Goal: Contribute content: Contribute content

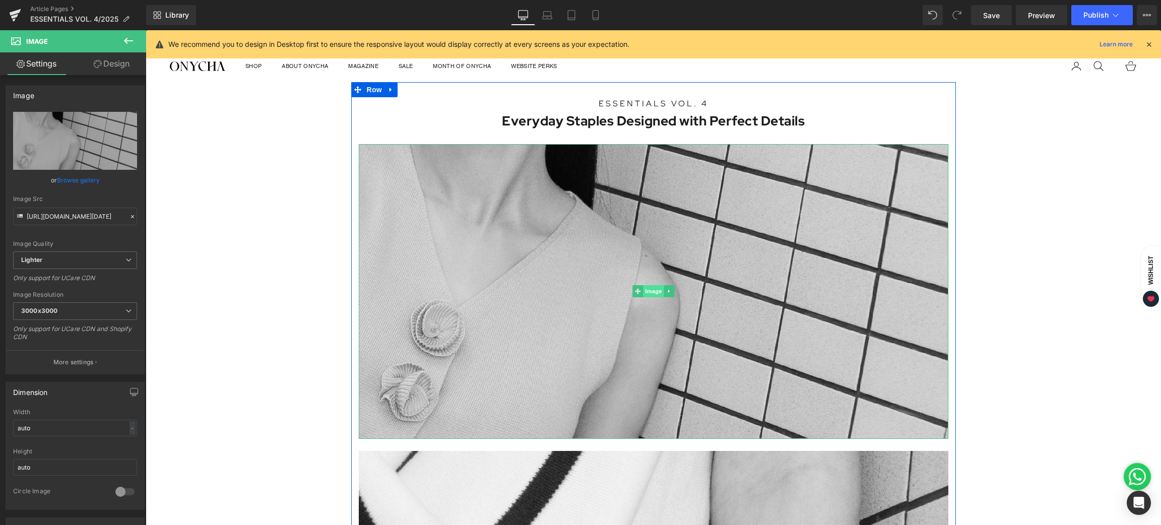
click at [648, 291] on span "Image" at bounding box center [653, 291] width 21 height 12
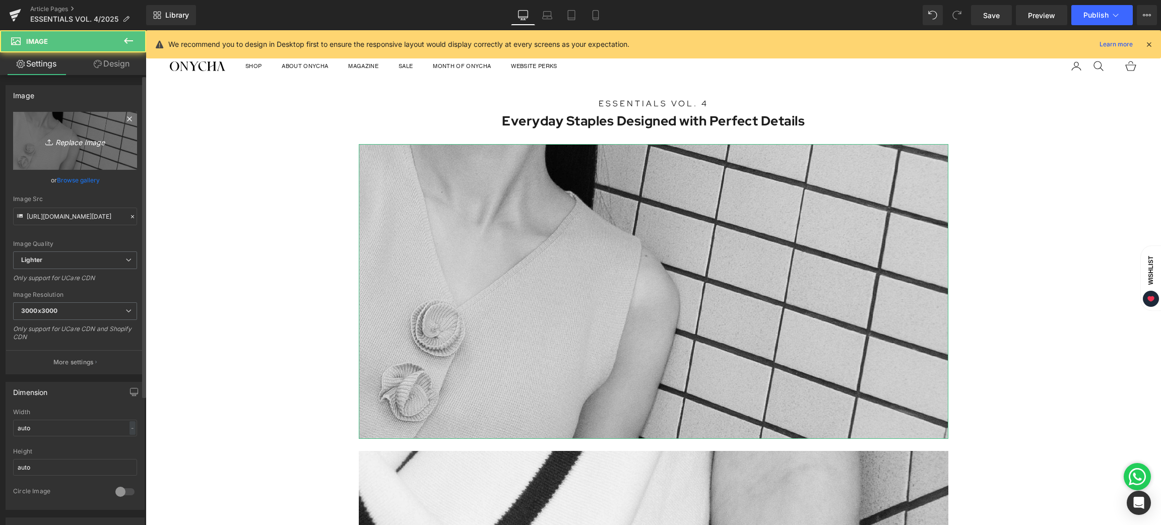
click at [86, 148] on link "Replace Image" at bounding box center [75, 141] width 124 height 58
type input "C:\fakepath\BLOG [DATE]-01.jpg"
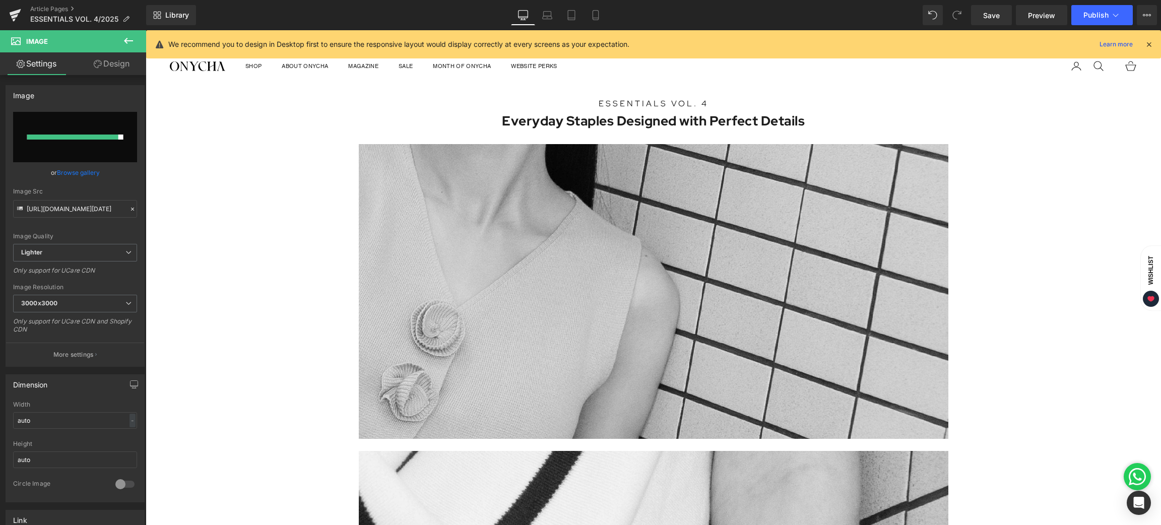
type input "[URL][DOMAIN_NAME][DATE]"
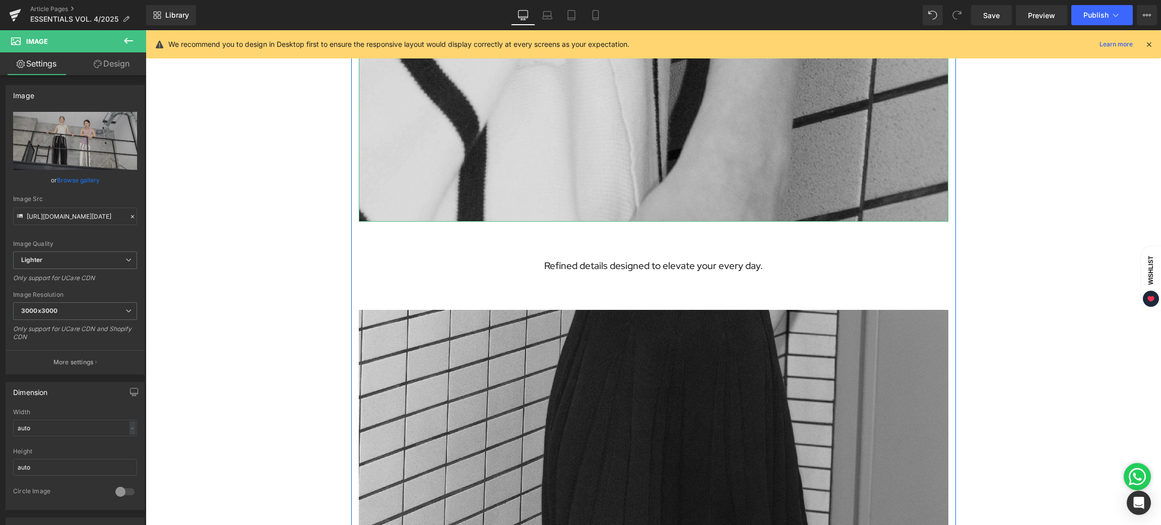
scroll to position [907, 0]
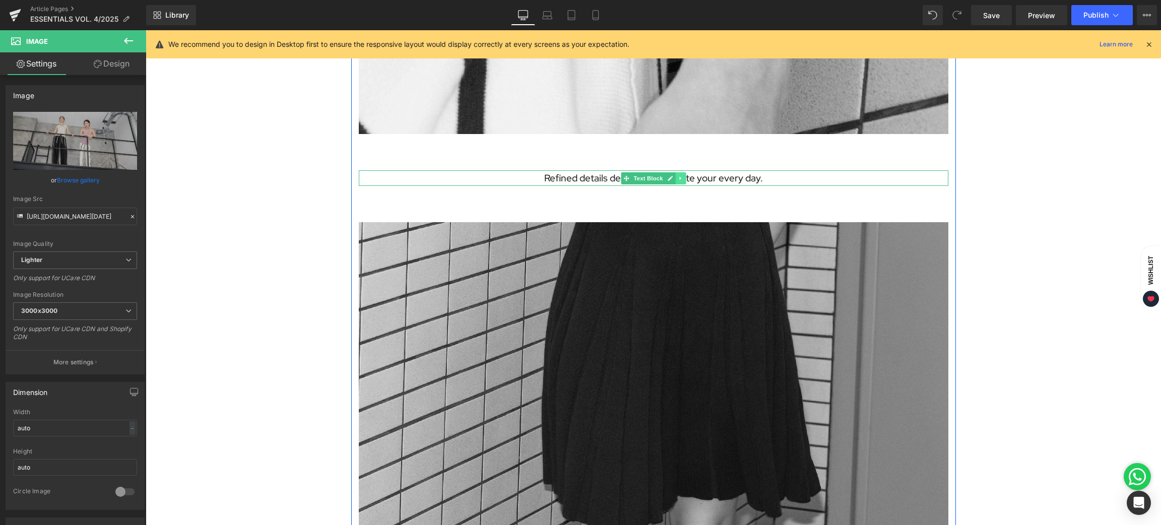
click at [678, 176] on link at bounding box center [680, 178] width 11 height 12
click at [672, 179] on icon at bounding box center [675, 178] width 6 height 6
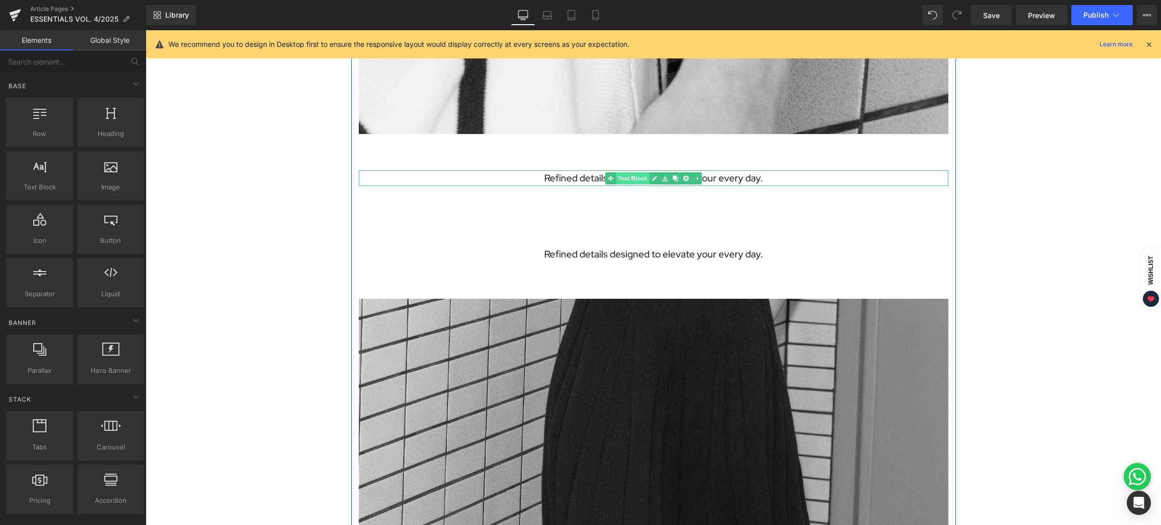
click at [623, 174] on link "Text Block" at bounding box center [627, 178] width 44 height 12
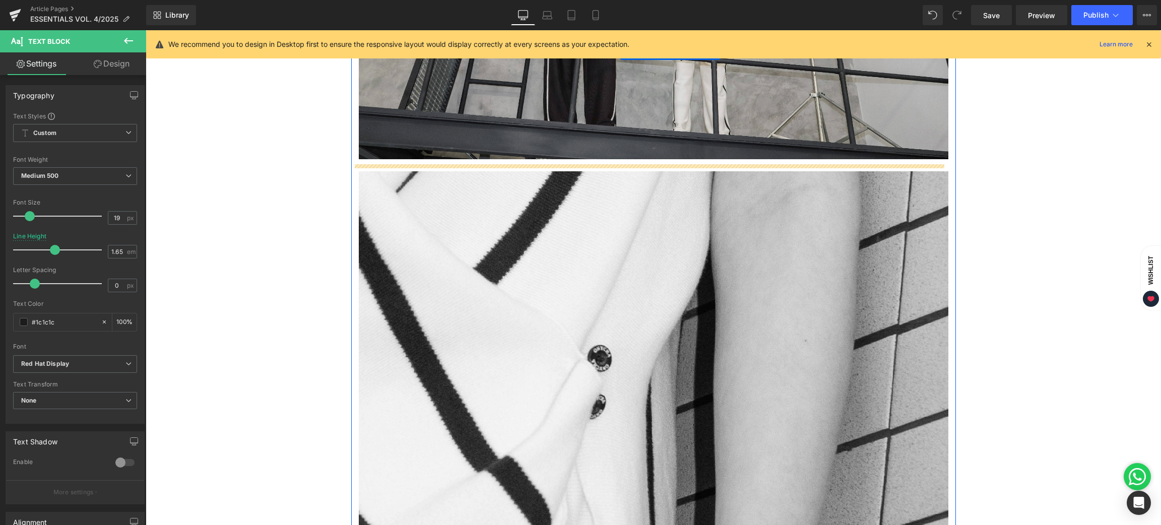
scroll to position [218, 0]
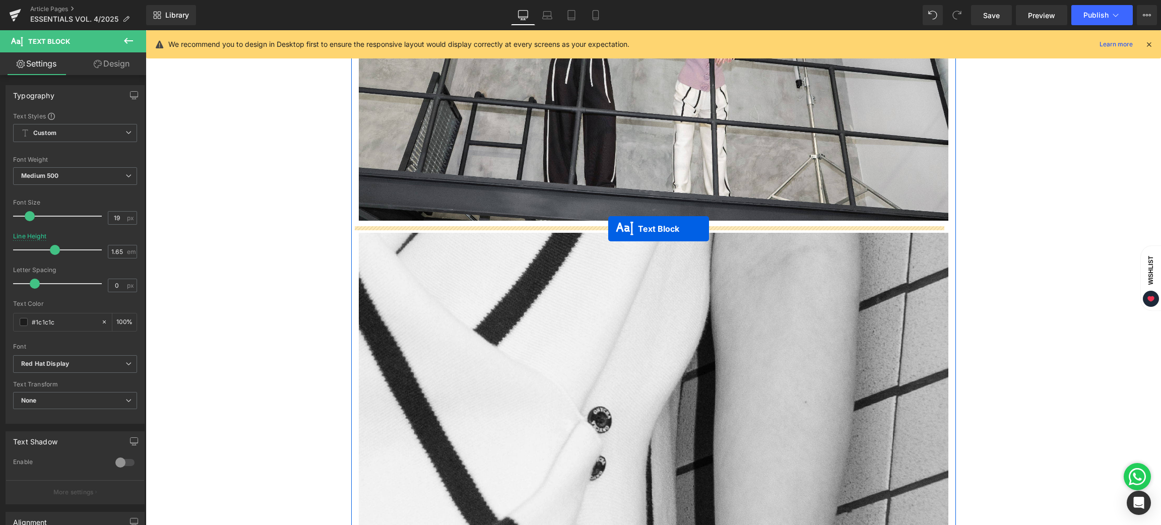
drag, startPoint x: 615, startPoint y: 178, endPoint x: 608, endPoint y: 229, distance: 51.4
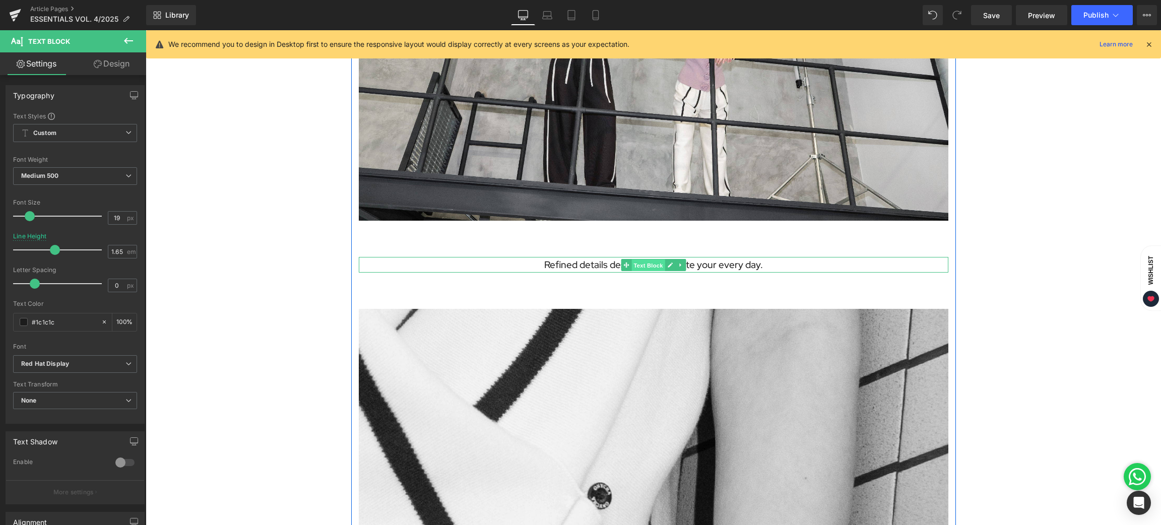
click at [640, 265] on span "Text Block" at bounding box center [648, 265] width 33 height 12
click at [104, 67] on link "Design" at bounding box center [111, 63] width 73 height 23
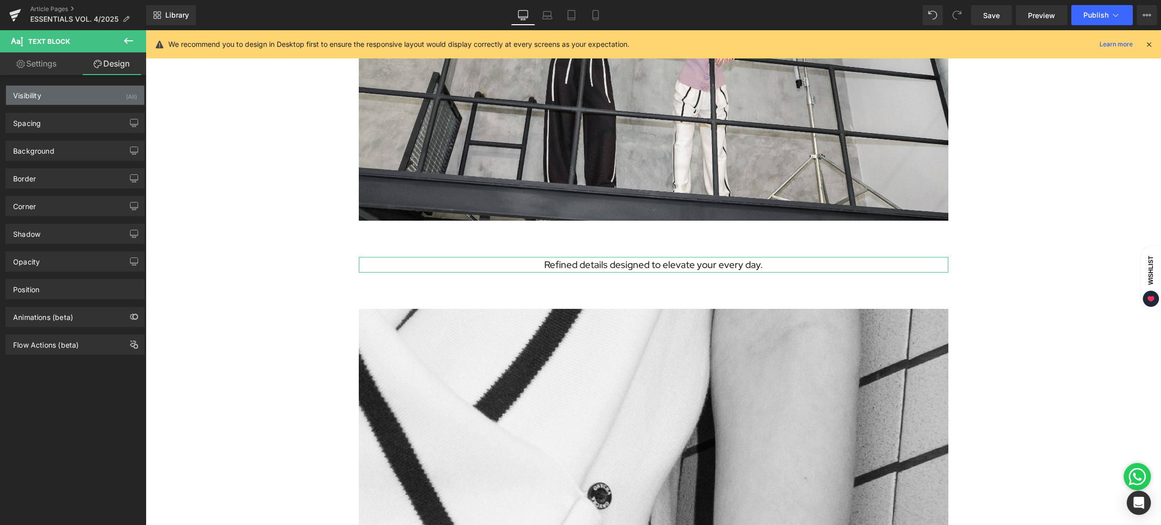
type input "60"
type input "0"
type input "60"
type input "0"
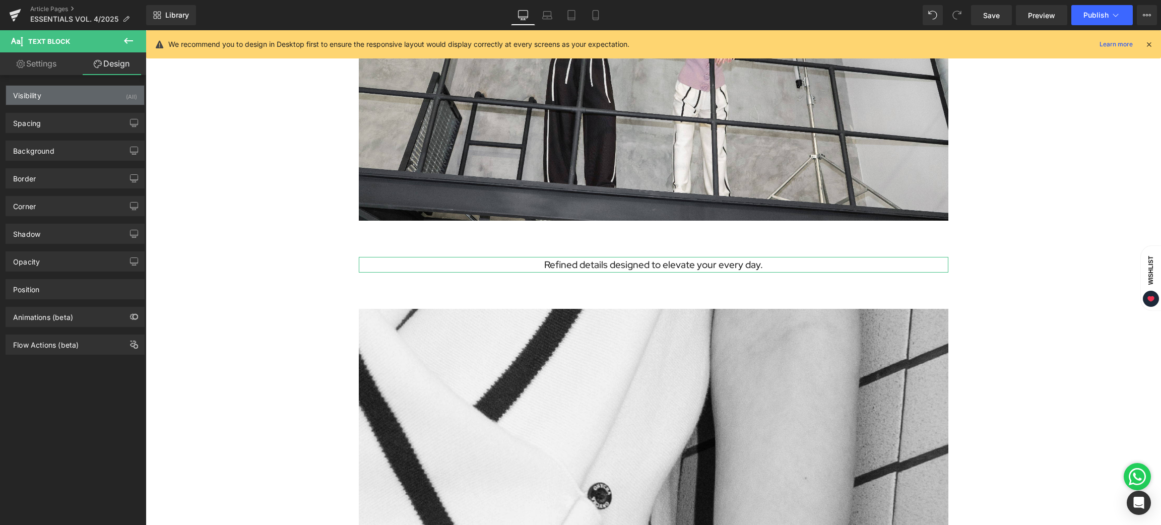
type input "0"
click at [52, 118] on div "Spacing" at bounding box center [75, 122] width 138 height 19
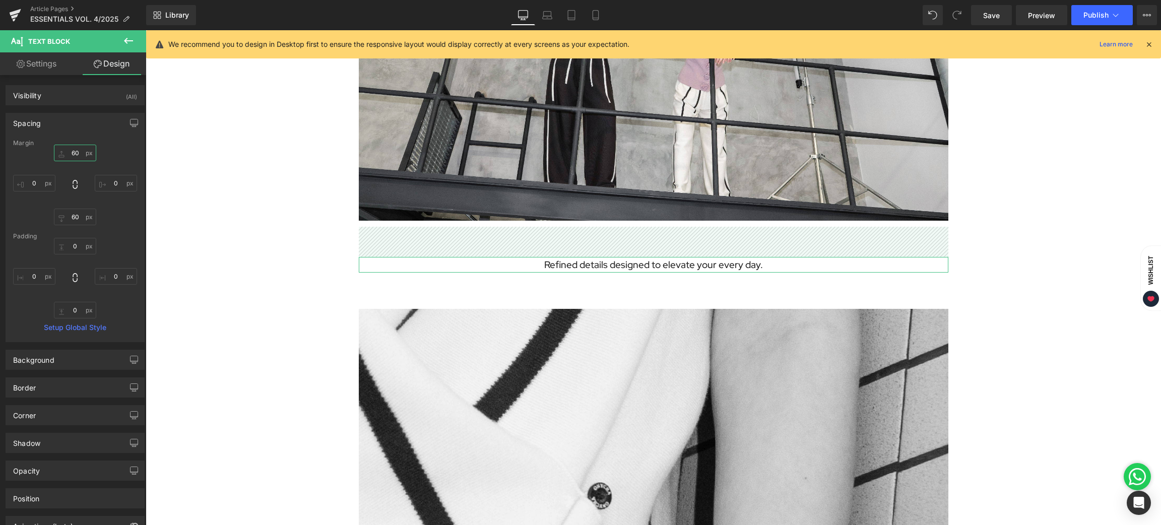
click at [77, 154] on input "60" at bounding box center [75, 153] width 42 height 17
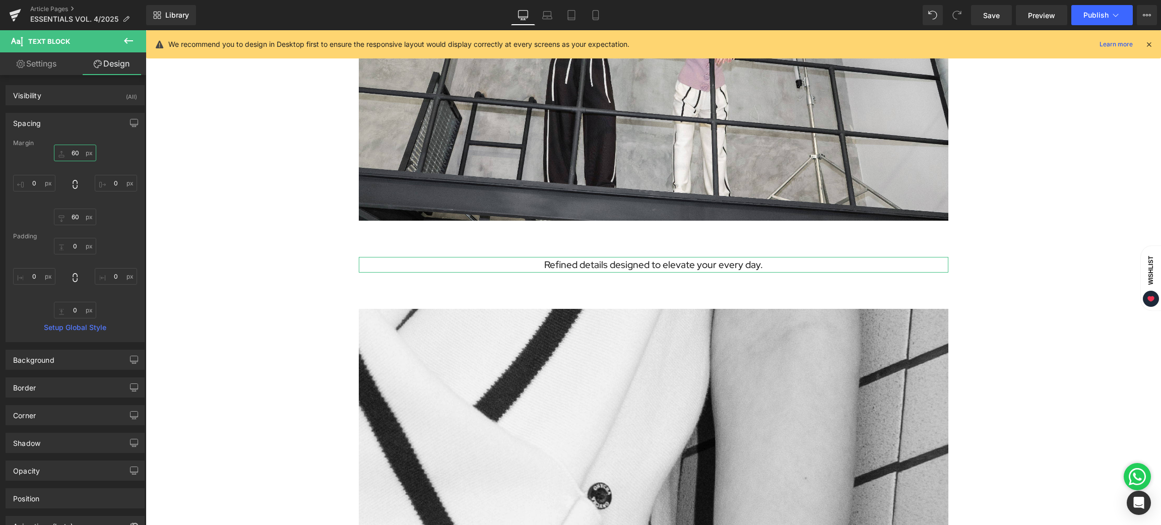
click at [74, 153] on input "60" at bounding box center [75, 153] width 42 height 17
drag, startPoint x: 78, startPoint y: 153, endPoint x: 59, endPoint y: 156, distance: 19.4
click at [59, 156] on input "60" at bounding box center [75, 153] width 42 height 17
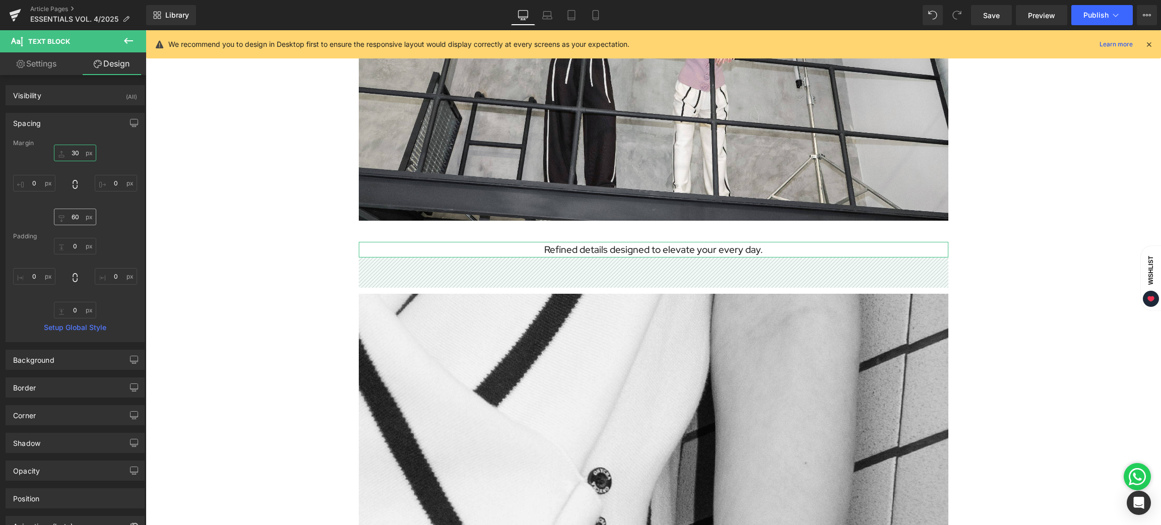
type input "30"
click at [75, 215] on input "60" at bounding box center [75, 217] width 42 height 17
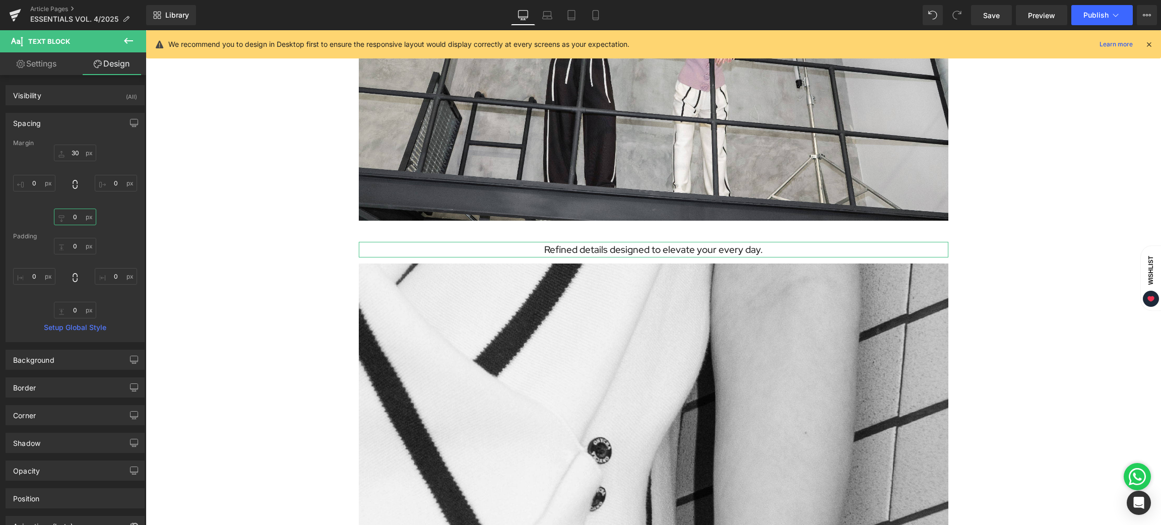
type input "30"
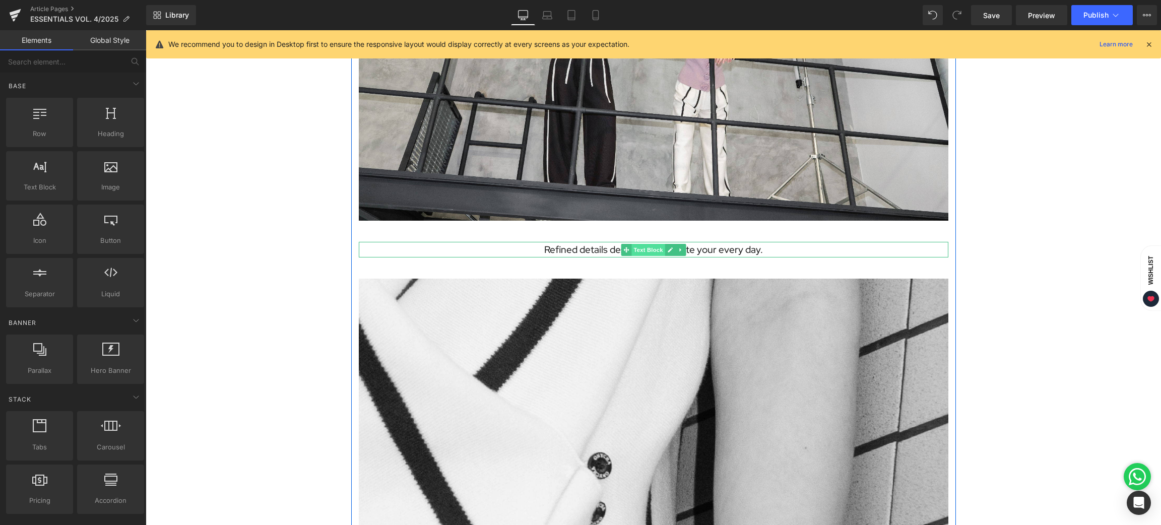
click at [642, 249] on span "Text Block" at bounding box center [648, 250] width 33 height 12
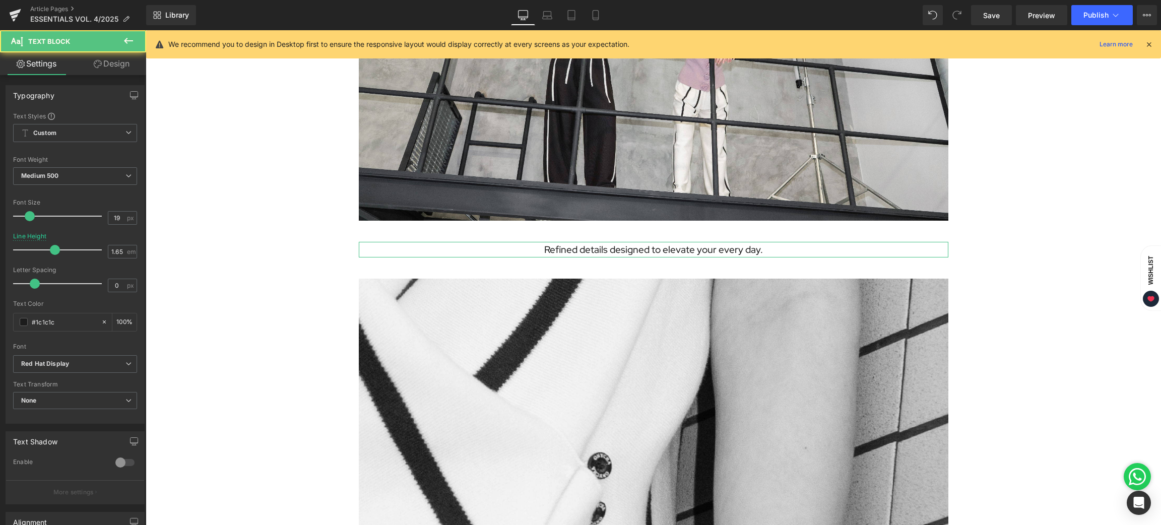
drag, startPoint x: 108, startPoint y: 61, endPoint x: 62, endPoint y: 133, distance: 85.0
click at [108, 61] on link "Design" at bounding box center [111, 63] width 73 height 23
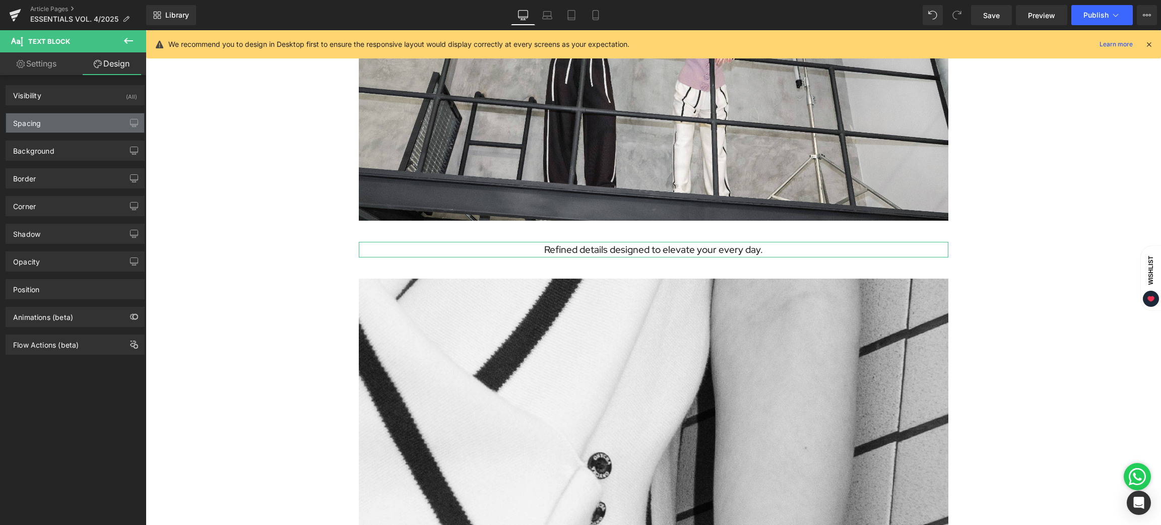
click at [46, 123] on div "Spacing" at bounding box center [75, 122] width 138 height 19
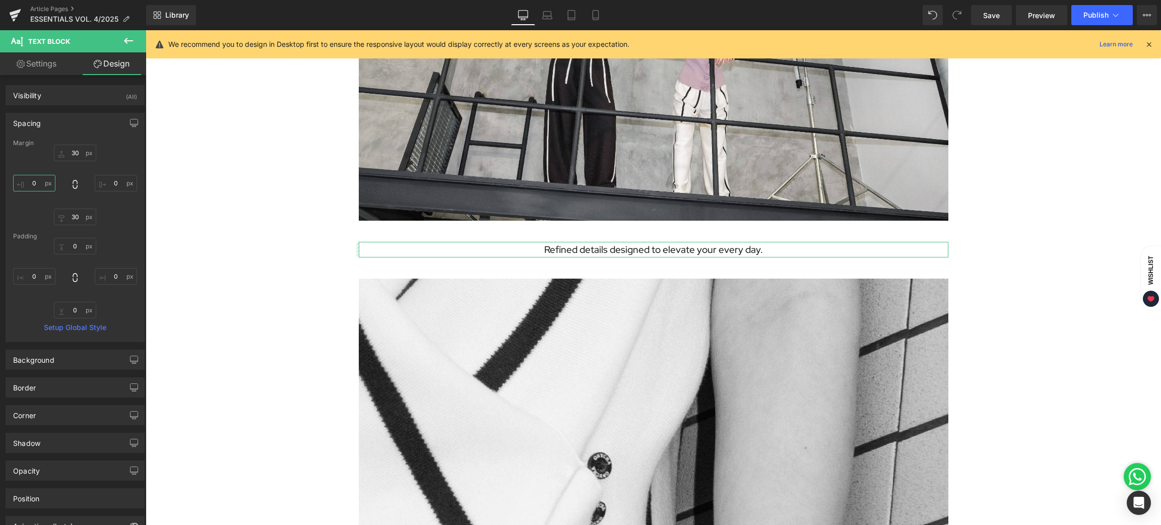
click at [39, 180] on input "0" at bounding box center [34, 183] width 42 height 17
type input "30"
click at [117, 184] on input "0" at bounding box center [116, 183] width 42 height 17
type input "30"
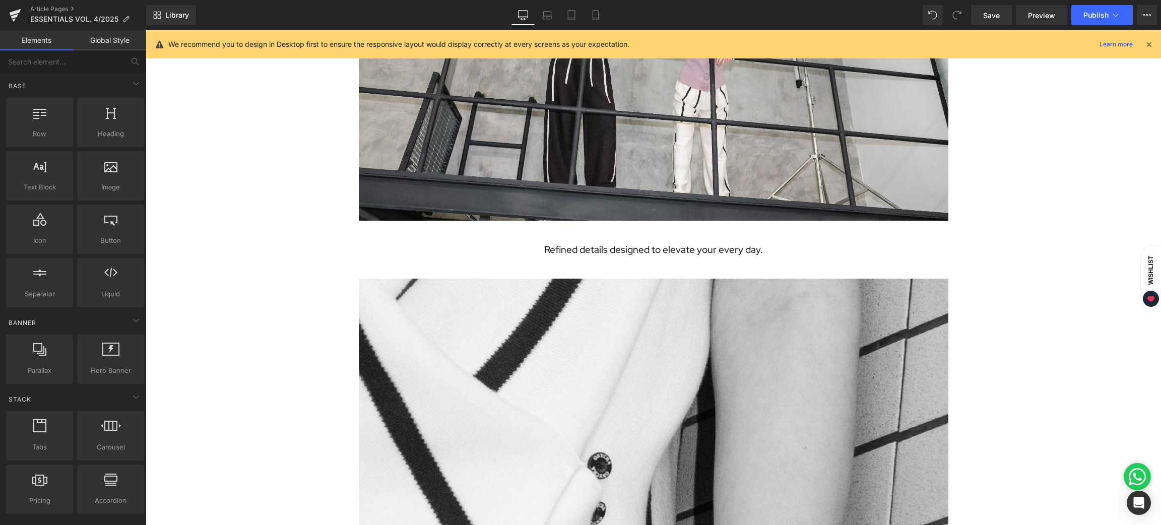
click at [644, 252] on span "Text Block" at bounding box center [648, 250] width 33 height 12
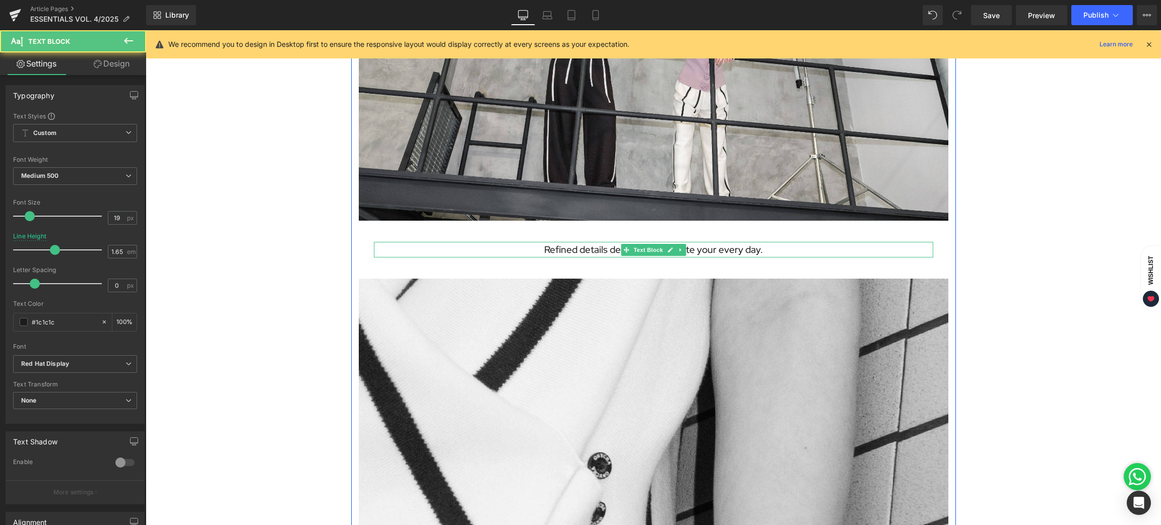
click at [578, 254] on p "Refined details designed to elevate your every day." at bounding box center [653, 250] width 559 height 16
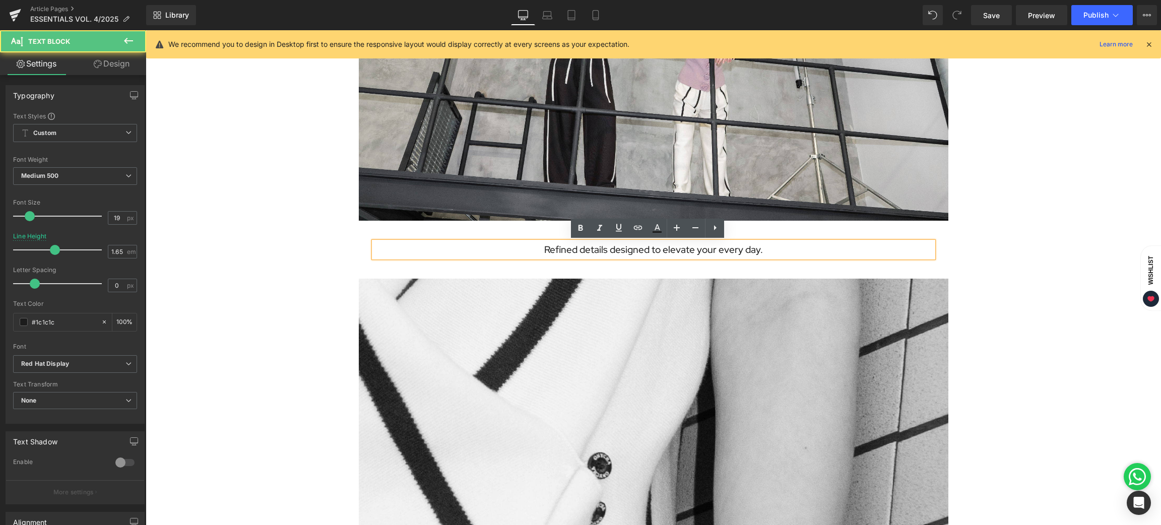
click at [567, 249] on p "Refined details designed to elevate your every day." at bounding box center [653, 250] width 559 height 16
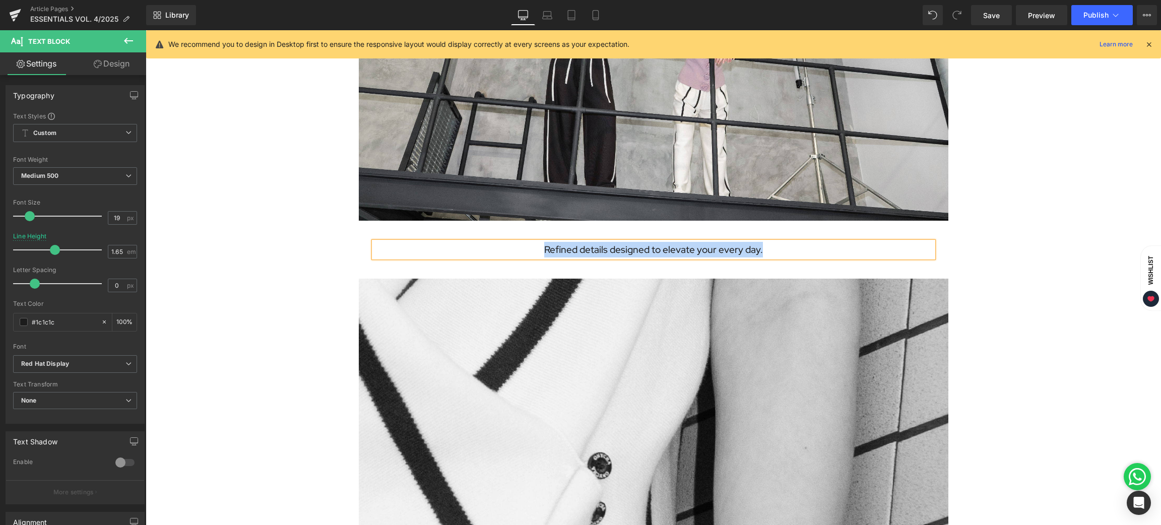
paste div
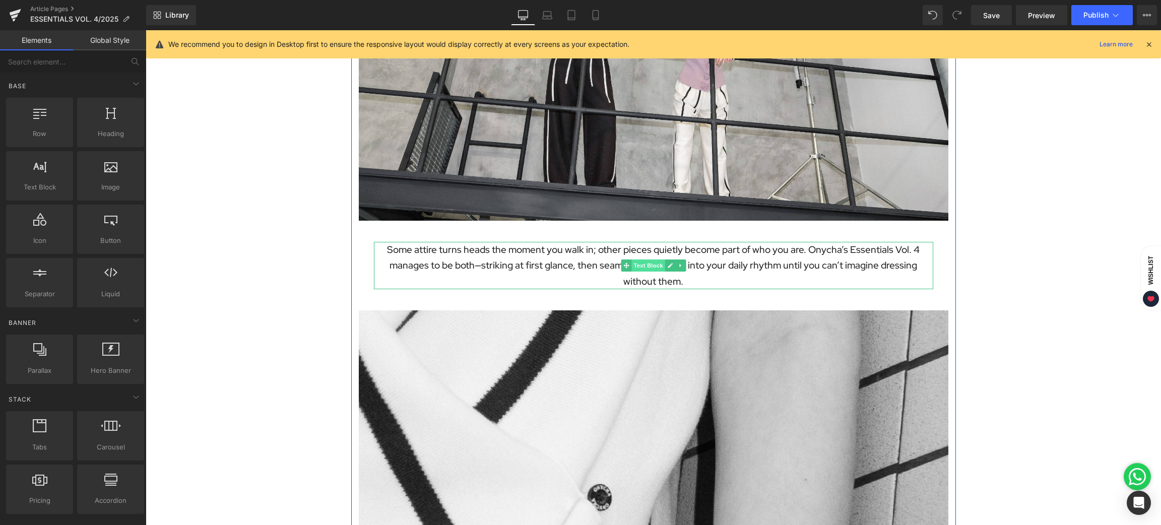
click at [640, 261] on span "Text Block" at bounding box center [648, 266] width 33 height 12
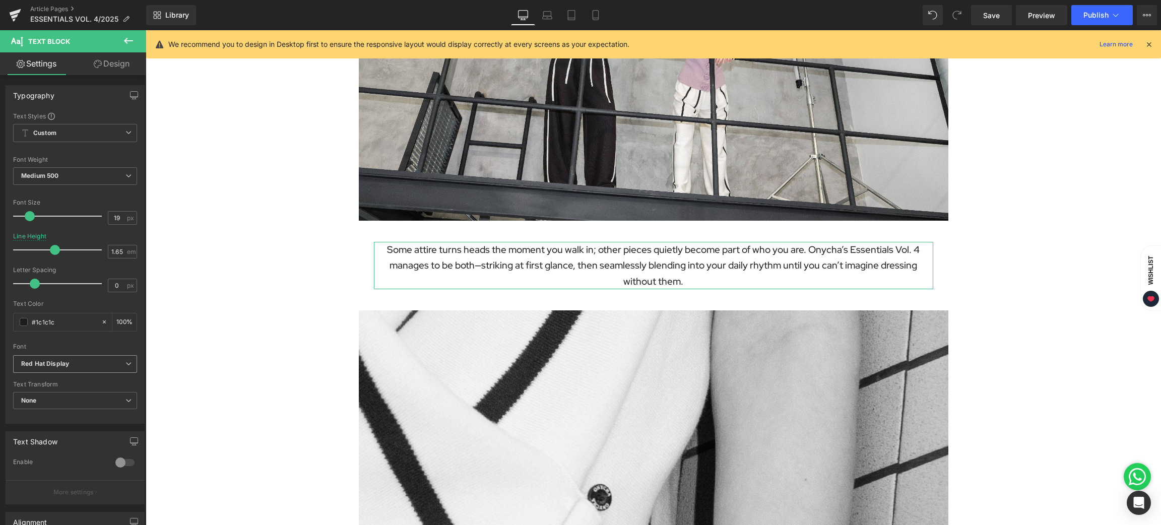
click at [86, 365] on b "Red Hat Display" at bounding box center [73, 364] width 104 height 9
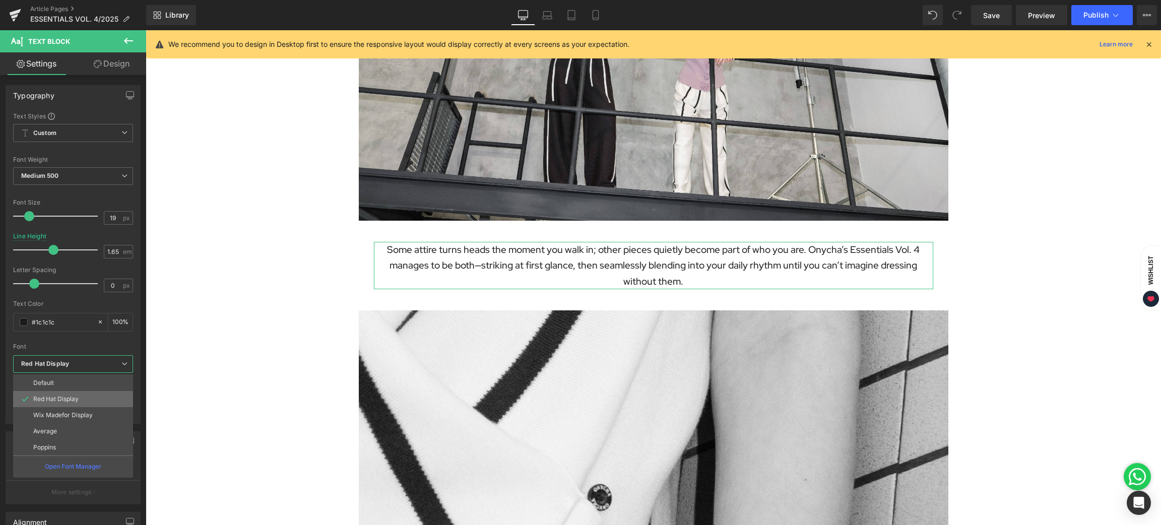
click at [73, 394] on li "Red Hat Display" at bounding box center [73, 399] width 120 height 16
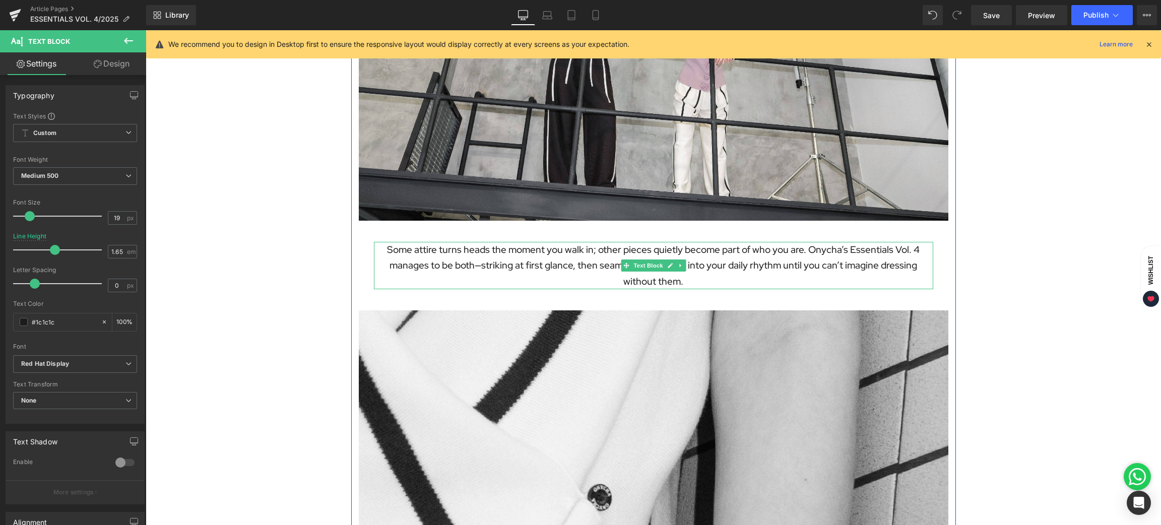
click at [802, 248] on p "Some attire turns heads the moment you walk in; other pieces quietly become par…" at bounding box center [653, 265] width 559 height 47
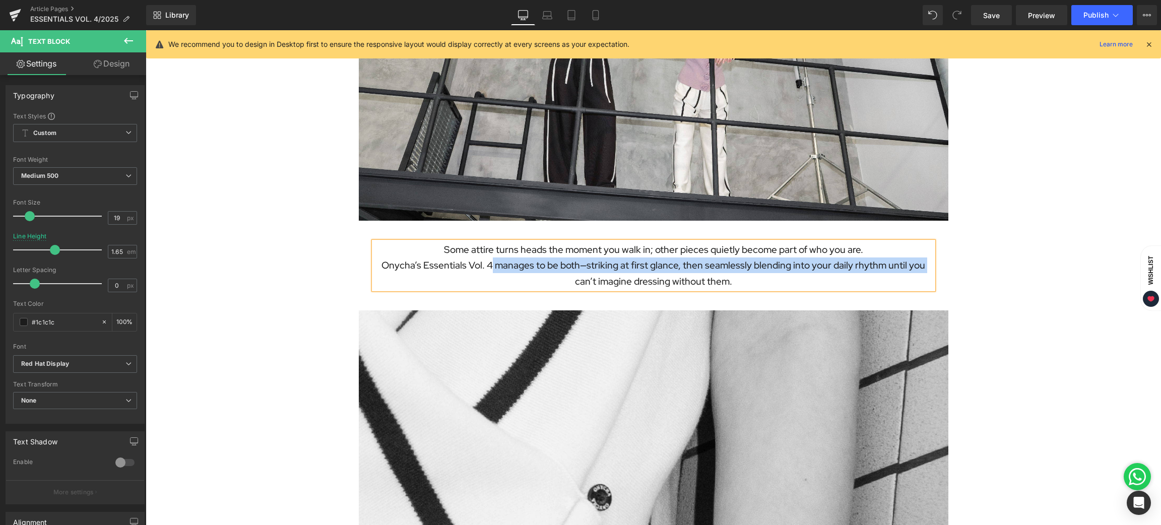
drag, startPoint x: 486, startPoint y: 262, endPoint x: 373, endPoint y: 274, distance: 113.5
click at [374, 274] on p "Onycha’s Essentials Vol. 4 manages to be both—striking at first glance, then se…" at bounding box center [653, 274] width 559 height 32
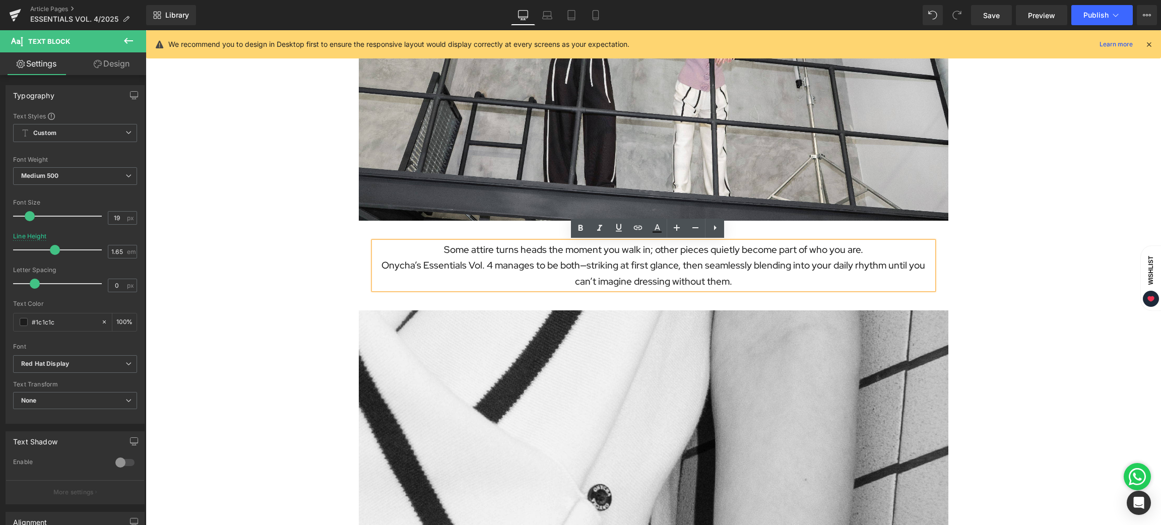
click at [410, 258] on p "Onycha’s Essentials Vol. 4 manages to be both—striking at first glance, then se…" at bounding box center [653, 274] width 559 height 32
drag, startPoint x: 485, startPoint y: 265, endPoint x: 379, endPoint y: 268, distance: 106.4
click at [379, 268] on p "Onycha’s Essentials Vol. 4 manages to be both—striking at first glance, then se…" at bounding box center [653, 274] width 559 height 32
click at [581, 228] on icon at bounding box center [581, 228] width 5 height 6
click at [506, 280] on p "Onycha’s Essentials Vol. 4 manages to be both—striking at first glance, then se…" at bounding box center [653, 274] width 559 height 32
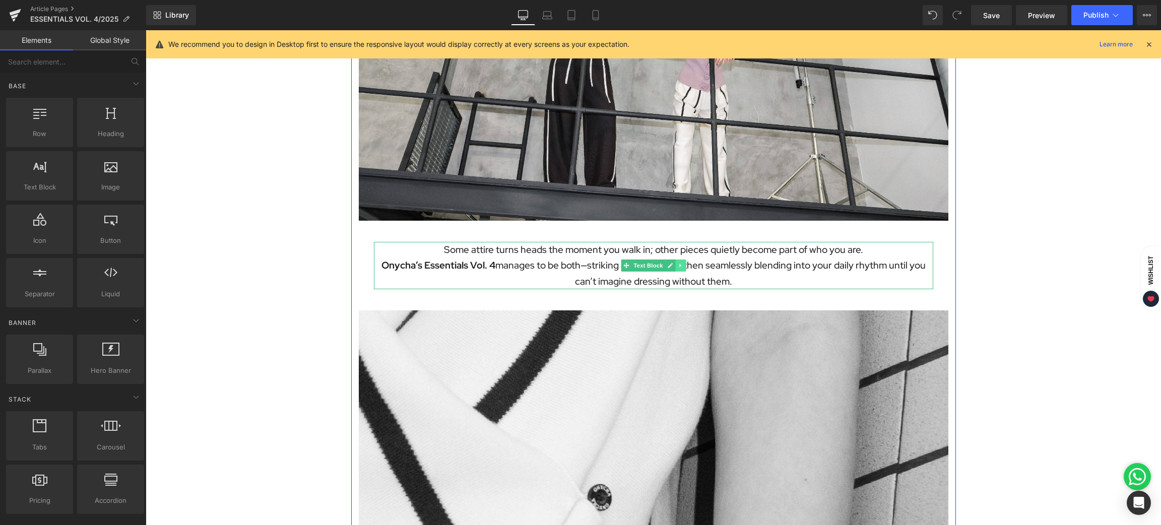
click at [678, 264] on link at bounding box center [680, 266] width 11 height 12
click at [672, 265] on icon at bounding box center [675, 266] width 6 height 6
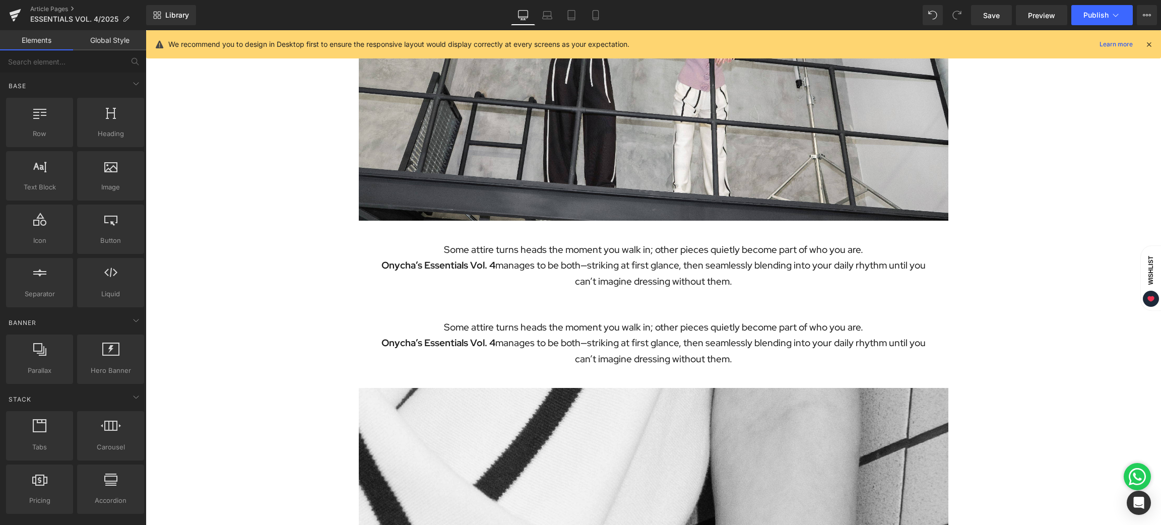
click at [581, 325] on p "Some attire turns heads the moment you walk in; other pieces quietly become par…" at bounding box center [653, 328] width 559 height 16
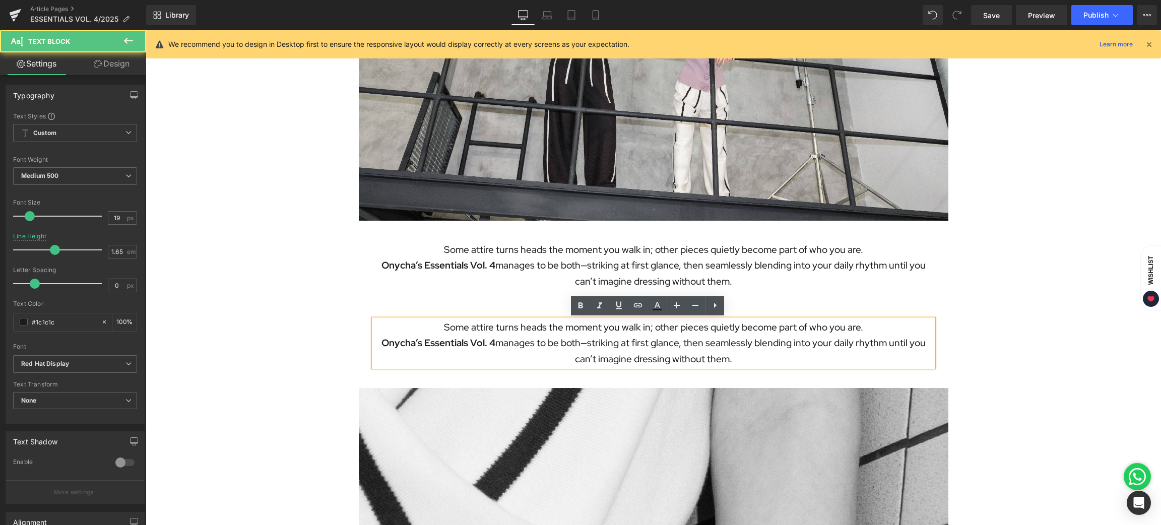
click at [569, 335] on p "Onycha’s Essentials Vol. 4 manages to be both—striking at first glance, then se…" at bounding box center [653, 351] width 559 height 32
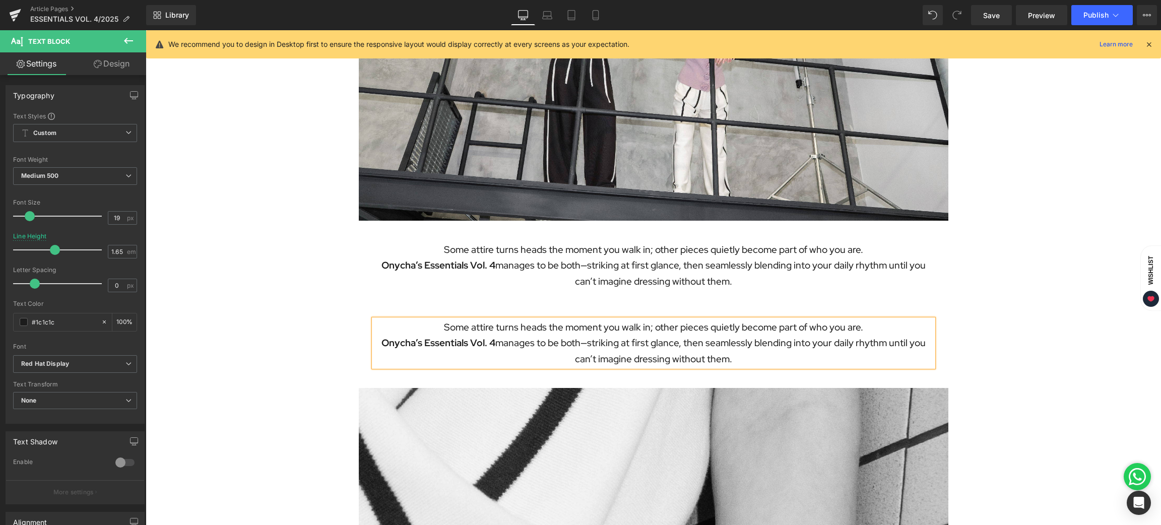
paste div
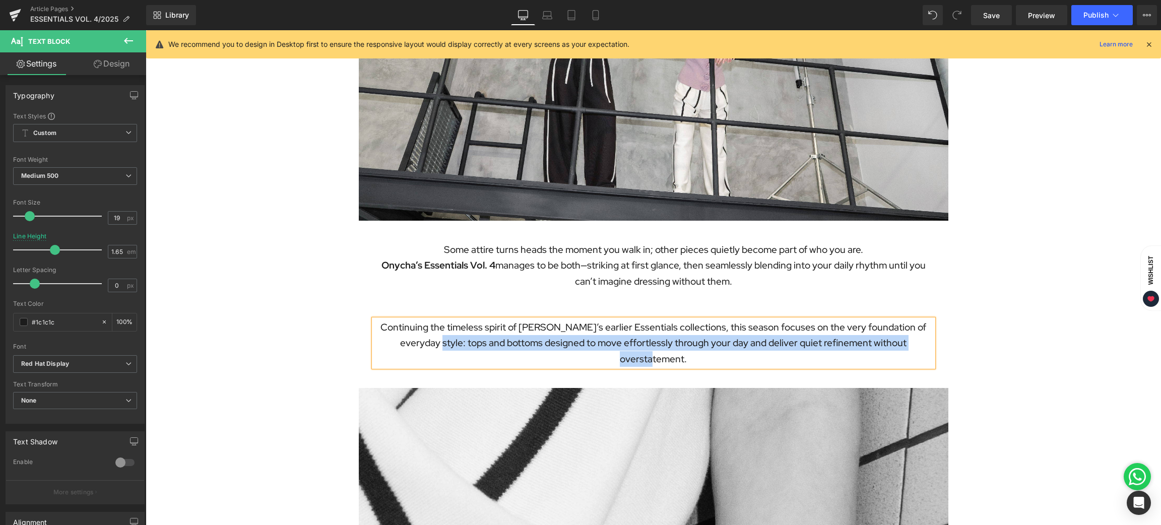
drag, startPoint x: 407, startPoint y: 341, endPoint x: 916, endPoint y: 344, distance: 509.6
click at [916, 344] on p "Continuing the timeless spirit of [PERSON_NAME]’s earlier Essentials collection…" at bounding box center [653, 343] width 559 height 47
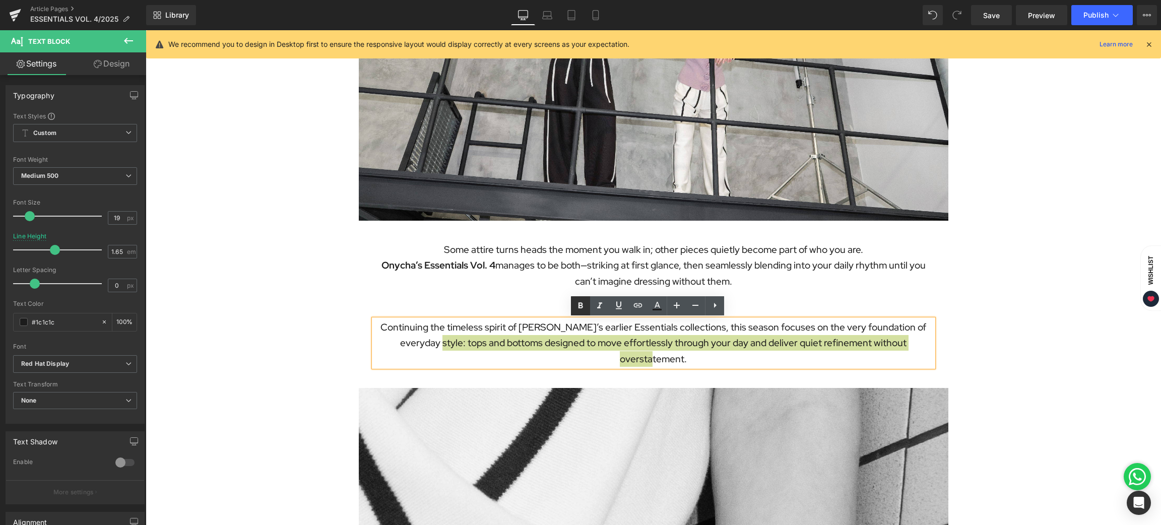
click at [580, 305] on icon at bounding box center [581, 305] width 5 height 6
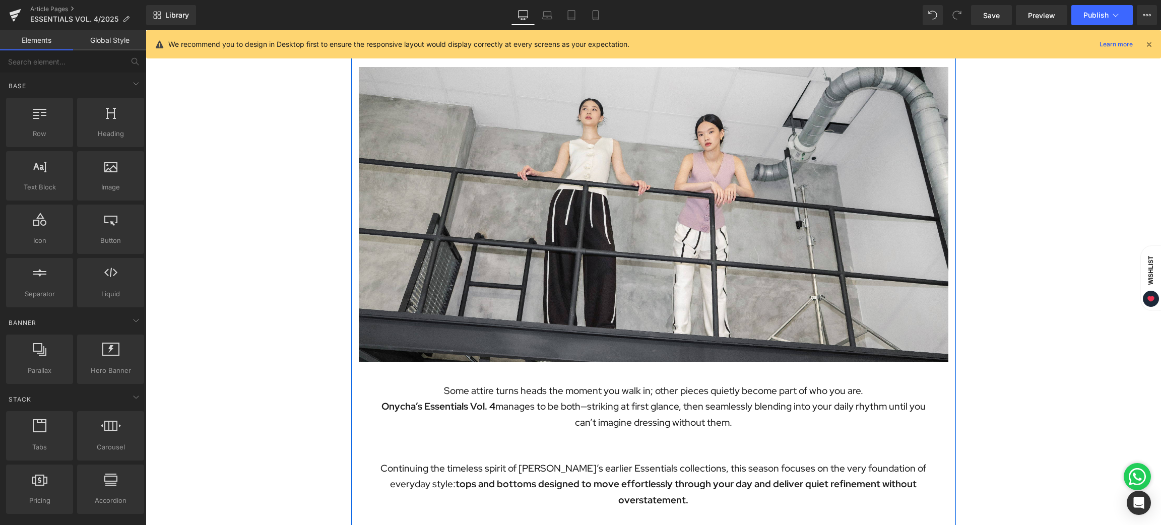
scroll to position [76, 0]
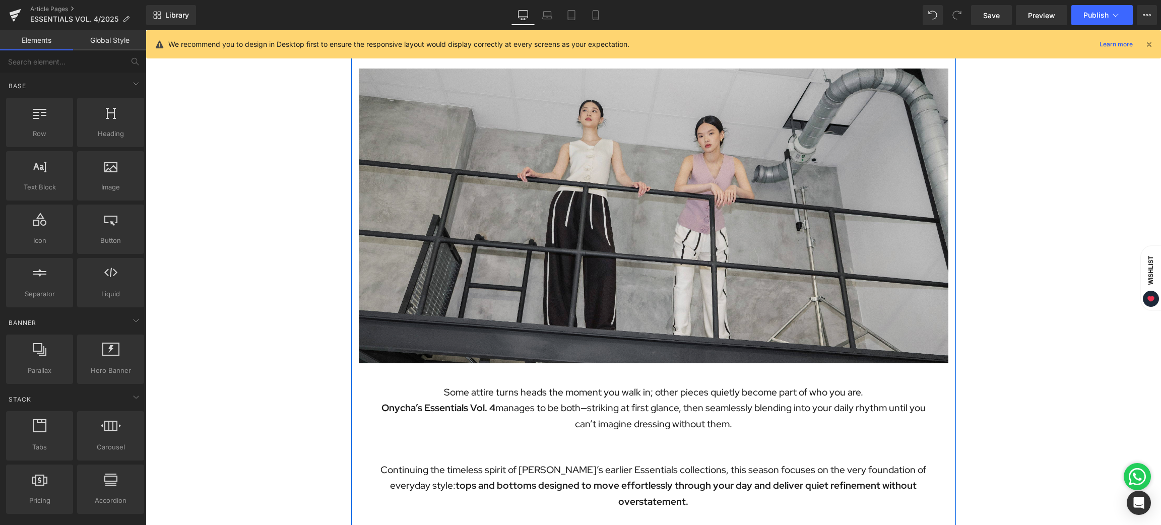
click at [686, 184] on img at bounding box center [654, 216] width 590 height 295
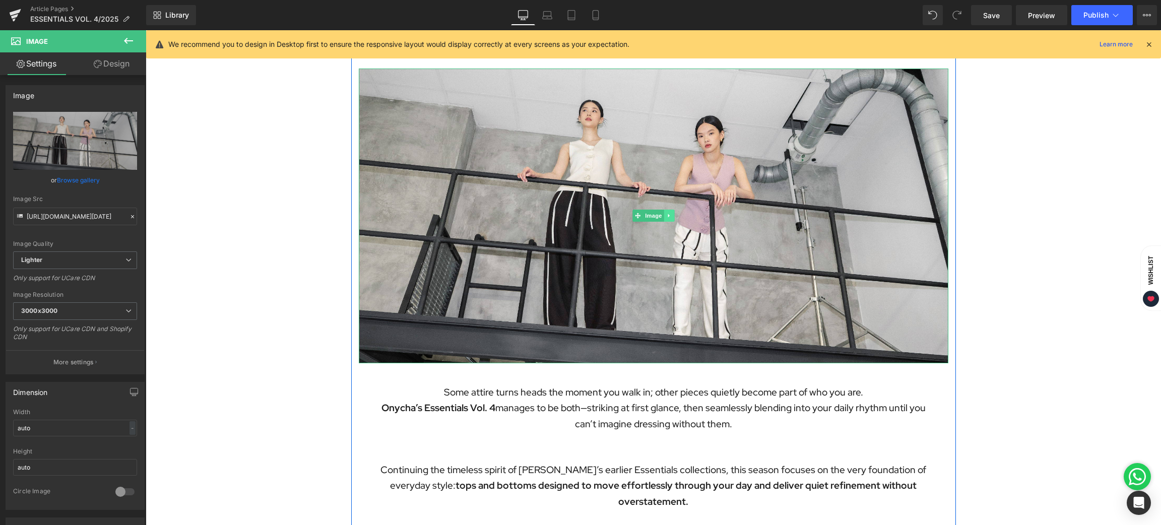
click at [664, 220] on link at bounding box center [669, 216] width 11 height 12
click at [661, 216] on icon at bounding box center [664, 216] width 6 height 6
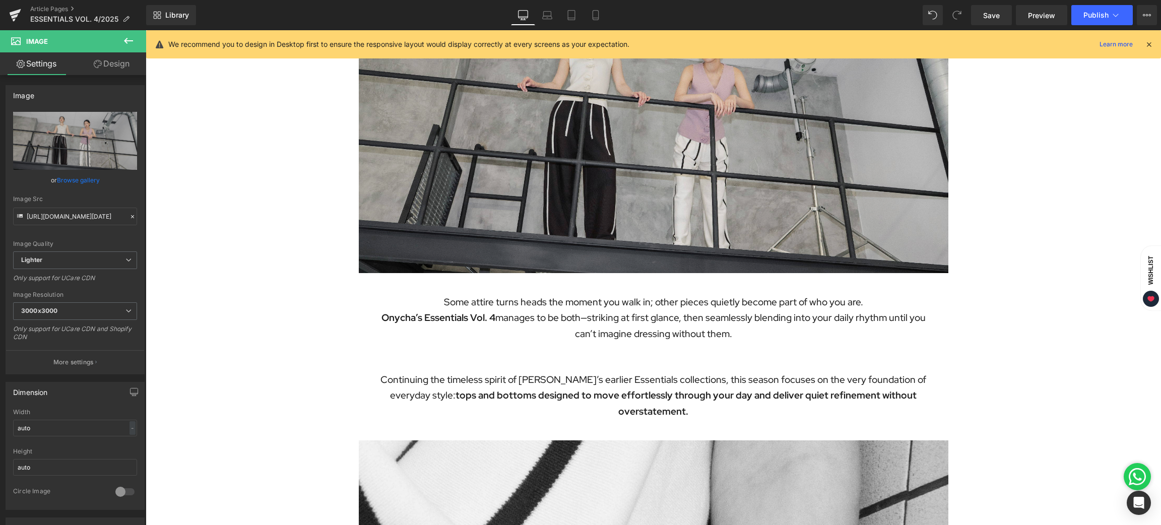
scroll to position [453, 0]
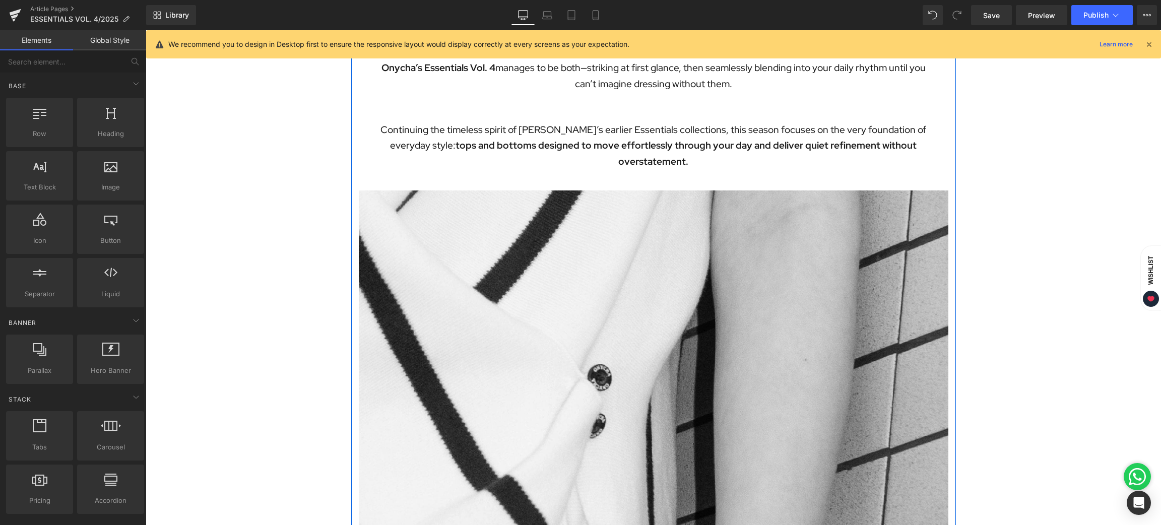
scroll to position [177, 0]
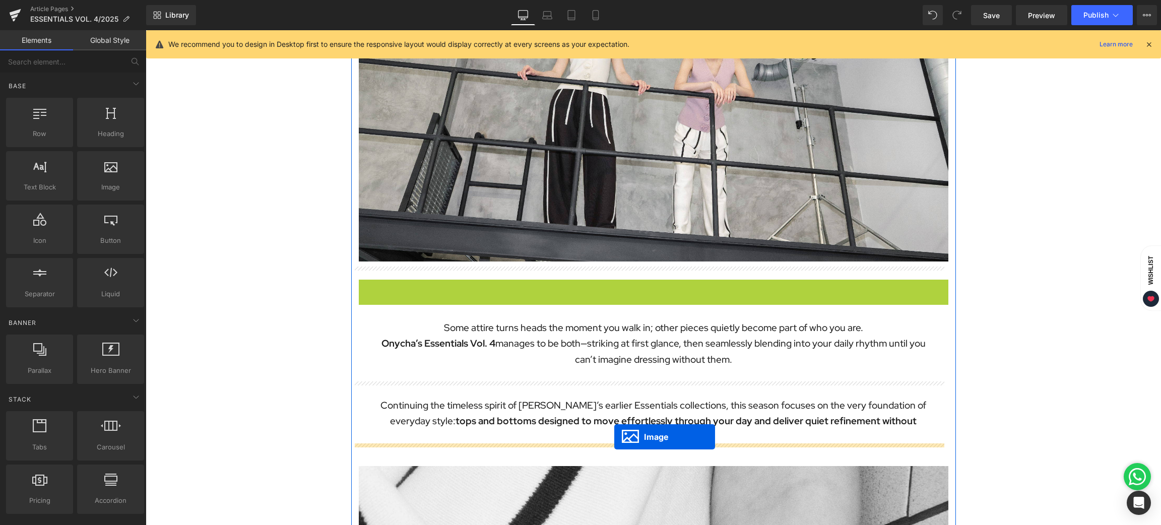
drag, startPoint x: 630, startPoint y: 147, endPoint x: 614, endPoint y: 437, distance: 290.7
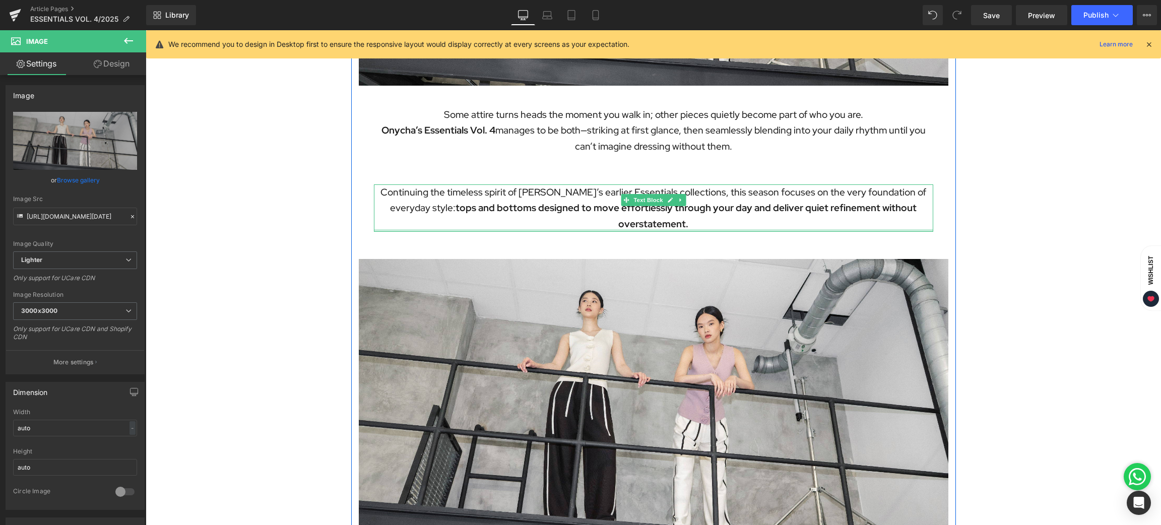
scroll to position [378, 0]
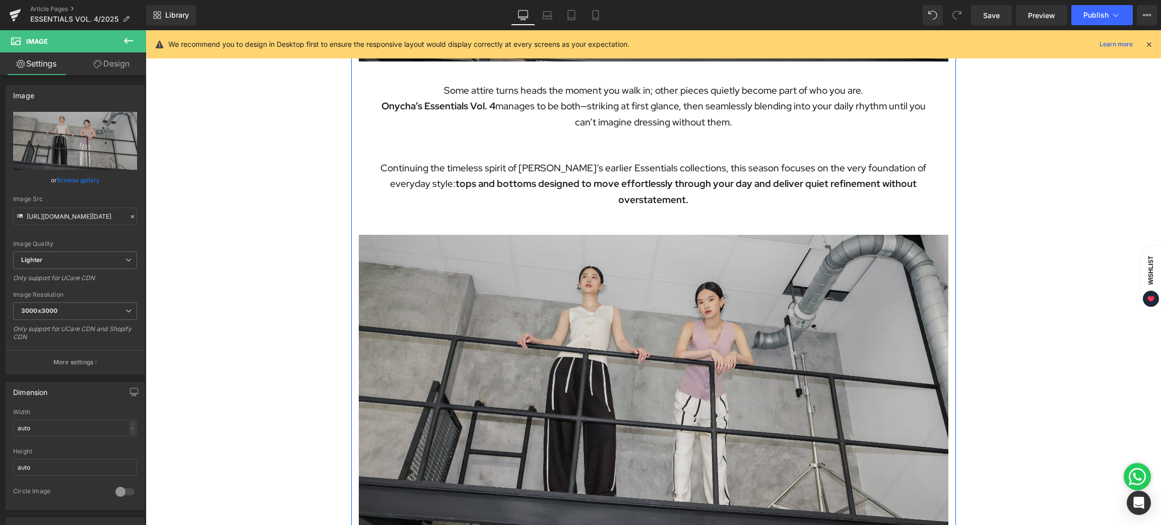
click at [635, 290] on img at bounding box center [654, 382] width 590 height 295
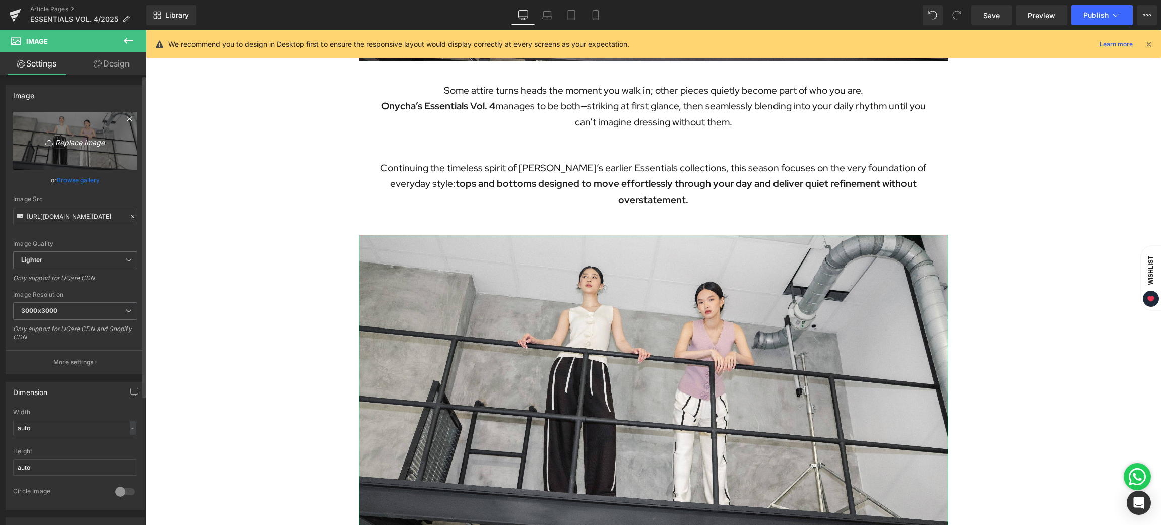
click at [77, 137] on icon "Replace Image" at bounding box center [75, 141] width 81 height 13
type input "C:\fakepath\BLOG [DATE]-02.jpg"
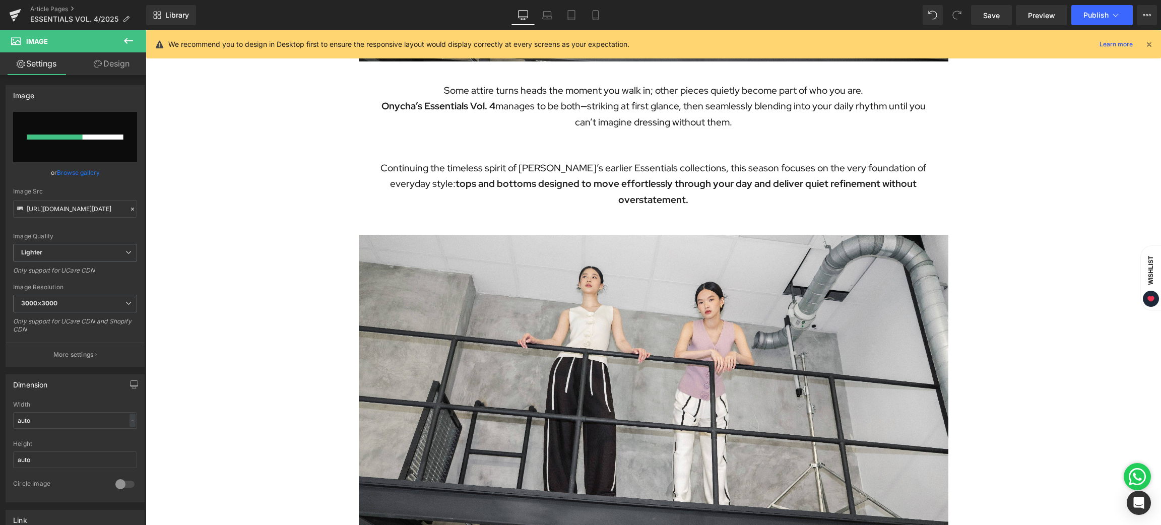
type input "[URL][DOMAIN_NAME][DATE]"
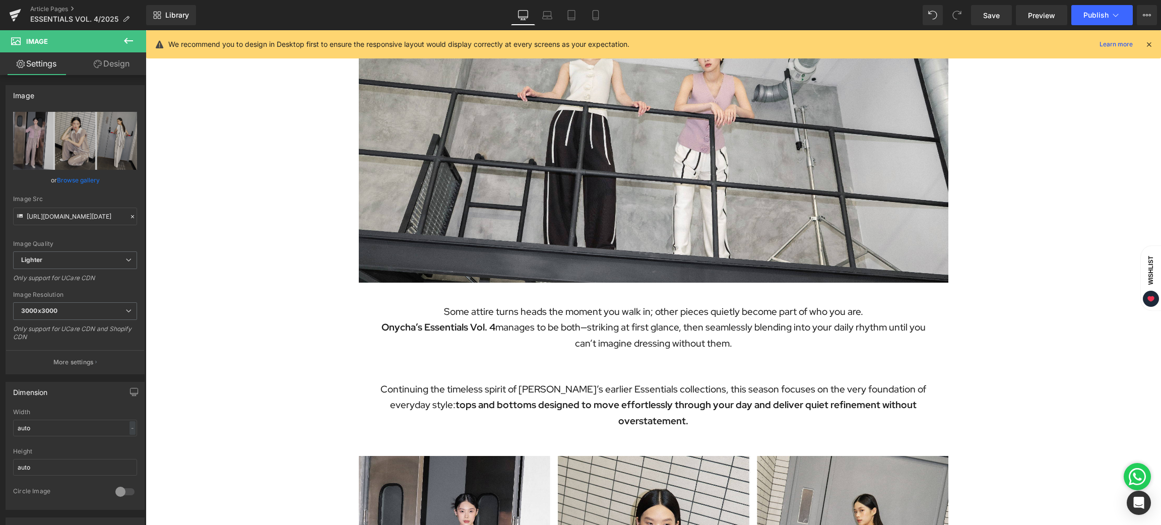
scroll to position [302, 0]
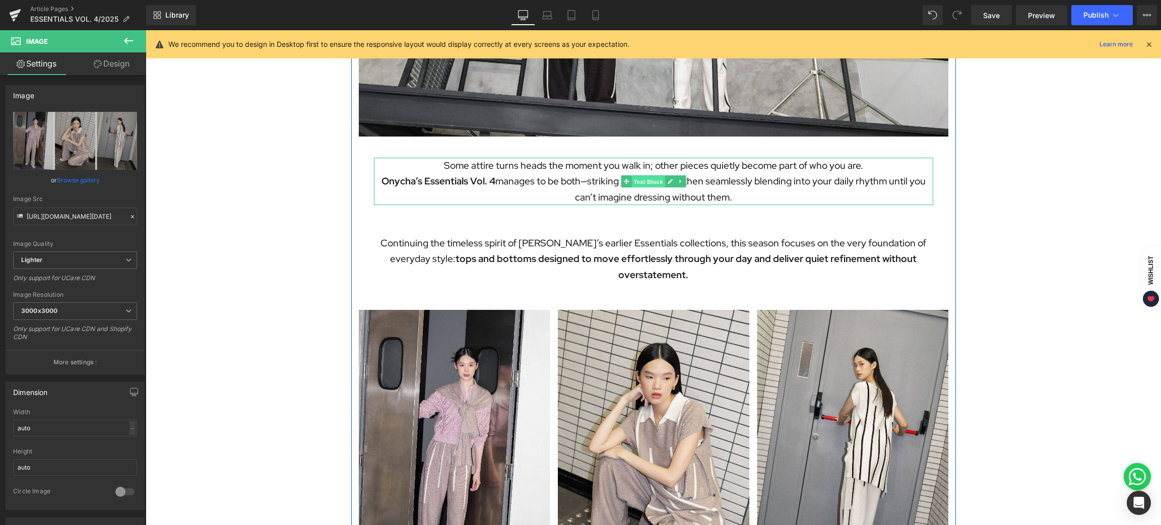
click at [632, 176] on span "Text Block" at bounding box center [648, 182] width 33 height 12
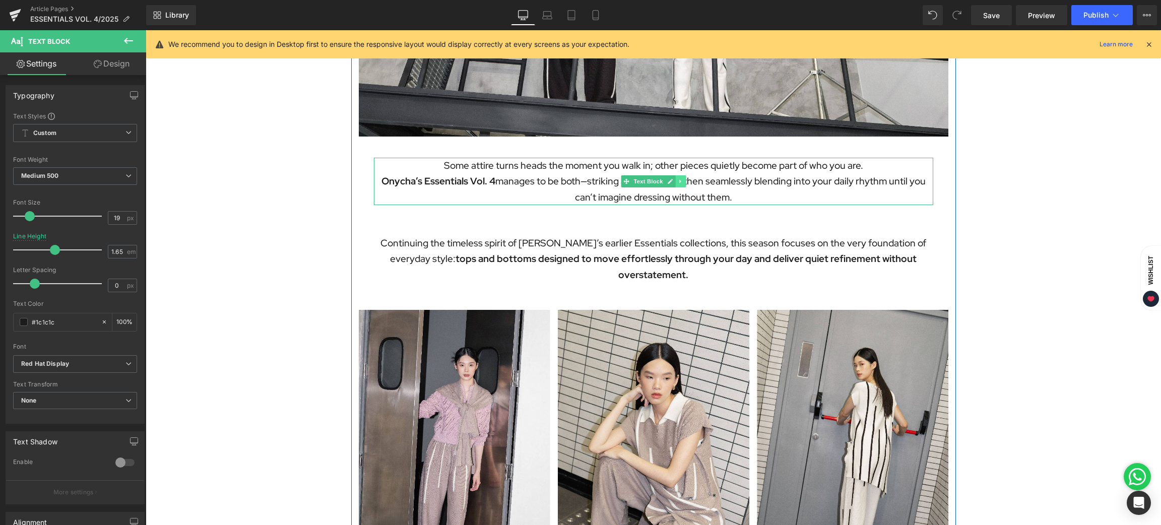
click at [678, 179] on icon at bounding box center [681, 181] width 6 height 6
click at [672, 182] on icon at bounding box center [675, 181] width 6 height 6
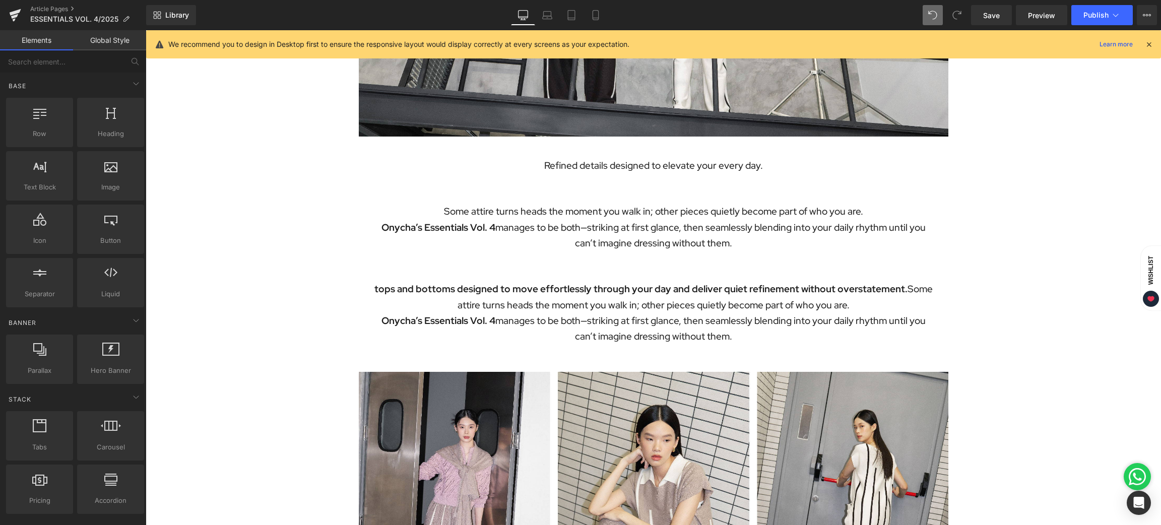
click at [960, 14] on icon at bounding box center [957, 15] width 9 height 9
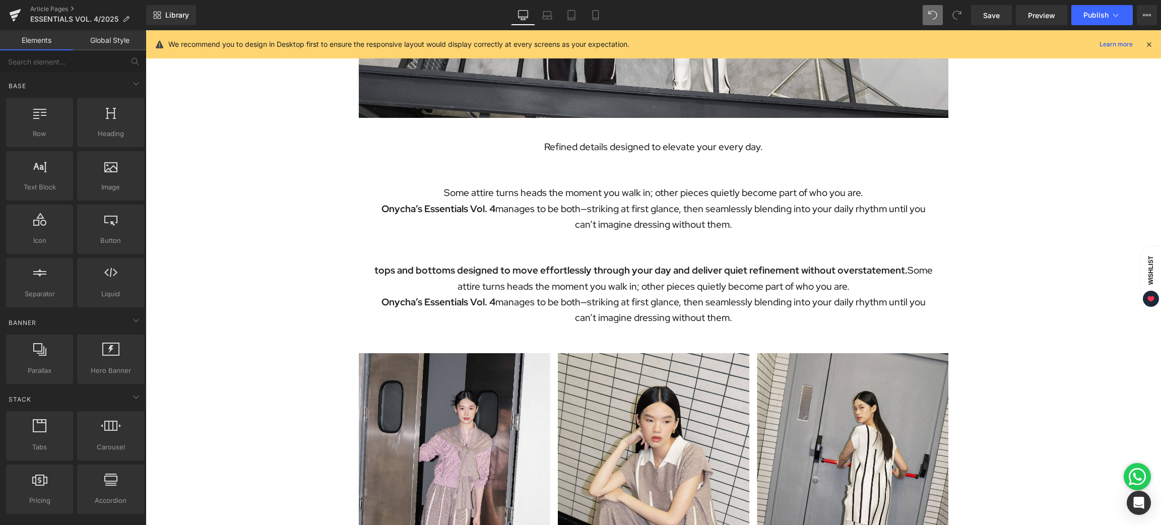
scroll to position [378, 0]
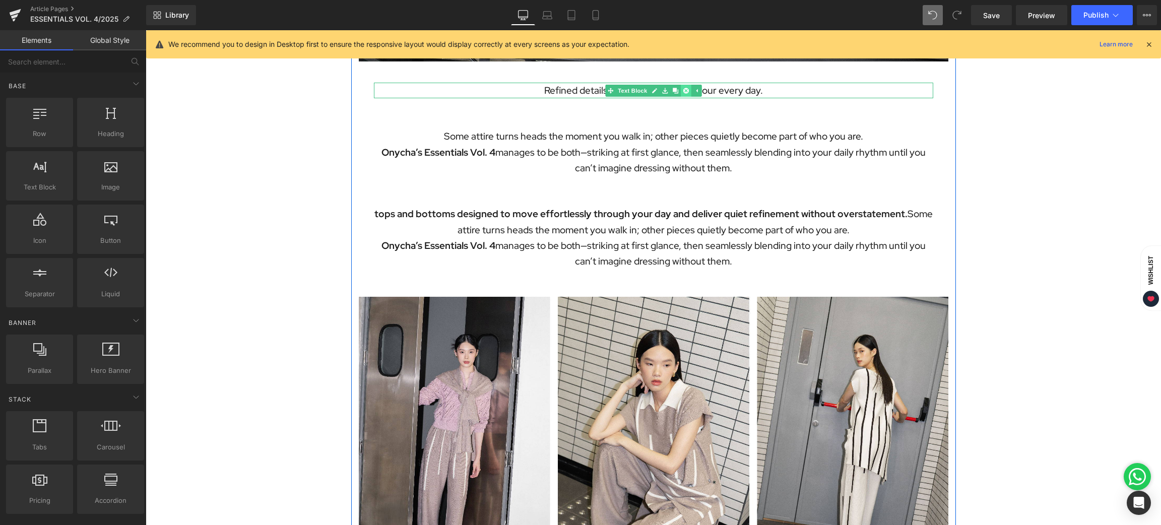
click at [681, 86] on link at bounding box center [685, 91] width 11 height 12
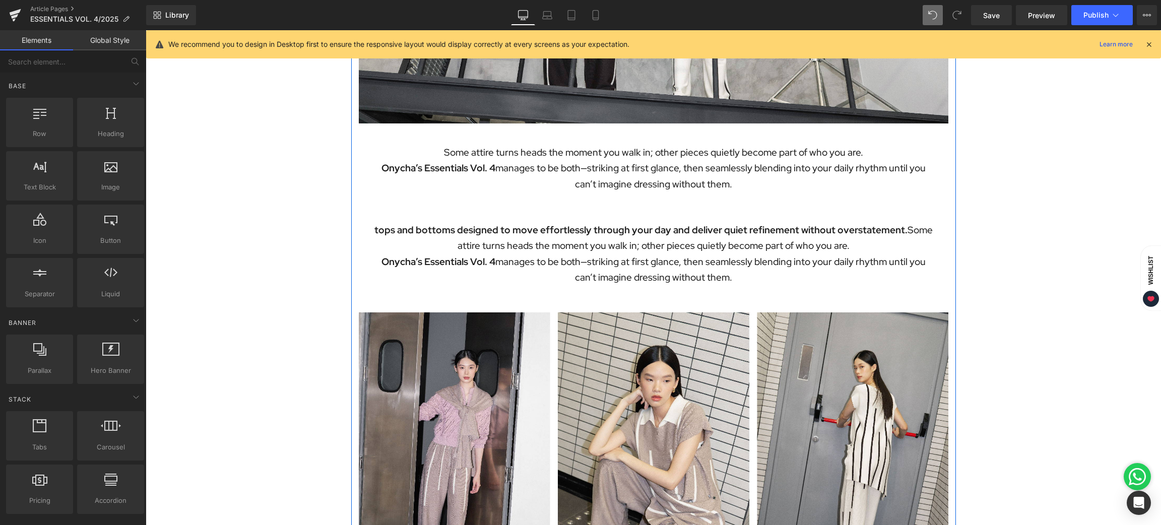
scroll to position [226, 0]
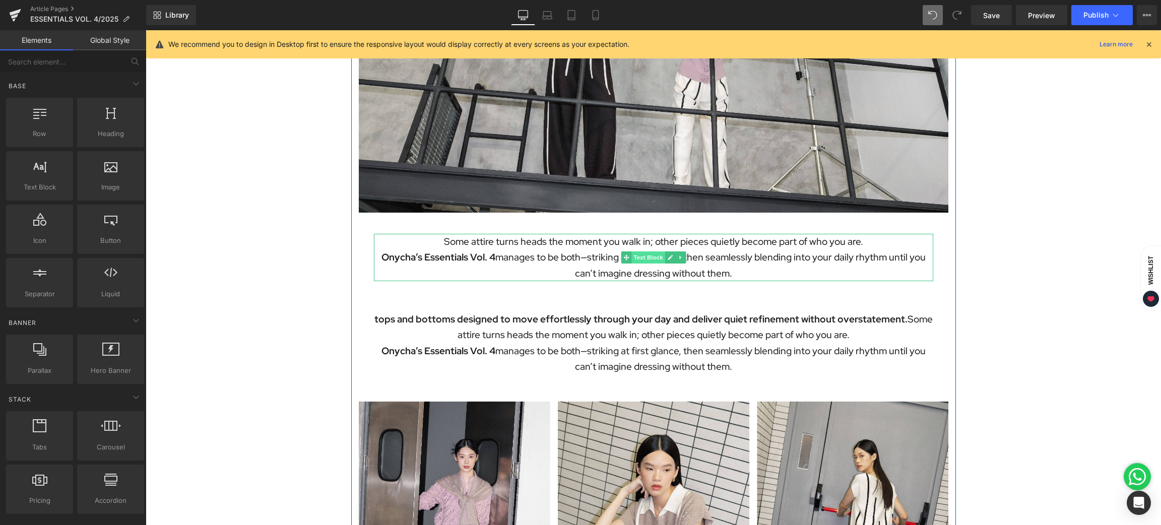
click at [644, 255] on span "Text Block" at bounding box center [648, 258] width 33 height 12
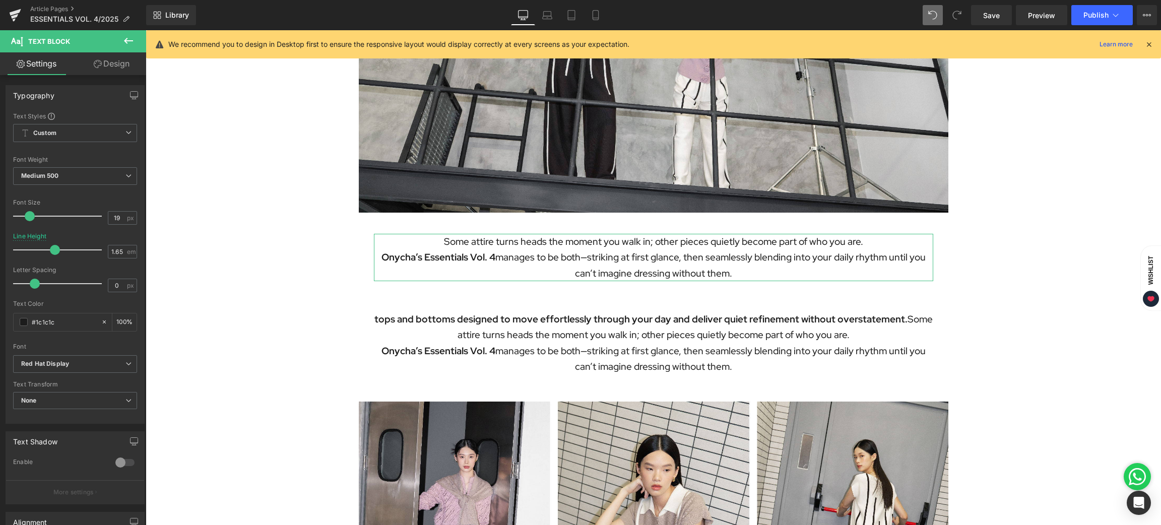
click at [120, 62] on link "Design" at bounding box center [111, 63] width 73 height 23
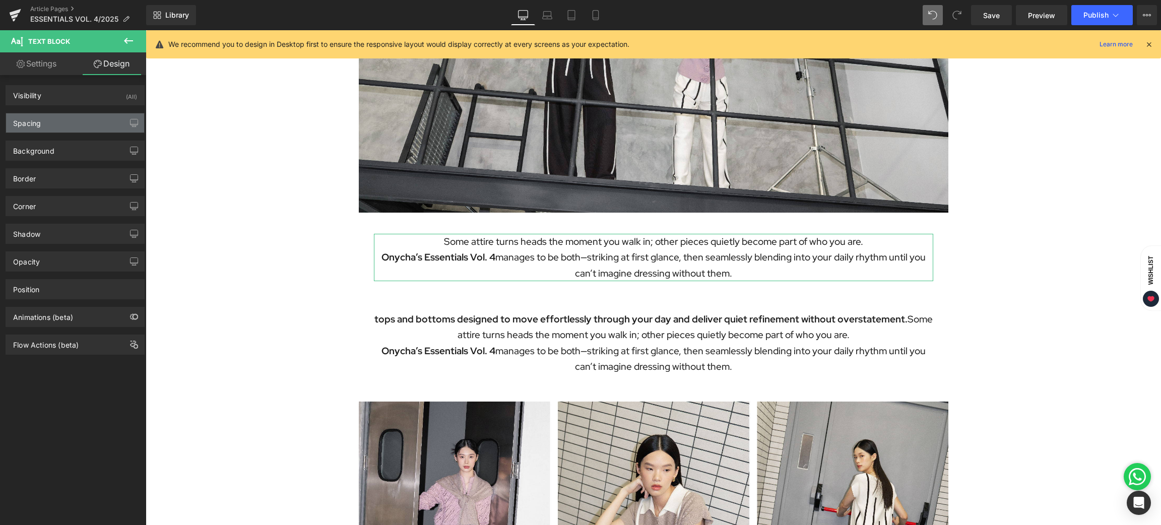
click at [56, 124] on div "Spacing" at bounding box center [75, 122] width 138 height 19
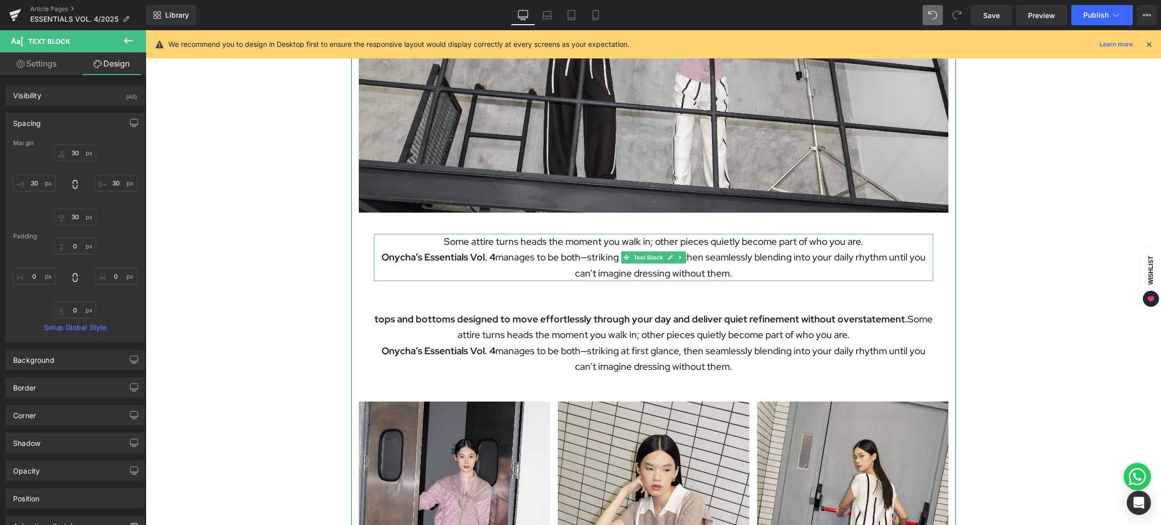
click at [445, 239] on p "Some attire turns heads the moment you walk in; other pieces quietly become par…" at bounding box center [653, 242] width 559 height 16
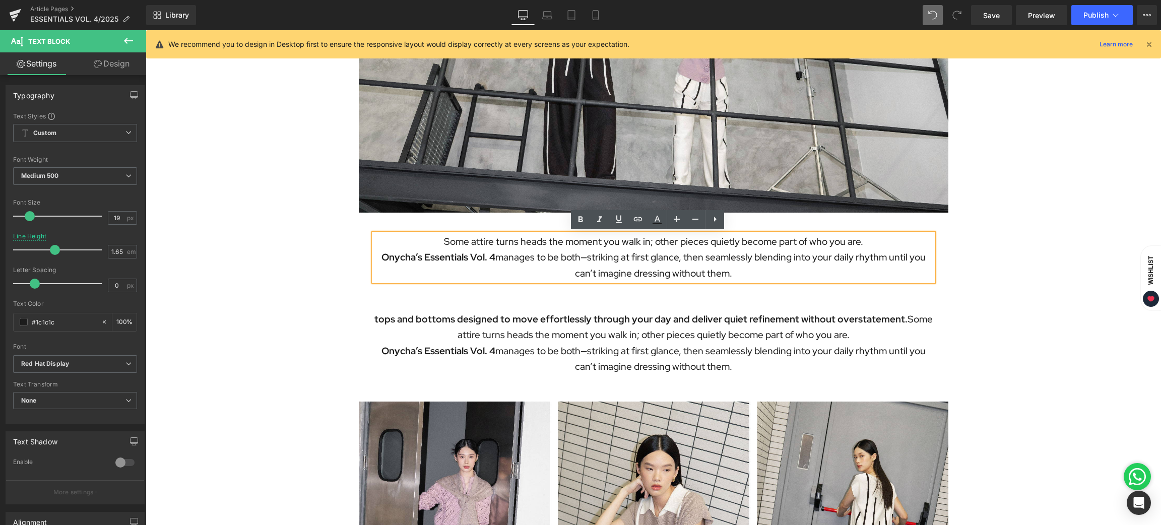
drag, startPoint x: 437, startPoint y: 238, endPoint x: 730, endPoint y: 279, distance: 295.2
click at [730, 279] on div "Some attire turns heads the moment you walk in; other pieces quietly become par…" at bounding box center [653, 257] width 559 height 47
paste div
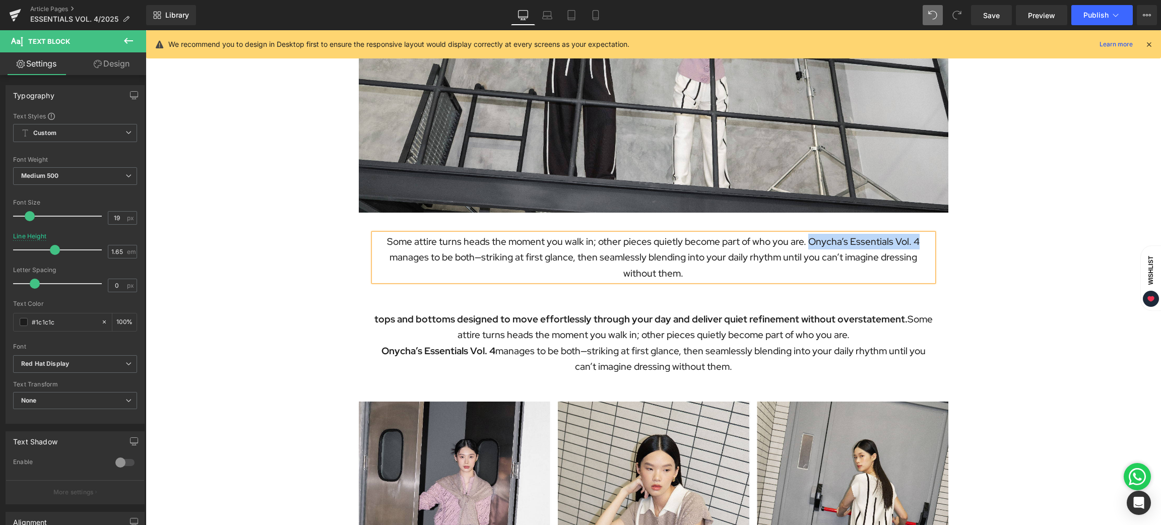
drag, startPoint x: 802, startPoint y: 237, endPoint x: 912, endPoint y: 236, distance: 110.4
click at [912, 236] on p "Some attire turns heads the moment you walk in; other pieces quietly become par…" at bounding box center [653, 257] width 559 height 47
click at [579, 219] on icon at bounding box center [581, 219] width 5 height 6
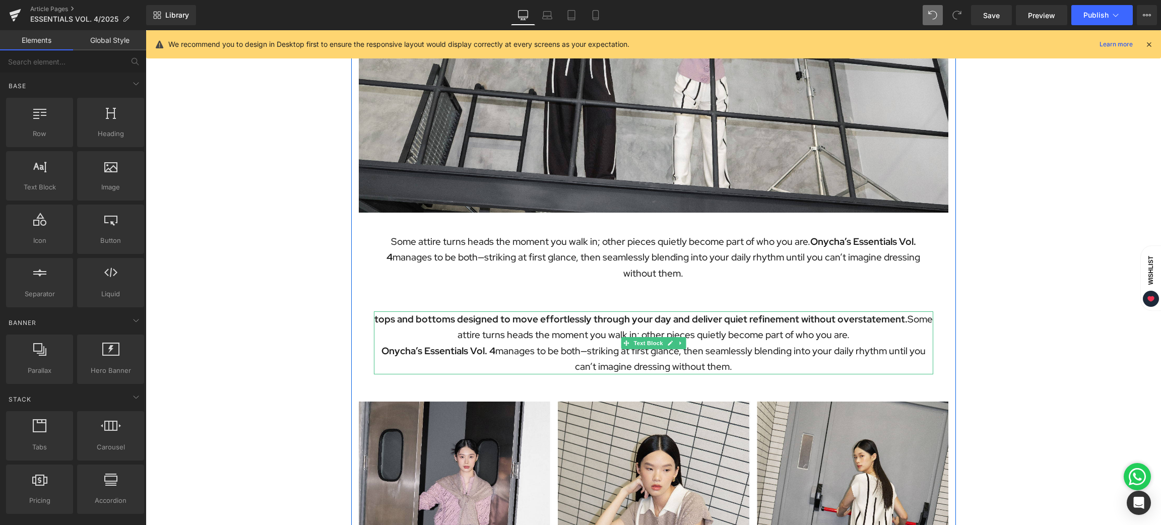
click at [566, 335] on p "tops and bottoms designed to move effortlessly through your day and deliver qui…" at bounding box center [653, 327] width 559 height 32
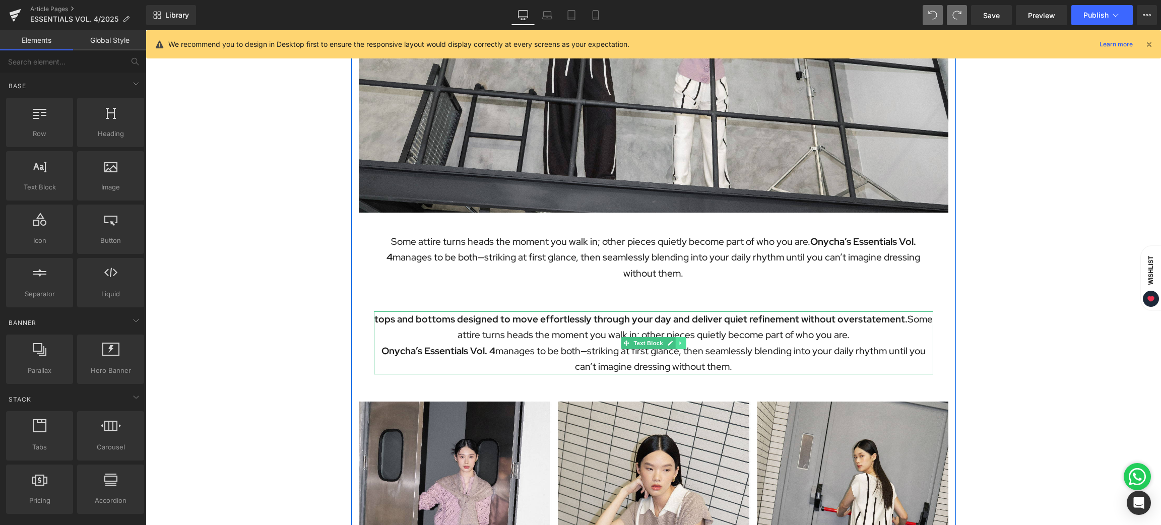
click at [678, 343] on icon at bounding box center [681, 343] width 6 height 6
click at [683, 343] on icon at bounding box center [686, 343] width 6 height 6
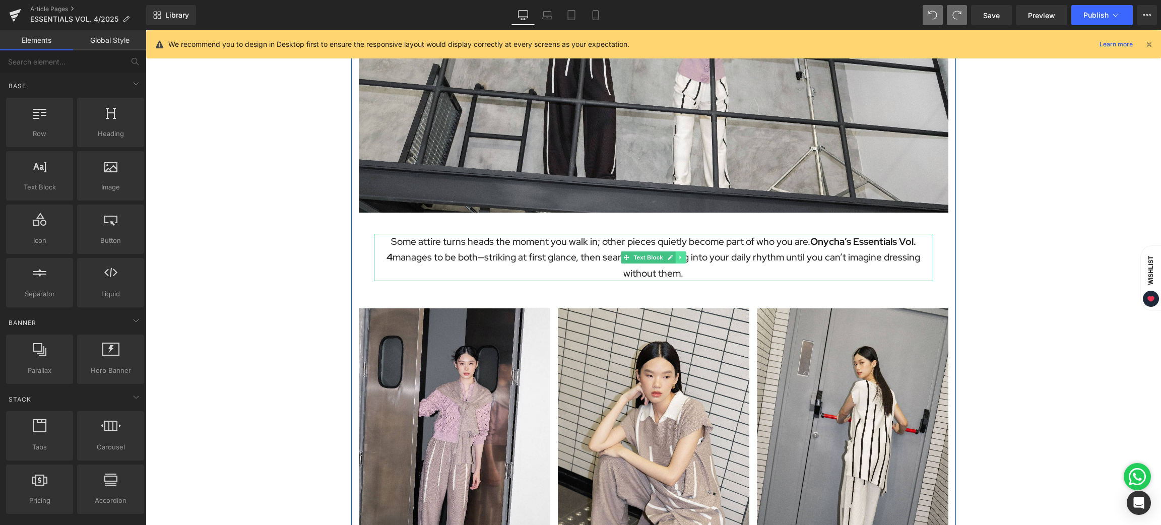
click at [678, 258] on link at bounding box center [680, 258] width 11 height 12
click at [672, 256] on icon at bounding box center [675, 258] width 6 height 6
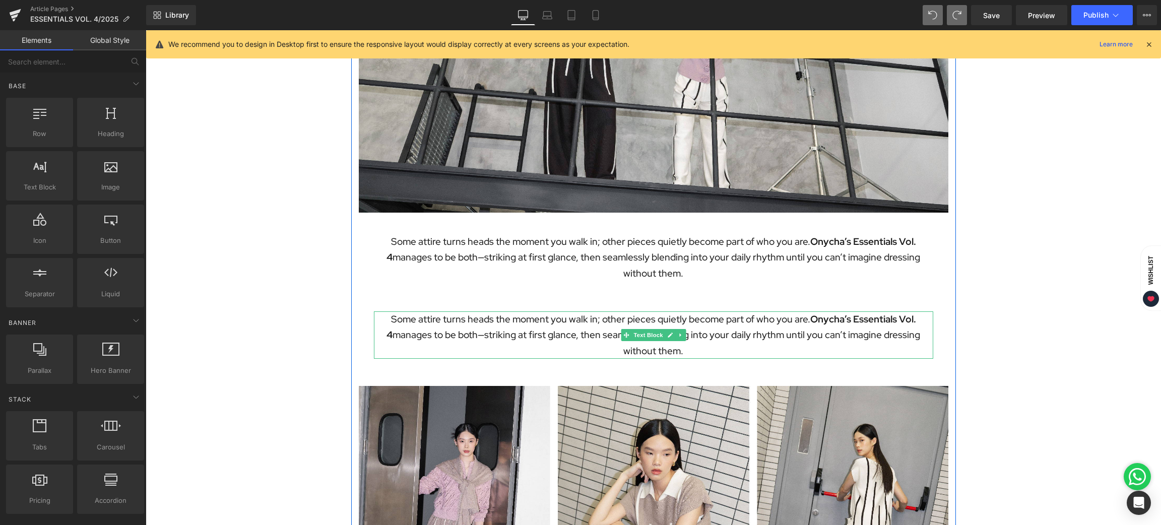
click at [585, 322] on p "Some attire turns heads the moment you walk in; other pieces quietly become par…" at bounding box center [653, 334] width 559 height 47
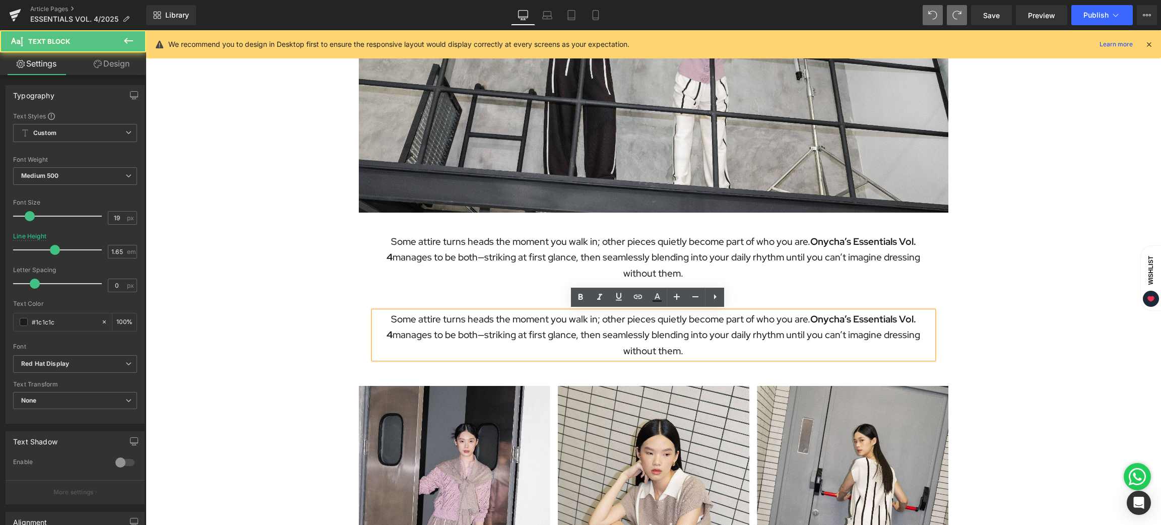
click at [555, 321] on p "Some attire turns heads the moment you walk in; other pieces quietly become par…" at bounding box center [653, 334] width 559 height 47
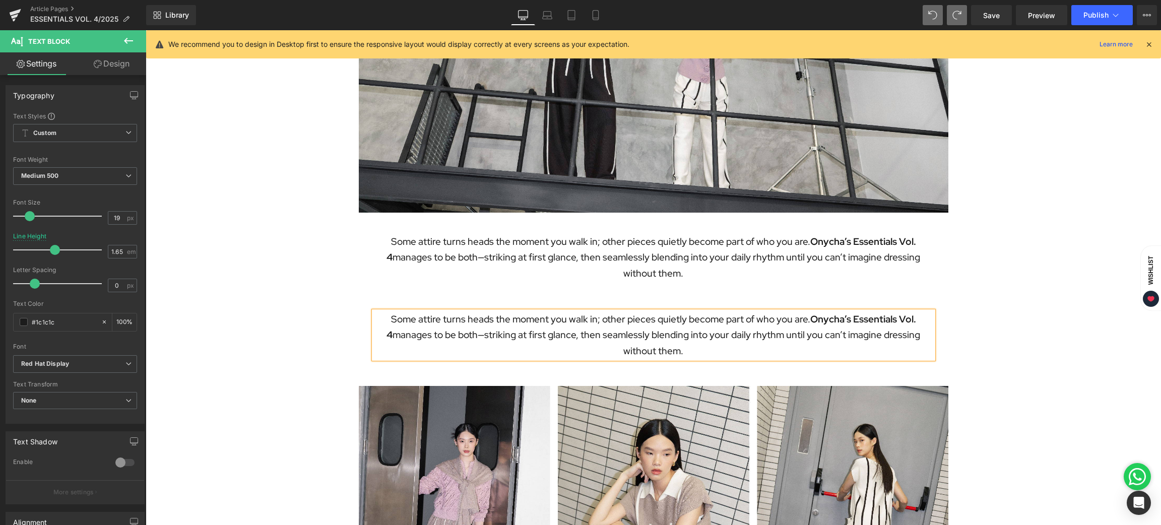
paste div
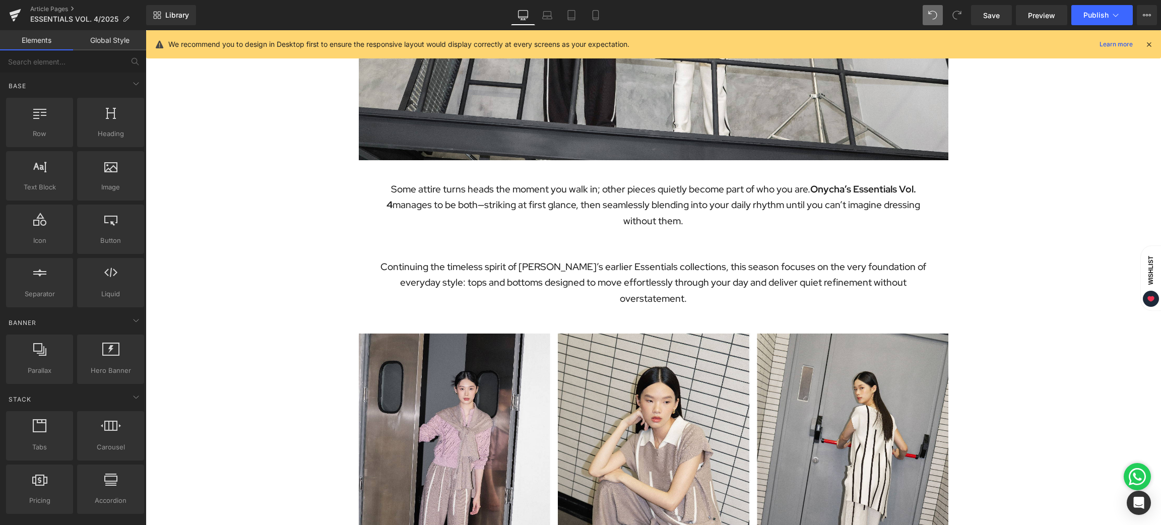
scroll to position [302, 0]
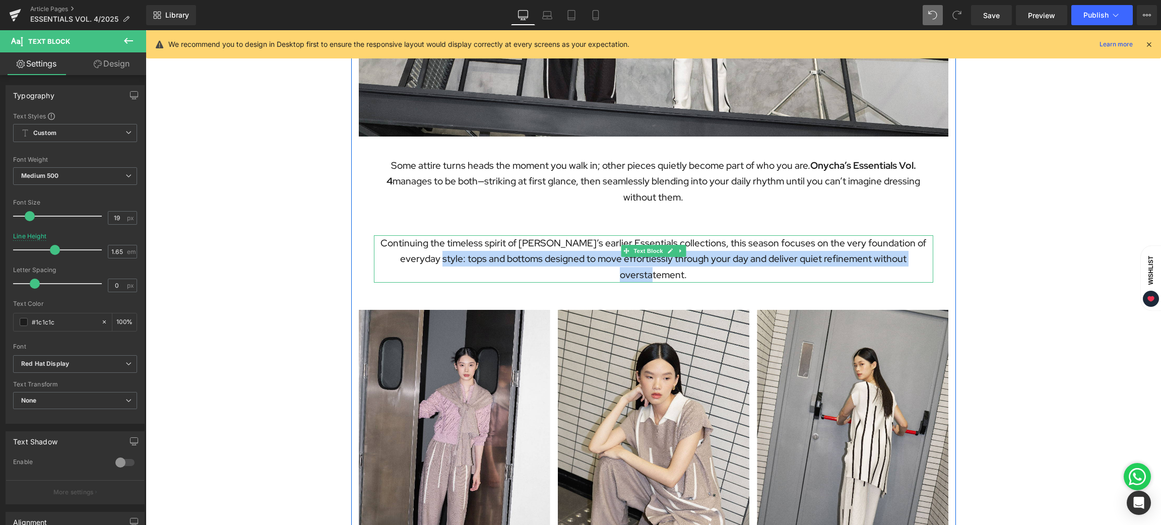
drag, startPoint x: 416, startPoint y: 260, endPoint x: 923, endPoint y: 256, distance: 506.6
click at [923, 256] on p "Continuing the timeless spirit of [PERSON_NAME]’s earlier Essentials collection…" at bounding box center [653, 258] width 559 height 47
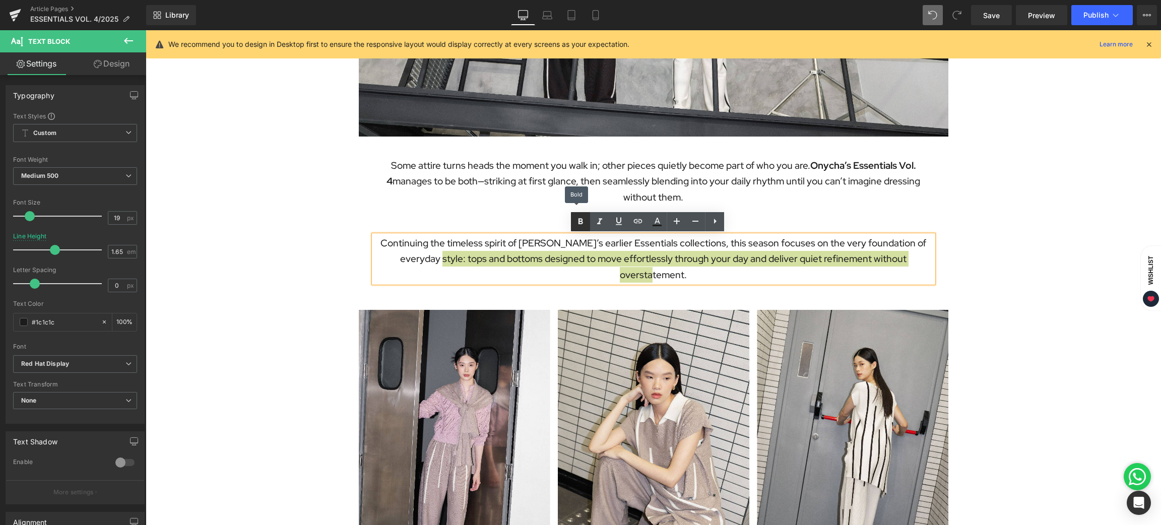
click at [577, 223] on icon at bounding box center [581, 222] width 12 height 12
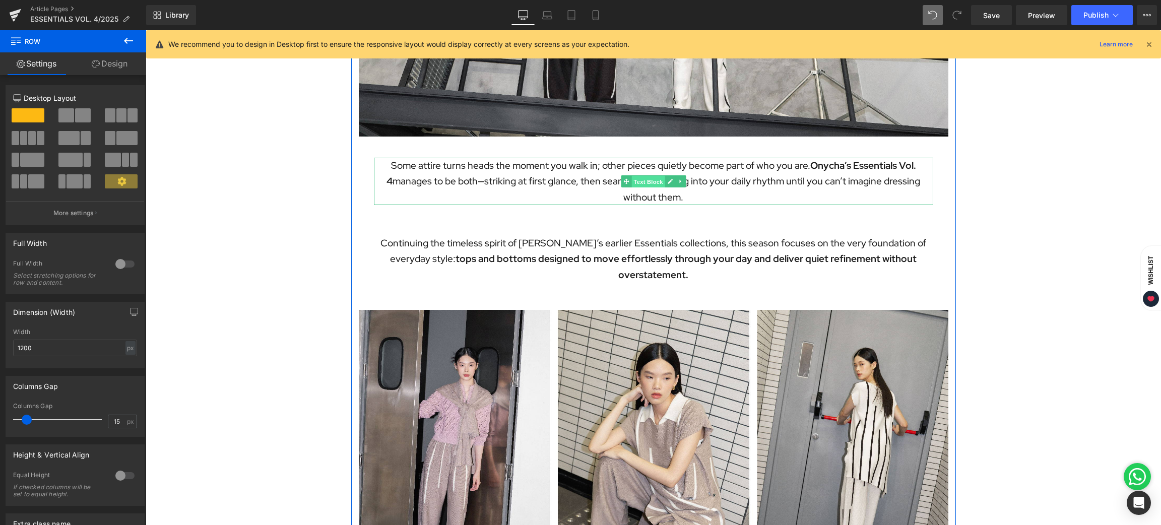
click at [637, 177] on span "Text Block" at bounding box center [648, 182] width 33 height 12
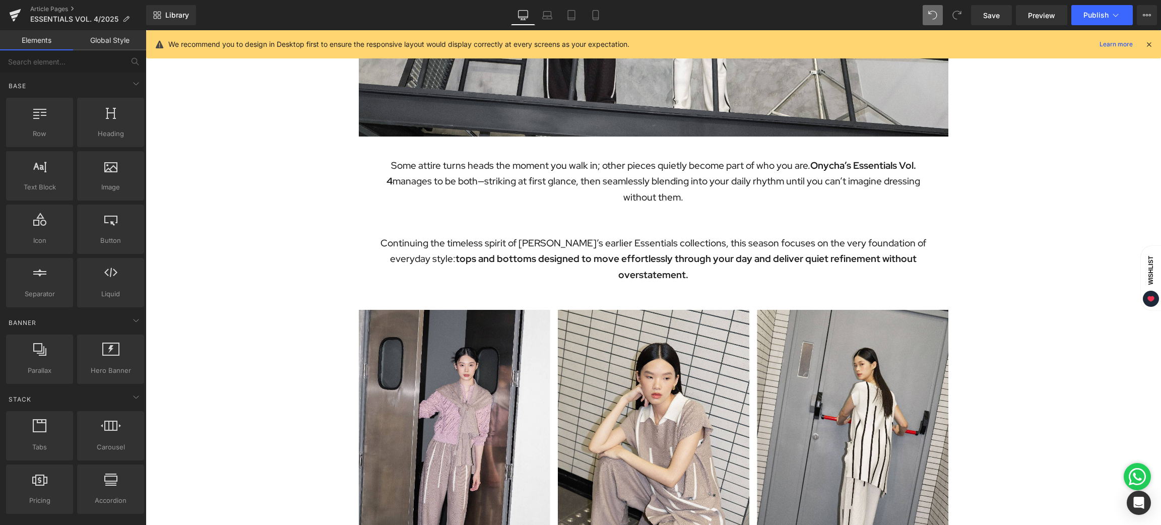
click at [647, 249] on span "Text Block" at bounding box center [648, 251] width 33 height 12
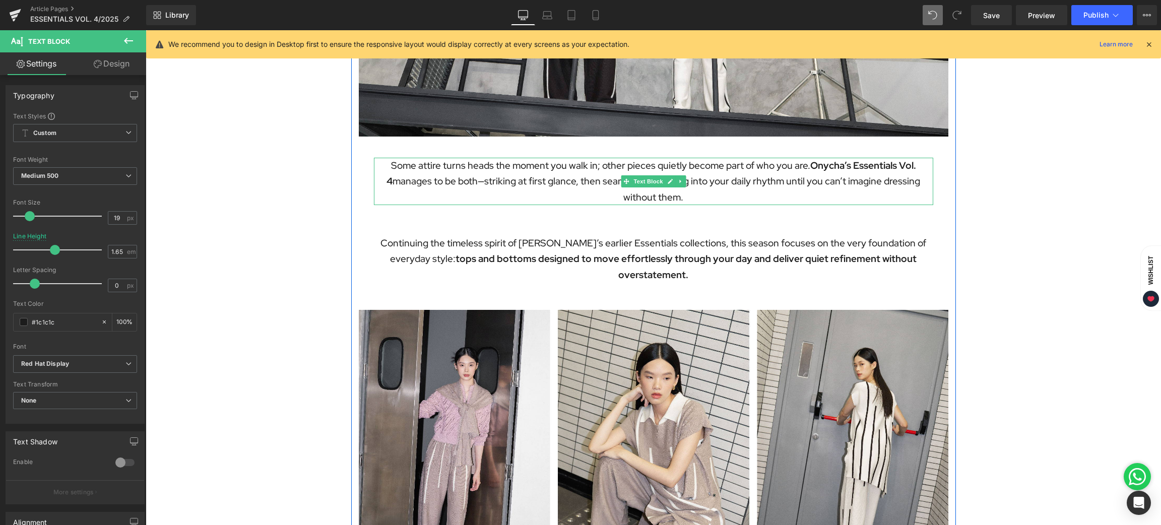
click at [643, 174] on p "Some attire turns heads the moment you walk in; other pieces quietly become par…" at bounding box center [653, 181] width 559 height 47
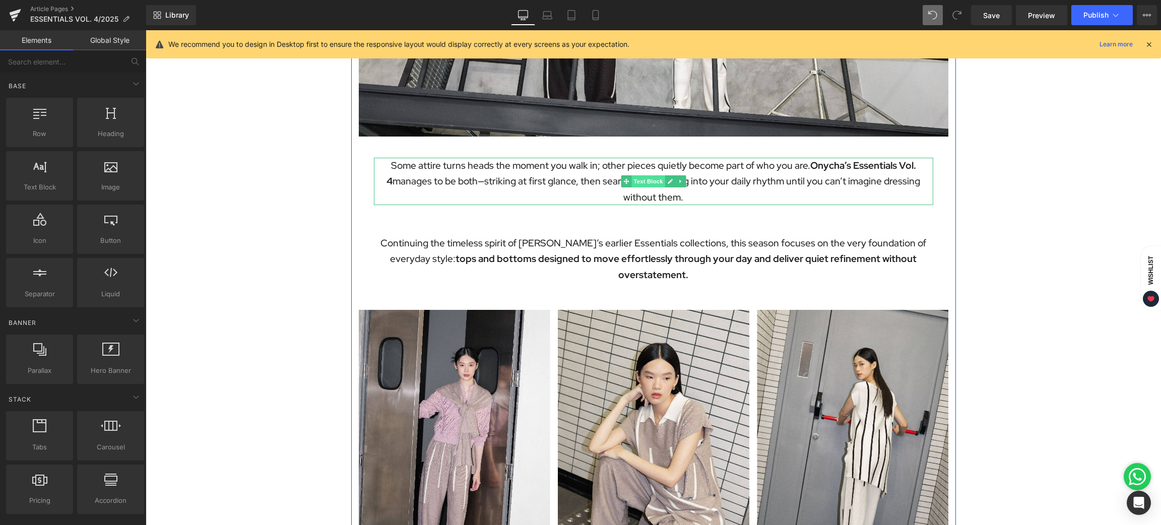
click at [644, 183] on span "Text Block" at bounding box center [648, 181] width 33 height 12
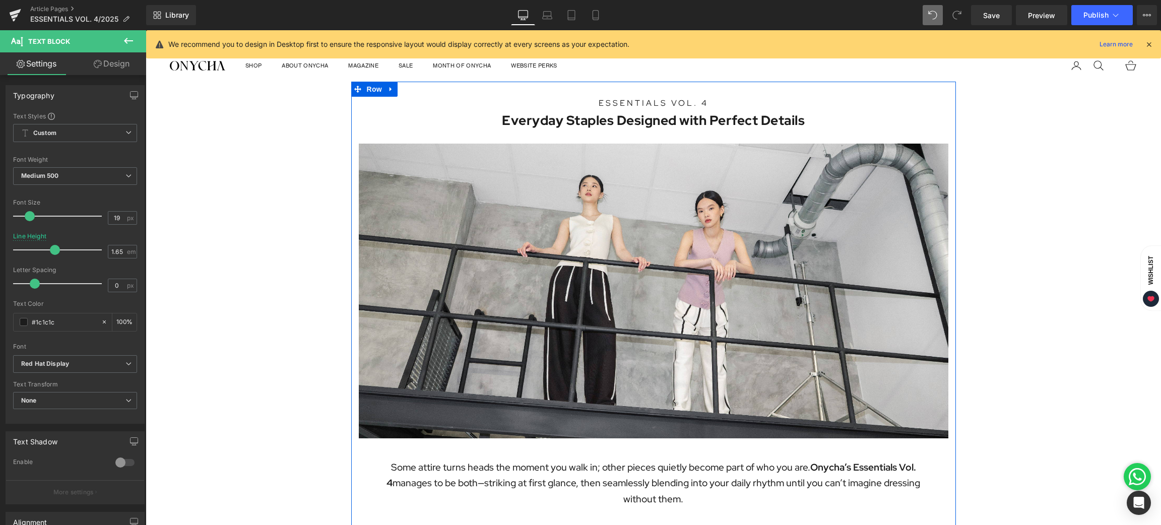
scroll to position [0, 0]
click at [643, 104] on span "Heading" at bounding box center [648, 104] width 27 height 12
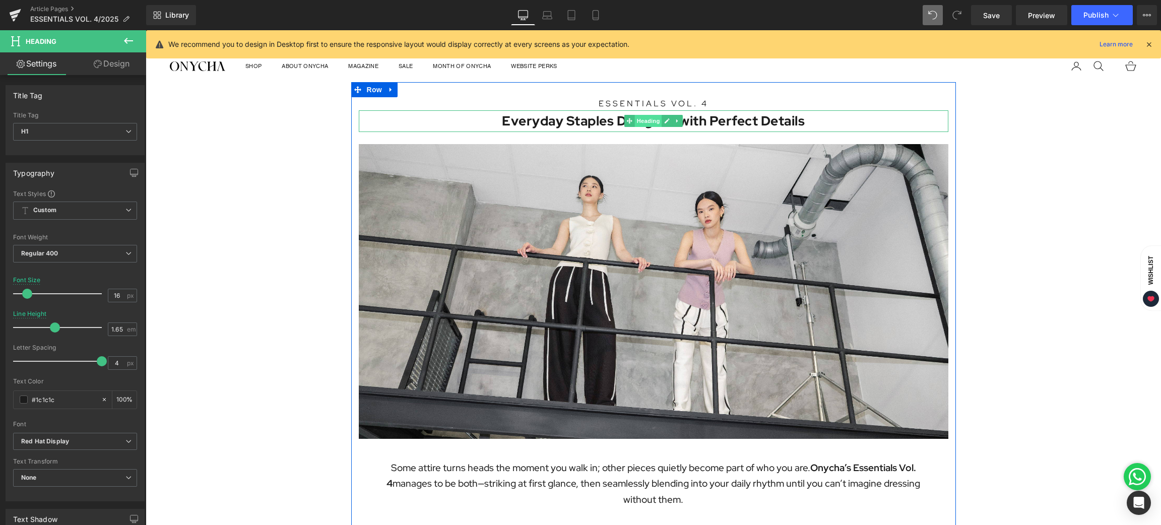
click at [642, 123] on span "Heading" at bounding box center [648, 121] width 27 height 12
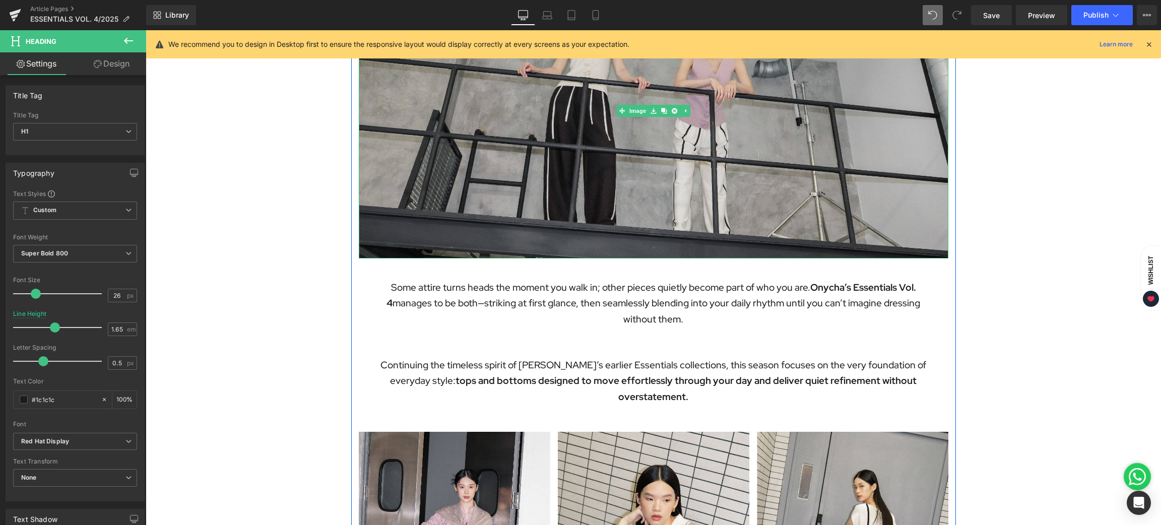
scroll to position [226, 0]
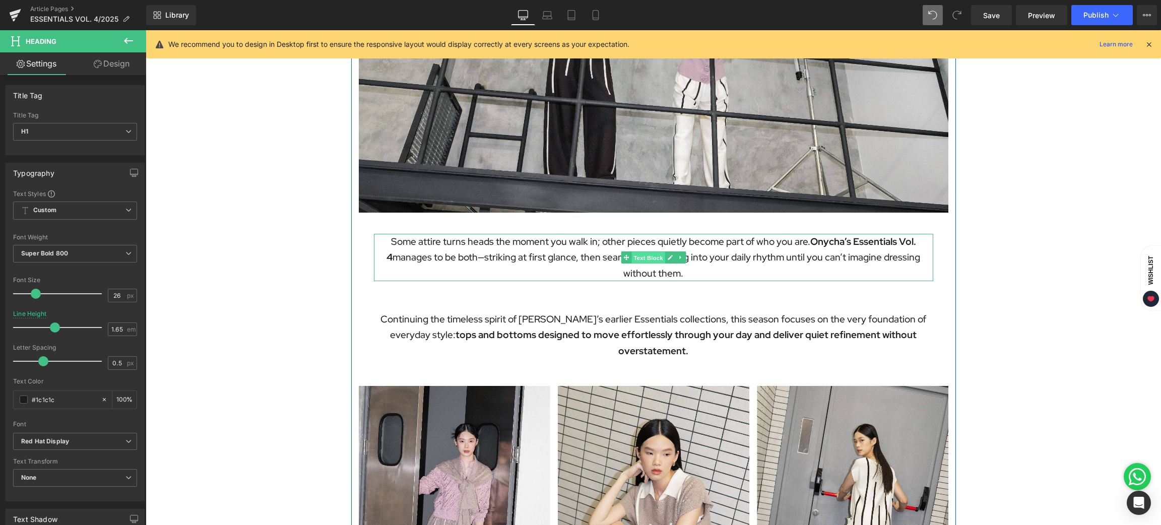
click at [639, 259] on span "Text Block" at bounding box center [648, 258] width 33 height 12
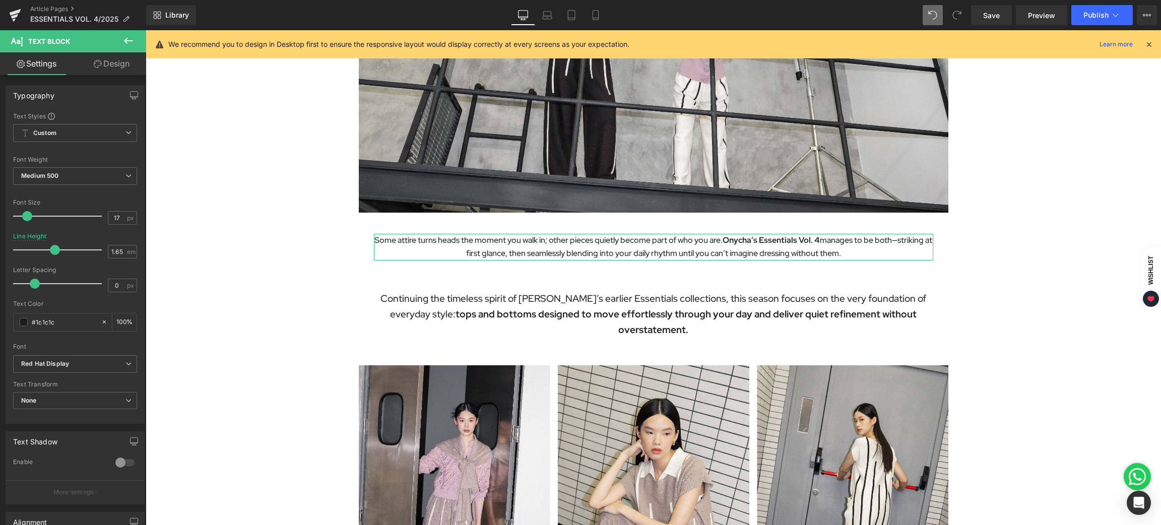
type input "18"
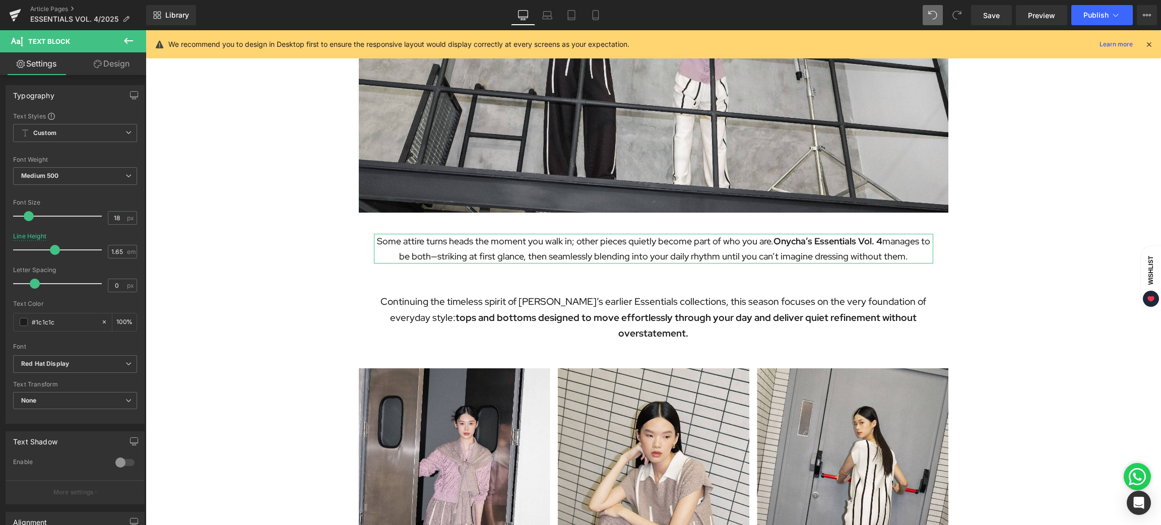
click at [30, 217] on span at bounding box center [29, 216] width 10 height 10
click at [644, 307] on span "Text Block" at bounding box center [648, 310] width 33 height 12
drag, startPoint x: 120, startPoint y: 219, endPoint x: 96, endPoint y: 224, distance: 24.6
click at [96, 224] on div "Font Size 19 px" at bounding box center [75, 216] width 124 height 34
type input "18"
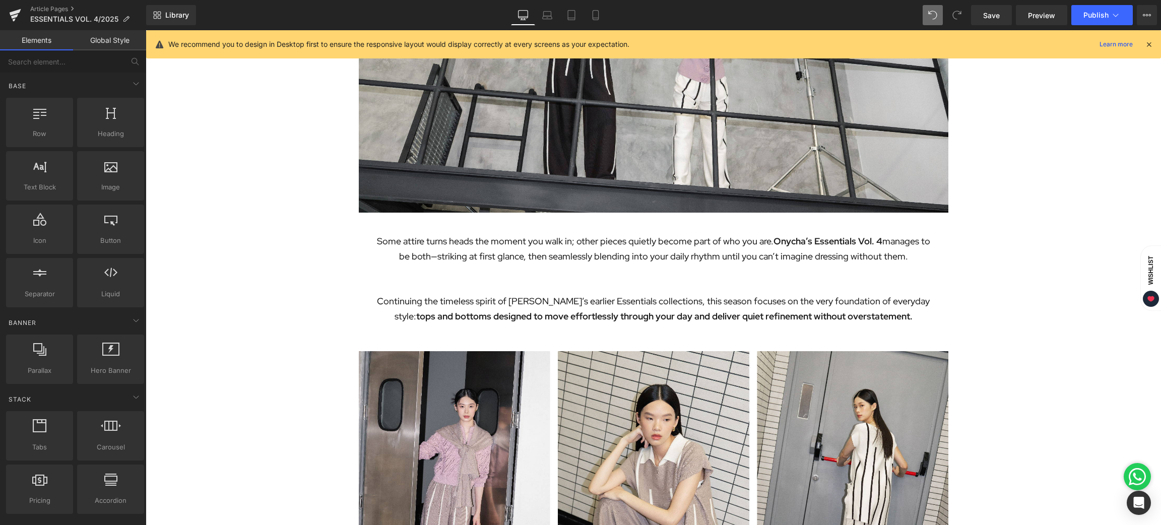
click at [643, 306] on span "Text Block" at bounding box center [648, 309] width 33 height 12
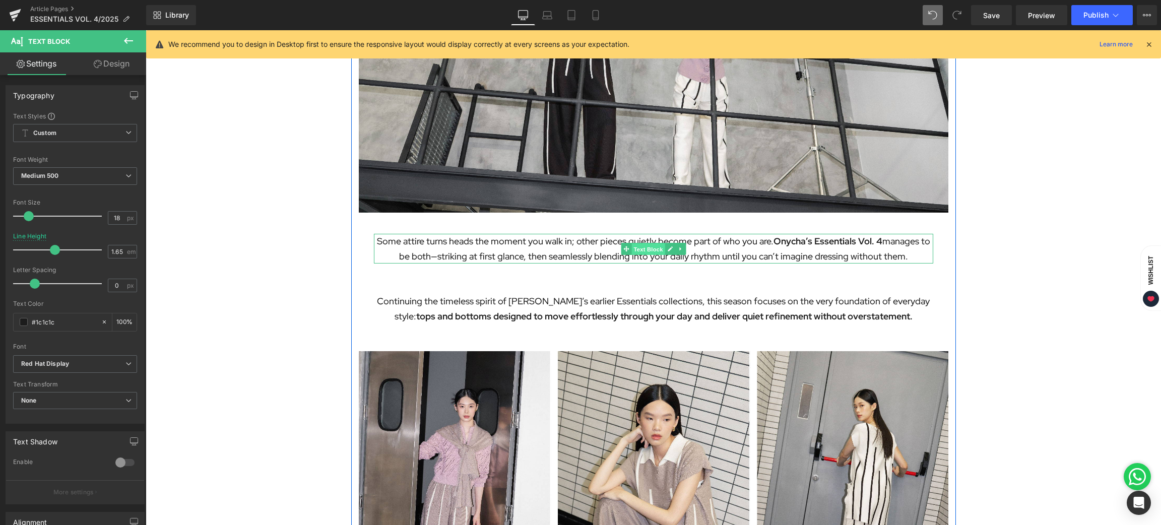
click at [645, 248] on span "Text Block" at bounding box center [648, 249] width 33 height 12
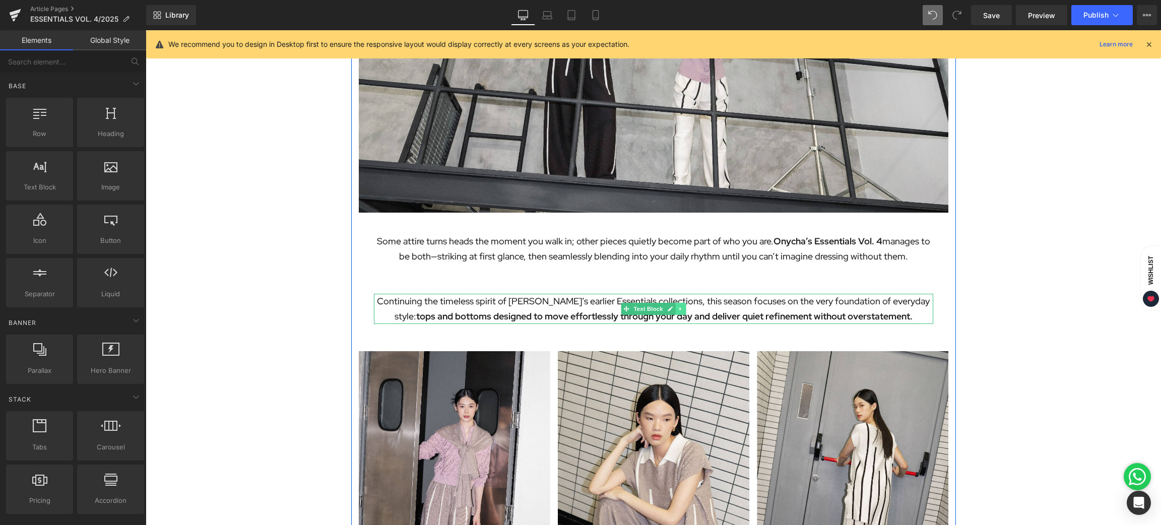
click at [678, 310] on icon at bounding box center [681, 309] width 6 height 6
click at [672, 307] on icon at bounding box center [675, 309] width 6 height 6
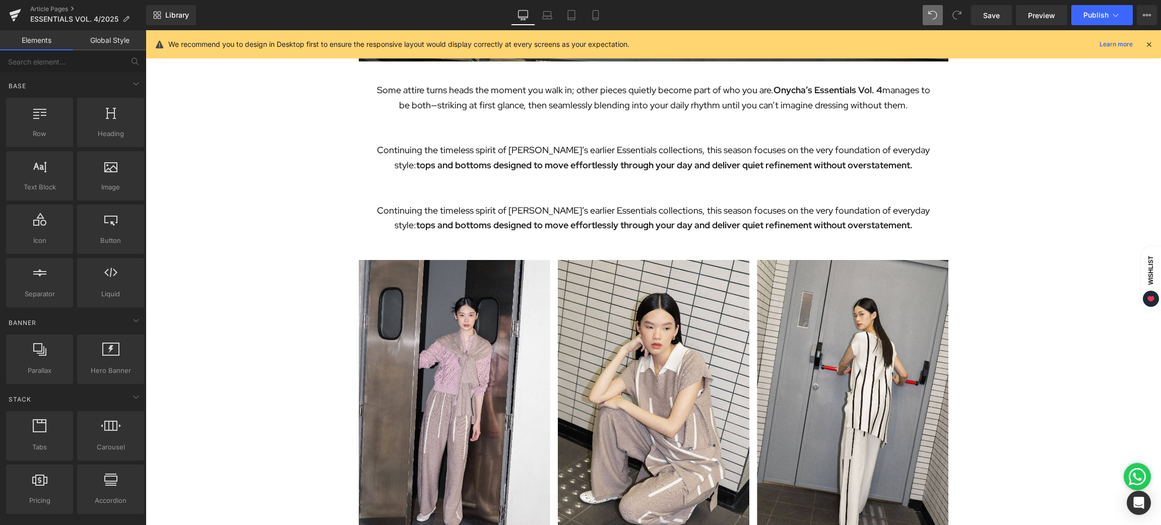
scroll to position [453, 0]
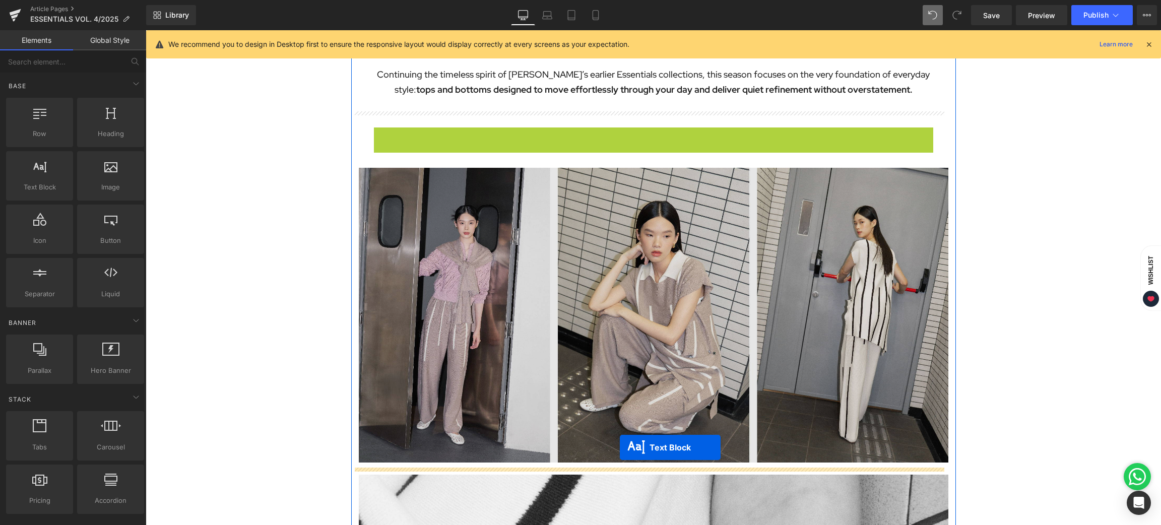
drag, startPoint x: 619, startPoint y: 144, endPoint x: 620, endPoint y: 448, distance: 303.9
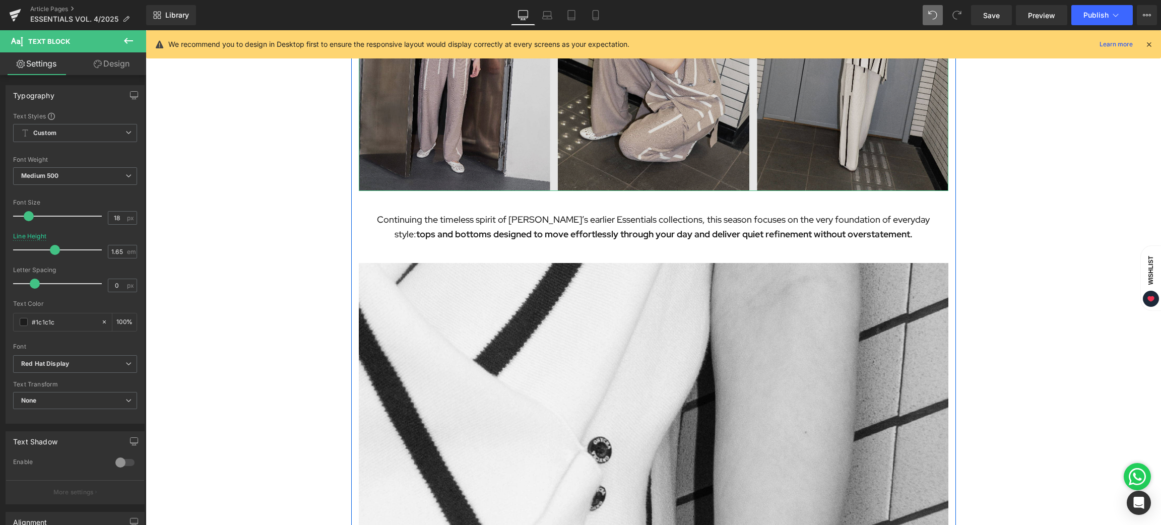
scroll to position [680, 0]
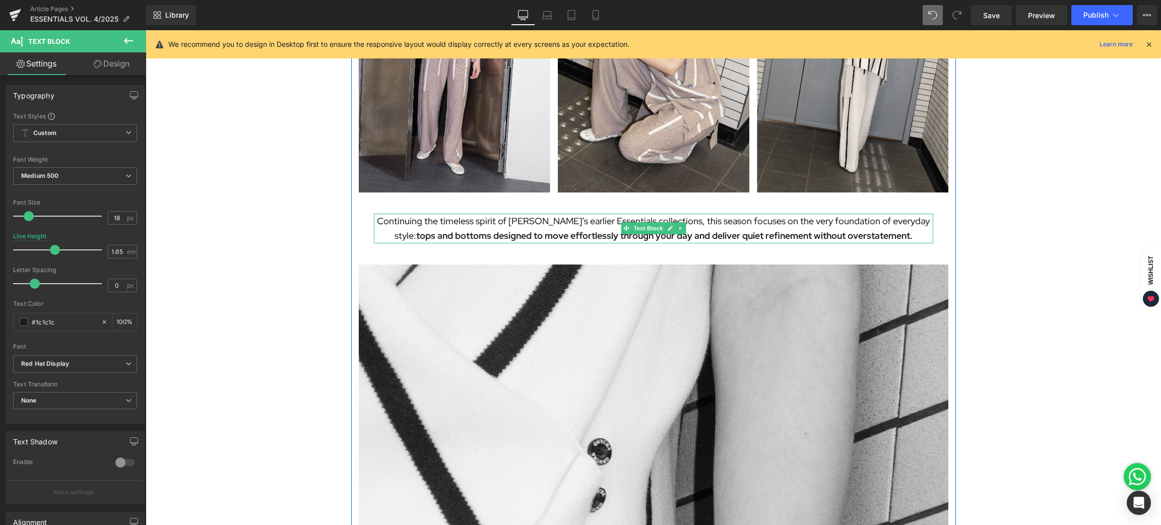
click at [429, 219] on p "Continuing the timeless spirit of [PERSON_NAME]’s earlier Essentials collection…" at bounding box center [653, 229] width 559 height 30
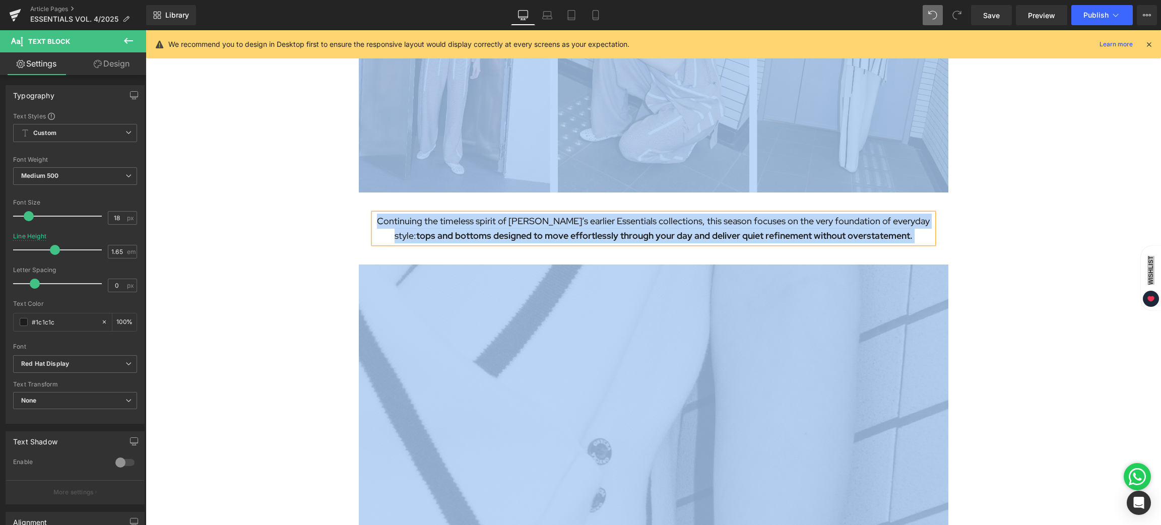
click at [407, 219] on p "Continuing the timeless spirit of [PERSON_NAME]’s earlier Essentials collection…" at bounding box center [653, 229] width 559 height 30
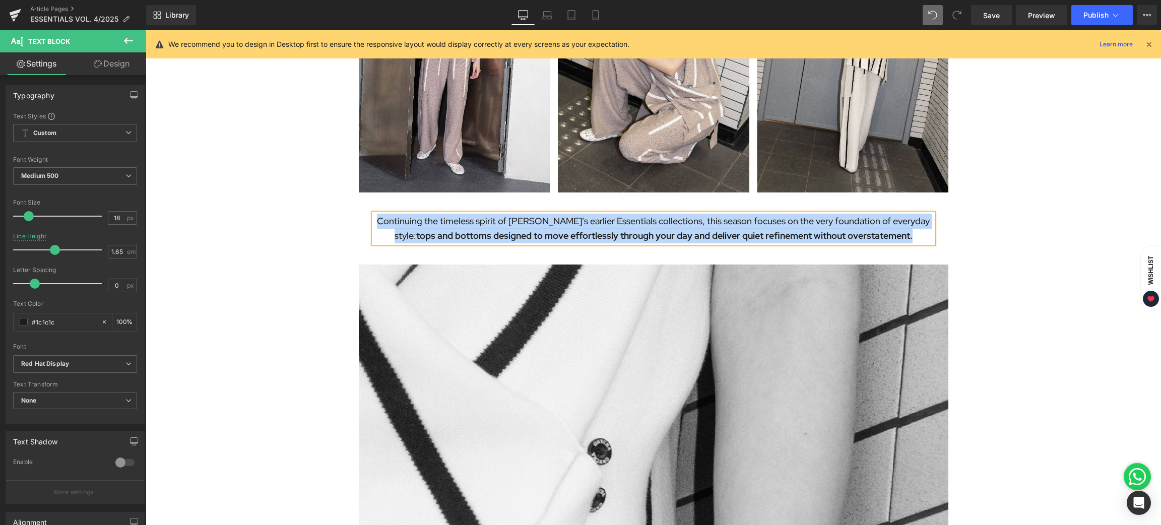
paste div
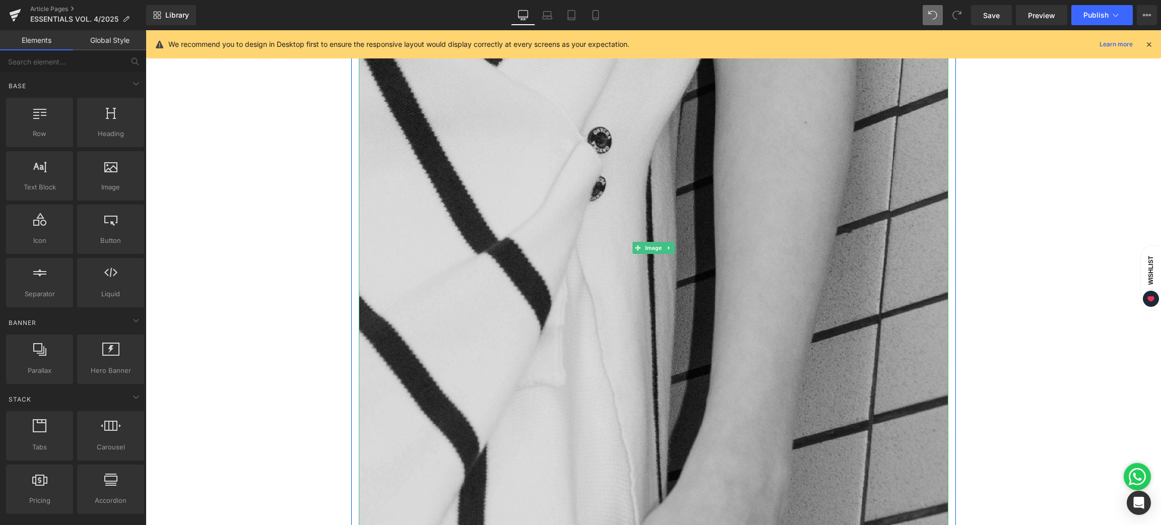
scroll to position [982, 0]
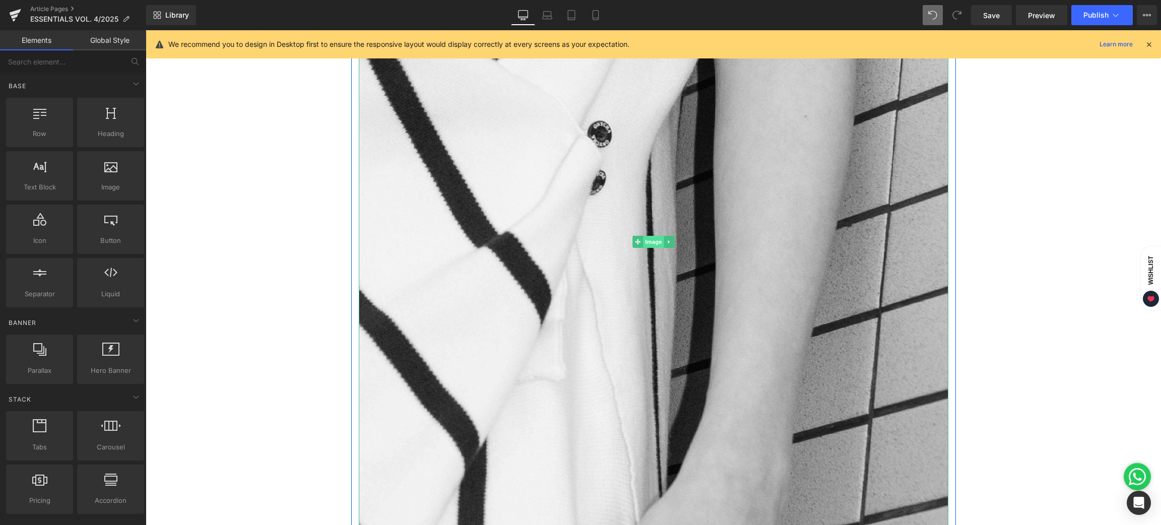
click at [648, 241] on span "Image" at bounding box center [653, 242] width 21 height 12
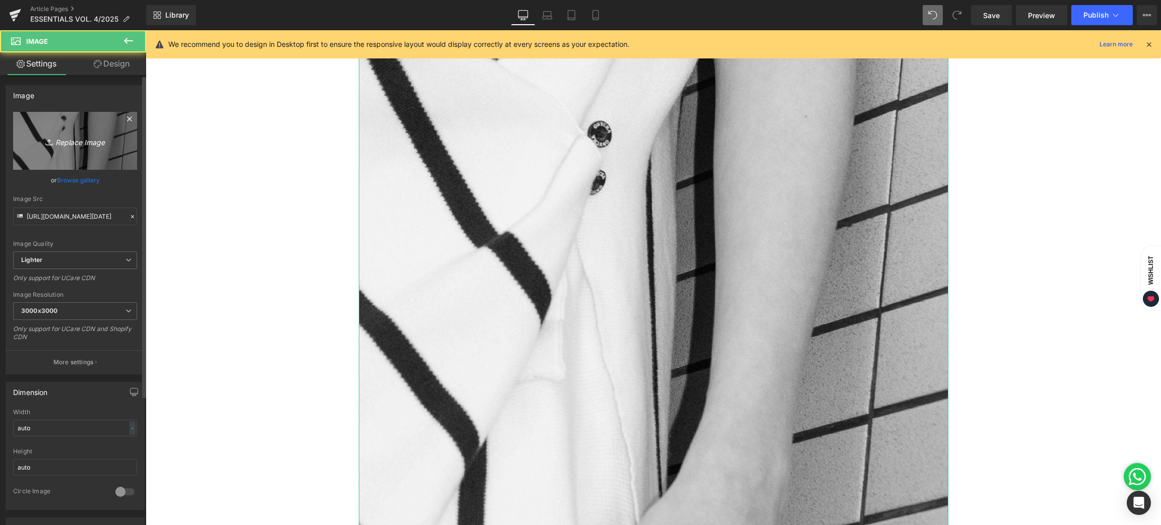
click at [55, 145] on icon "Replace Image" at bounding box center [75, 141] width 81 height 13
type input "C:\fakepath\BLOG [DATE]-03.jpg"
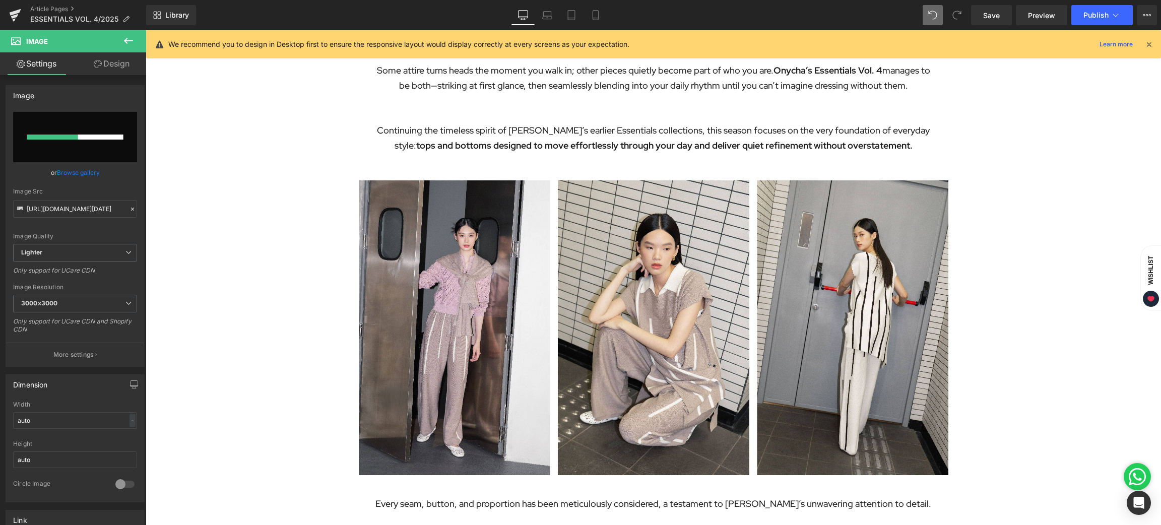
scroll to position [378, 0]
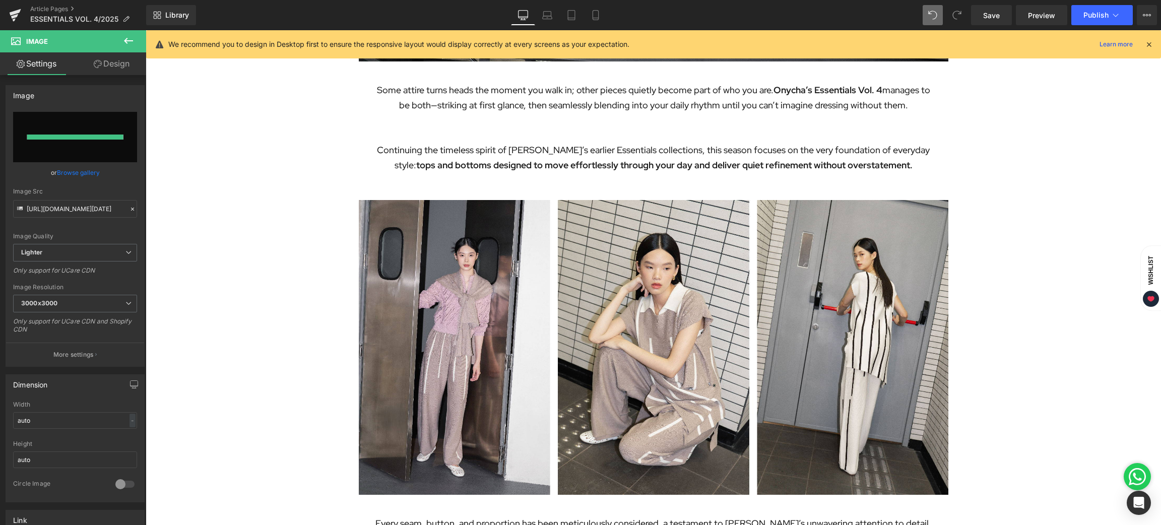
type input "[URL][DOMAIN_NAME][DATE]"
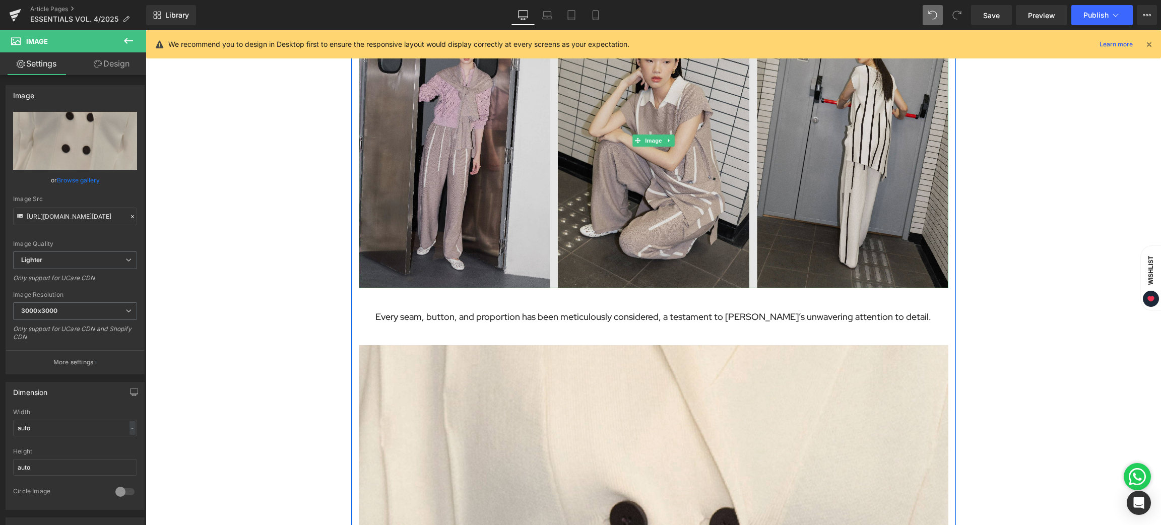
scroll to position [605, 0]
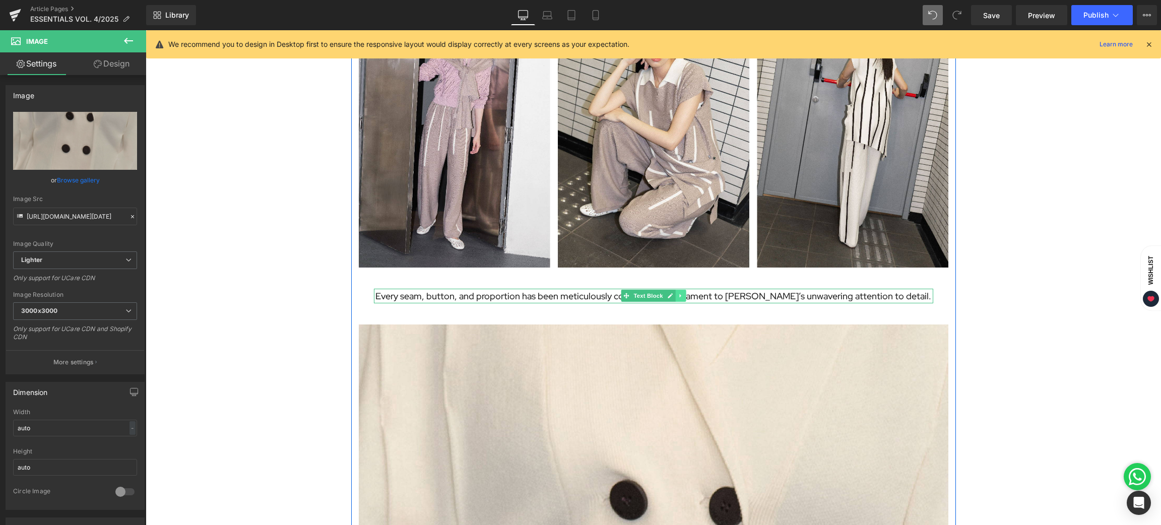
click at [678, 296] on link at bounding box center [680, 296] width 11 height 12
click at [672, 297] on icon at bounding box center [675, 296] width 6 height 6
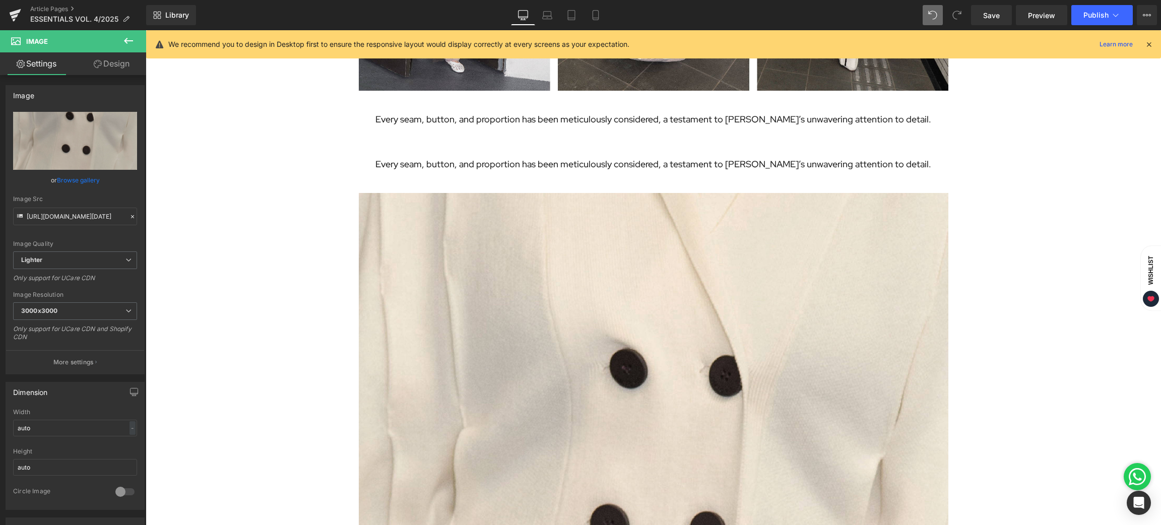
scroll to position [756, 0]
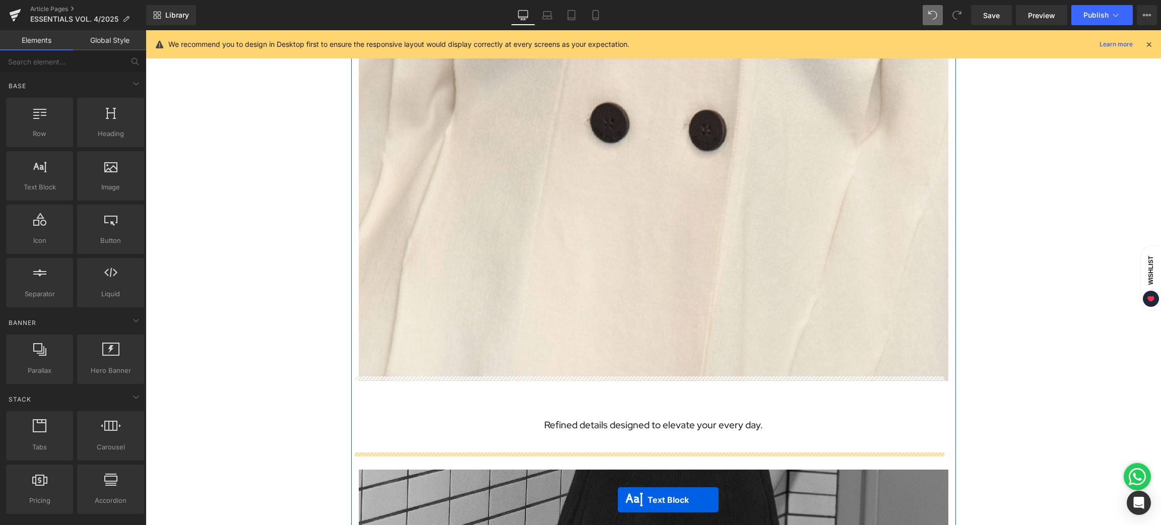
scroll to position [1229, 0]
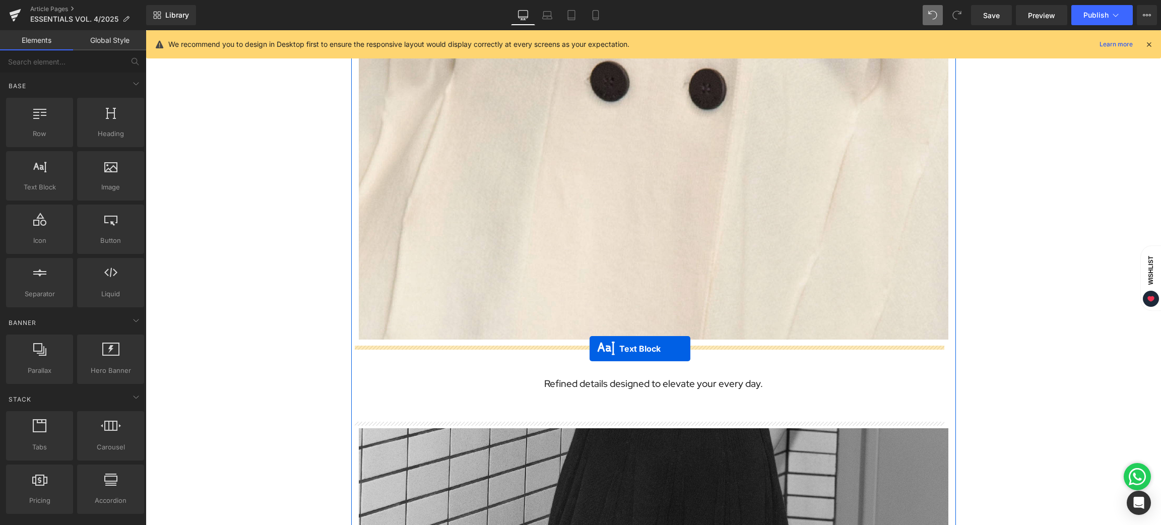
drag, startPoint x: 621, startPoint y: 190, endPoint x: 590, endPoint y: 349, distance: 162.3
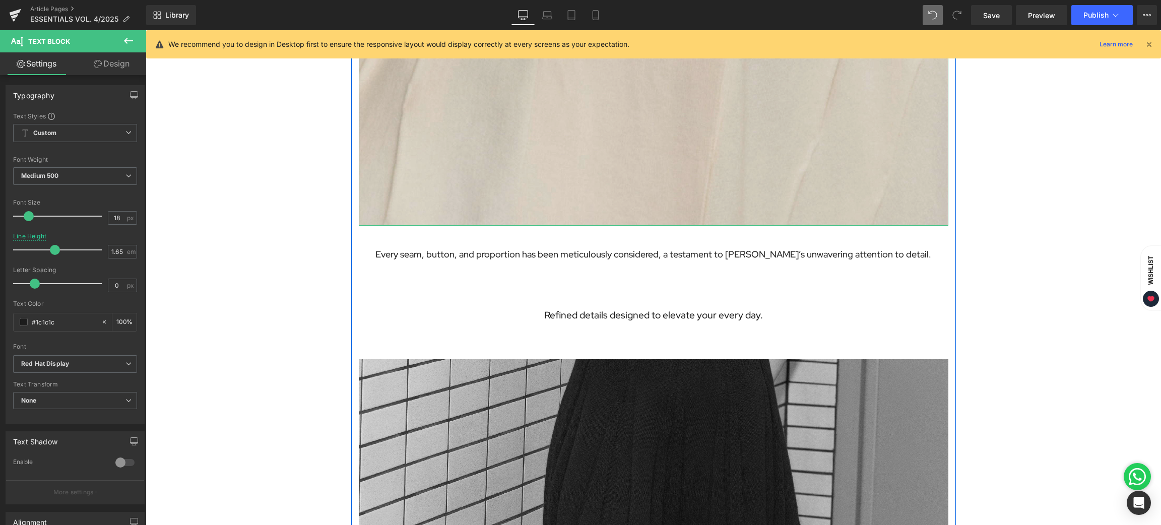
scroll to position [1330, 0]
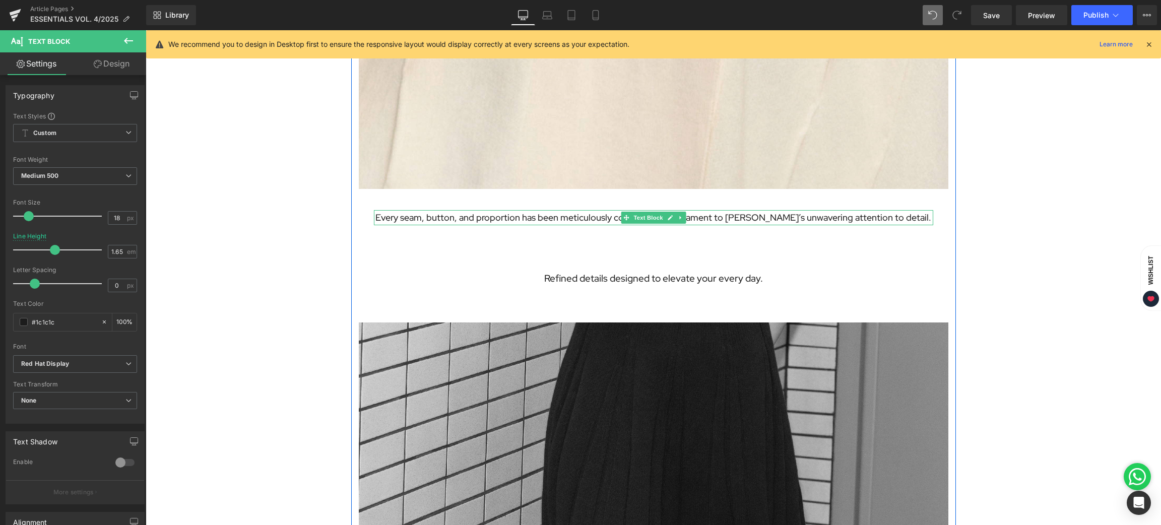
click at [421, 218] on p "Every seam, button, and proportion has been meticulously considered, a testamen…" at bounding box center [653, 217] width 559 height 15
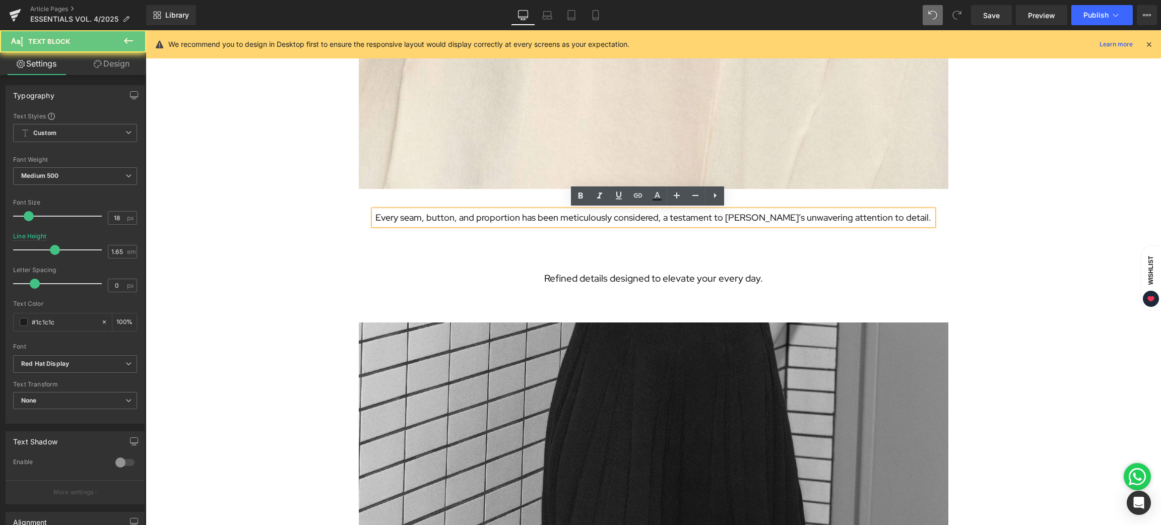
click at [409, 217] on p "Every seam, button, and proportion has been meticulously considered, a testamen…" at bounding box center [653, 217] width 559 height 15
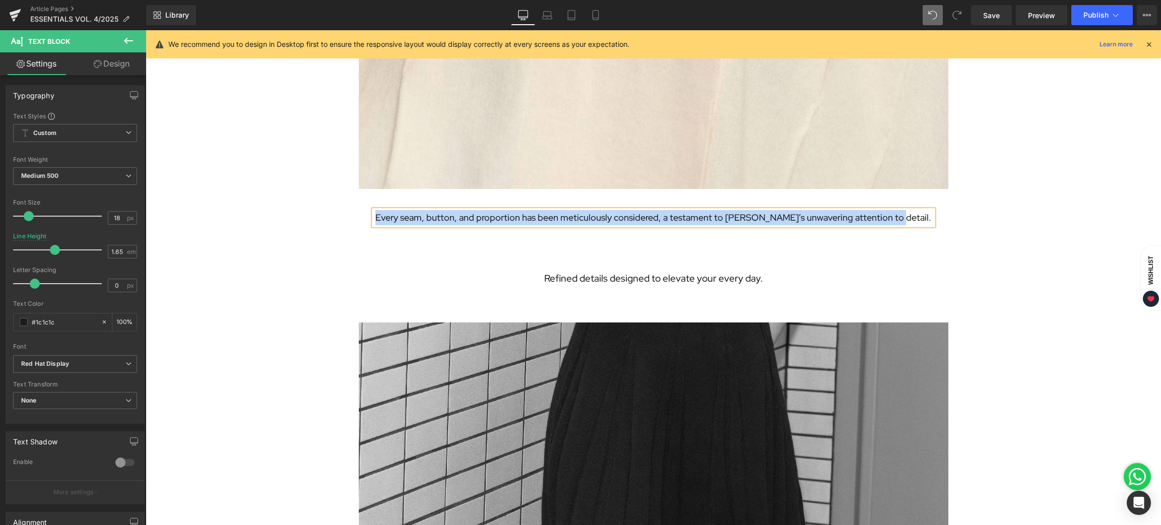
paste div
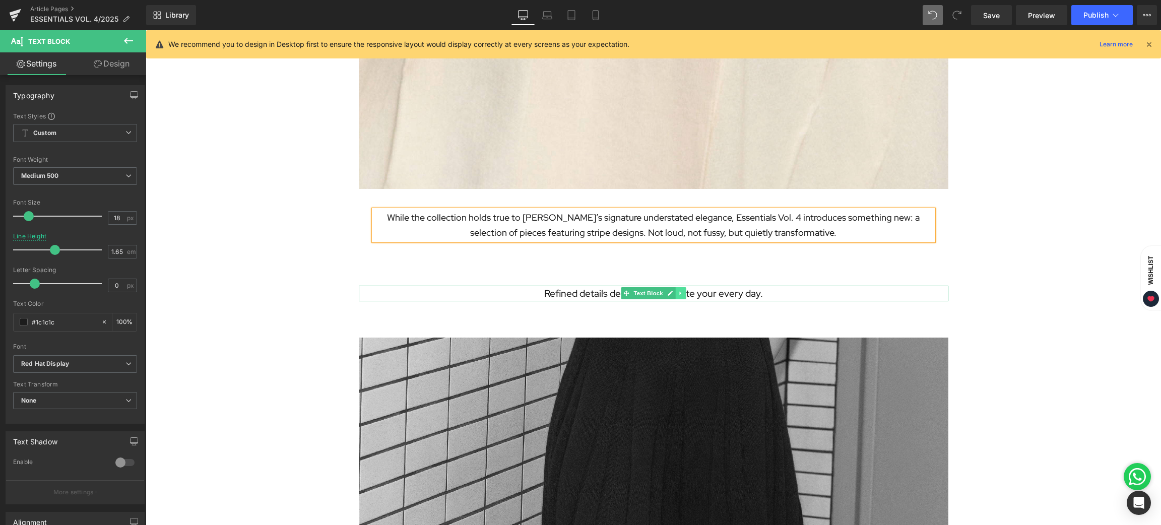
click at [679, 292] on icon at bounding box center [680, 294] width 2 height 4
click at [683, 293] on icon at bounding box center [686, 294] width 6 height 6
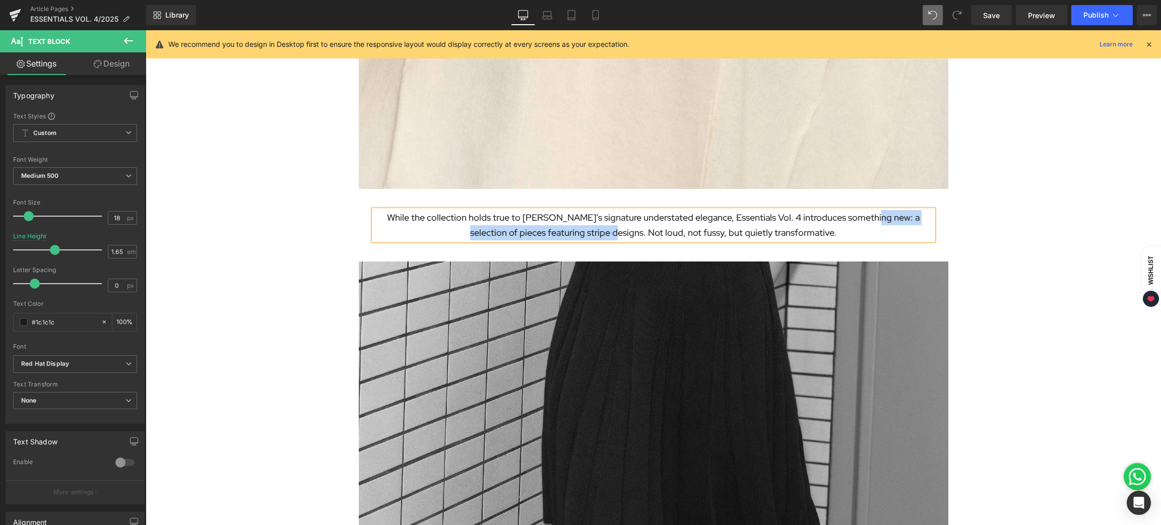
drag, startPoint x: 861, startPoint y: 216, endPoint x: 615, endPoint y: 238, distance: 246.5
click at [615, 238] on p "While the collection holds true to [PERSON_NAME]’s signature understated elegan…" at bounding box center [653, 225] width 559 height 30
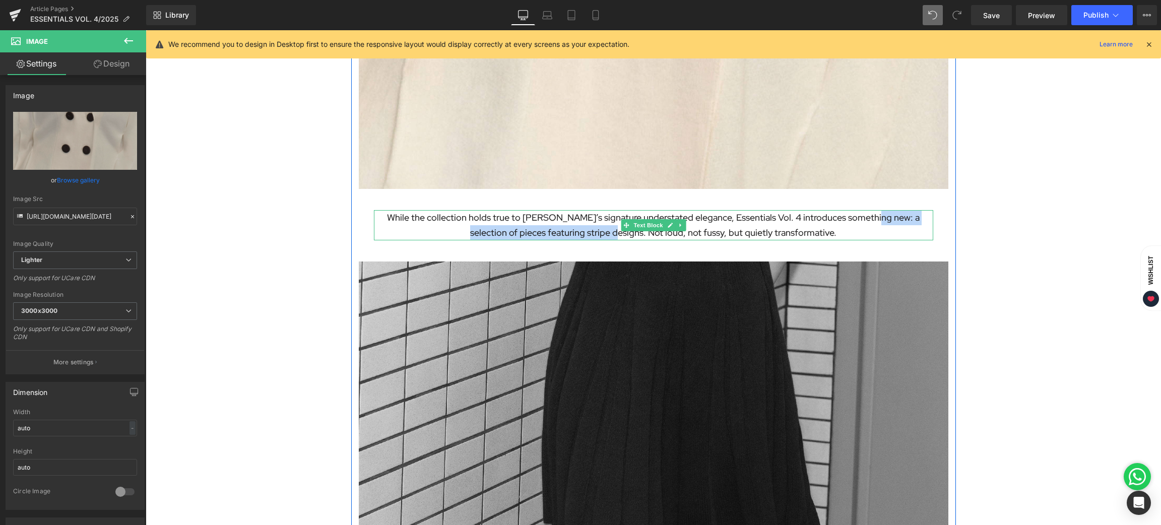
click at [587, 235] on p "While the collection holds true to [PERSON_NAME]’s signature understated elegan…" at bounding box center [653, 225] width 559 height 30
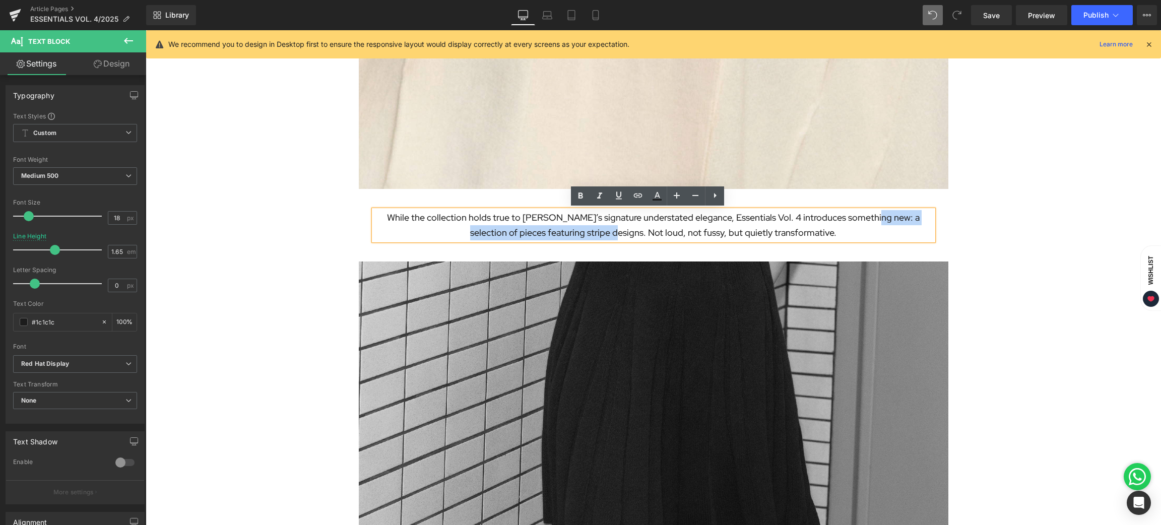
drag, startPoint x: 861, startPoint y: 216, endPoint x: 617, endPoint y: 235, distance: 244.7
click at [617, 235] on p "While the collection holds true to [PERSON_NAME]’s signature understated elegan…" at bounding box center [653, 225] width 559 height 30
click at [579, 190] on icon at bounding box center [581, 196] width 12 height 12
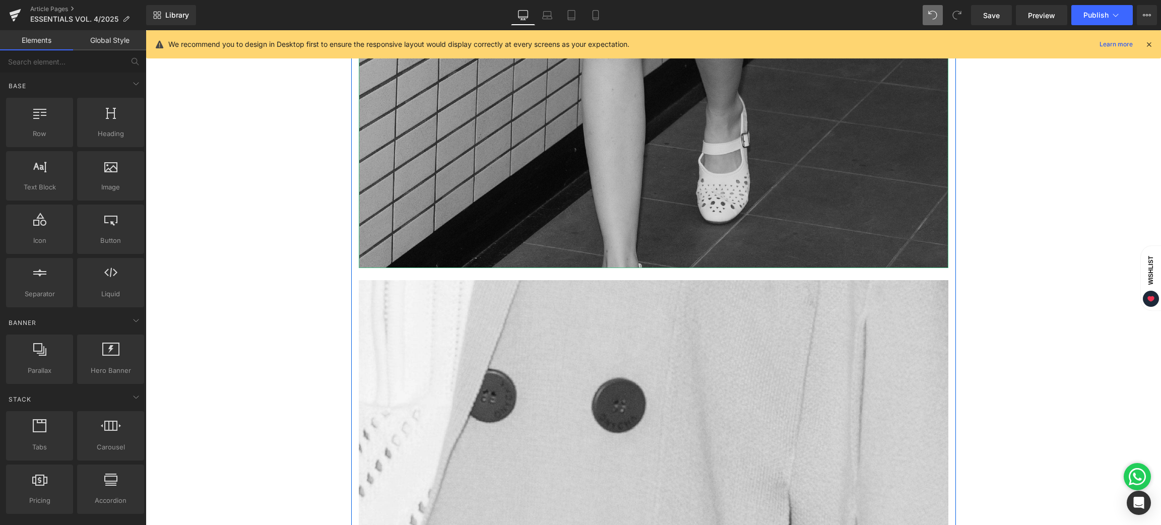
scroll to position [2011, 0]
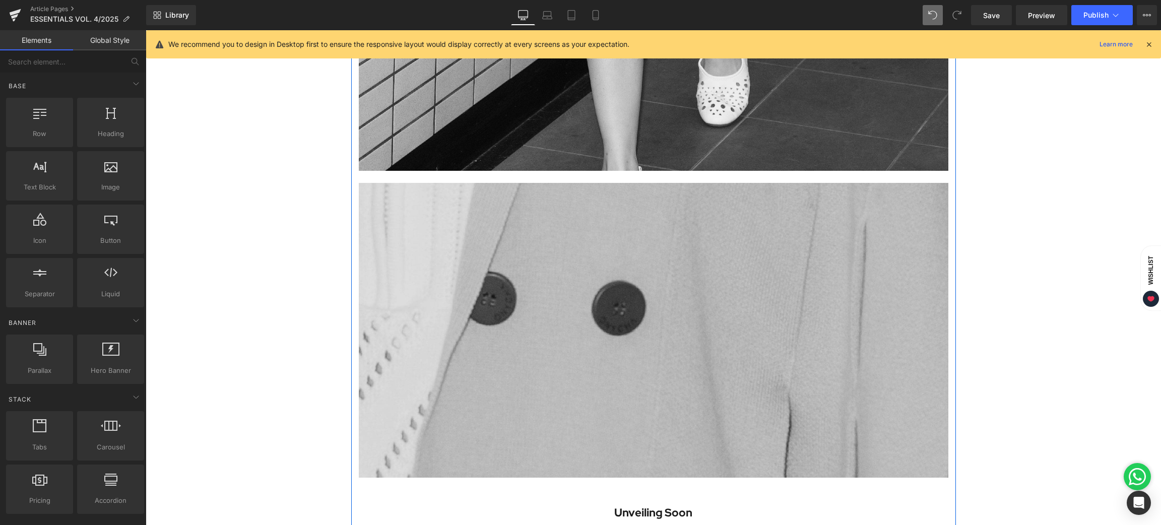
click at [715, 249] on img at bounding box center [654, 330] width 590 height 295
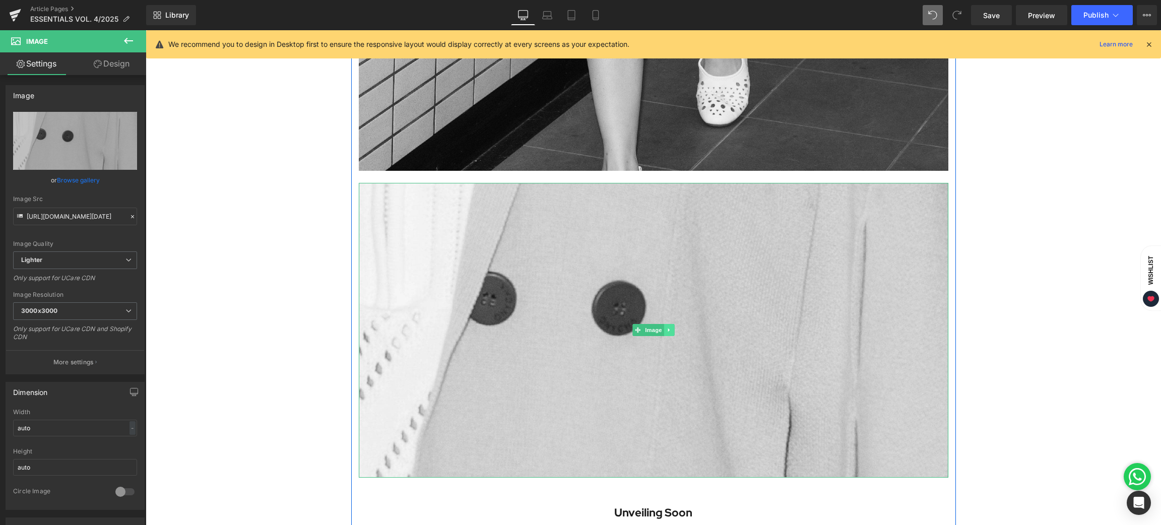
click at [666, 332] on icon at bounding box center [669, 330] width 6 height 6
click at [671, 332] on icon at bounding box center [674, 331] width 6 height 6
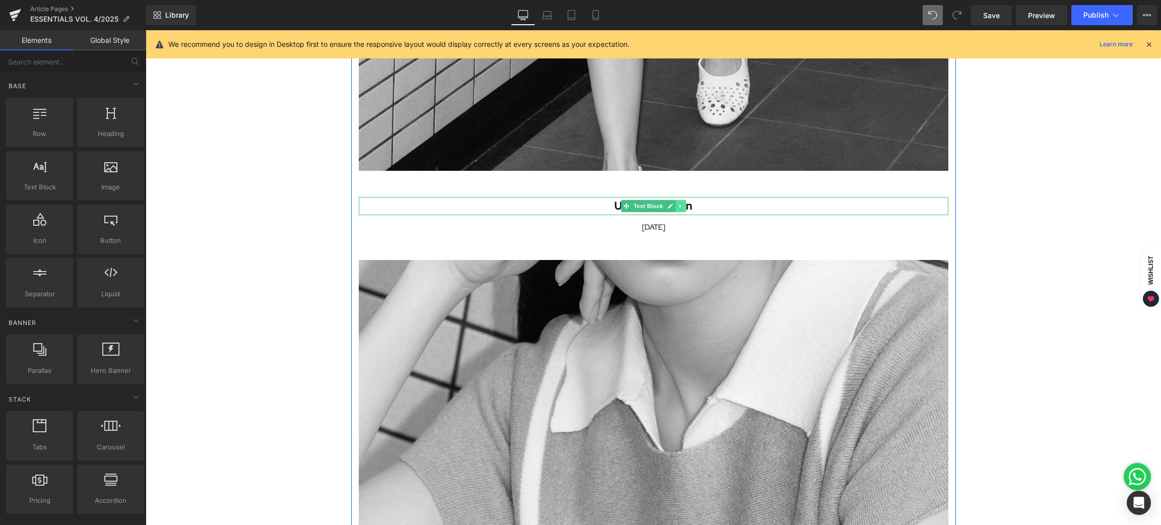
click at [678, 207] on link at bounding box center [680, 206] width 11 height 12
click at [683, 207] on icon at bounding box center [686, 206] width 6 height 6
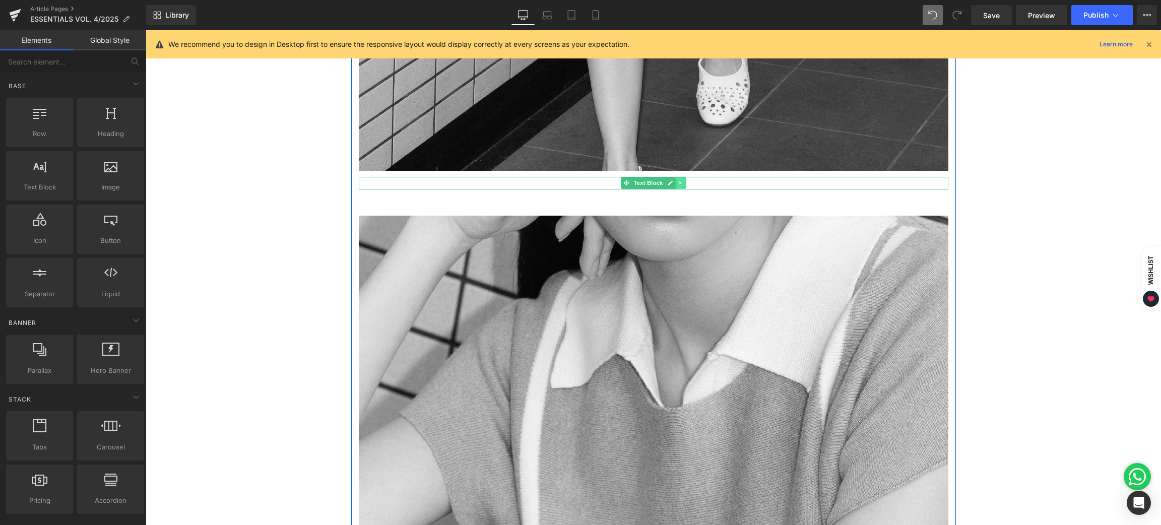
click at [678, 182] on icon at bounding box center [681, 183] width 6 height 6
click at [680, 186] on link at bounding box center [685, 183] width 11 height 12
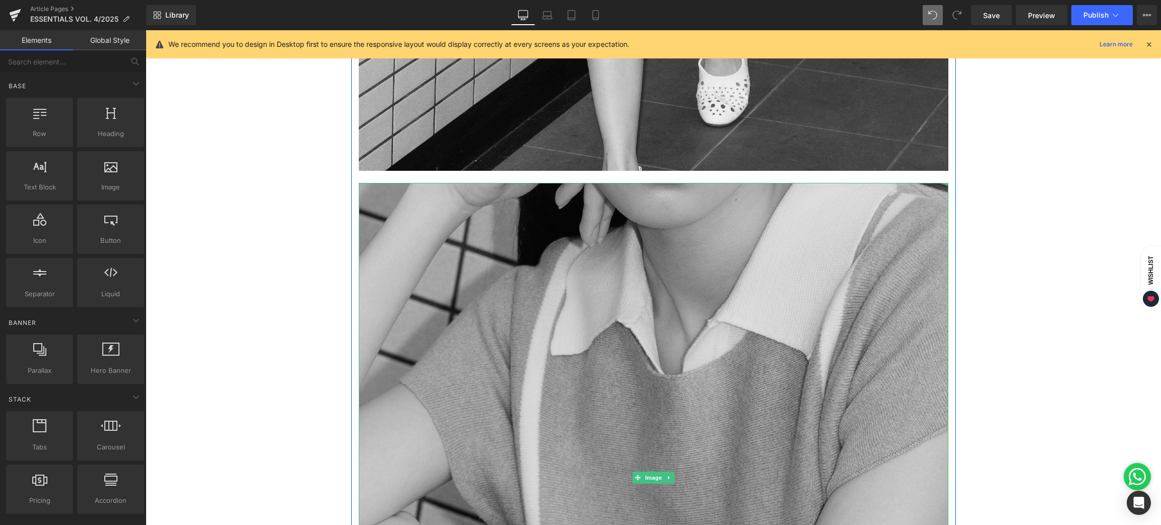
click at [699, 208] on img at bounding box center [654, 478] width 590 height 590
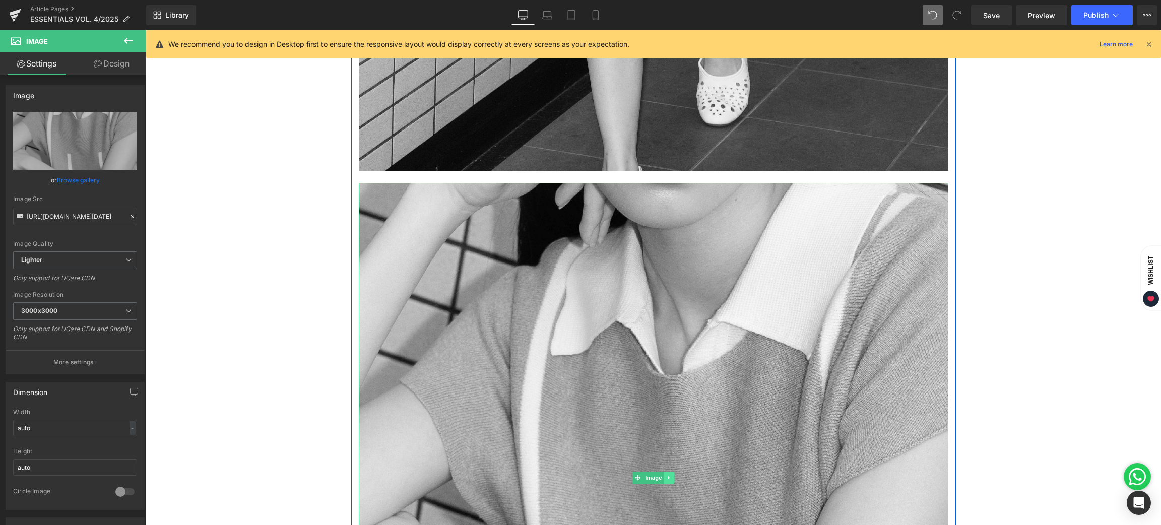
click at [664, 472] on link at bounding box center [669, 478] width 11 height 12
click at [671, 477] on icon at bounding box center [674, 478] width 6 height 6
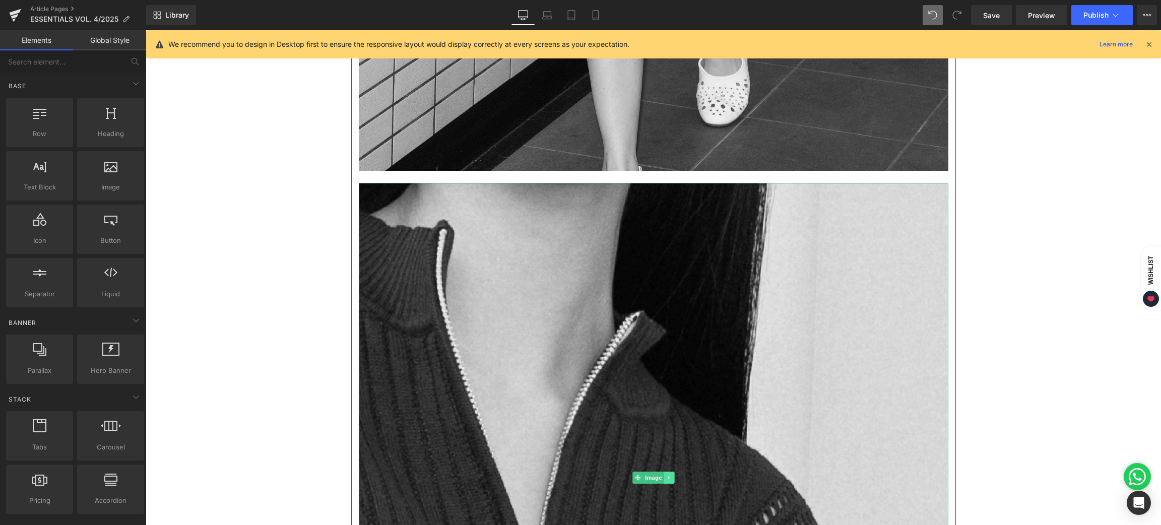
click at [666, 475] on link at bounding box center [669, 478] width 11 height 12
click at [671, 479] on icon at bounding box center [674, 478] width 6 height 6
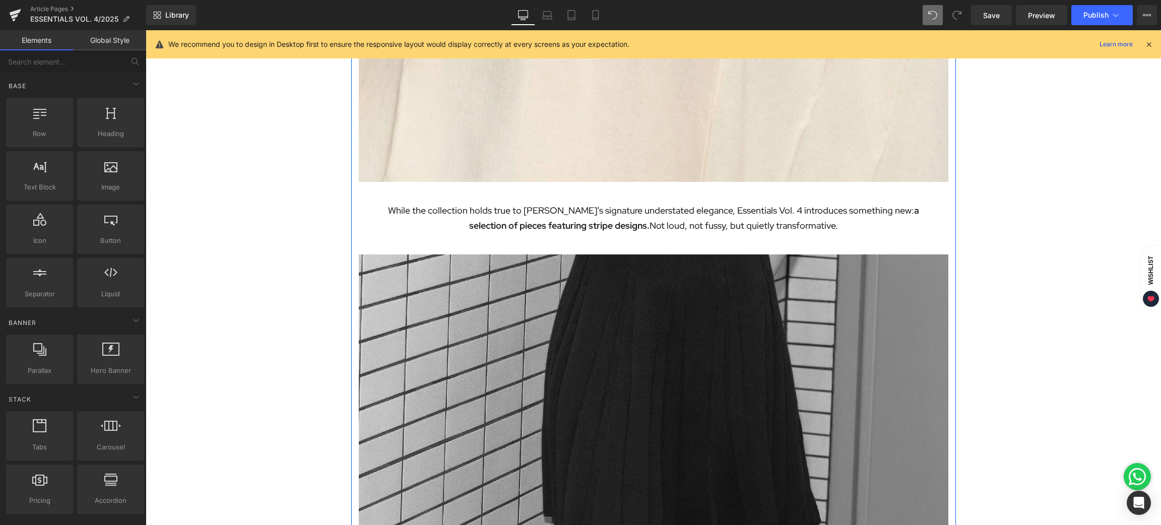
scroll to position [1330, 0]
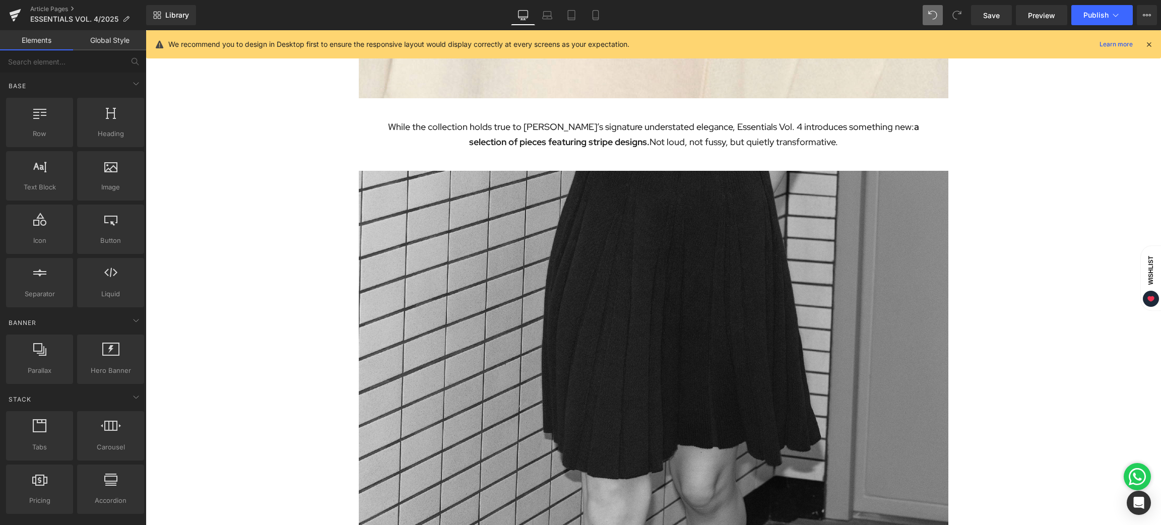
scroll to position [1512, 0]
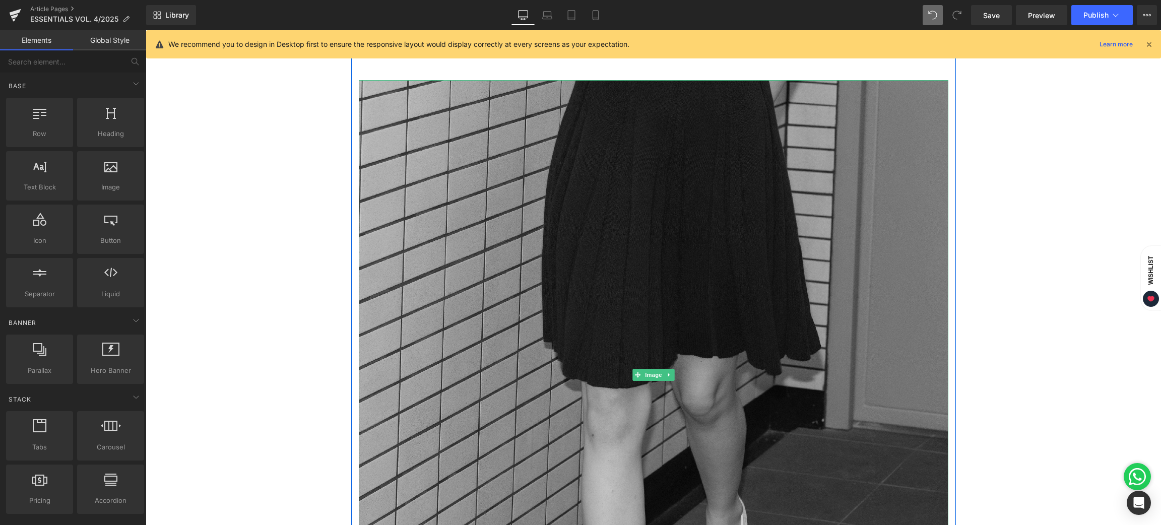
click at [588, 239] on img at bounding box center [654, 375] width 590 height 590
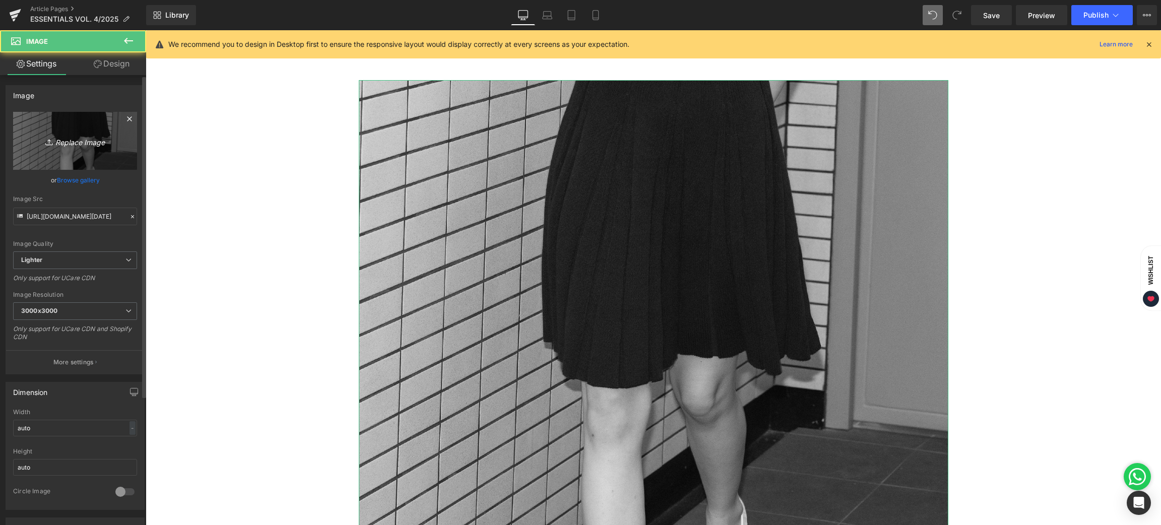
click at [107, 138] on icon "Replace Image" at bounding box center [75, 141] width 81 height 13
type input "C:\fakepath\BLOG [DATE]-04.jpg"
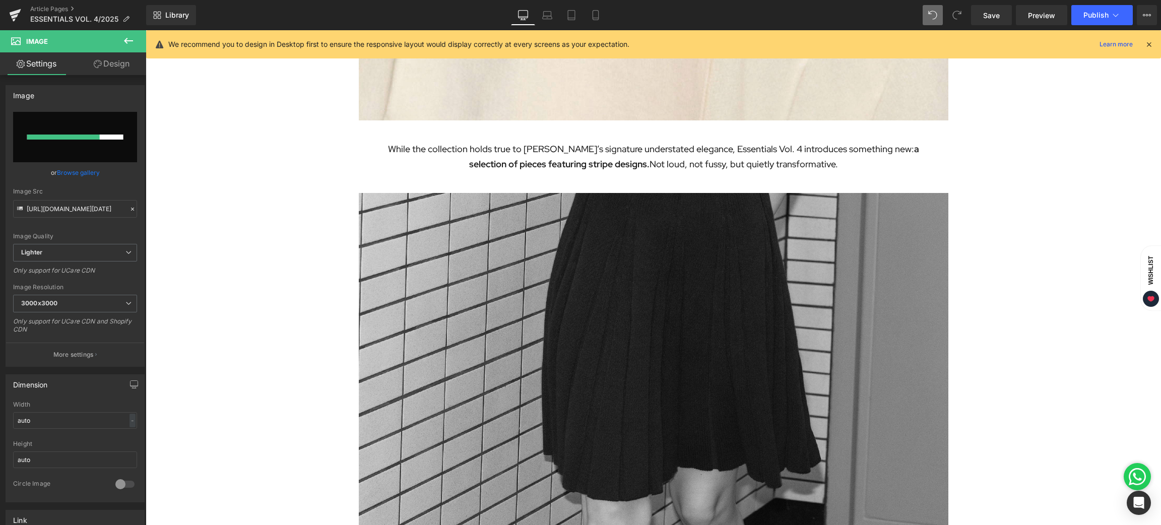
scroll to position [1360, 0]
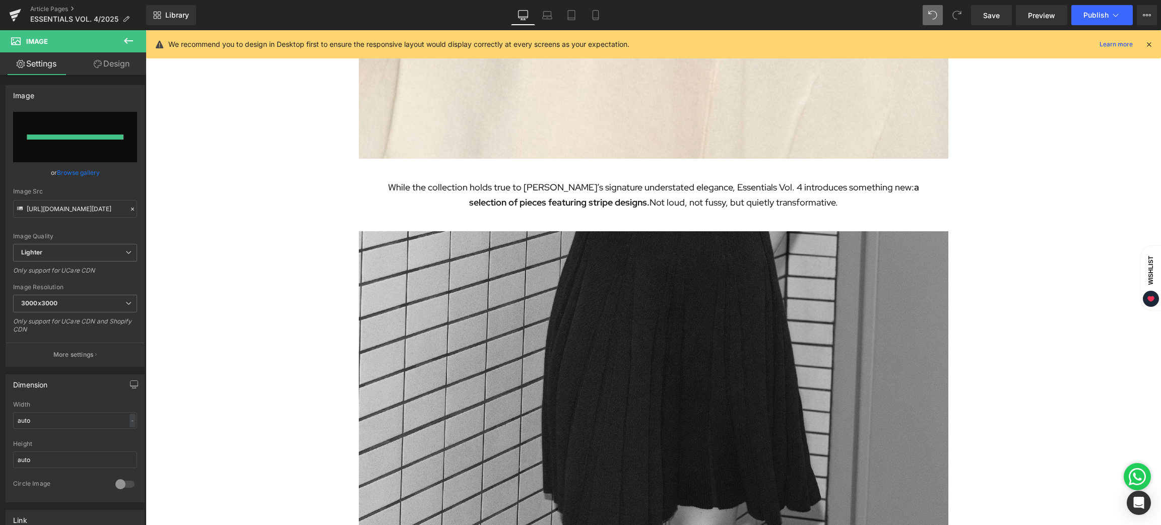
type input "[URL][DOMAIN_NAME][DATE]"
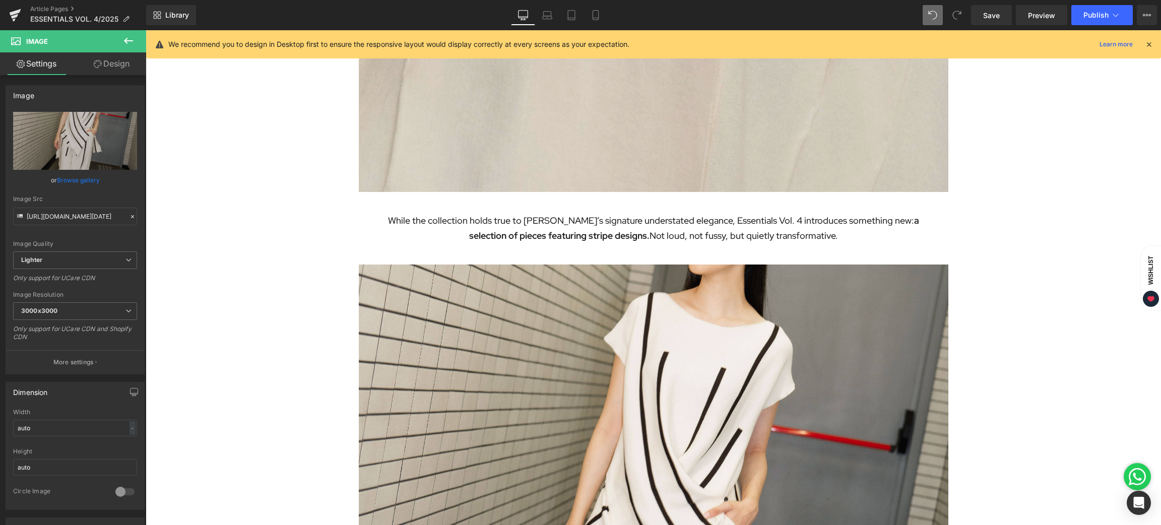
scroll to position [1285, 0]
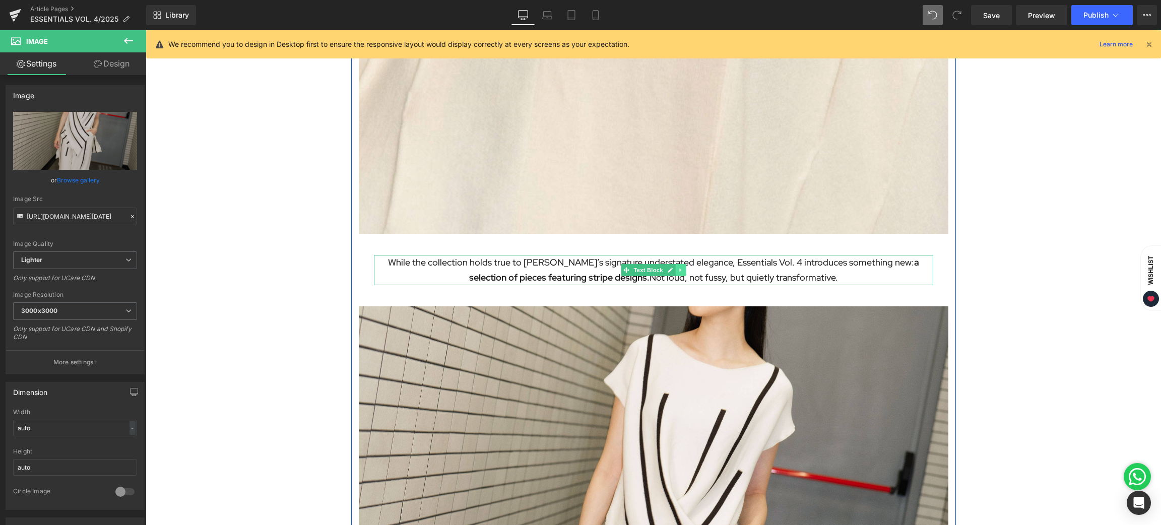
click at [679, 271] on icon at bounding box center [680, 271] width 2 height 4
click at [672, 268] on icon at bounding box center [675, 270] width 6 height 6
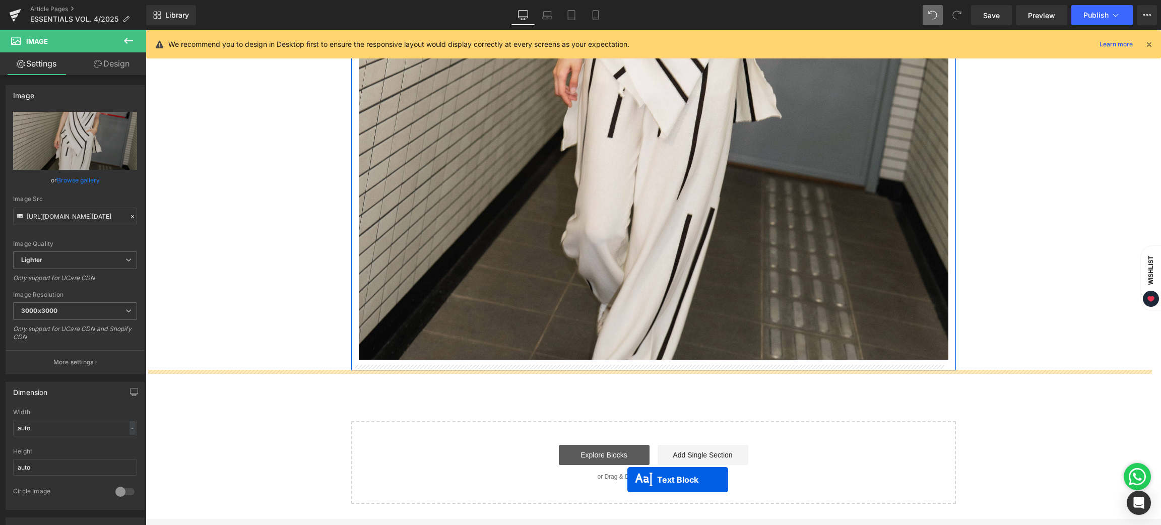
scroll to position [1882, 0]
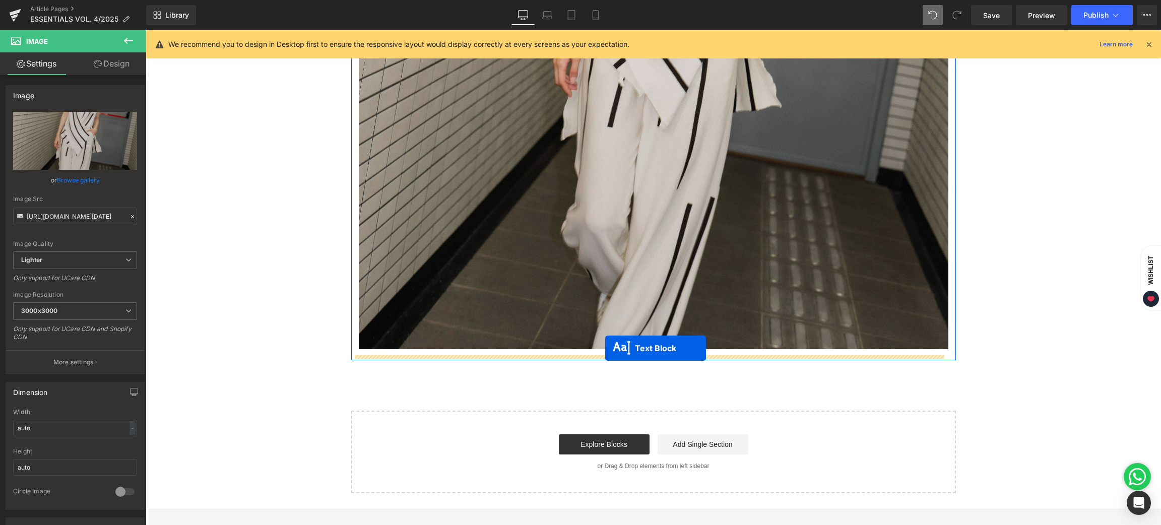
drag, startPoint x: 619, startPoint y: 98, endPoint x: 605, endPoint y: 348, distance: 250.4
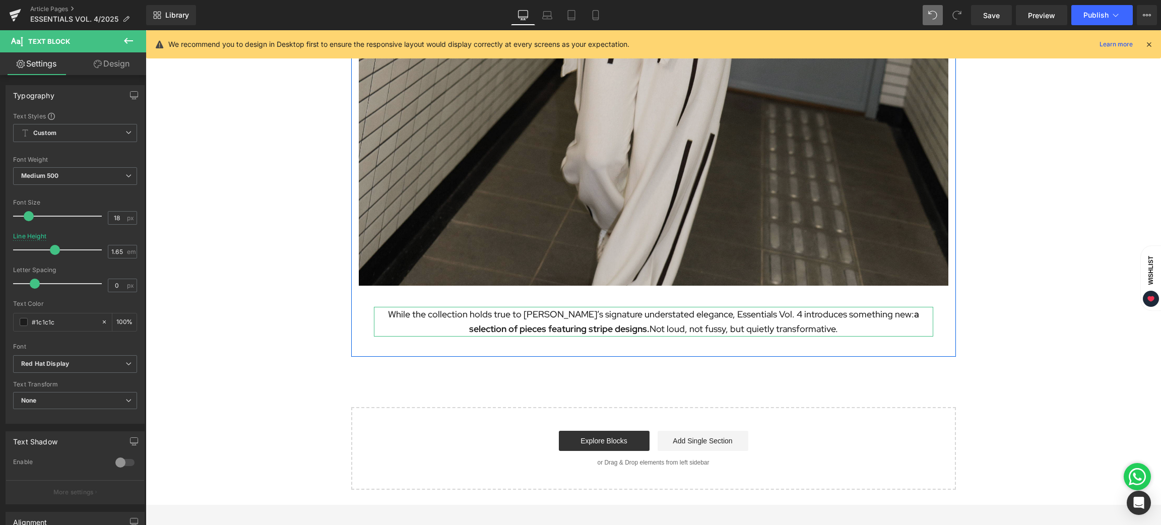
scroll to position [1983, 0]
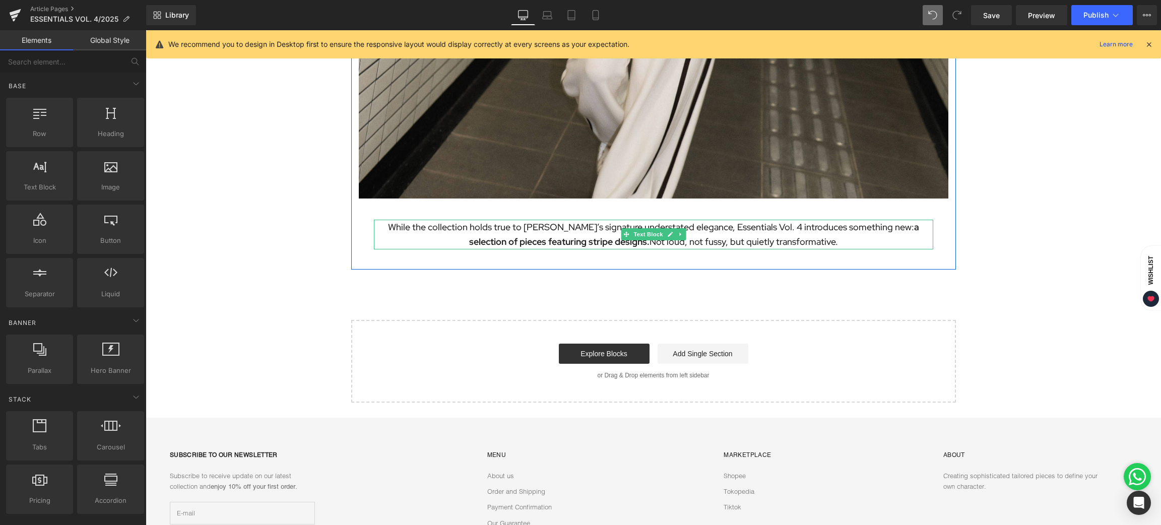
click at [549, 225] on p "While the collection holds true to [PERSON_NAME]’s signature understated elegan…" at bounding box center [653, 235] width 559 height 30
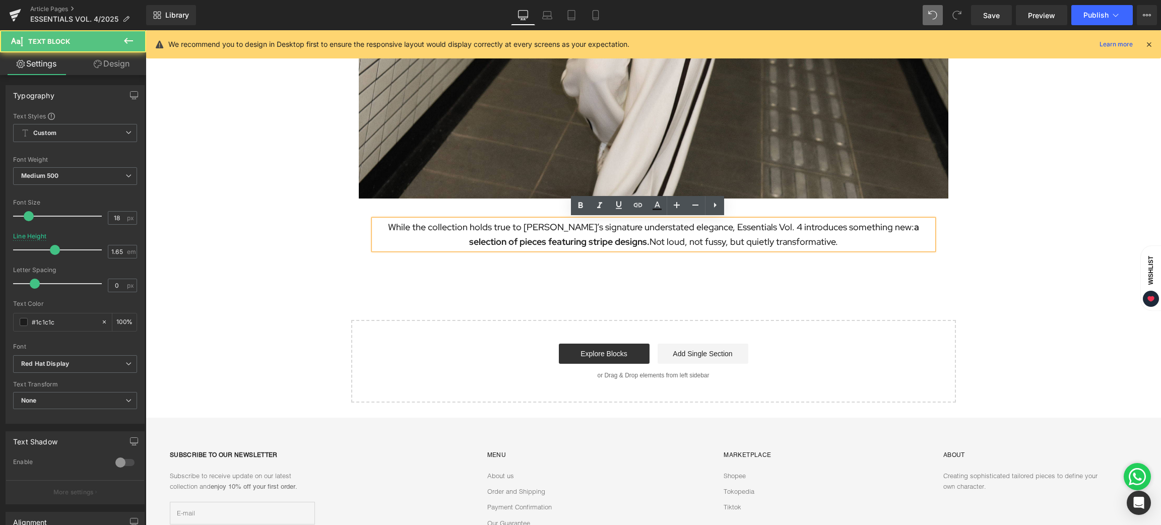
click at [533, 221] on p "While the collection holds true to [PERSON_NAME]’s signature understated elegan…" at bounding box center [653, 235] width 559 height 30
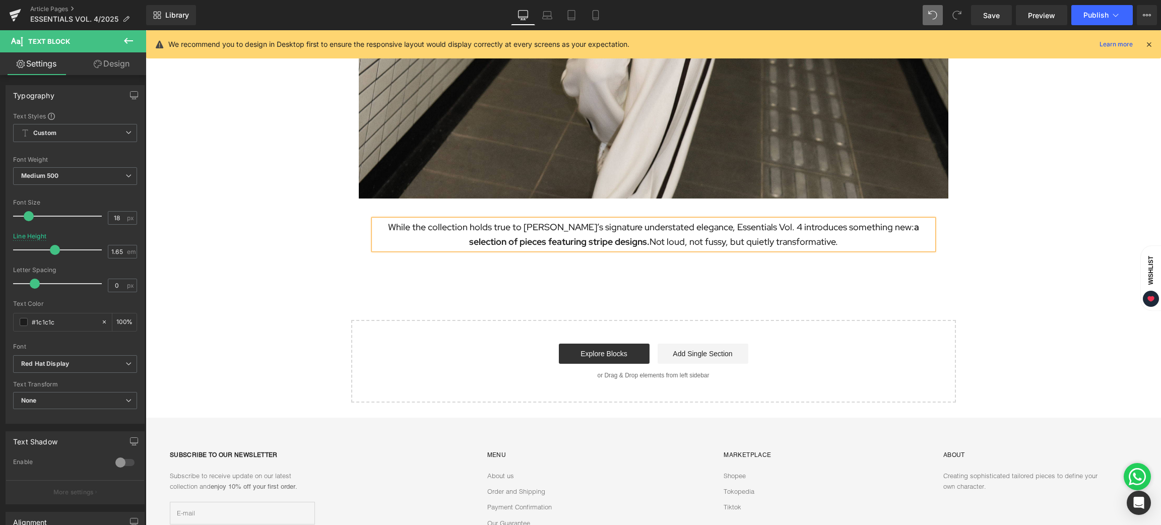
paste div
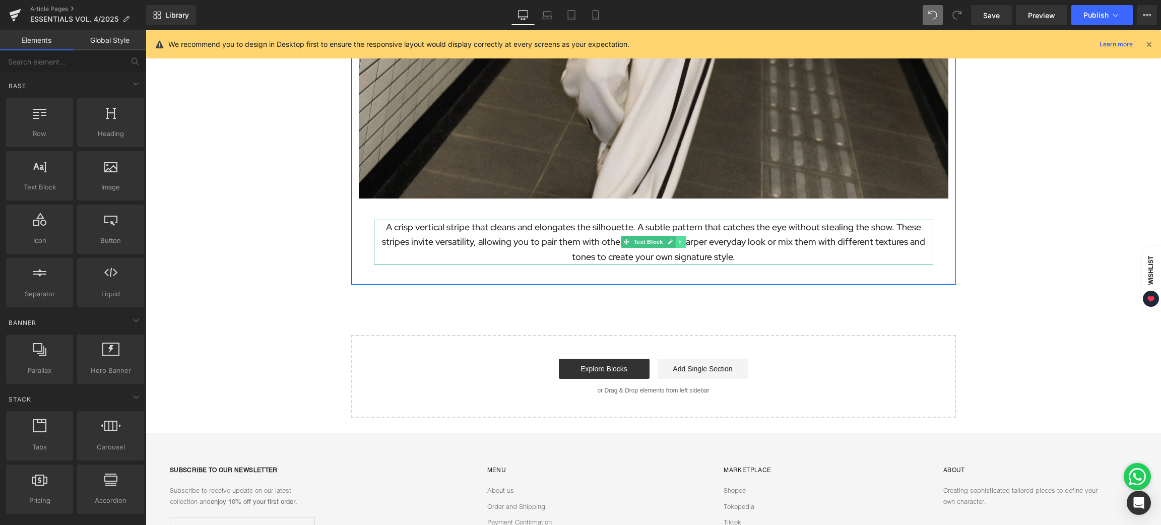
click at [678, 240] on icon at bounding box center [681, 242] width 6 height 6
click at [672, 244] on icon at bounding box center [675, 242] width 6 height 6
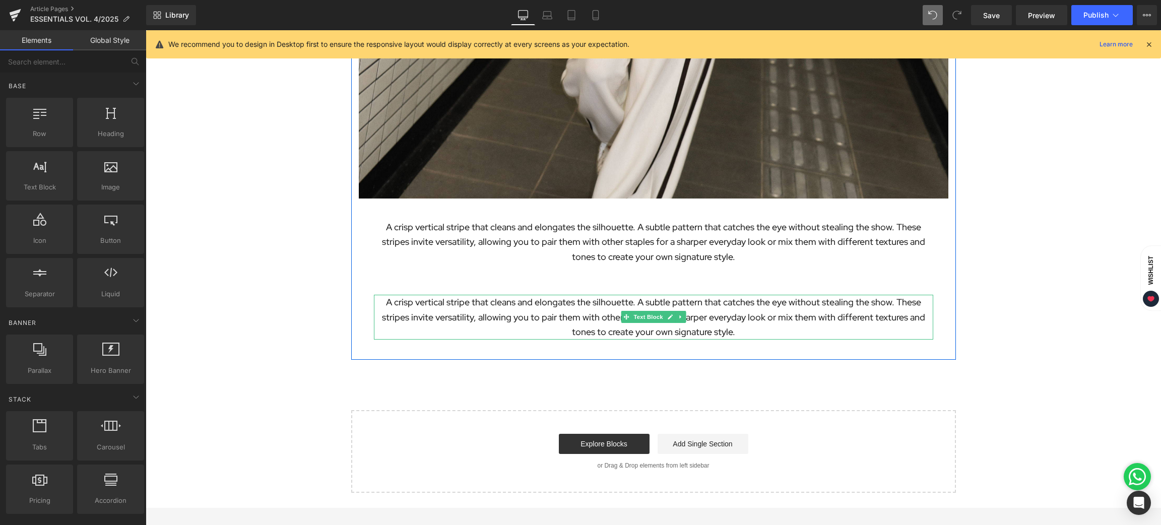
click at [506, 305] on p "A crisp vertical stripe that cleans and elongates the silhouette. A subtle patt…" at bounding box center [653, 317] width 559 height 45
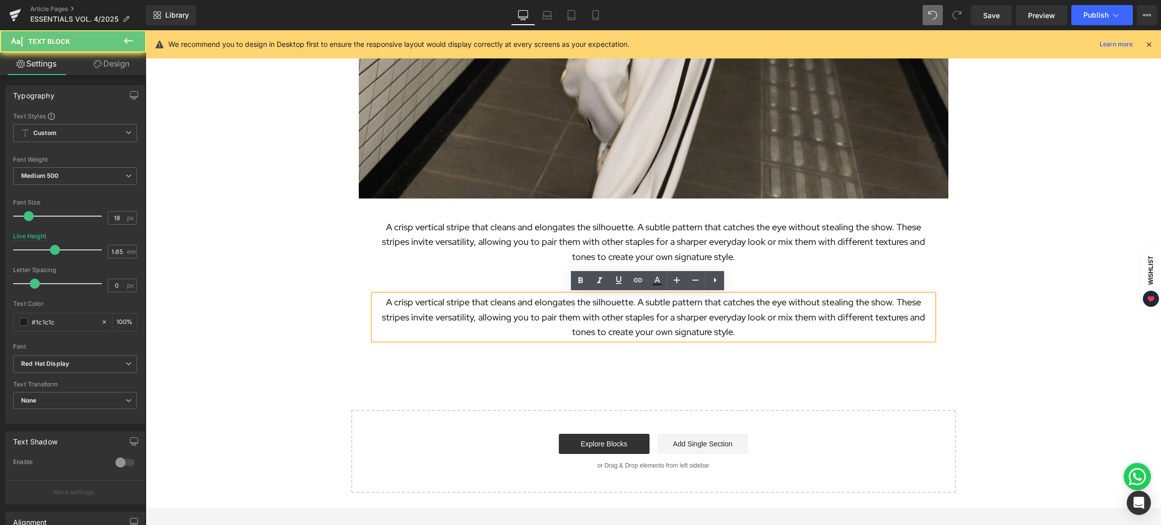
click at [498, 302] on p "A crisp vertical stripe that cleans and elongates the silhouette. A subtle patt…" at bounding box center [653, 317] width 559 height 45
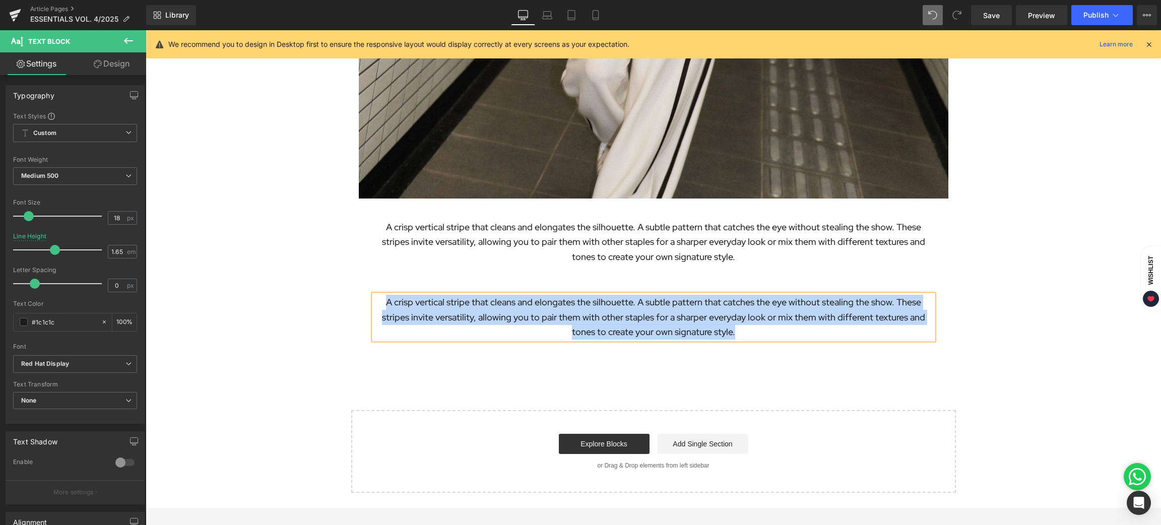
paste div
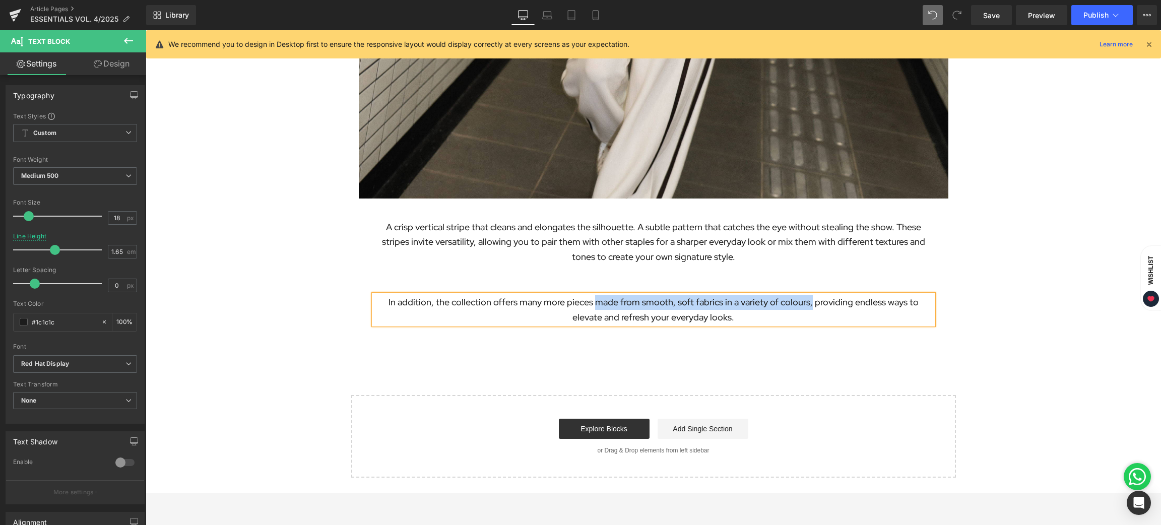
drag, startPoint x: 588, startPoint y: 301, endPoint x: 806, endPoint y: 298, distance: 218.3
click at [806, 298] on p "In addition, the collection offers many more pieces made from smooth, soft fabr…" at bounding box center [653, 310] width 559 height 30
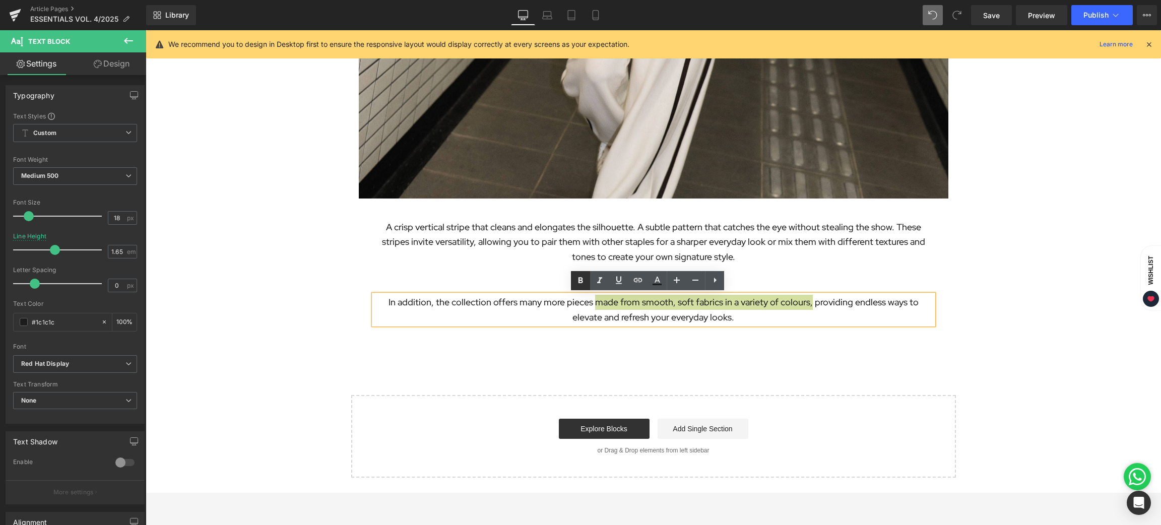
click at [582, 281] on icon at bounding box center [581, 280] width 5 height 6
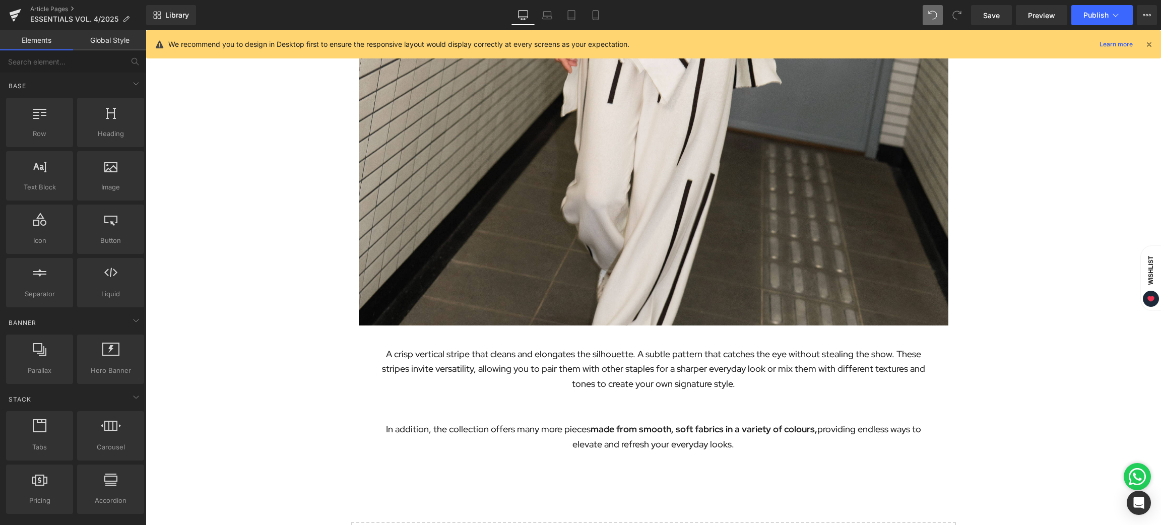
scroll to position [1843, 0]
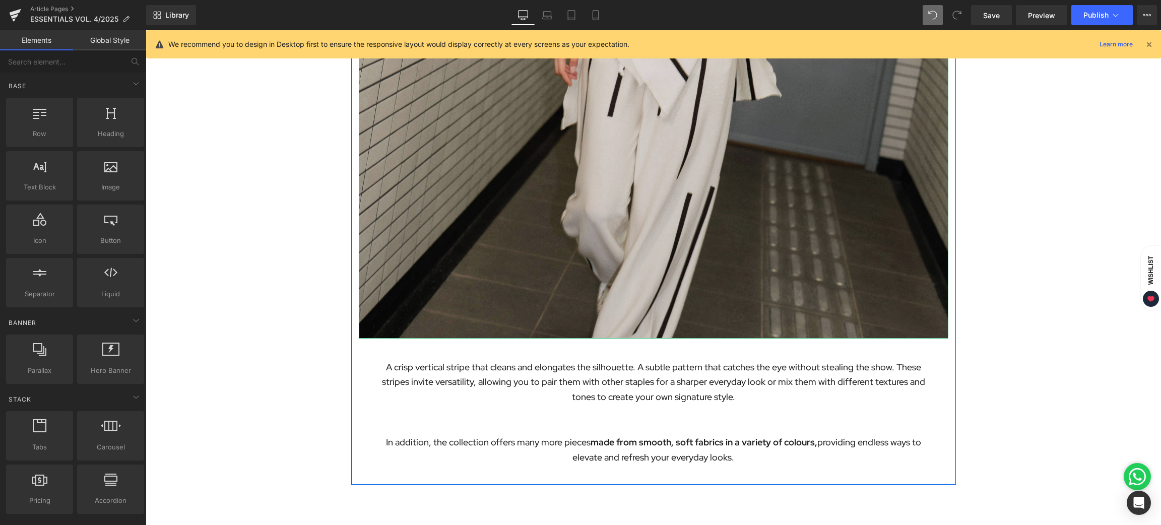
click at [693, 153] on img at bounding box center [654, 44] width 590 height 590
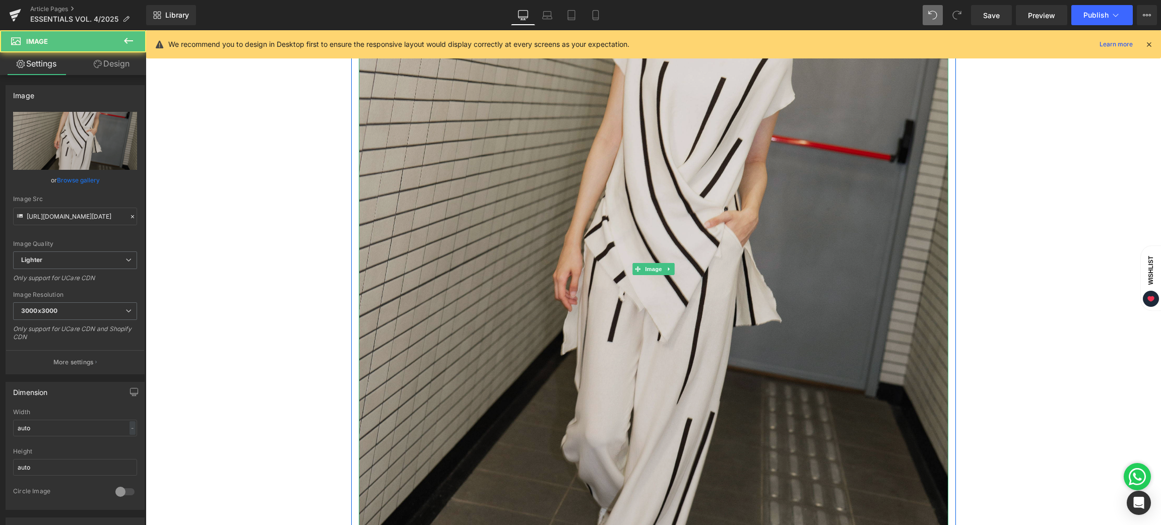
scroll to position [1616, 0]
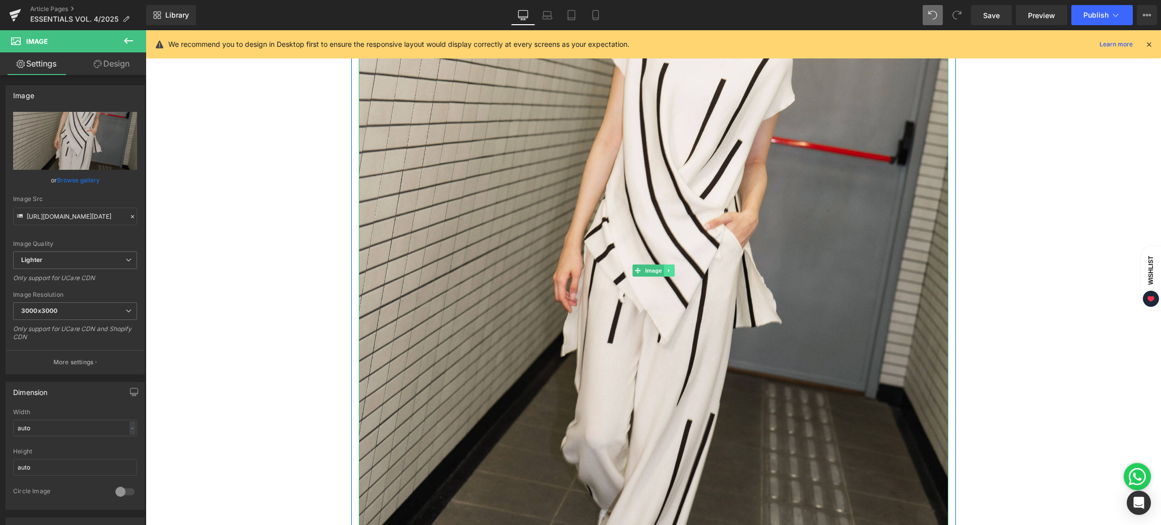
click at [664, 266] on link at bounding box center [669, 271] width 11 height 12
click at [661, 269] on icon at bounding box center [664, 271] width 6 height 6
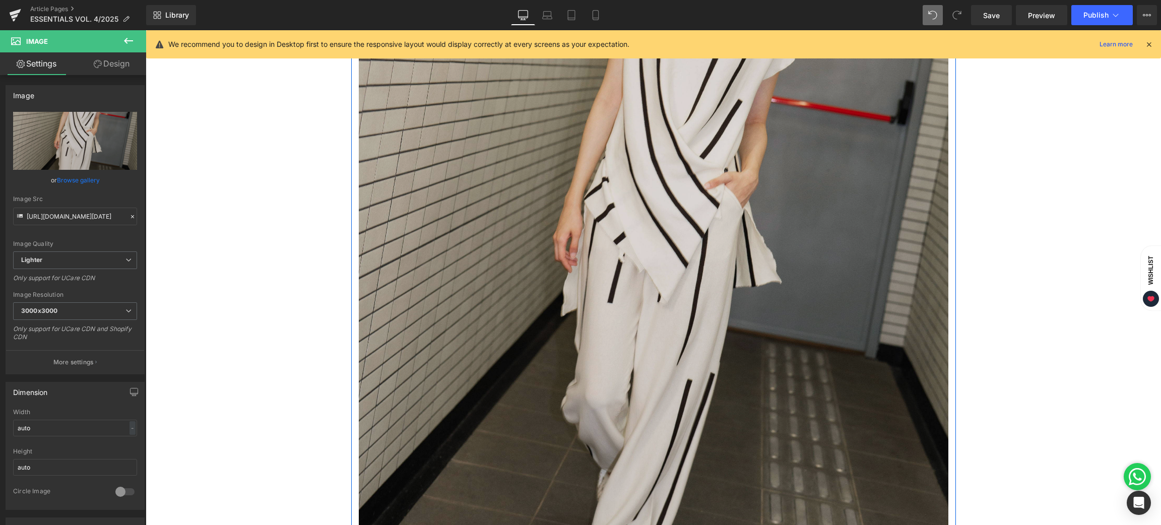
scroll to position [2274, 0]
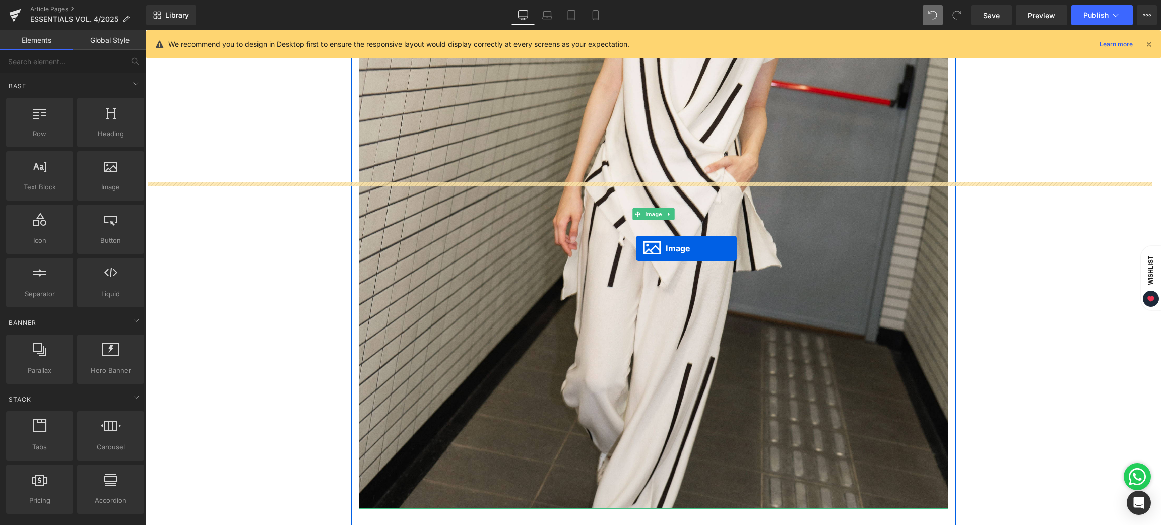
scroll to position [2176, 0]
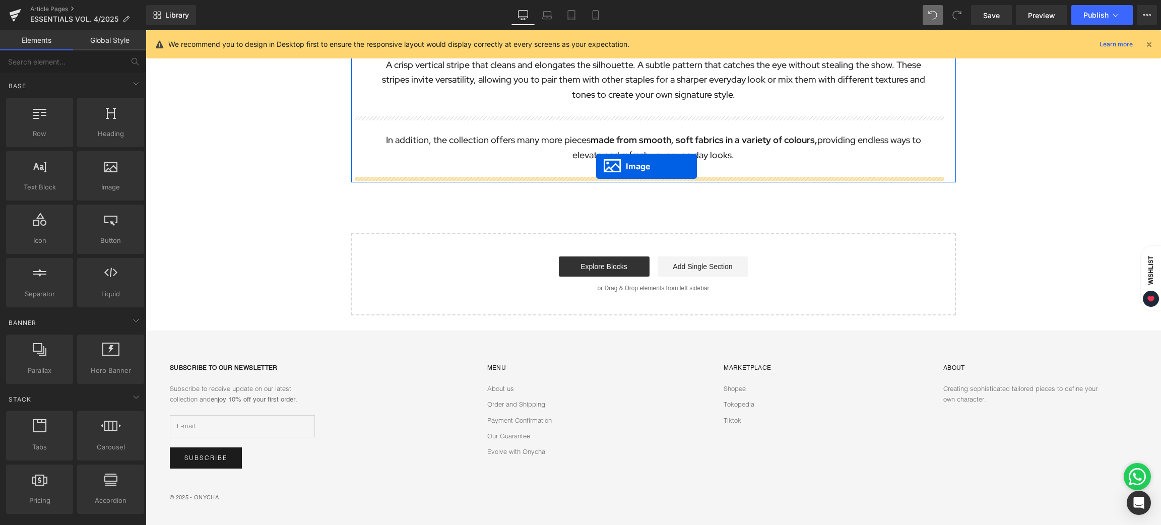
drag, startPoint x: 632, startPoint y: 213, endPoint x: 596, endPoint y: 166, distance: 59.0
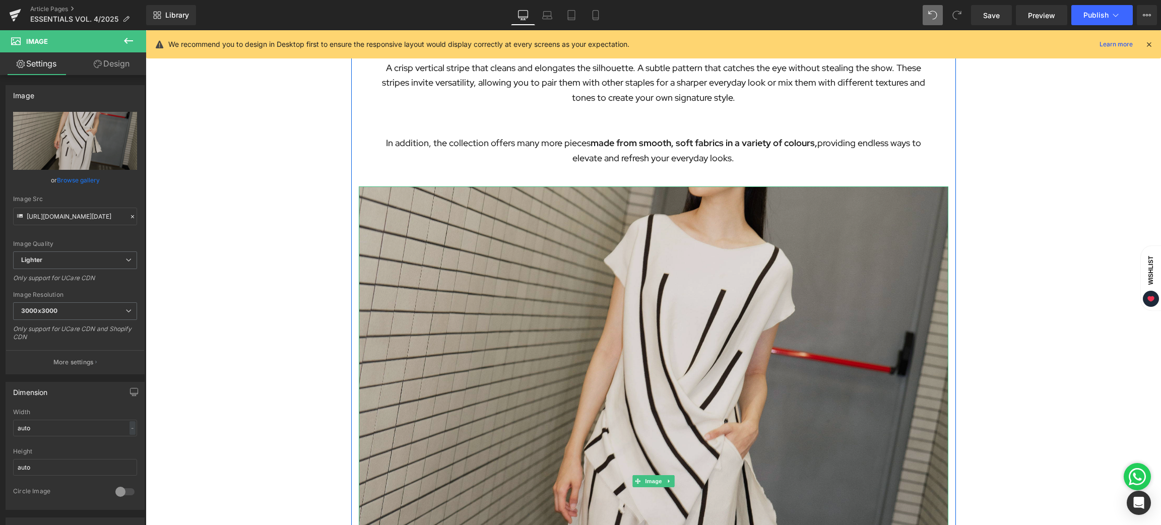
scroll to position [2445, 0]
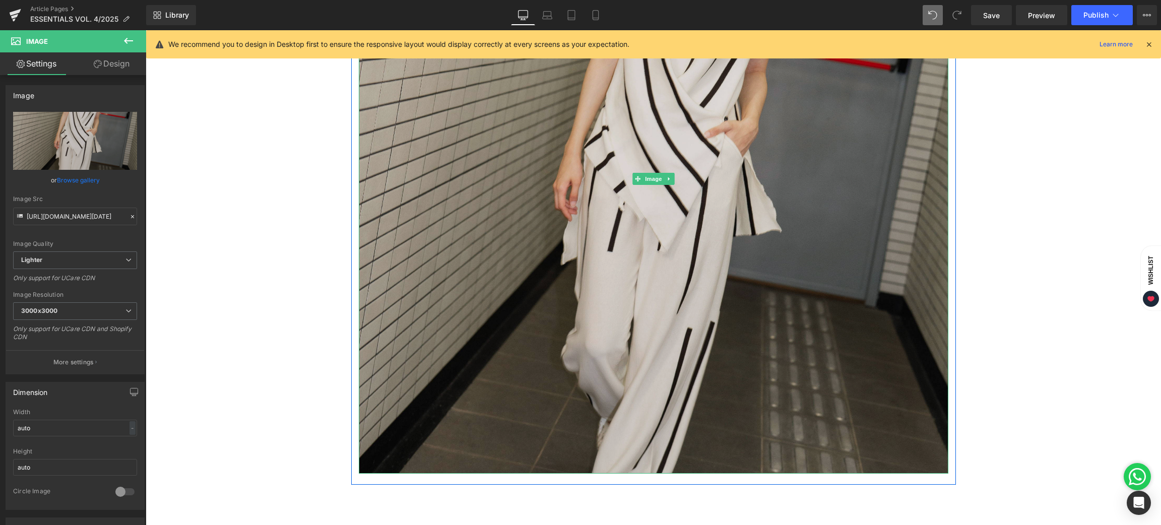
click at [640, 139] on img at bounding box center [654, 179] width 590 height 590
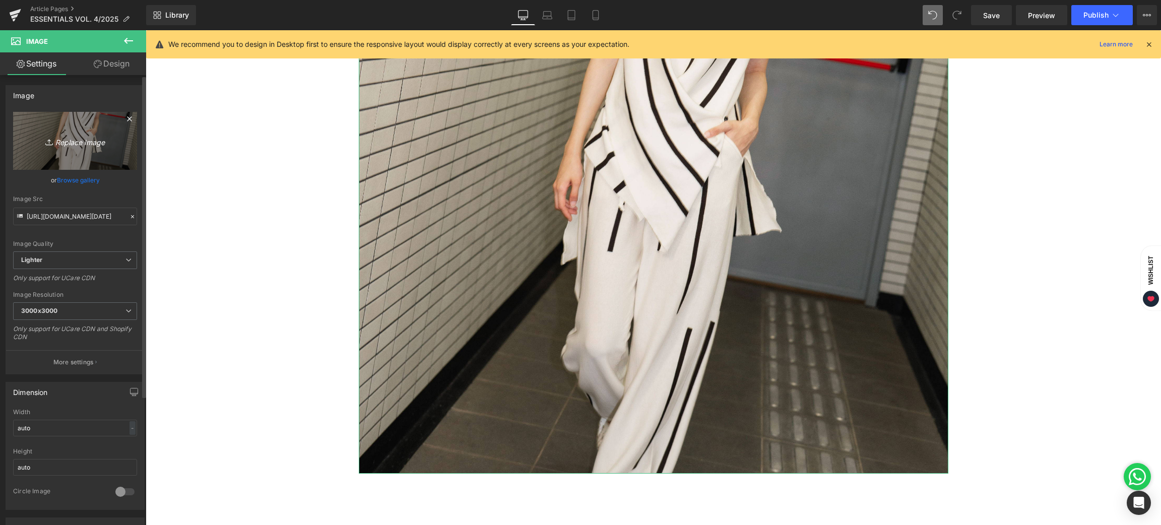
click at [74, 138] on icon "Replace Image" at bounding box center [75, 141] width 81 height 13
type input "C:\fakepath\BLOG [DATE]-05.jpg"
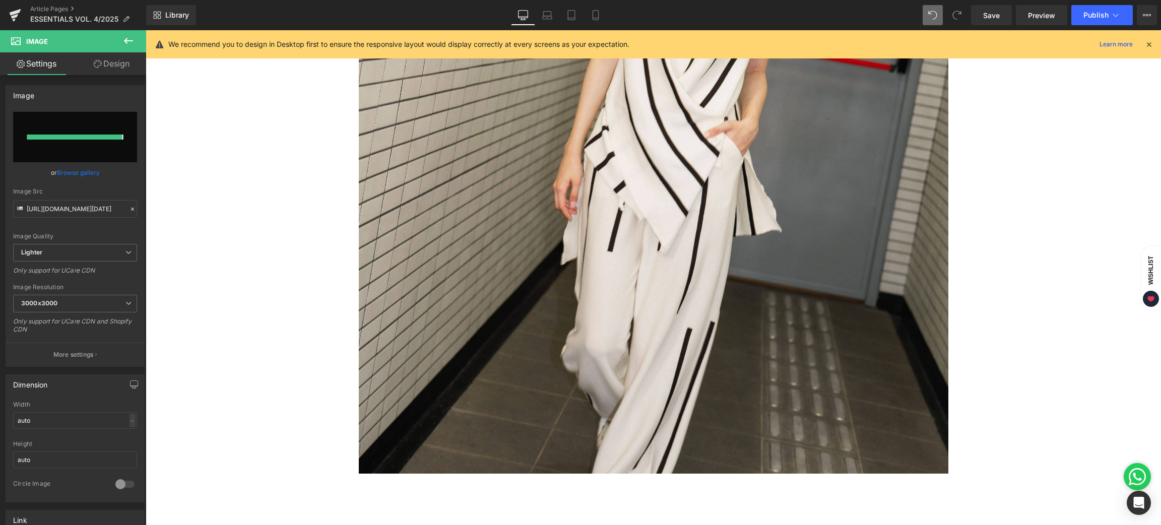
type input "[URL][DOMAIN_NAME][DATE]"
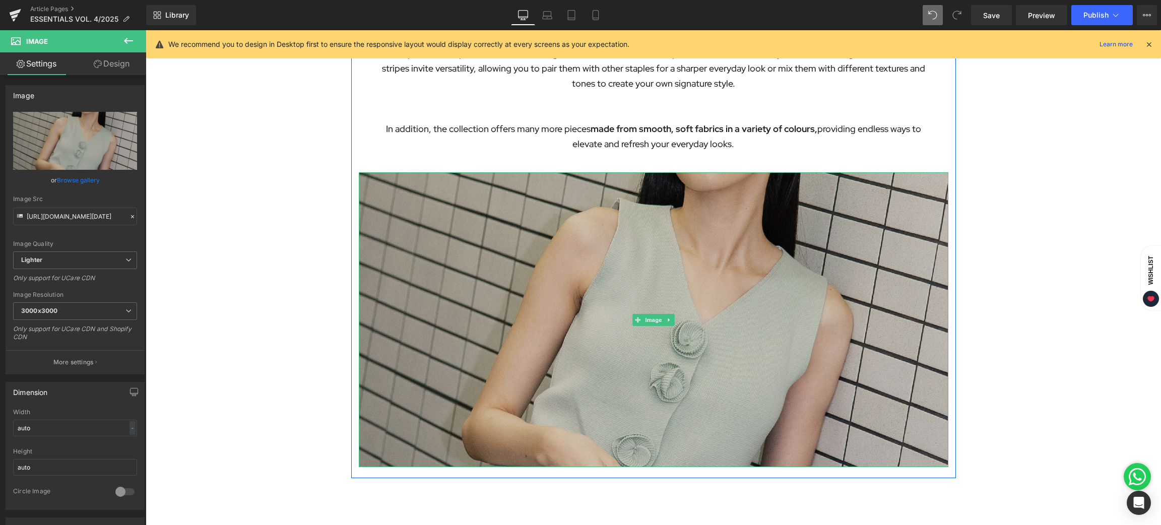
scroll to position [2066, 0]
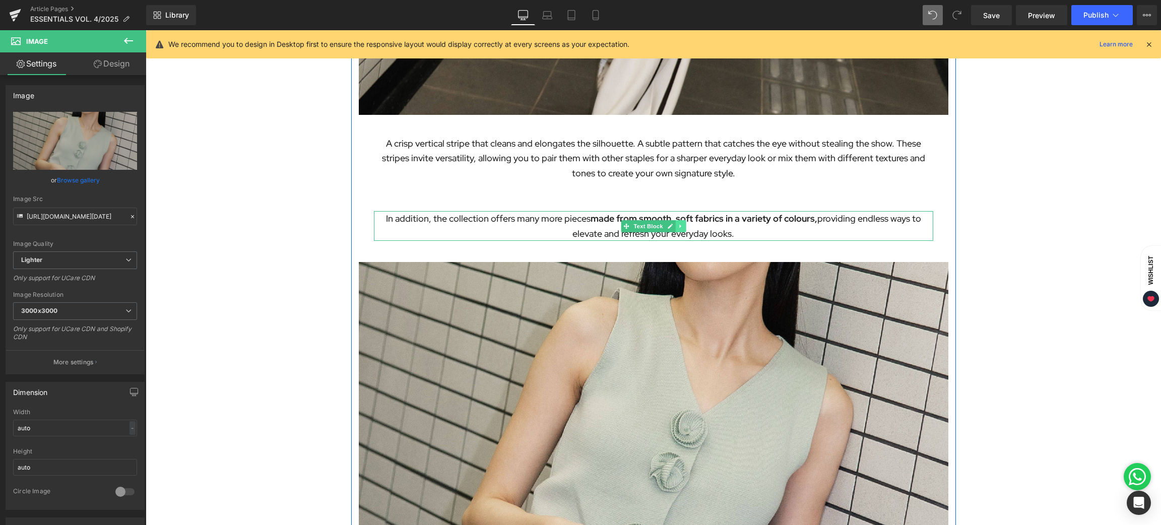
click at [678, 226] on icon at bounding box center [681, 226] width 6 height 6
click at [672, 226] on icon at bounding box center [675, 226] width 6 height 6
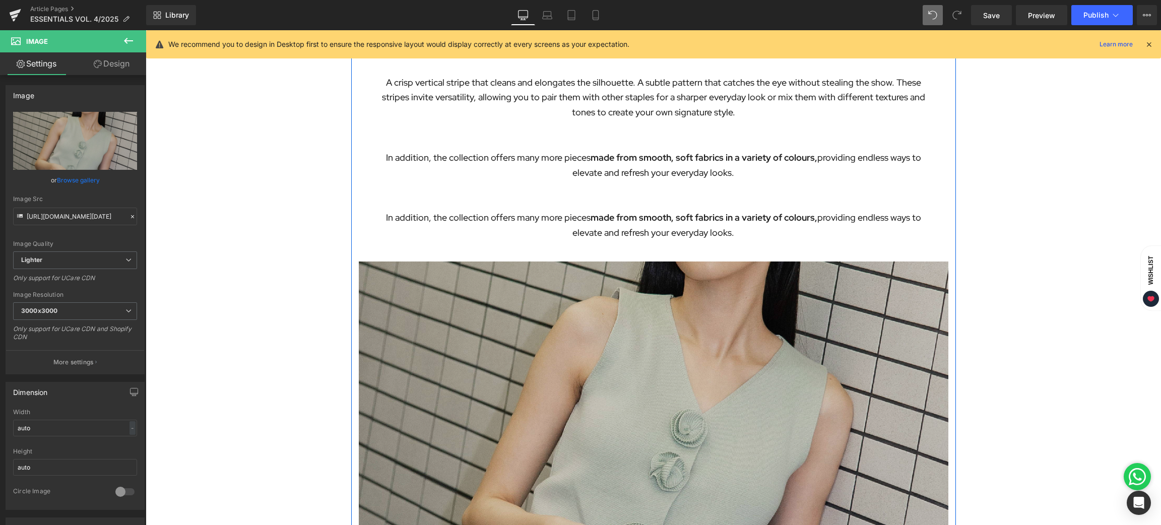
scroll to position [2218, 0]
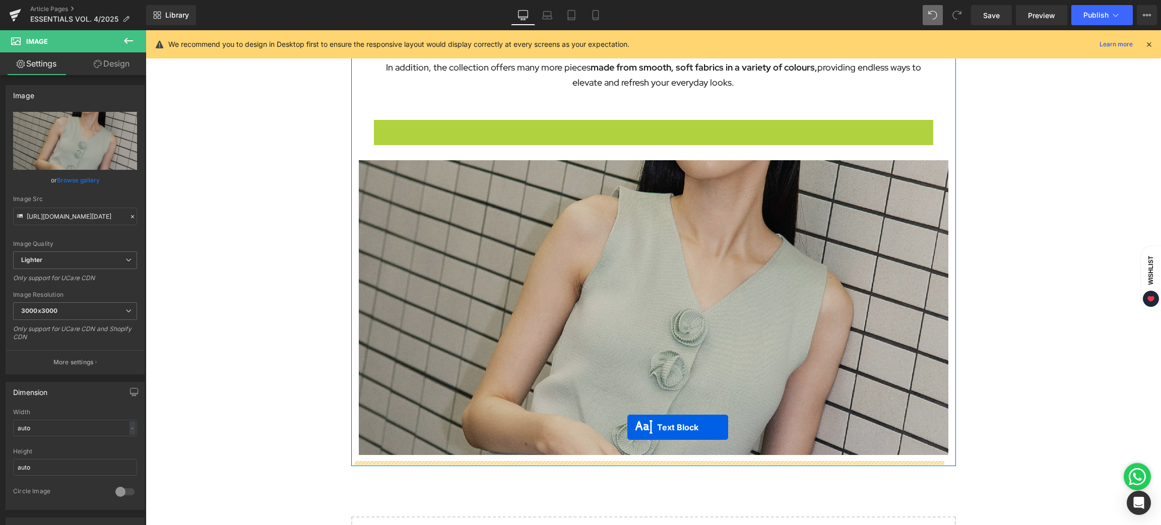
drag, startPoint x: 619, startPoint y: 132, endPoint x: 628, endPoint y: 427, distance: 296.0
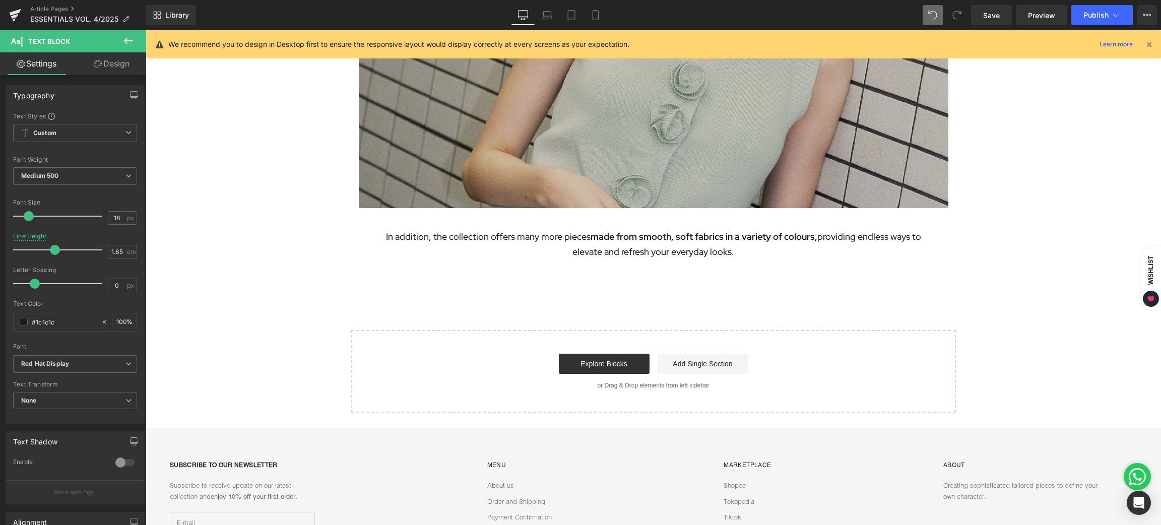
scroll to position [2445, 0]
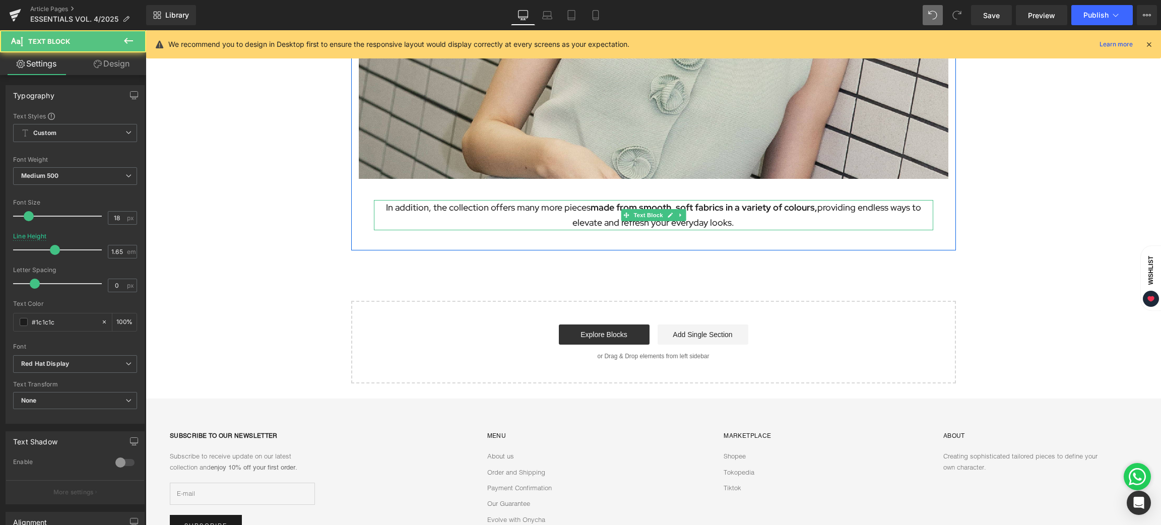
click at [601, 208] on strong "made from smooth, soft fabrics in a variety of colours," at bounding box center [704, 208] width 227 height 12
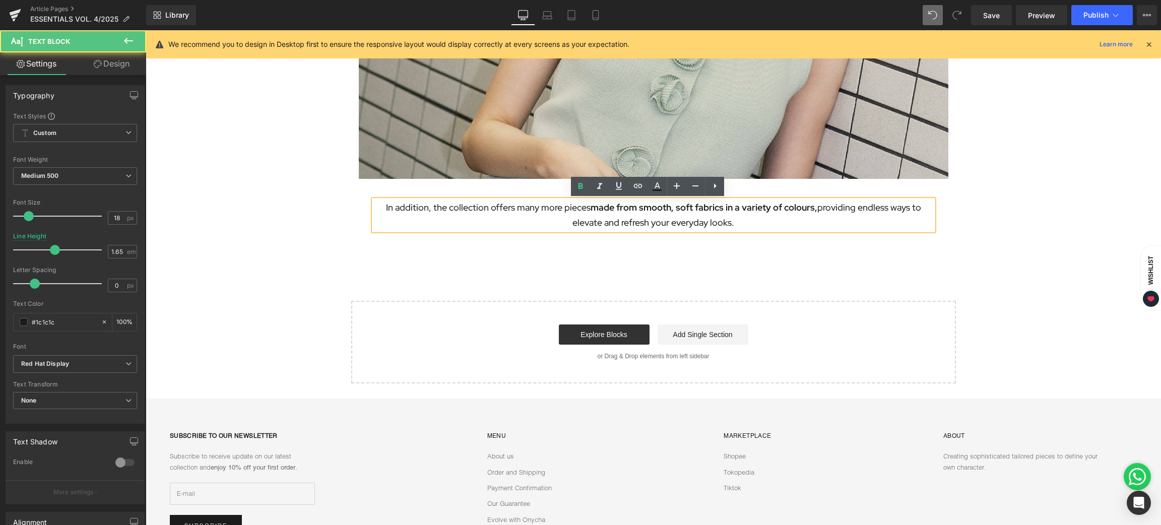
click at [591, 208] on strong "made from smooth, soft fabrics in a variety of colours," at bounding box center [704, 208] width 227 height 12
click at [510, 206] on p "In addition, the collection offers many more pieces made from smooth, soft fabr…" at bounding box center [653, 215] width 559 height 30
paste div
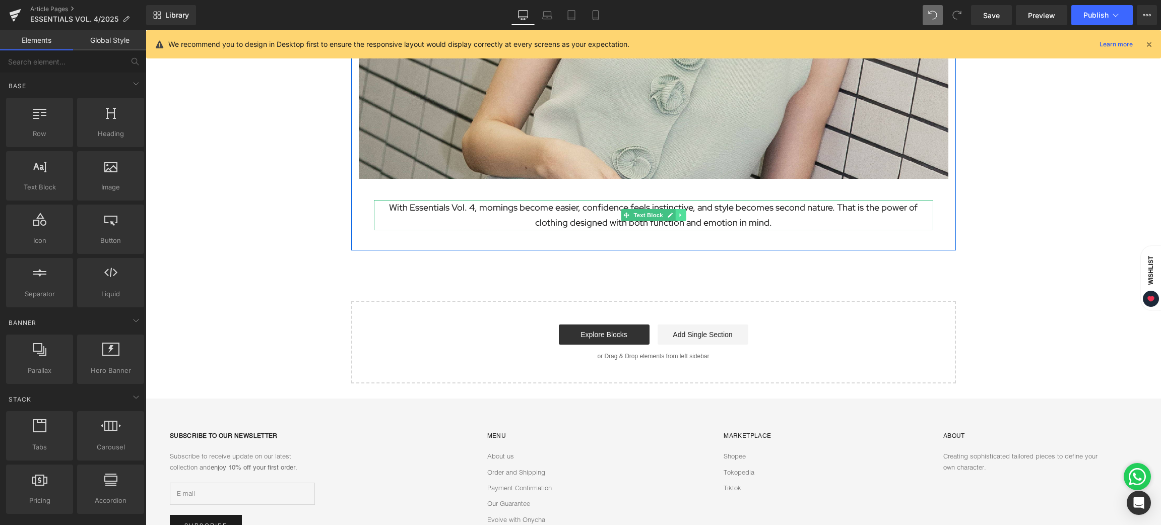
click at [679, 214] on icon at bounding box center [680, 216] width 2 height 4
click at [672, 215] on icon at bounding box center [675, 215] width 6 height 6
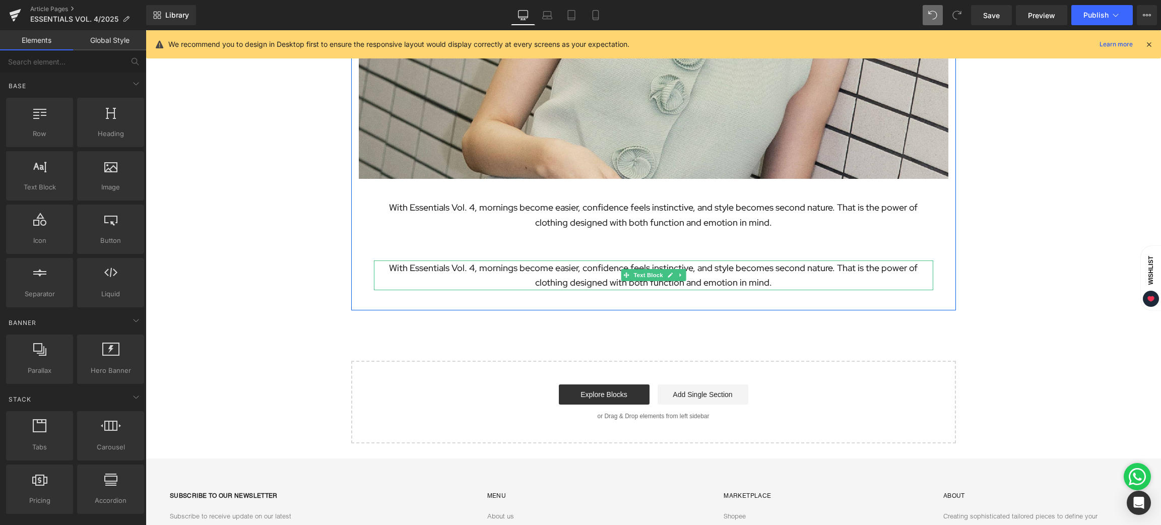
click at [567, 265] on p "With Essentials Vol. 4, mornings become easier, confidence feels instinctive, a…" at bounding box center [653, 276] width 559 height 30
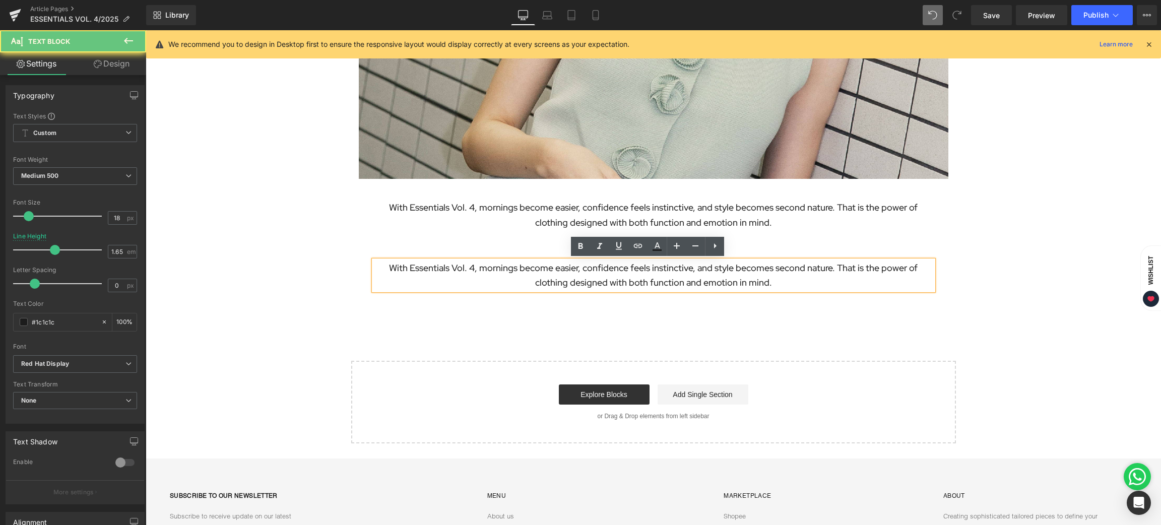
click at [556, 268] on p "With Essentials Vol. 4, mornings become easier, confidence feels instinctive, a…" at bounding box center [653, 276] width 559 height 30
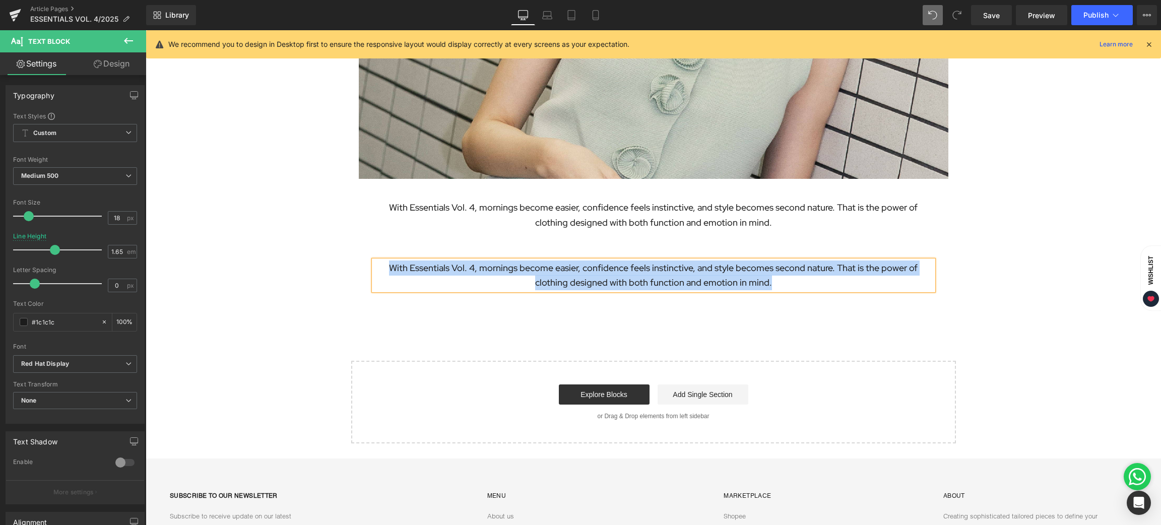
paste div
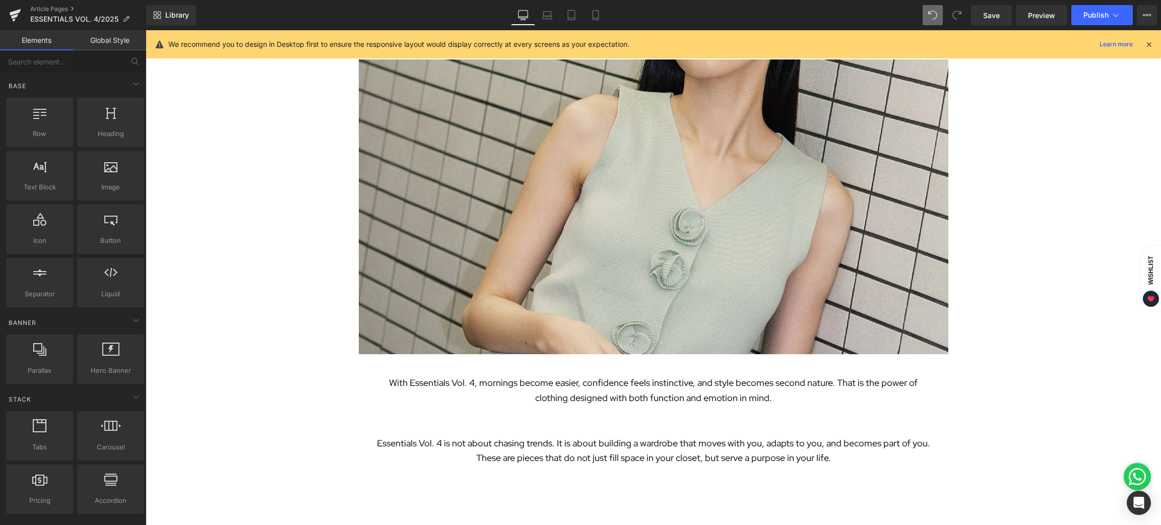
scroll to position [2369, 0]
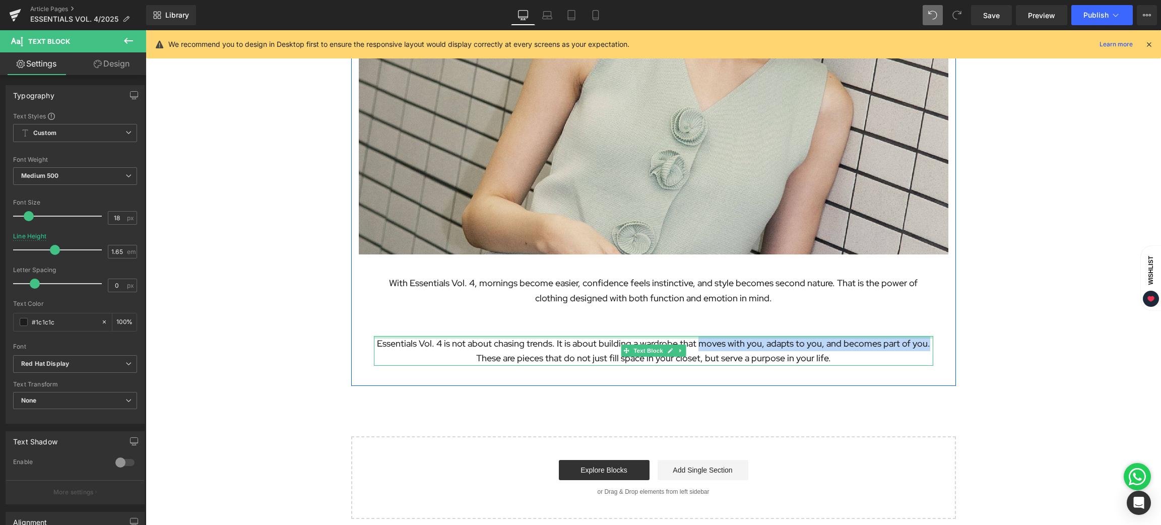
drag, startPoint x: 694, startPoint y: 344, endPoint x: 921, endPoint y: 337, distance: 227.9
click at [921, 337] on div "Essentials Vol. 4 is not about chasing trends. It is about building a wardrobe …" at bounding box center [653, 351] width 559 height 30
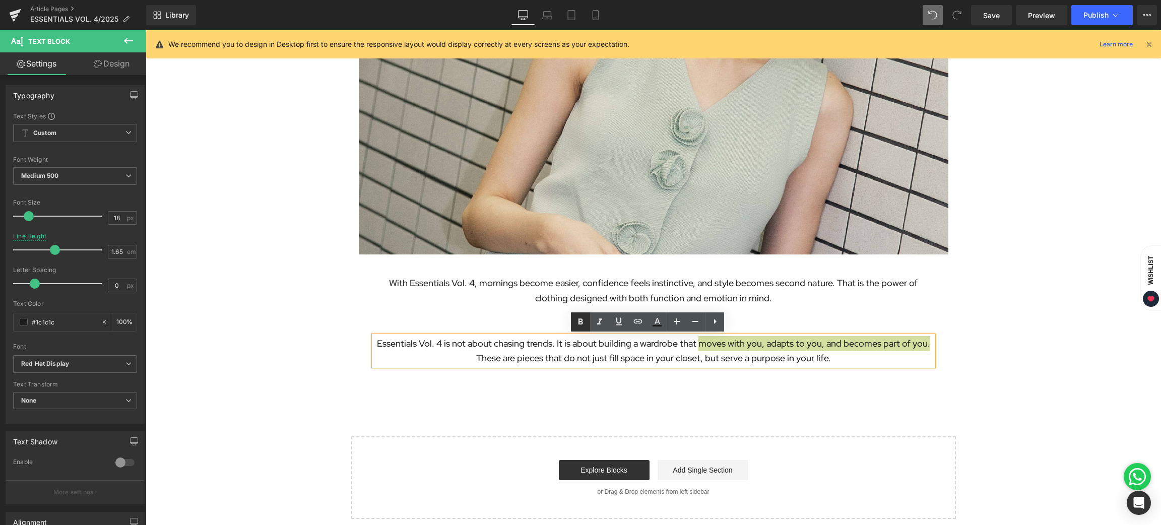
click at [575, 319] on icon at bounding box center [581, 322] width 12 height 12
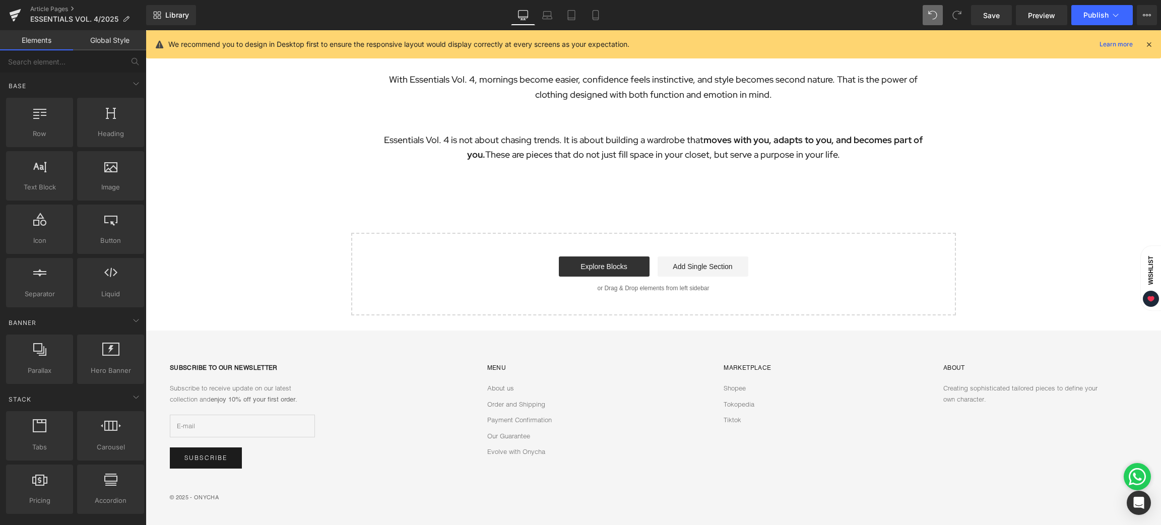
scroll to position [2497, 0]
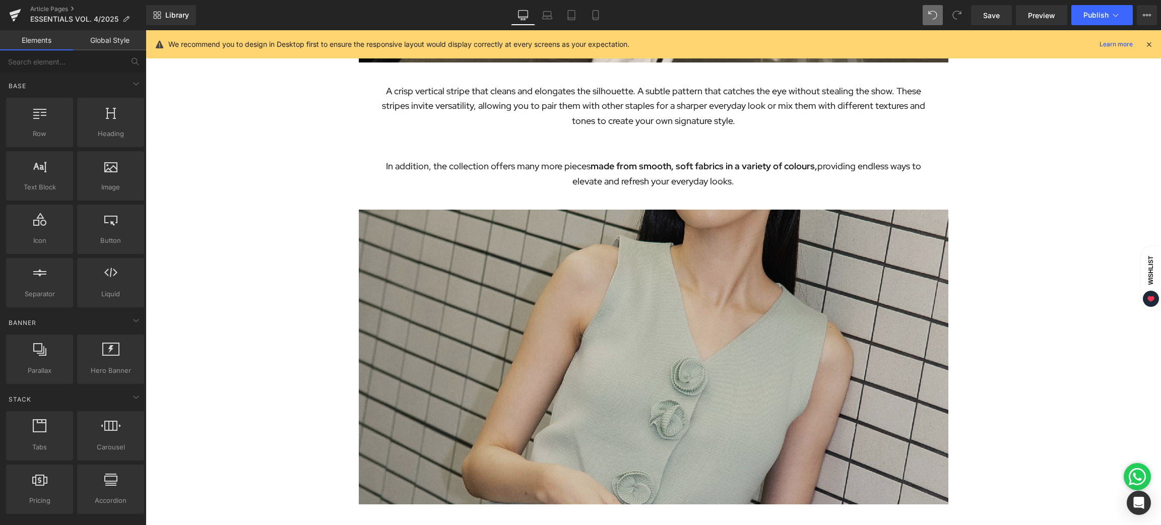
click at [735, 296] on img at bounding box center [654, 357] width 590 height 295
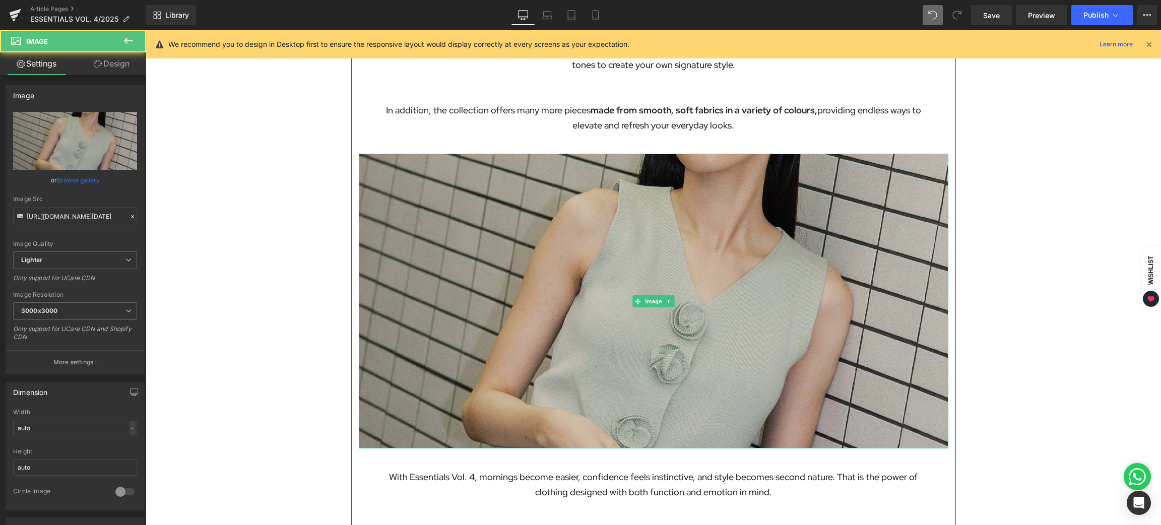
scroll to position [2270, 0]
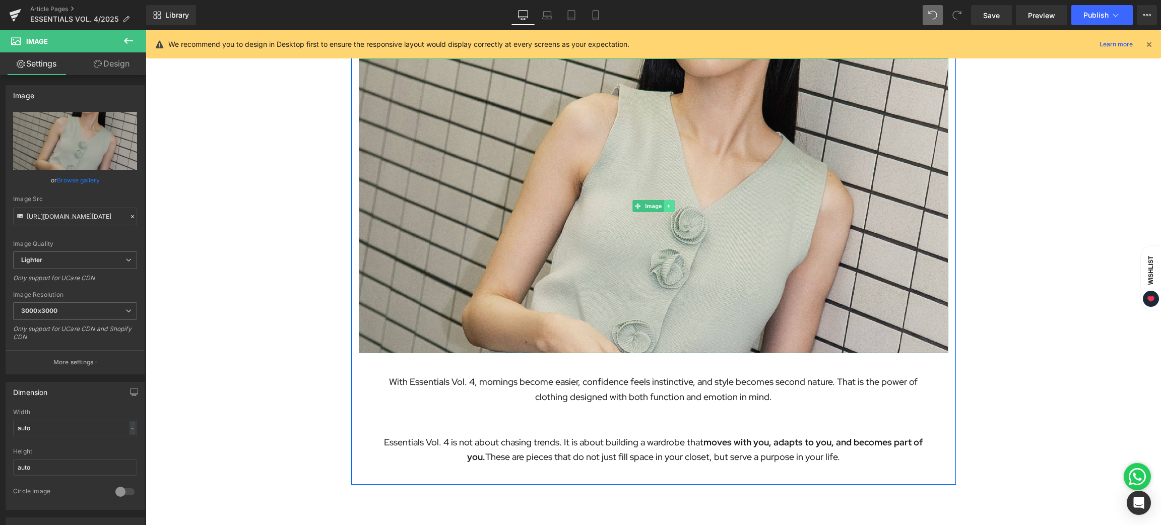
click at [664, 202] on link at bounding box center [669, 206] width 11 height 12
click at [661, 206] on icon at bounding box center [664, 206] width 6 height 6
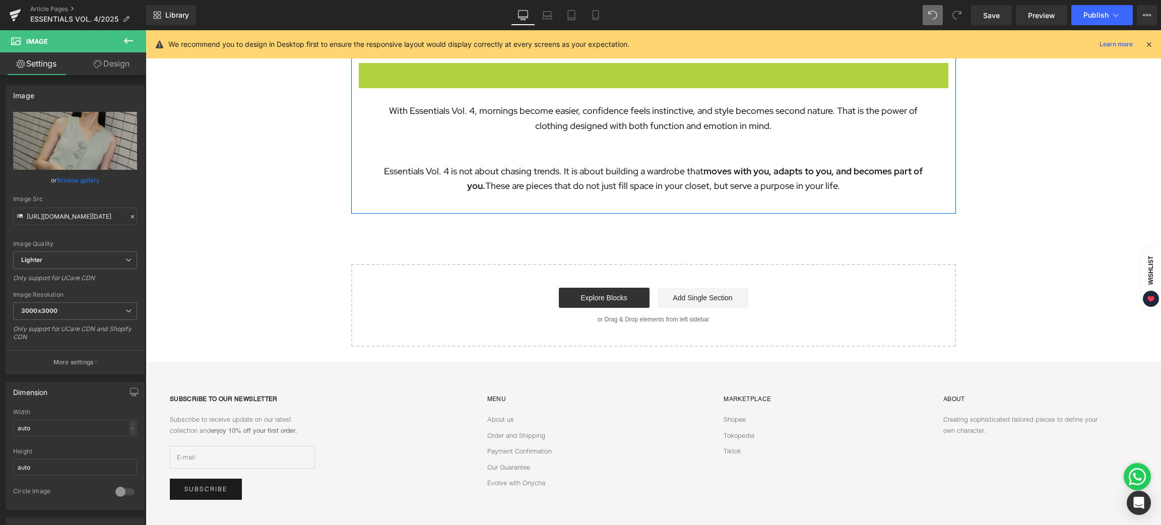
scroll to position [2307, 0]
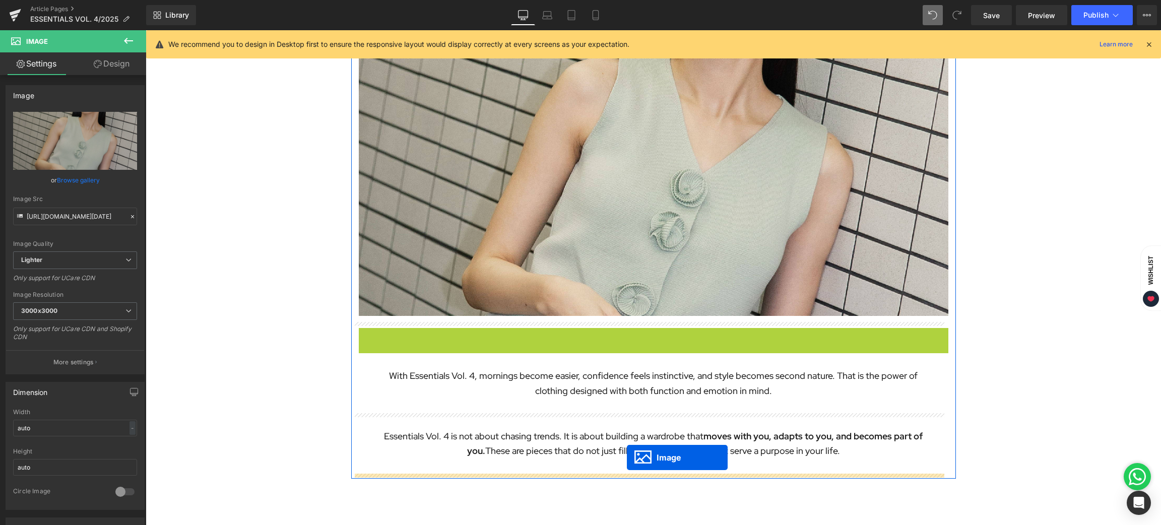
drag, startPoint x: 629, startPoint y: 205, endPoint x: 627, endPoint y: 458, distance: 253.0
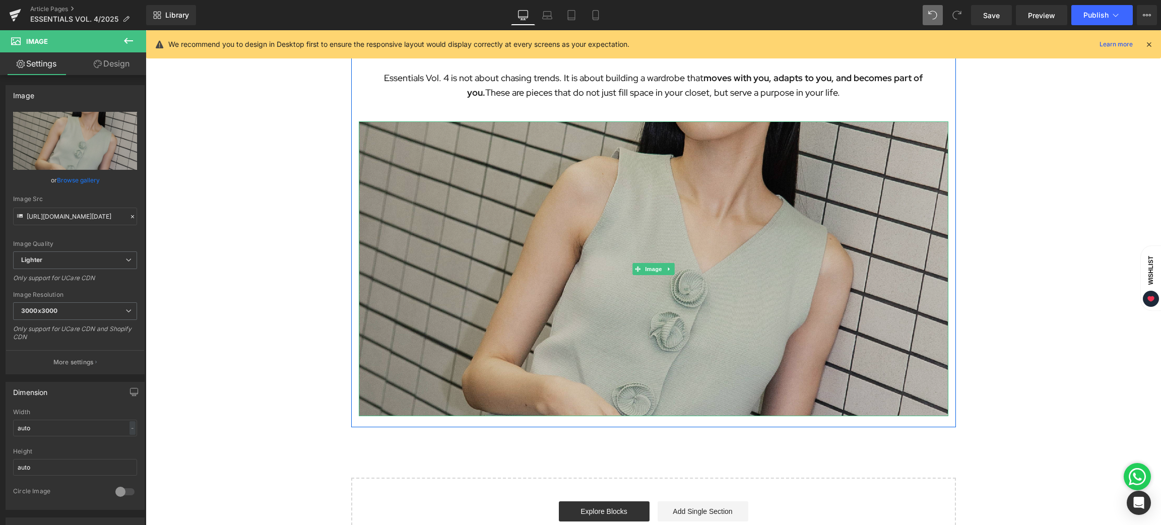
scroll to position [2609, 0]
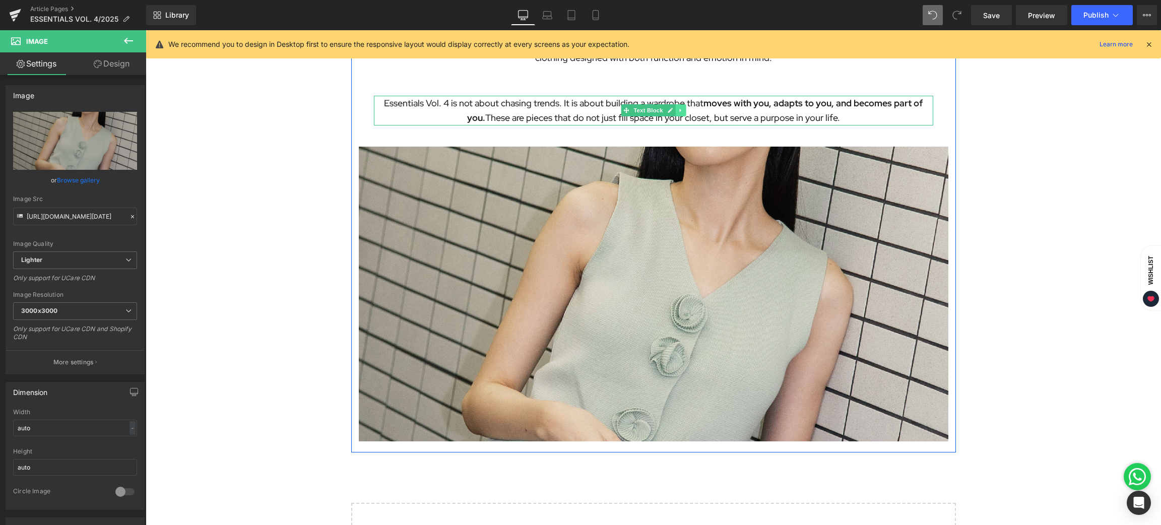
click at [678, 108] on icon at bounding box center [681, 110] width 6 height 6
click at [672, 112] on icon at bounding box center [675, 110] width 6 height 6
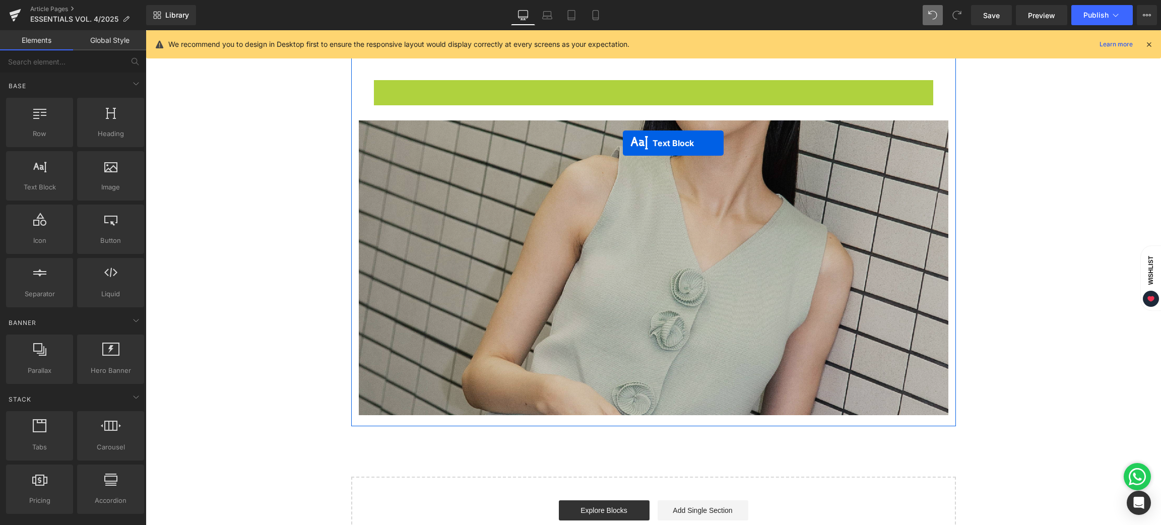
scroll to position [2674, 0]
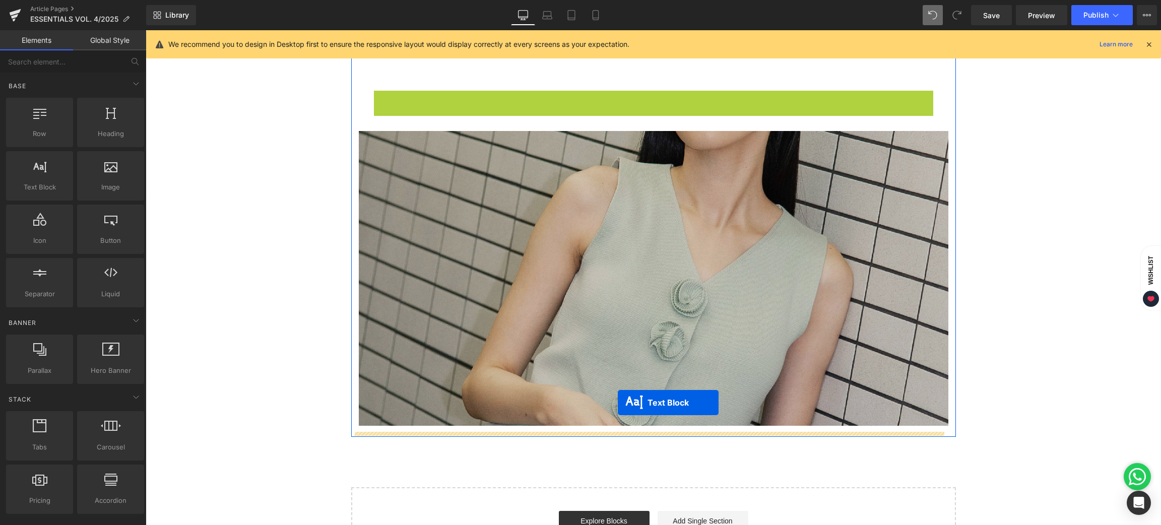
drag, startPoint x: 623, startPoint y: 97, endPoint x: 618, endPoint y: 402, distance: 305.5
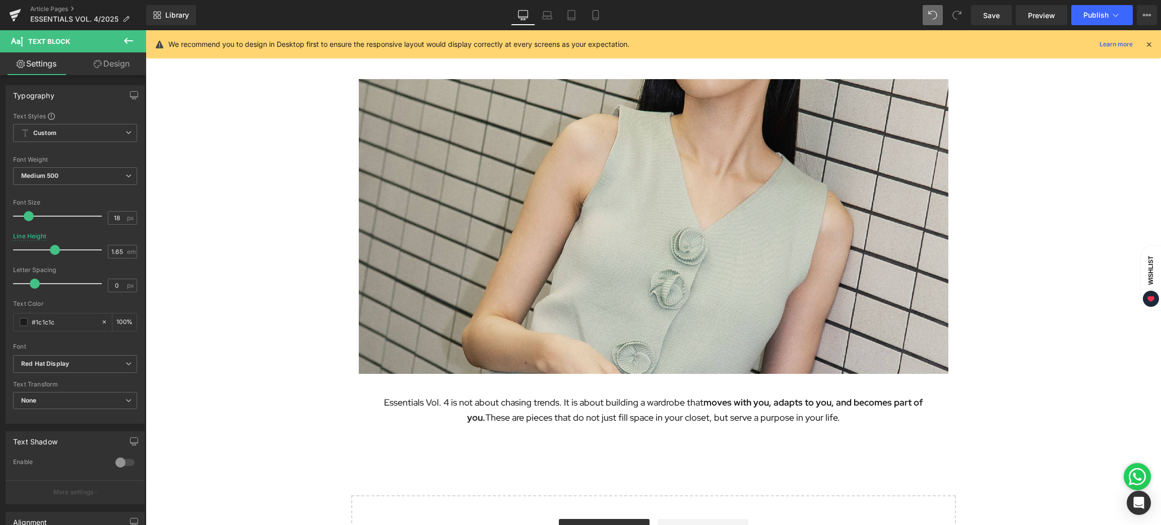
scroll to position [2777, 0]
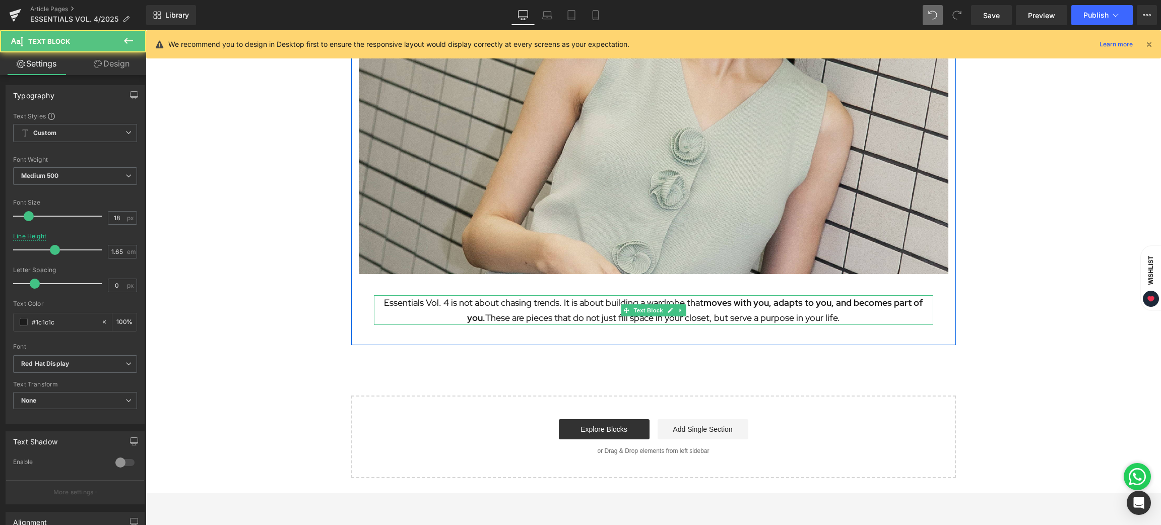
click at [572, 302] on p "Essentials Vol. 4 is not about chasing trends. It is about building a wardrobe …" at bounding box center [653, 310] width 559 height 30
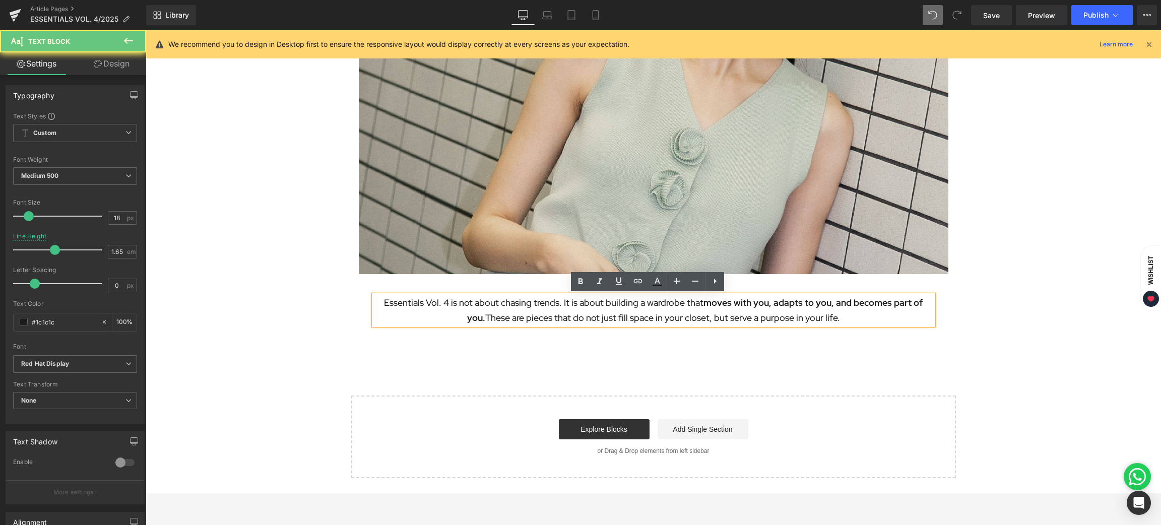
click at [560, 301] on p "Essentials Vol. 4 is not about chasing trends. It is about building a wardrobe …" at bounding box center [653, 310] width 559 height 30
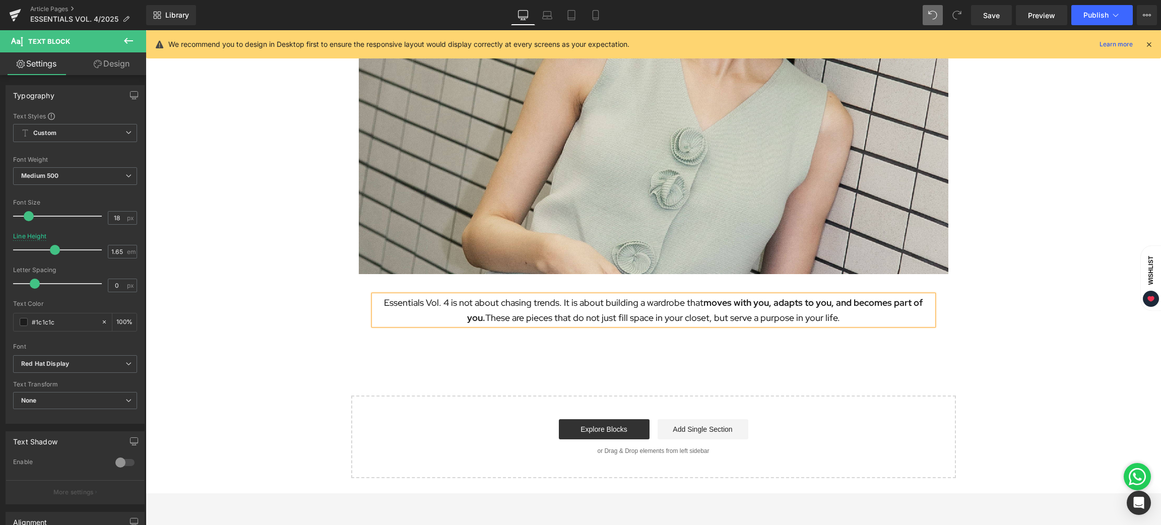
paste div
drag, startPoint x: 635, startPoint y: 301, endPoint x: 712, endPoint y: 300, distance: 76.6
click at [712, 300] on p "Step into designs where every cut, stitch, and finish speaks to the #EssenceOfD…" at bounding box center [653, 310] width 559 height 30
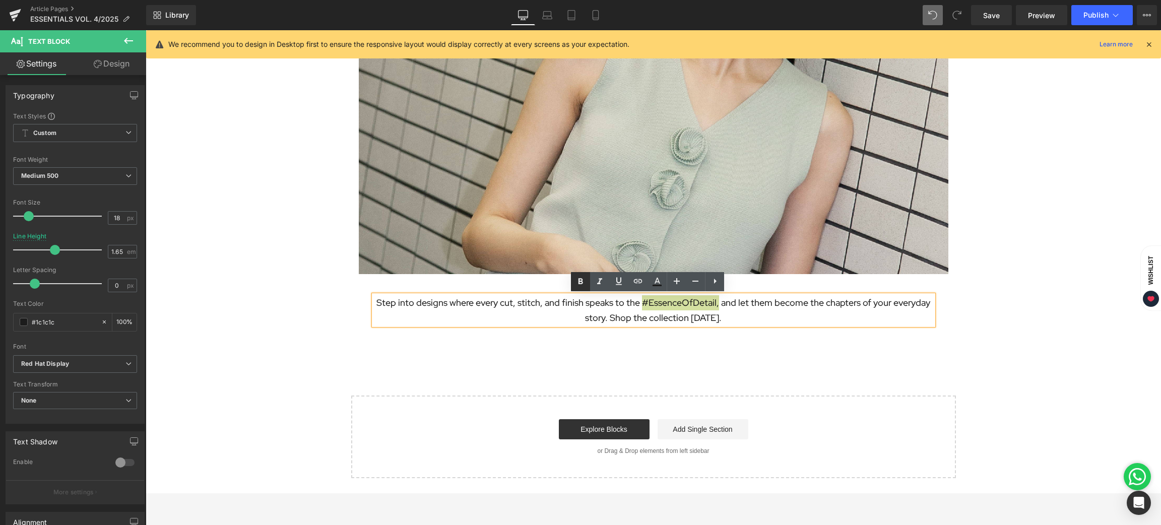
click at [577, 280] on icon at bounding box center [581, 282] width 12 height 12
click at [600, 281] on icon at bounding box center [599, 281] width 5 height 6
click at [729, 317] on p "Step into designs where every cut, stitch, and finish speaks to the #EssenceOfD…" at bounding box center [653, 310] width 559 height 30
click at [685, 301] on strong "#EssenceOfDetail," at bounding box center [681, 303] width 79 height 12
click at [618, 304] on p "Step into designs where every cut, stitch, and finish speaks to the #EssenceOfD…" at bounding box center [653, 310] width 559 height 30
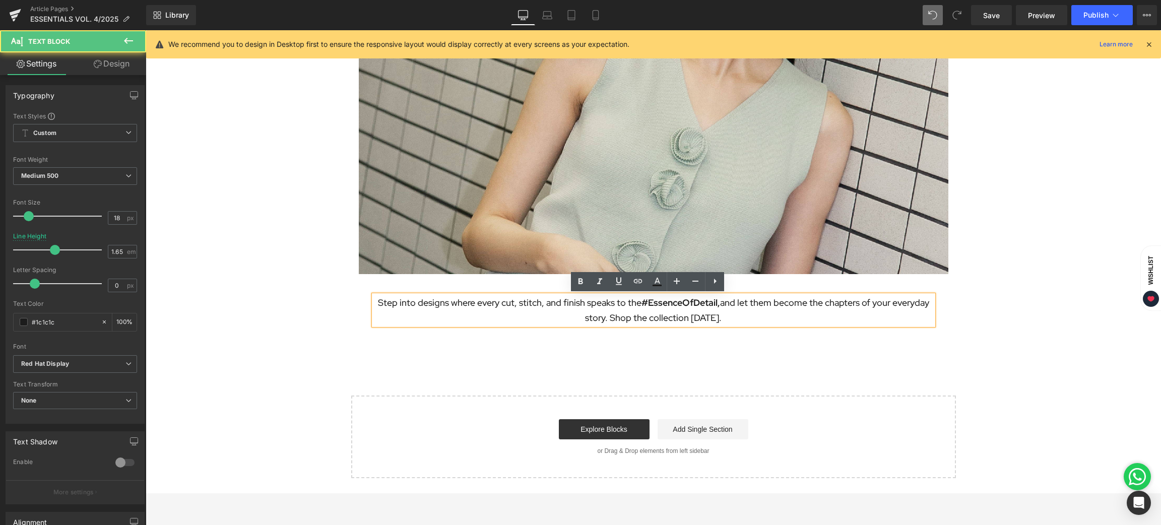
click at [642, 302] on strong "#EssenceOfDetail," at bounding box center [681, 303] width 79 height 12
drag, startPoint x: 635, startPoint y: 302, endPoint x: 713, endPoint y: 301, distance: 77.6
click at [713, 301] on p "Step into designs where every cut, stitch, and finish speaks to the #EssenceOfD…" at bounding box center [653, 310] width 559 height 30
click at [598, 288] on link at bounding box center [599, 281] width 19 height 19
click at [731, 315] on p "Step into designs where every cut, stitch, and finish speaks to the #EssenceOfD…" at bounding box center [653, 310] width 559 height 30
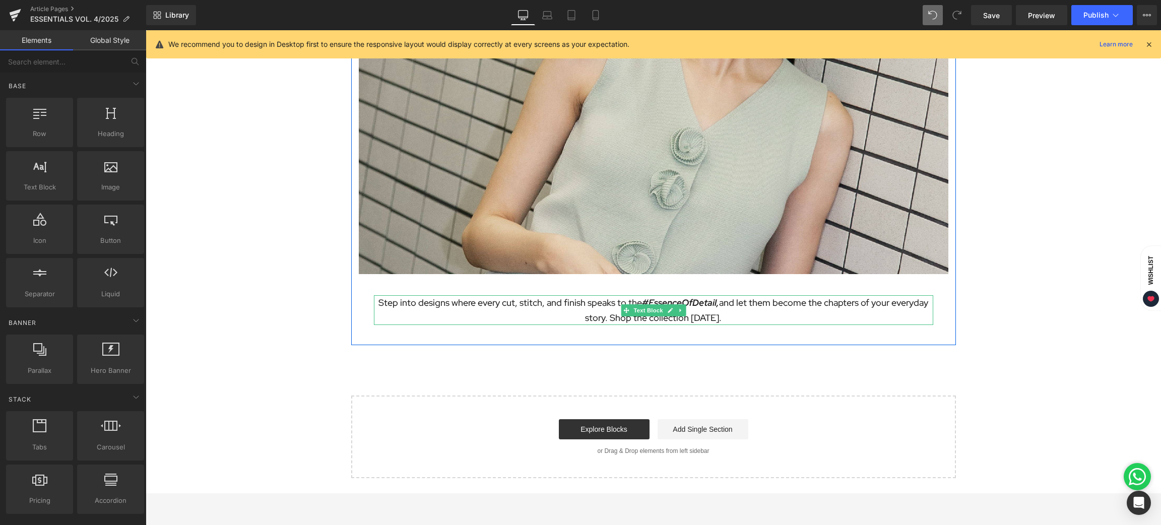
click at [606, 317] on p "Step into designs where every cut, stitch, and finish speaks to the #EssenceOfD…" at bounding box center [653, 310] width 559 height 30
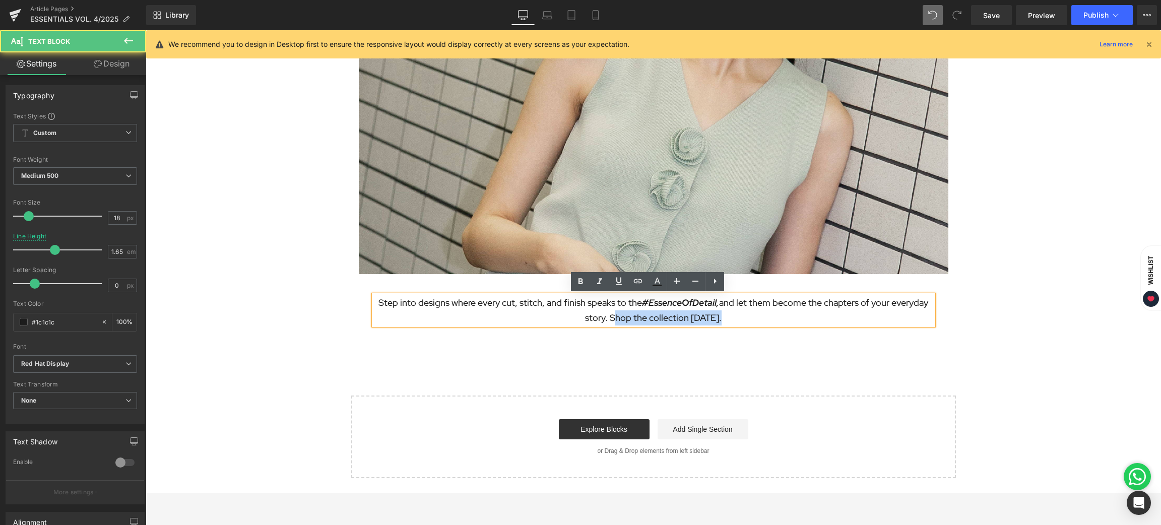
drag, startPoint x: 607, startPoint y: 317, endPoint x: 723, endPoint y: 318, distance: 115.9
click at [723, 318] on p "Step into designs where every cut, stitch, and finish speaks to the #EssenceOfD…" at bounding box center [653, 310] width 559 height 30
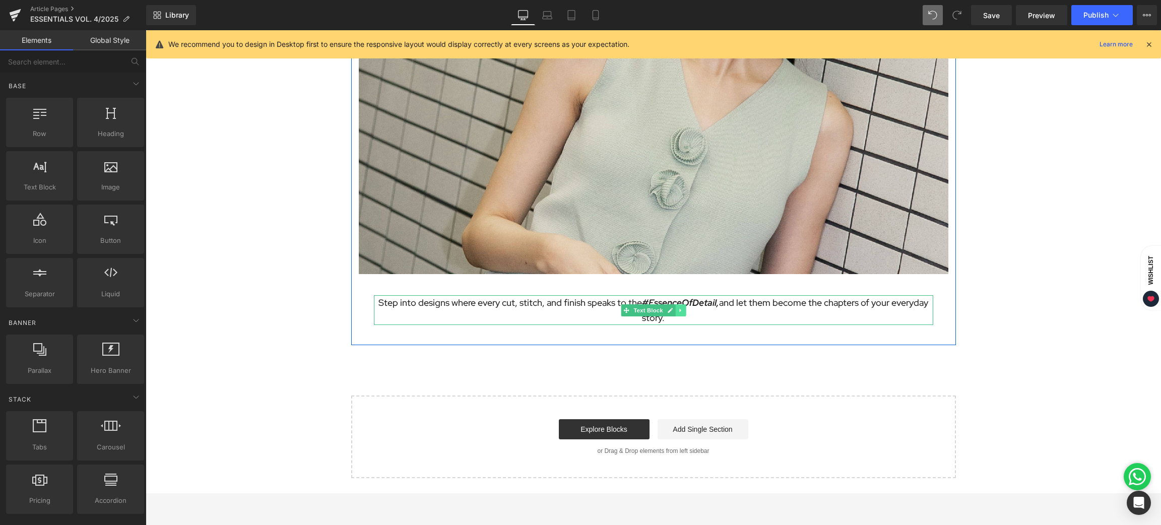
click at [678, 307] on icon at bounding box center [681, 310] width 6 height 6
click at [672, 307] on icon at bounding box center [675, 310] width 6 height 6
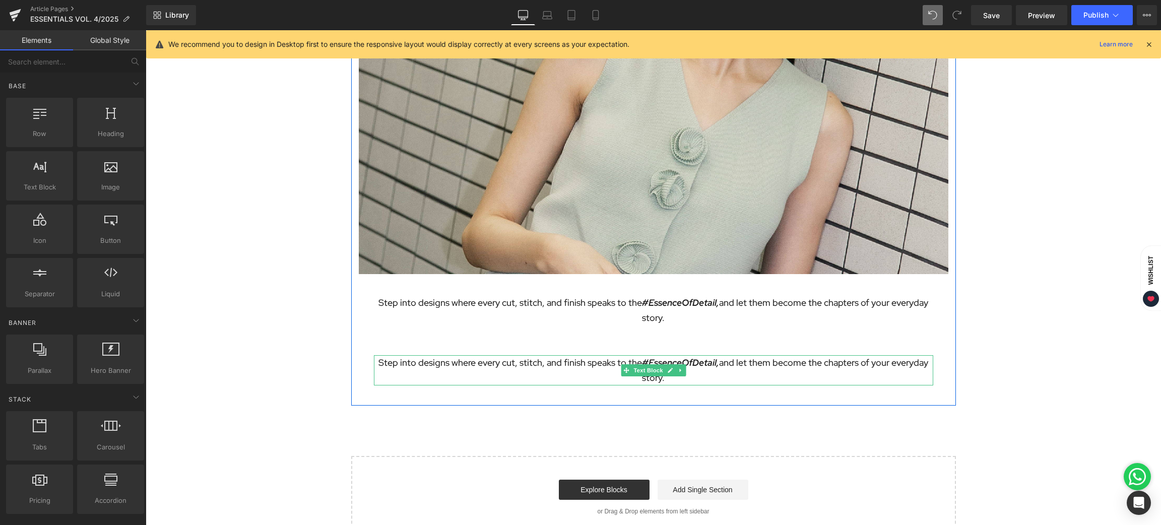
click at [581, 364] on p "Step into designs where every cut, stitch, and finish speaks to the #EssenceOfD…" at bounding box center [653, 370] width 559 height 30
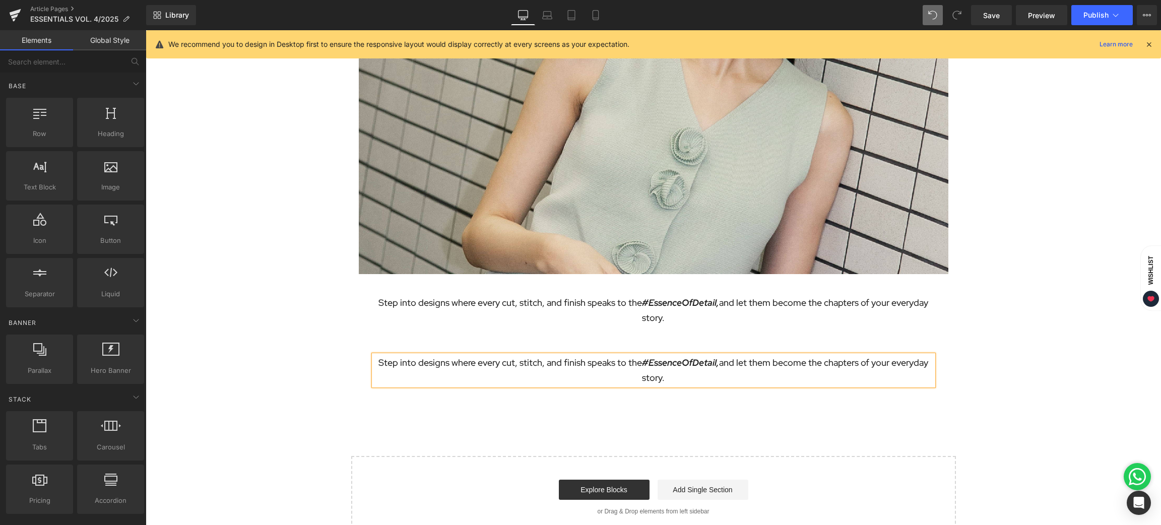
click at [563, 363] on p "Step into designs where every cut, stitch, and finish speaks to the #EssenceOfD…" at bounding box center [653, 370] width 559 height 30
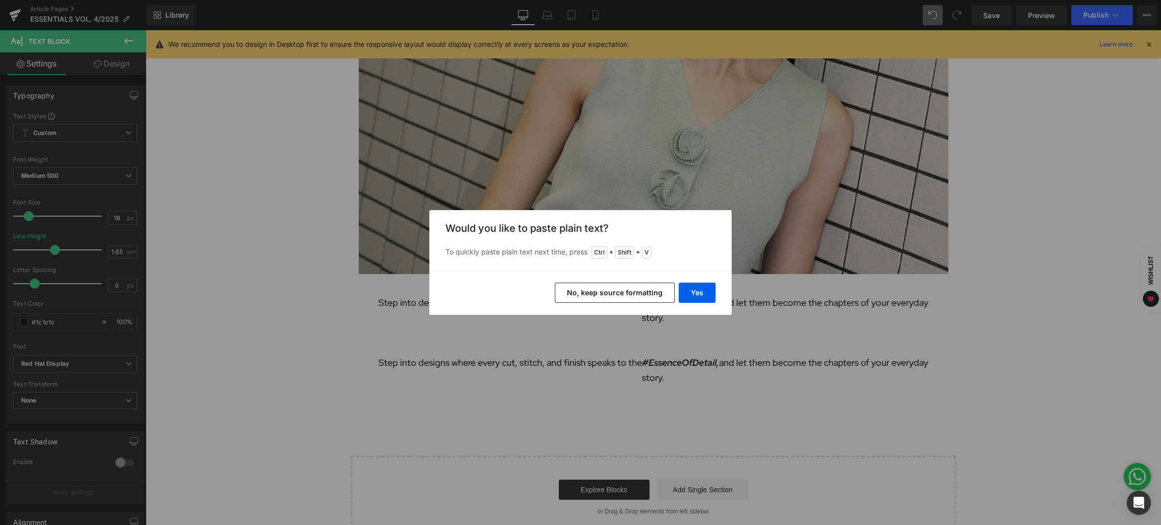
click at [730, 339] on div "Back to Library Insert Would you like to paste plain text? To quickly paste pla…" at bounding box center [580, 262] width 1161 height 525
click at [659, 293] on button "No, keep source formatting" at bounding box center [615, 293] width 120 height 20
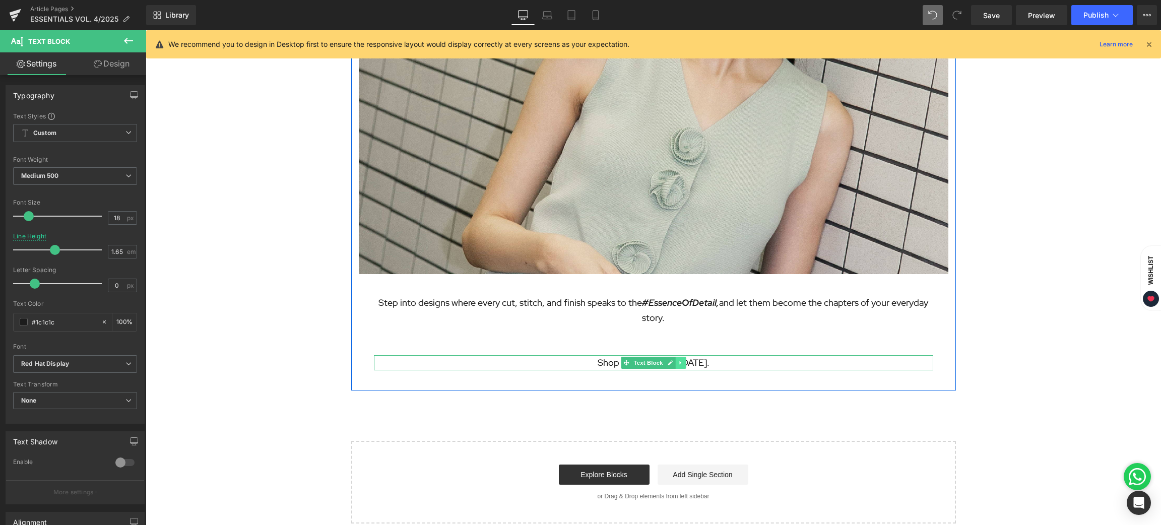
click at [679, 361] on link at bounding box center [680, 363] width 11 height 12
click at [757, 361] on p "Shop the collection [DATE]." at bounding box center [653, 362] width 559 height 15
drag, startPoint x: 717, startPoint y: 362, endPoint x: 584, endPoint y: 371, distance: 133.3
click at [584, 370] on div "Shop the collection [DATE]." at bounding box center [653, 362] width 559 height 15
click at [584, 367] on p "Shop the collection [DATE]." at bounding box center [653, 362] width 559 height 15
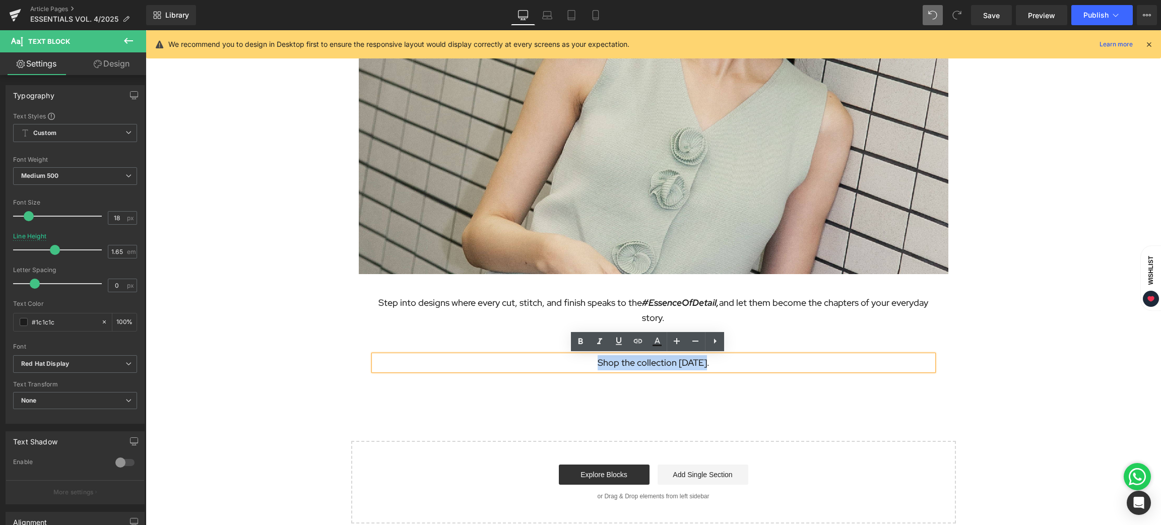
drag, startPoint x: 588, startPoint y: 358, endPoint x: 702, endPoint y: 361, distance: 113.9
click at [702, 361] on p "Shop the collection [DATE]." at bounding box center [653, 362] width 559 height 15
copy p "Shop the collection [DATE]."
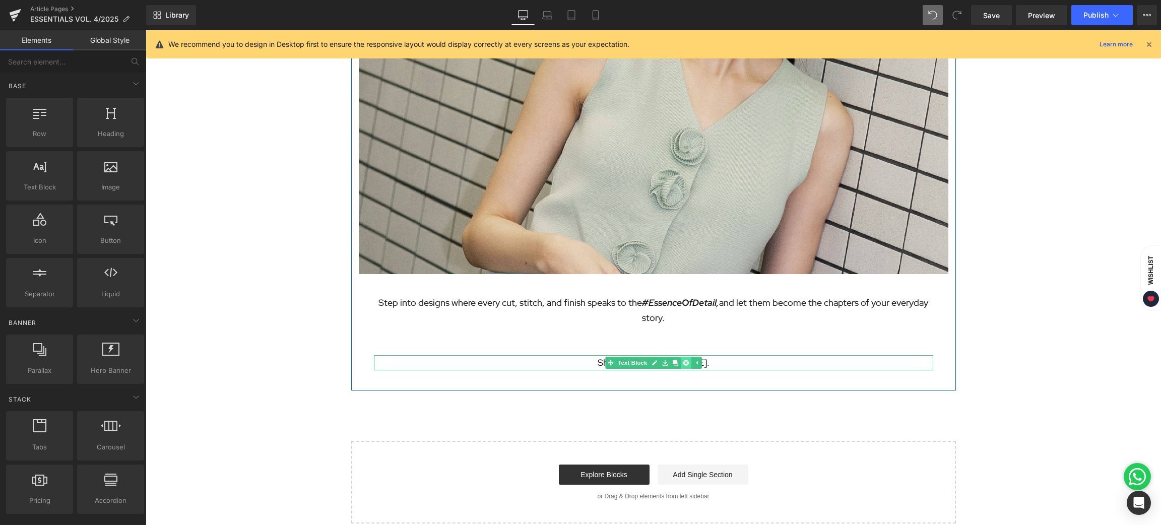
click at [683, 360] on icon at bounding box center [686, 363] width 6 height 6
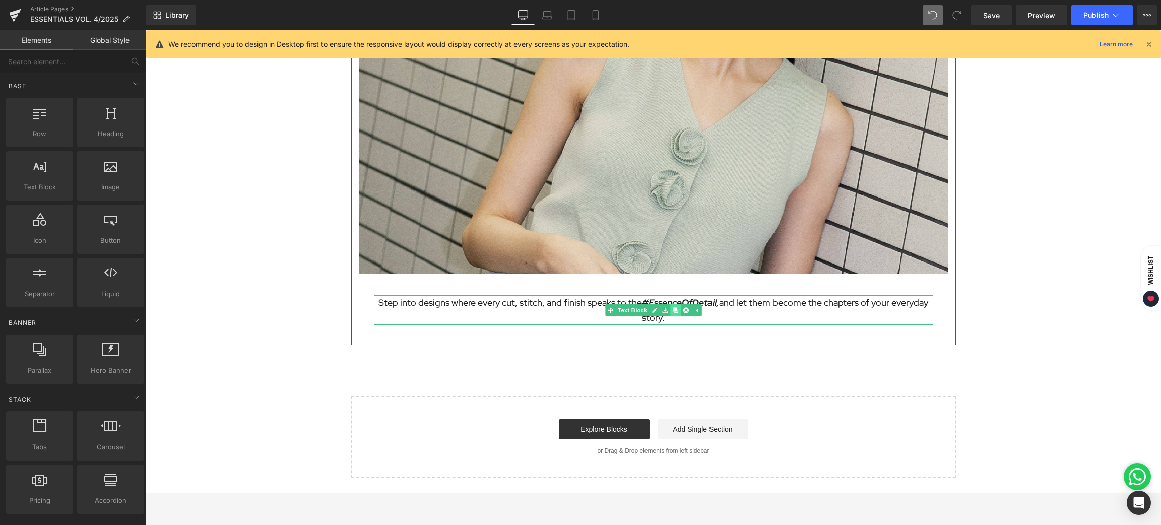
click at [672, 308] on icon at bounding box center [675, 310] width 6 height 6
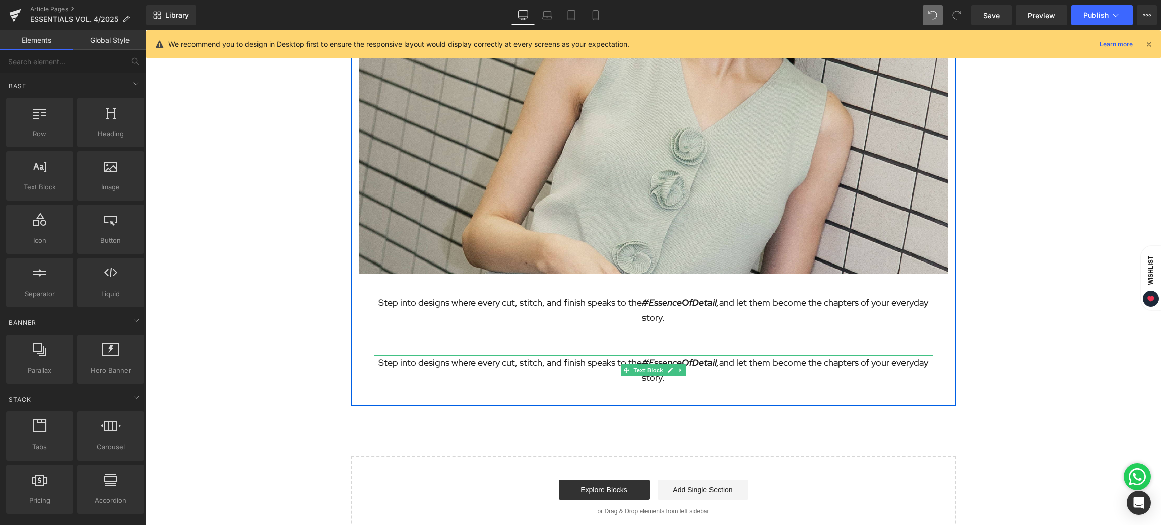
click at [588, 360] on p "Step into designs where every cut, stitch, and finish speaks to the #EssenceOfD…" at bounding box center [653, 370] width 559 height 30
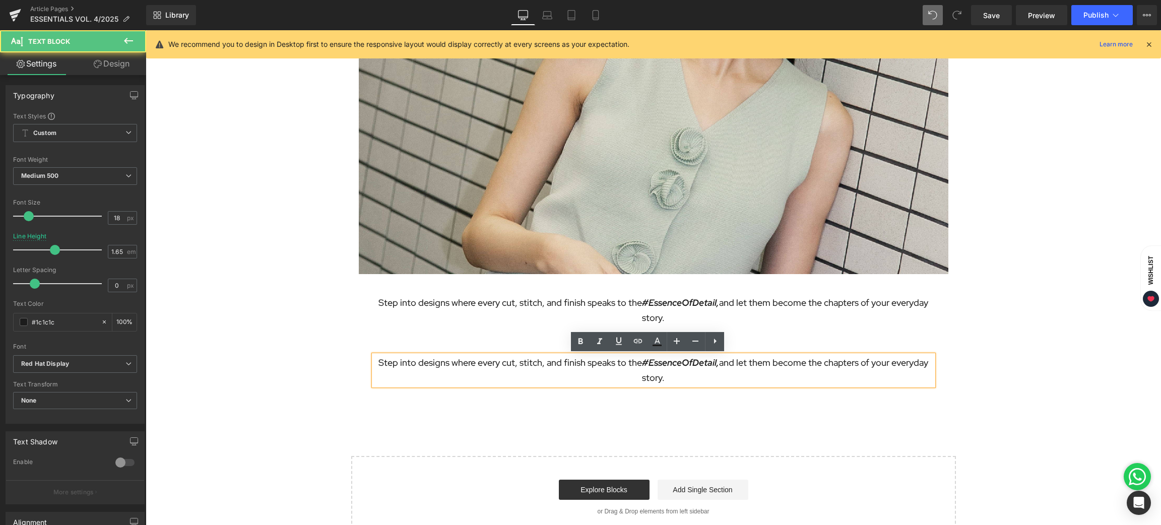
click at [529, 364] on p "Step into designs where every cut, stitch, and finish speaks to the #EssenceOfD…" at bounding box center [653, 370] width 559 height 30
click at [510, 364] on p "Step into designs where every cut, stitch, and finish speaks to the #EssenceOfD…" at bounding box center [653, 370] width 559 height 30
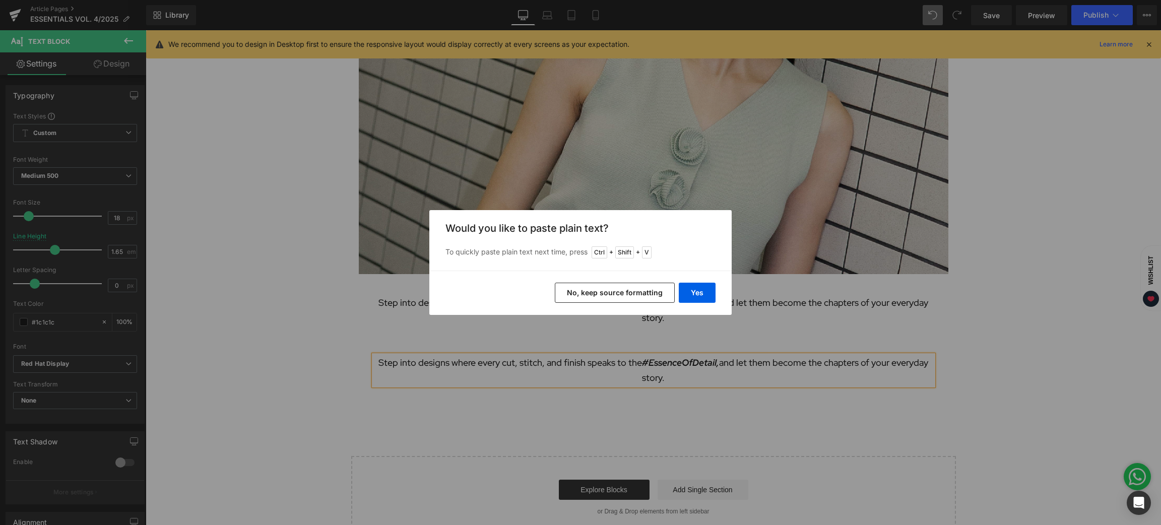
click at [601, 293] on button "No, keep source formatting" at bounding box center [615, 293] width 120 height 20
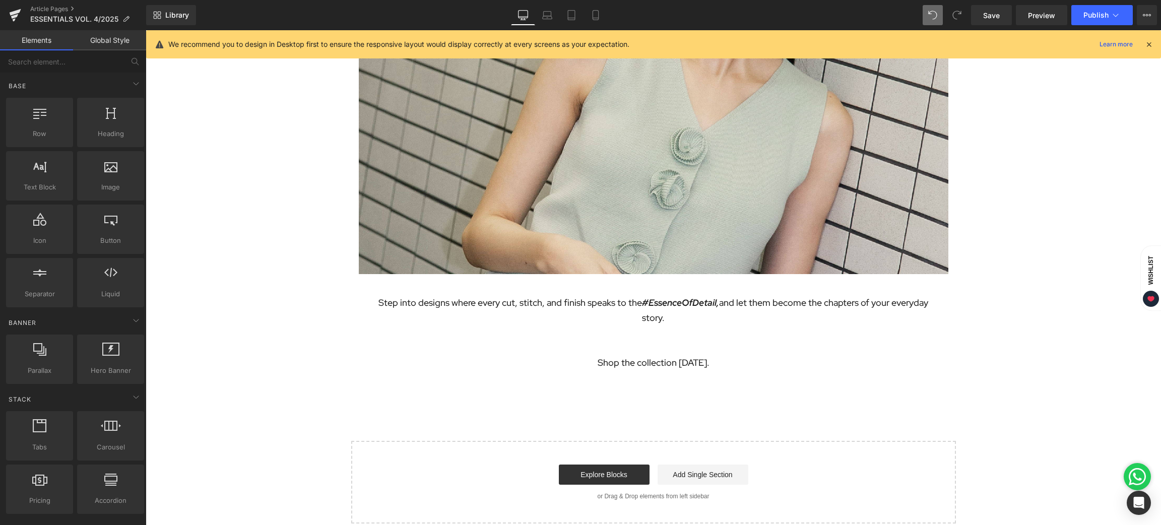
click at [627, 306] on span "Text Block" at bounding box center [632, 310] width 33 height 12
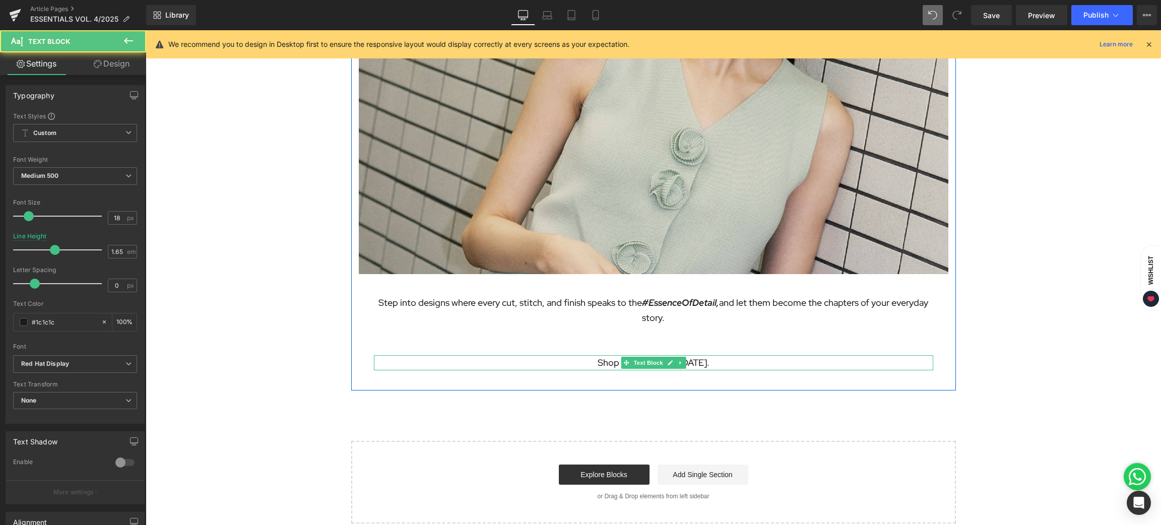
drag, startPoint x: 709, startPoint y: 362, endPoint x: 573, endPoint y: 364, distance: 136.1
click at [573, 364] on p "Shop the collection [DATE]." at bounding box center [653, 362] width 559 height 15
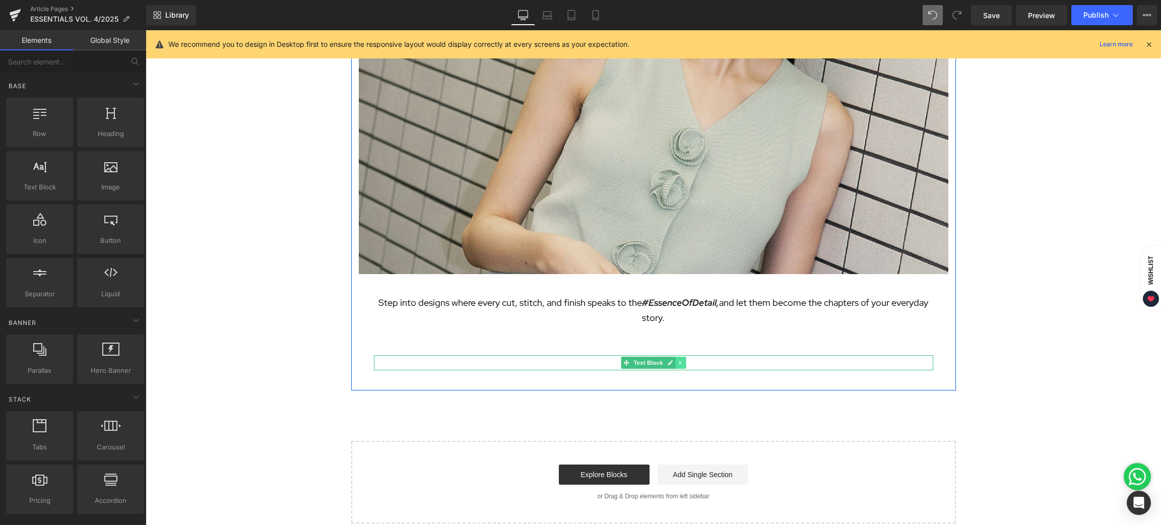
click at [678, 361] on icon at bounding box center [681, 363] width 6 height 6
click at [683, 363] on icon at bounding box center [686, 363] width 6 height 6
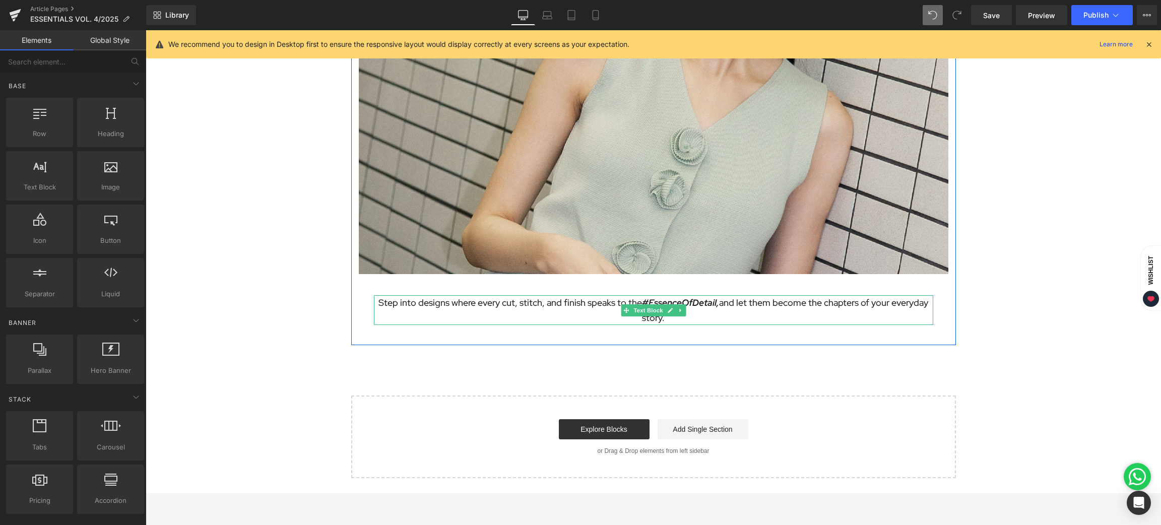
click at [667, 321] on p "Step into designs where every cut, stitch, and finish speaks to the #EssenceOfD…" at bounding box center [653, 310] width 559 height 30
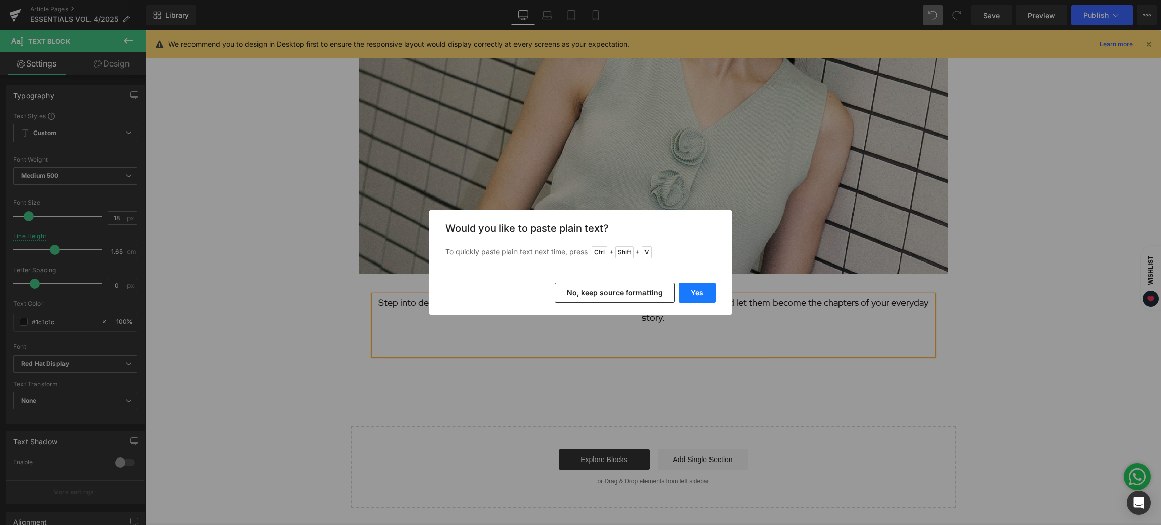
click at [710, 295] on button "Yes" at bounding box center [697, 293] width 37 height 20
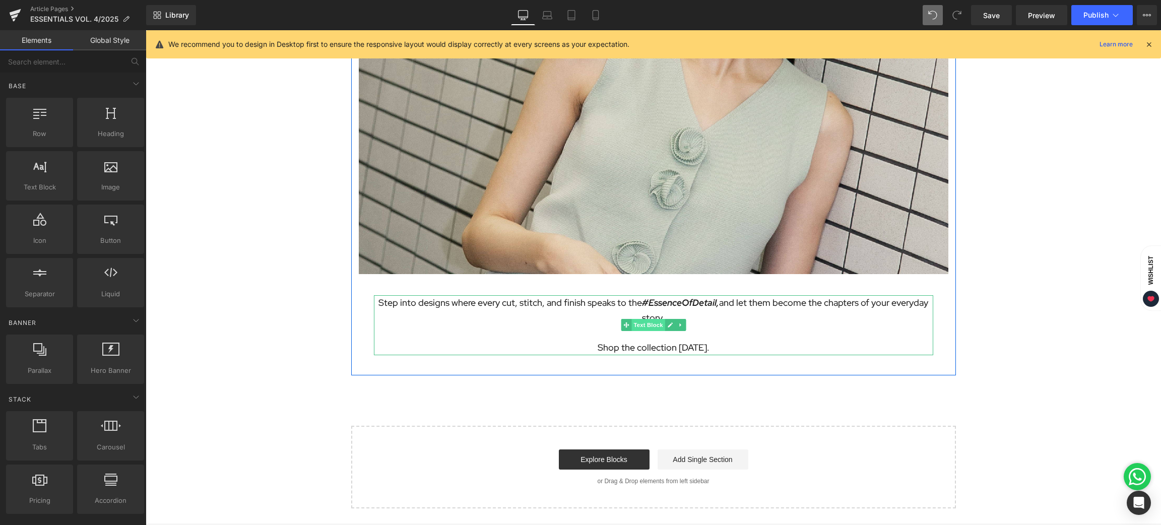
click at [639, 323] on span "Text Block" at bounding box center [648, 325] width 33 height 12
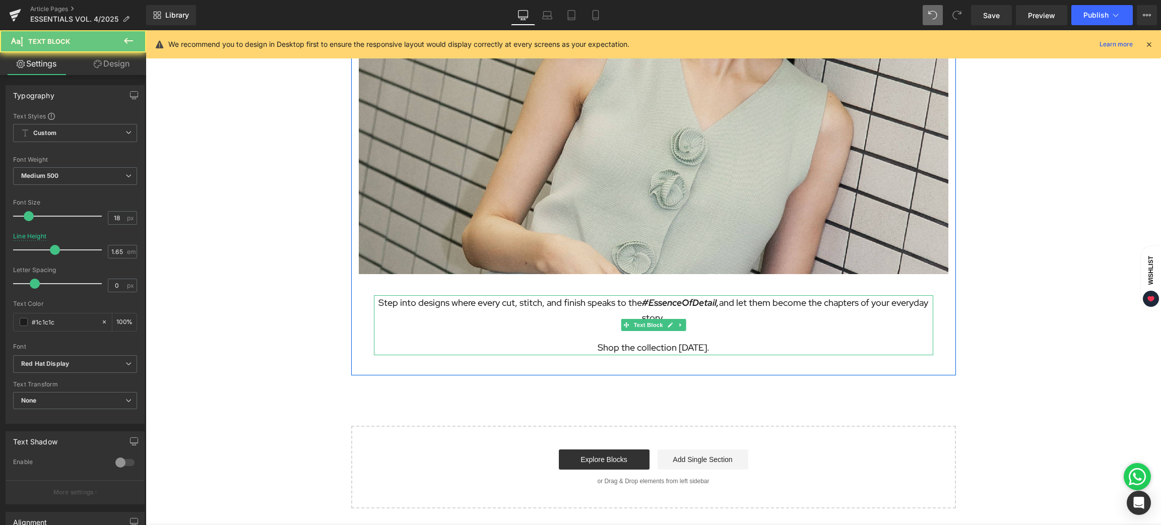
click at [669, 301] on icon "#EssenceOfDetail," at bounding box center [680, 303] width 77 height 12
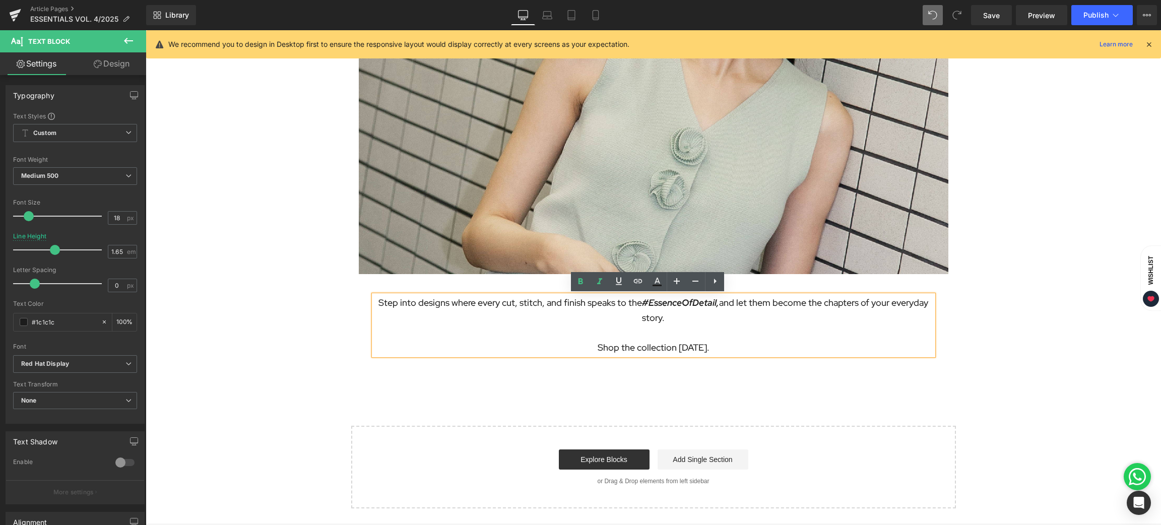
click at [672, 316] on p "Step into designs where every cut, stitch, and finish speaks to the #EssenceOfD…" at bounding box center [653, 310] width 559 height 30
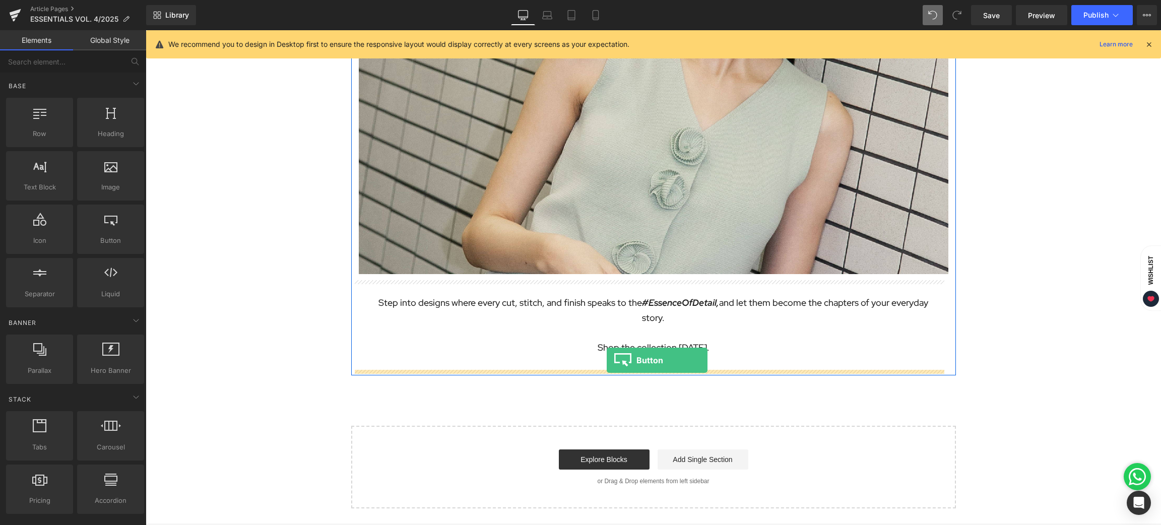
drag, startPoint x: 259, startPoint y: 255, endPoint x: 607, endPoint y: 360, distance: 363.2
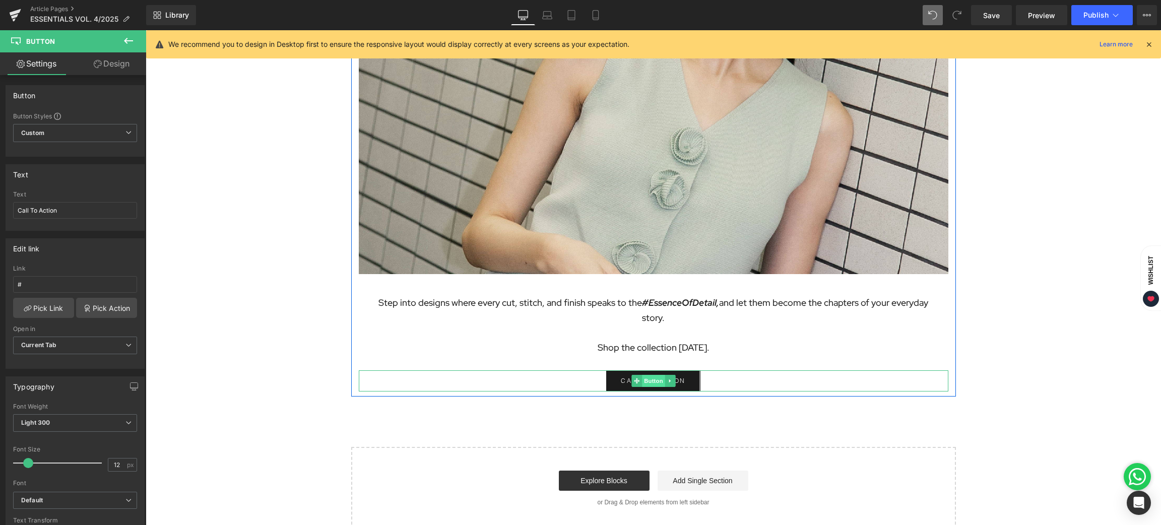
click at [642, 381] on span "Button" at bounding box center [653, 381] width 23 height 12
click at [60, 128] on span "Custom Setup Global Style" at bounding box center [75, 133] width 124 height 18
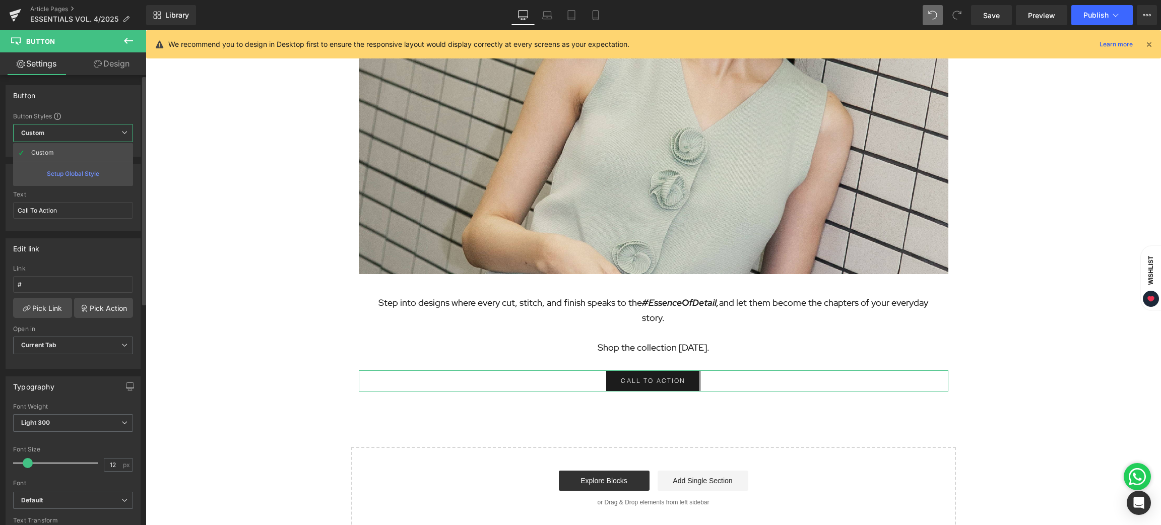
click at [60, 128] on span "Custom Setup Global Style" at bounding box center [73, 133] width 120 height 18
drag, startPoint x: 76, startPoint y: 208, endPoint x: 1, endPoint y: 214, distance: 75.9
click at [1, 214] on div "Text Call To Action Text Call To Action" at bounding box center [75, 194] width 151 height 74
type input "DISCOVER MORE"
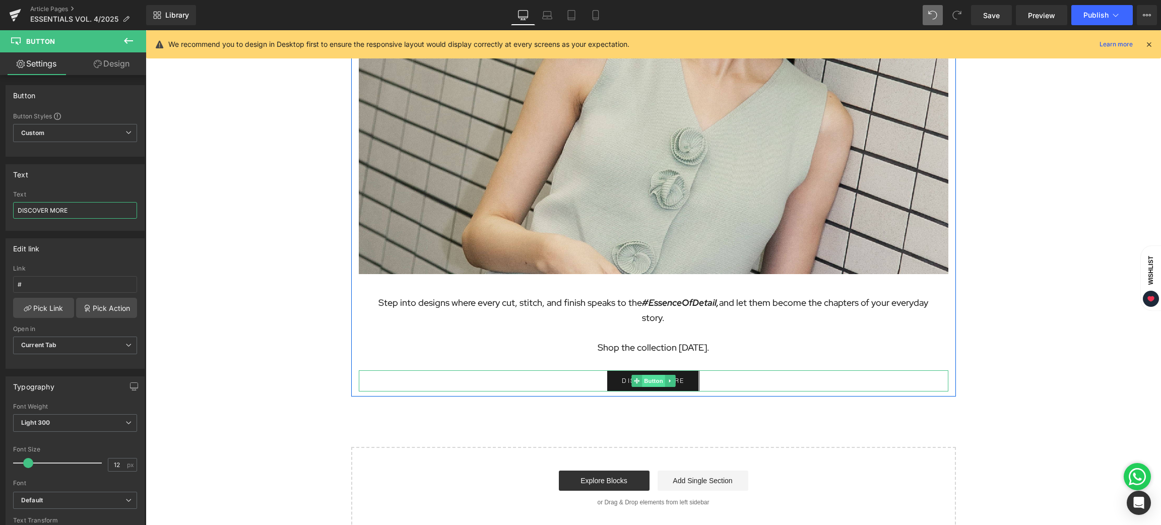
click at [645, 379] on span "Button" at bounding box center [653, 381] width 23 height 12
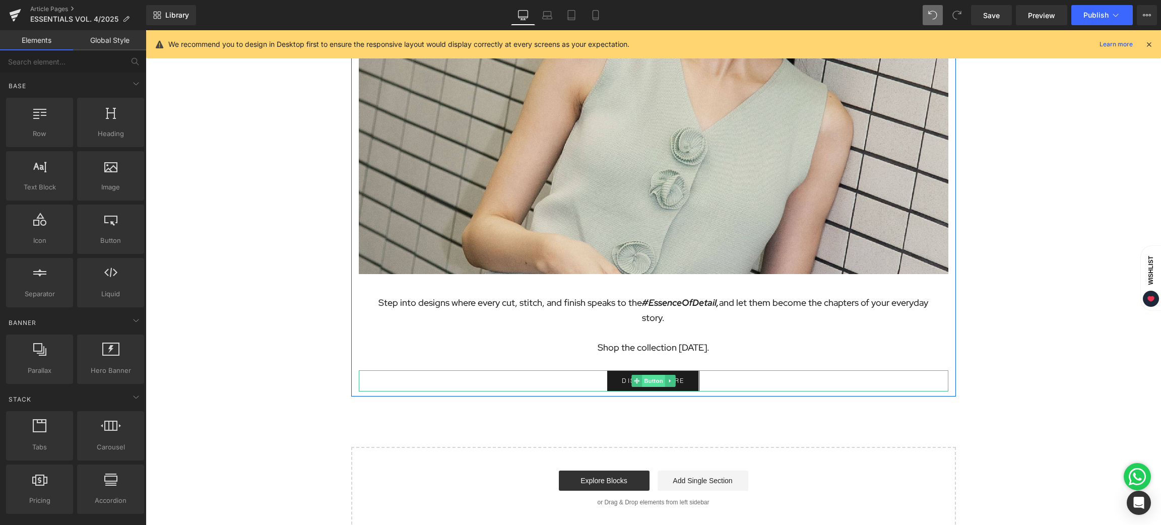
click at [649, 374] on link "DISCOVER MORE" at bounding box center [653, 381] width 92 height 22
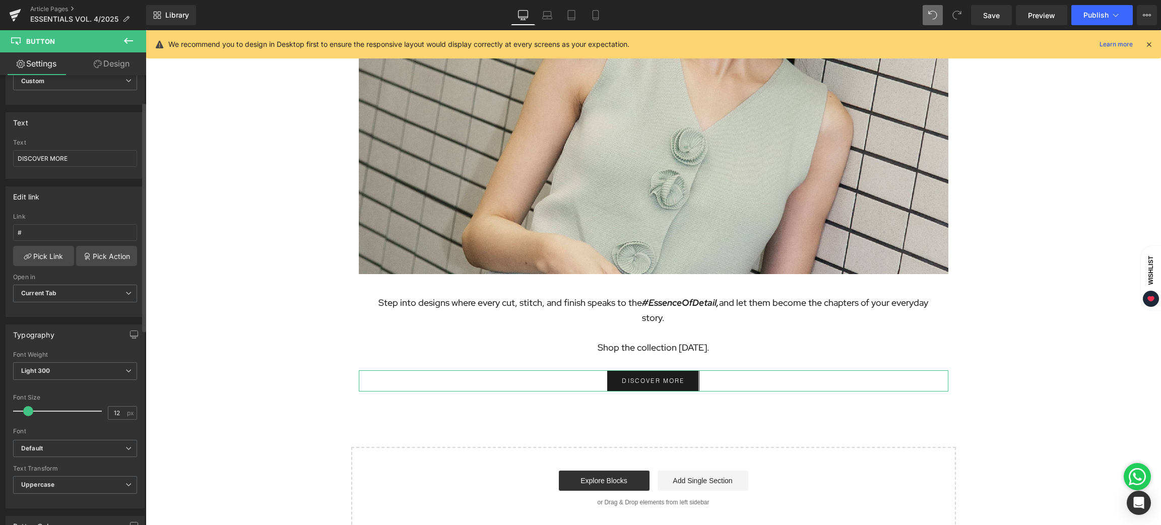
scroll to position [76, 0]
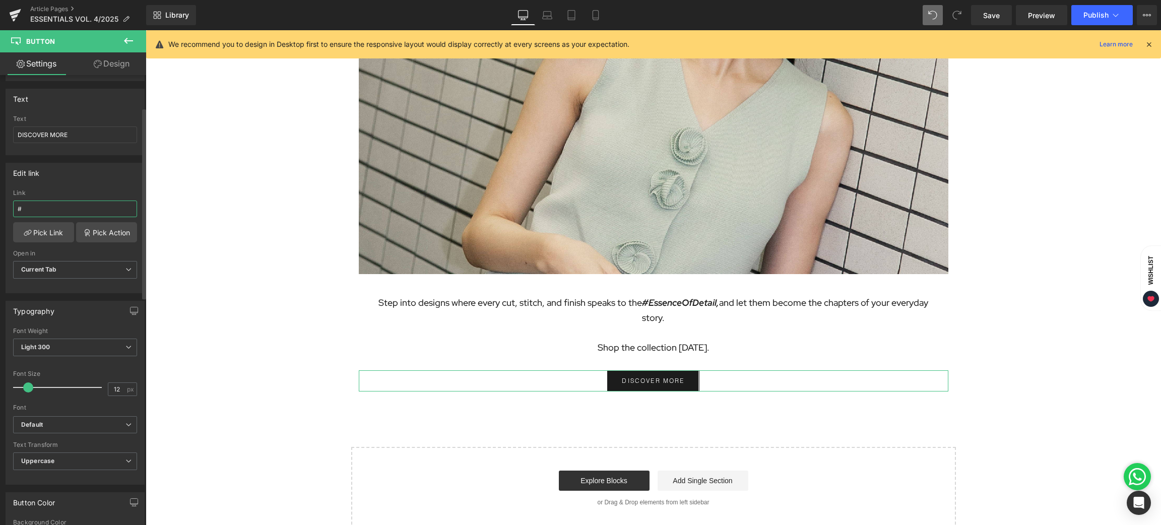
click at [35, 208] on input "#" at bounding box center [75, 209] width 124 height 17
drag, startPoint x: 29, startPoint y: 208, endPoint x: 10, endPoint y: 208, distance: 19.2
click at [10, 208] on div "# Link # Pick Link Pick Action Current Tab New Tab Open in Current Tab Current …" at bounding box center [75, 241] width 138 height 103
paste input "[URL][DOMAIN_NAME]"
type input "[URL][DOMAIN_NAME]"
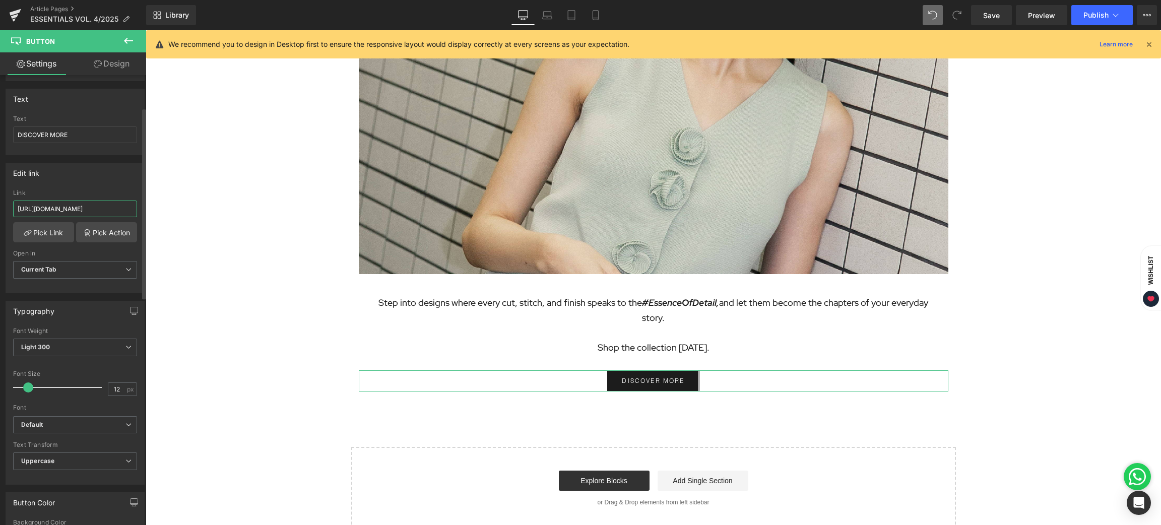
scroll to position [0, 19]
click at [29, 210] on input "[URL][DOMAIN_NAME]" at bounding box center [75, 209] width 124 height 17
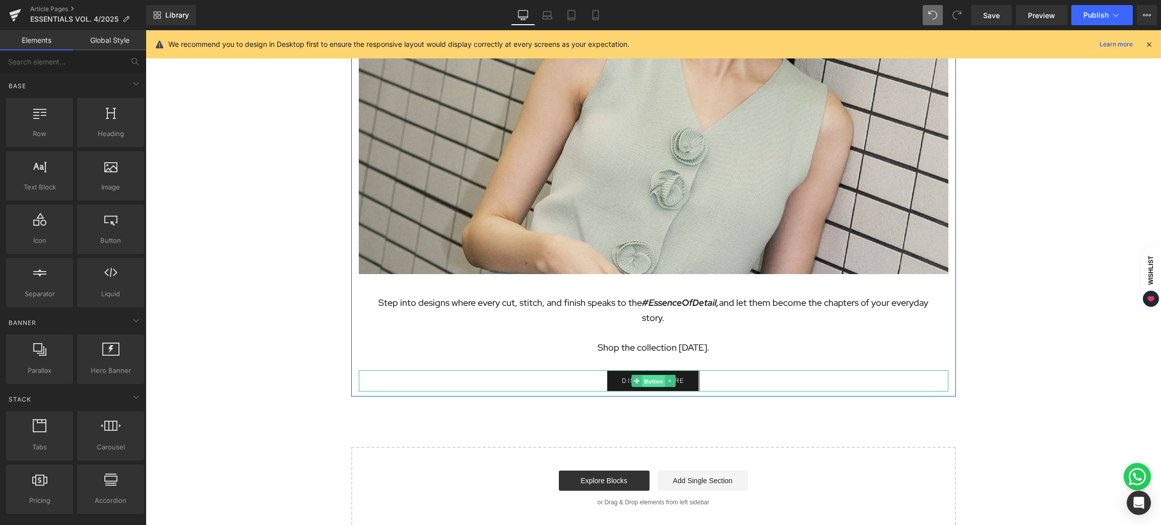
click at [651, 378] on span "Button" at bounding box center [653, 381] width 23 height 12
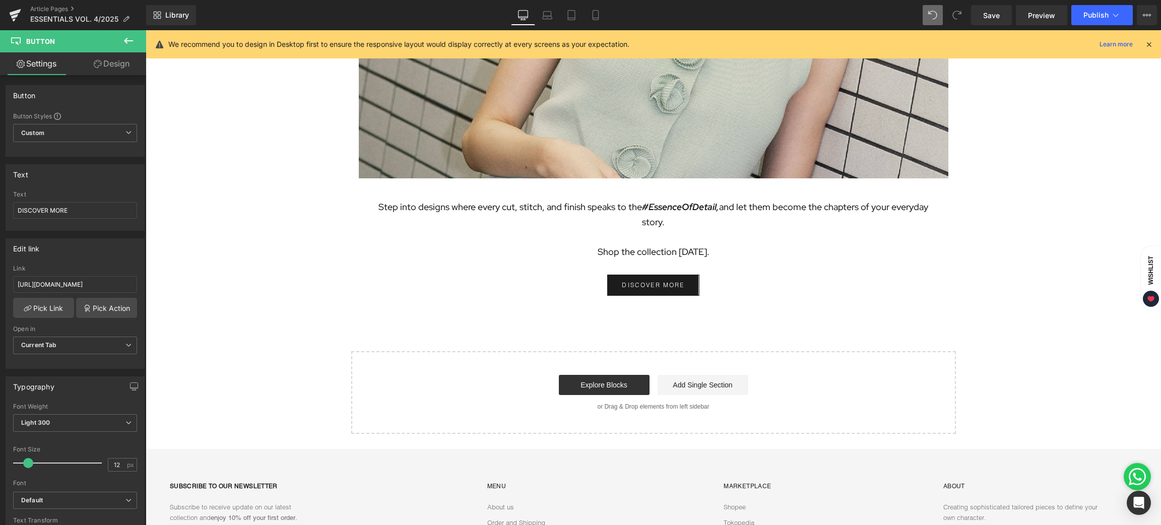
scroll to position [2646, 0]
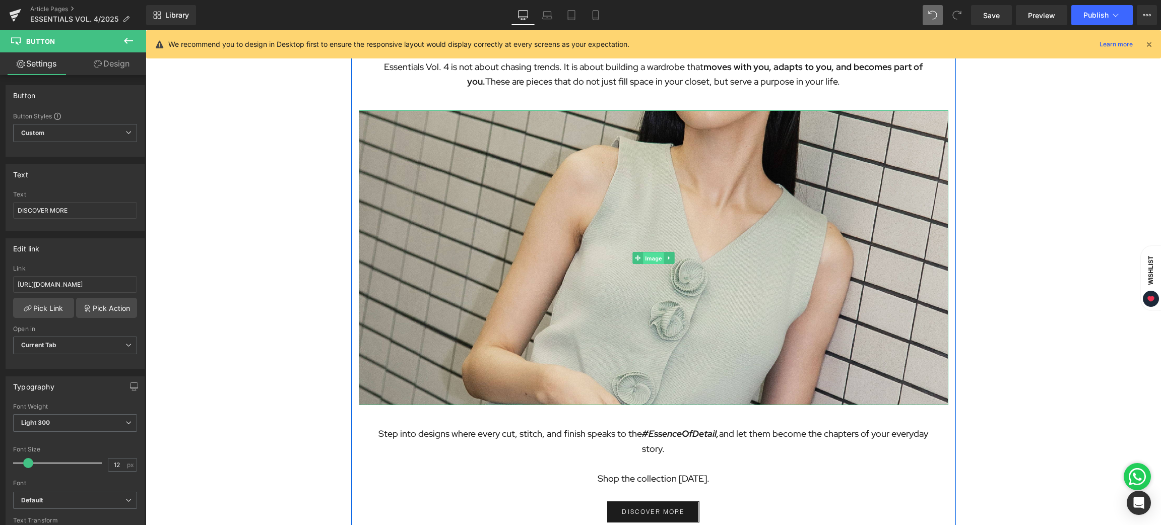
click at [649, 257] on span "Image" at bounding box center [653, 258] width 21 height 12
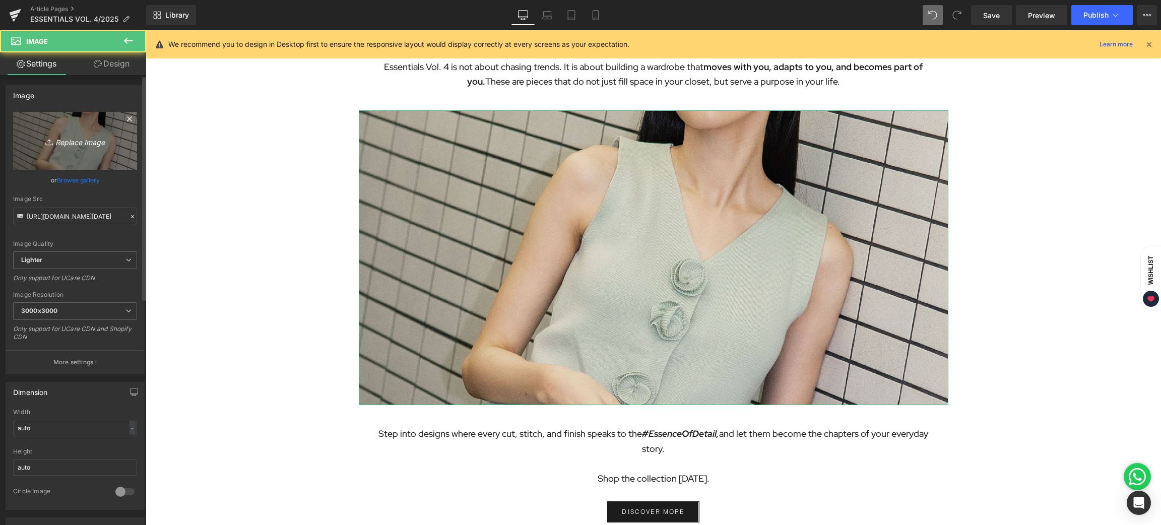
click at [86, 146] on icon "Replace Image" at bounding box center [75, 141] width 81 height 13
type input "C:\fakepath\BLOG [DATE]-06.jpg"
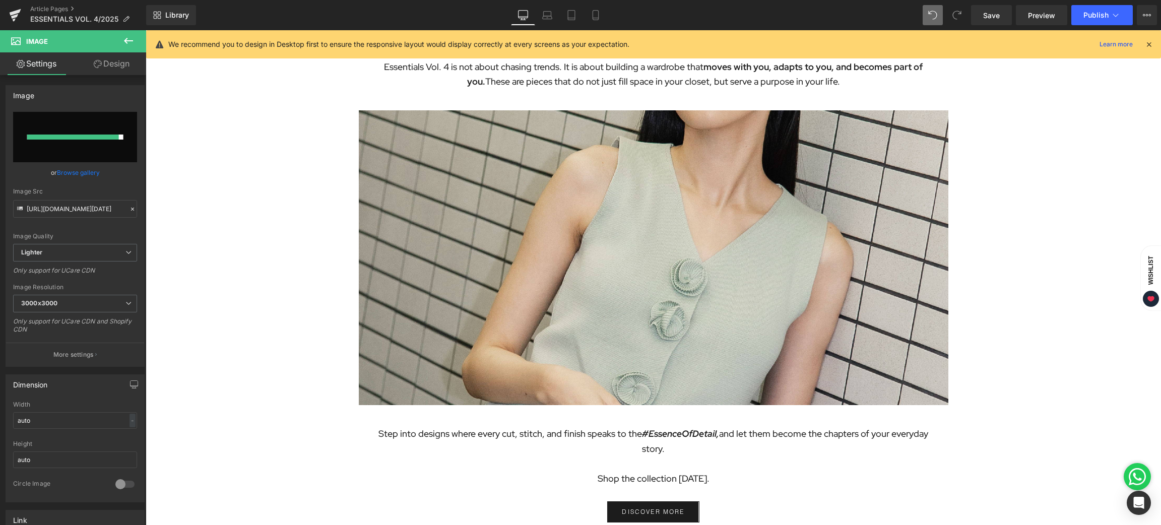
type input "[URL][DOMAIN_NAME][DATE]"
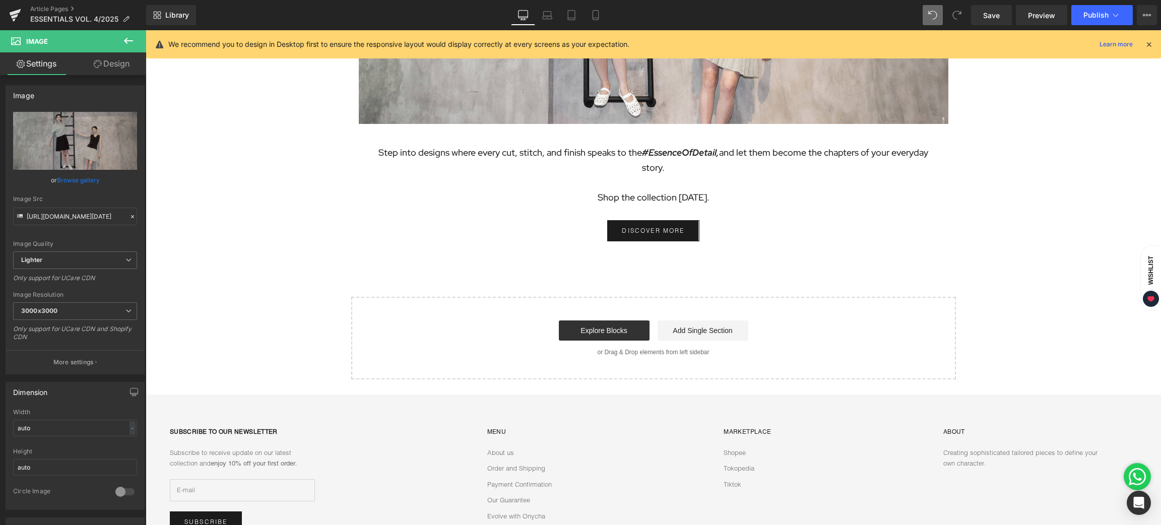
scroll to position [2840, 0]
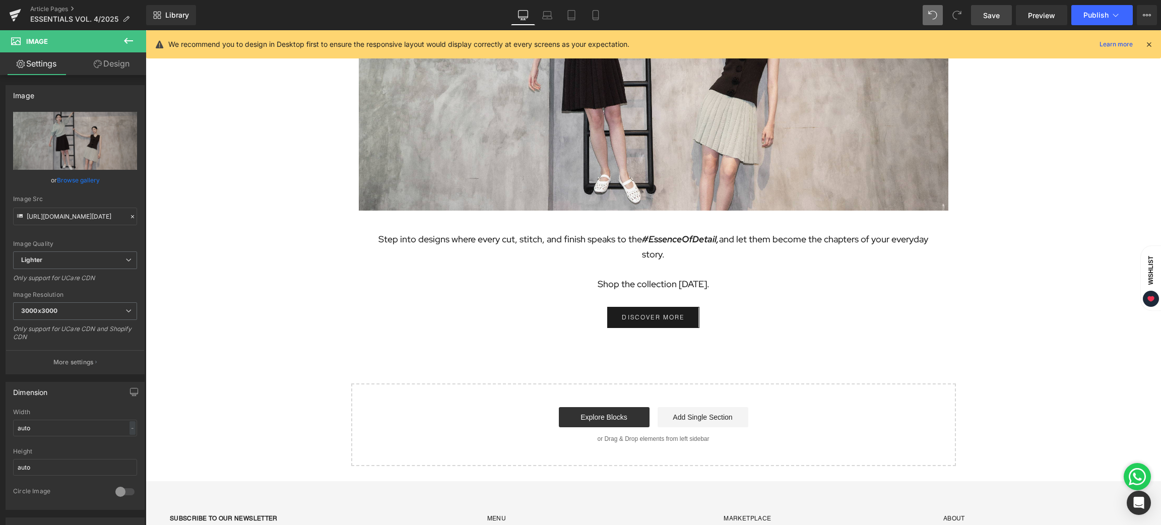
click at [993, 12] on span "Save" at bounding box center [991, 15] width 17 height 11
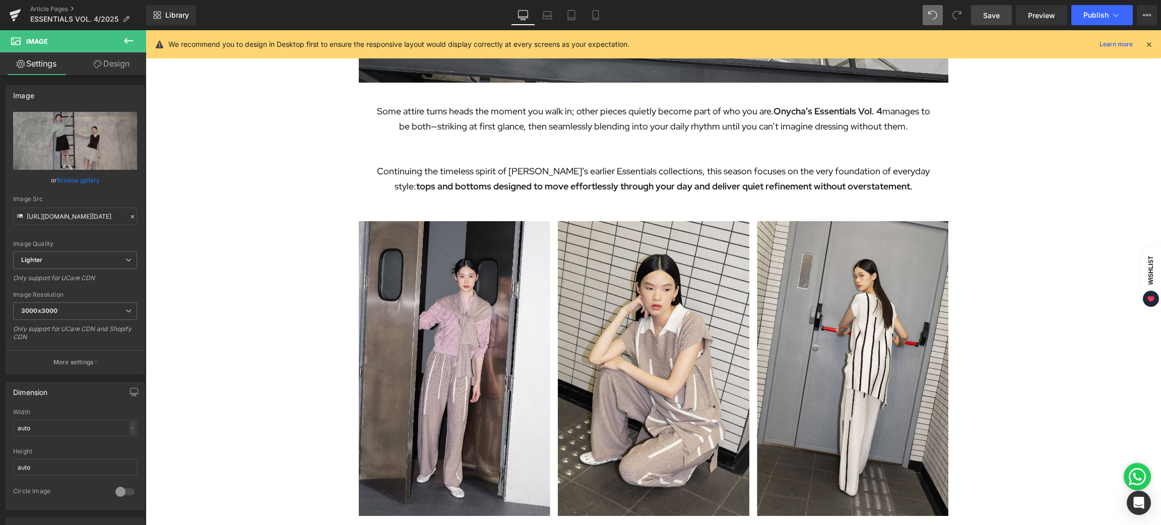
scroll to position [0, 0]
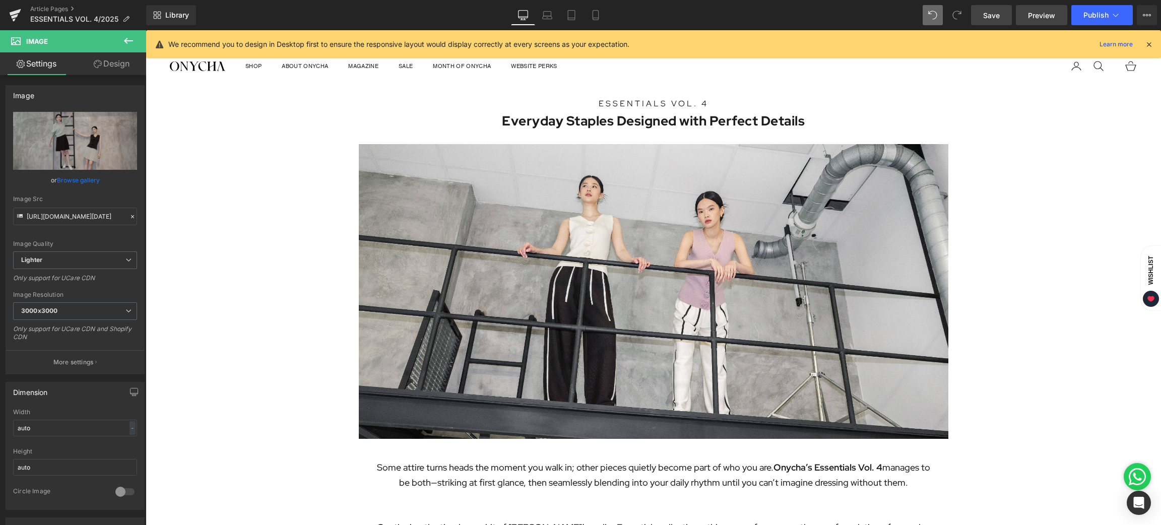
click at [1032, 12] on span "Preview" at bounding box center [1041, 15] width 27 height 11
click at [593, 14] on icon at bounding box center [596, 16] width 6 height 10
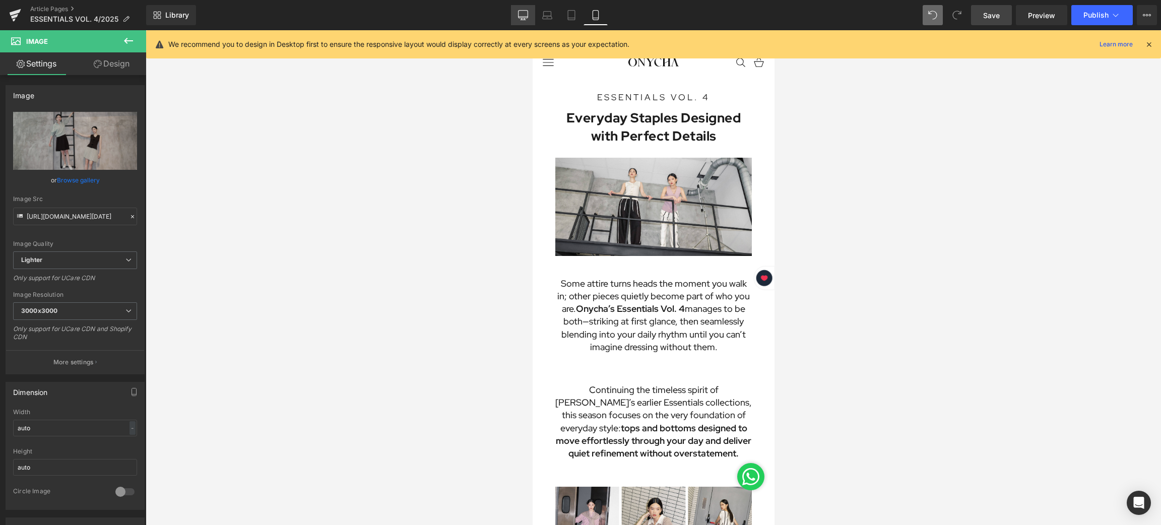
click at [521, 14] on icon at bounding box center [523, 15] width 10 height 10
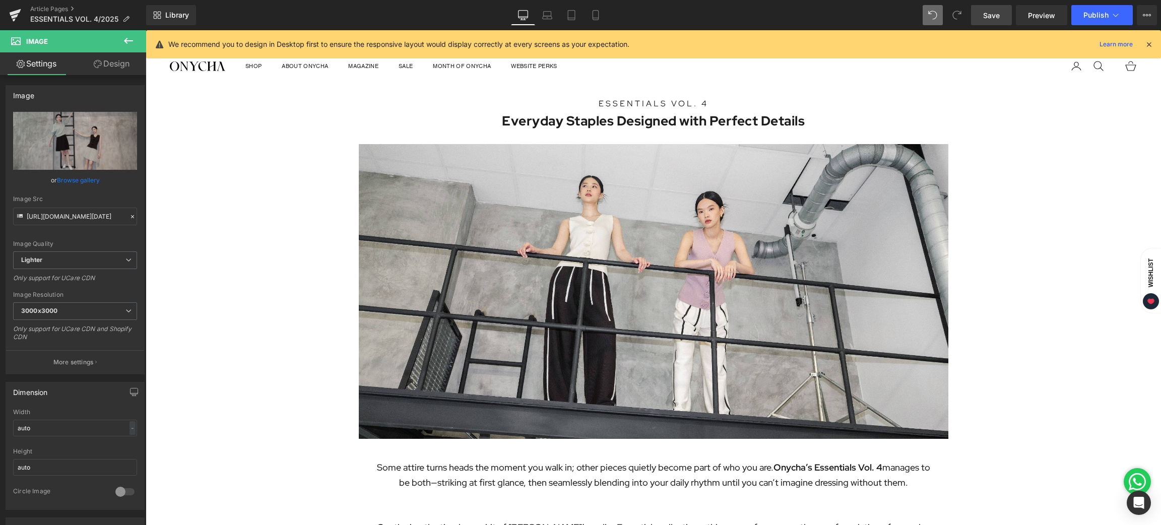
scroll to position [1083, 0]
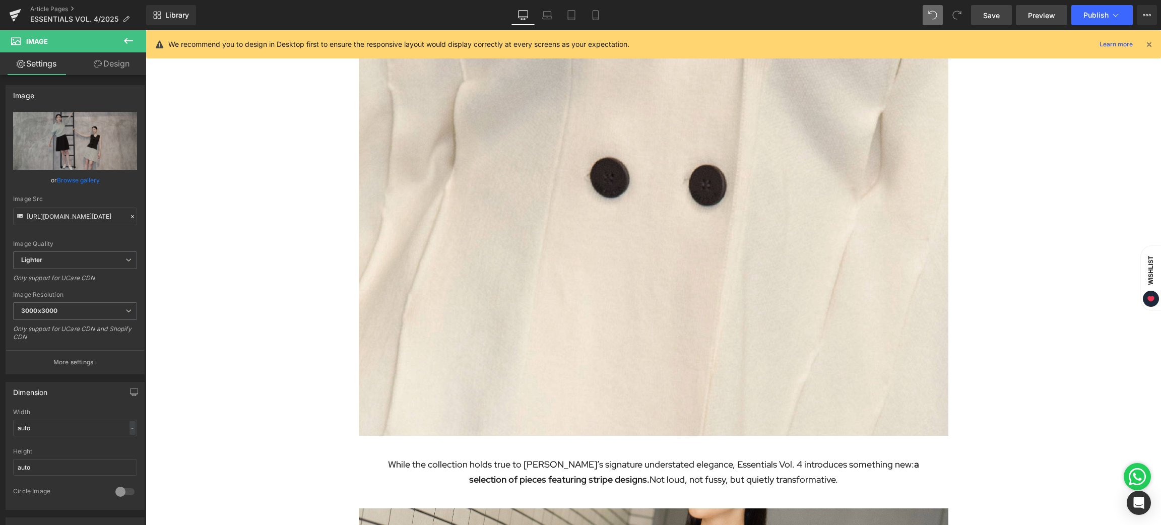
click at [1036, 13] on span "Preview" at bounding box center [1041, 15] width 27 height 11
click at [593, 12] on icon at bounding box center [596, 16] width 6 height 10
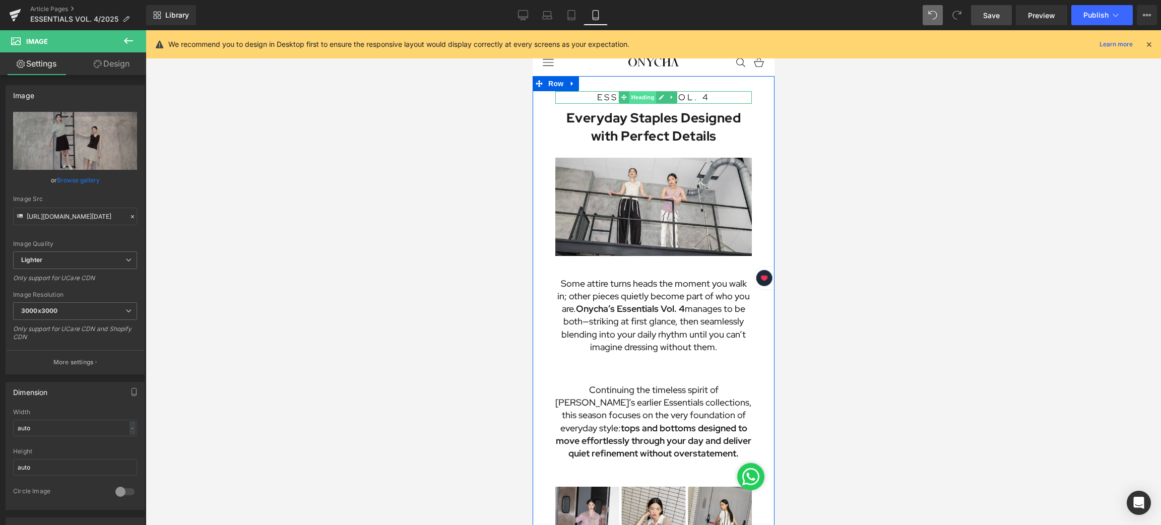
drag, startPoint x: 952, startPoint y: 165, endPoint x: 639, endPoint y: 97, distance: 320.8
click at [639, 97] on span "Heading" at bounding box center [642, 97] width 27 height 12
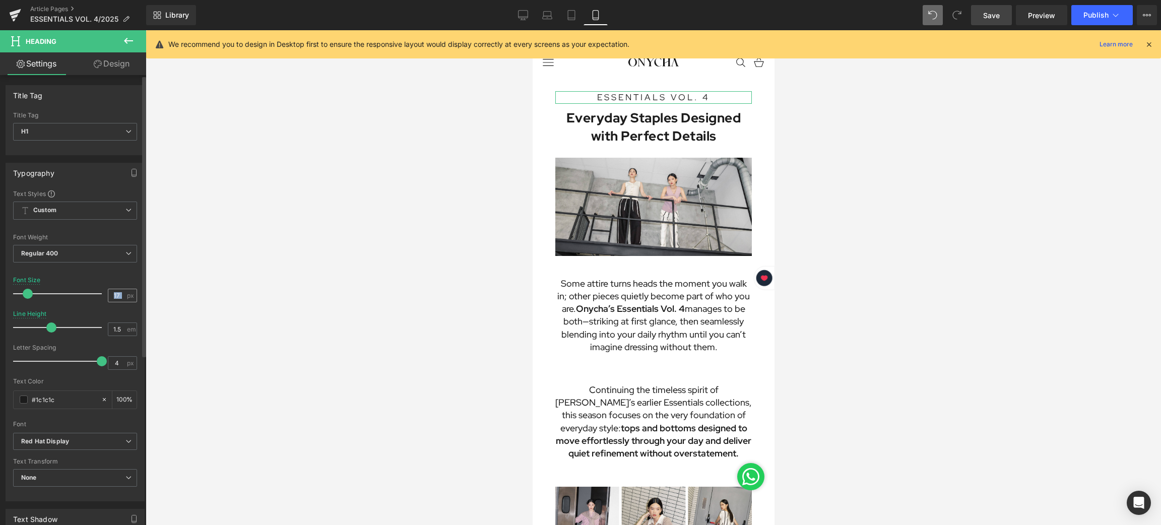
drag, startPoint x: 123, startPoint y: 293, endPoint x: 105, endPoint y: 295, distance: 18.8
click at [108, 295] on div "17 px" at bounding box center [122, 296] width 29 height 14
click at [108, 295] on input "17" at bounding box center [117, 295] width 18 height 13
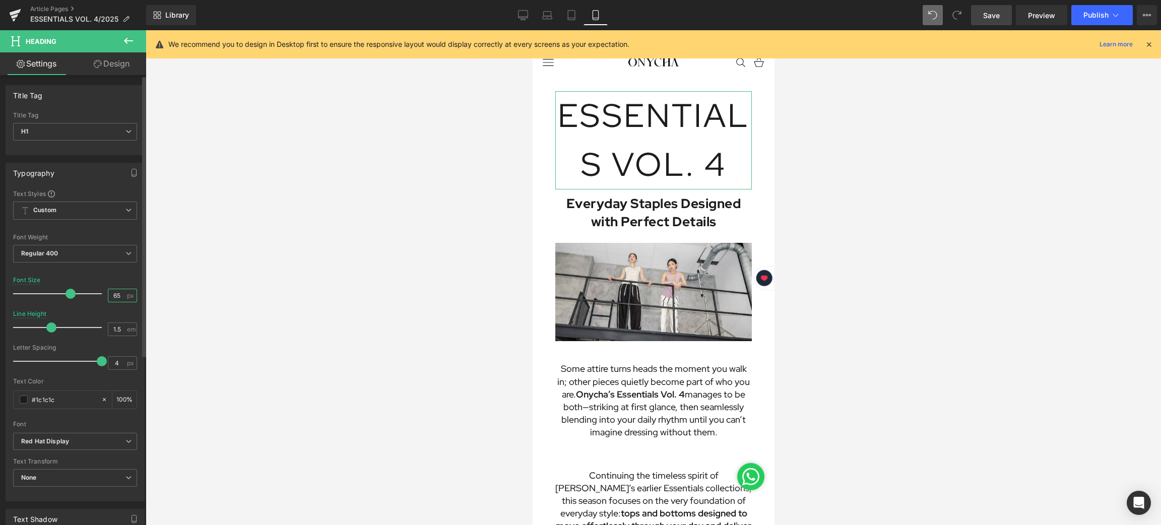
type input "6"
drag, startPoint x: 117, startPoint y: 292, endPoint x: 98, endPoint y: 296, distance: 19.5
click at [98, 296] on div "Font Size 65 px" at bounding box center [75, 294] width 124 height 34
type input "15"
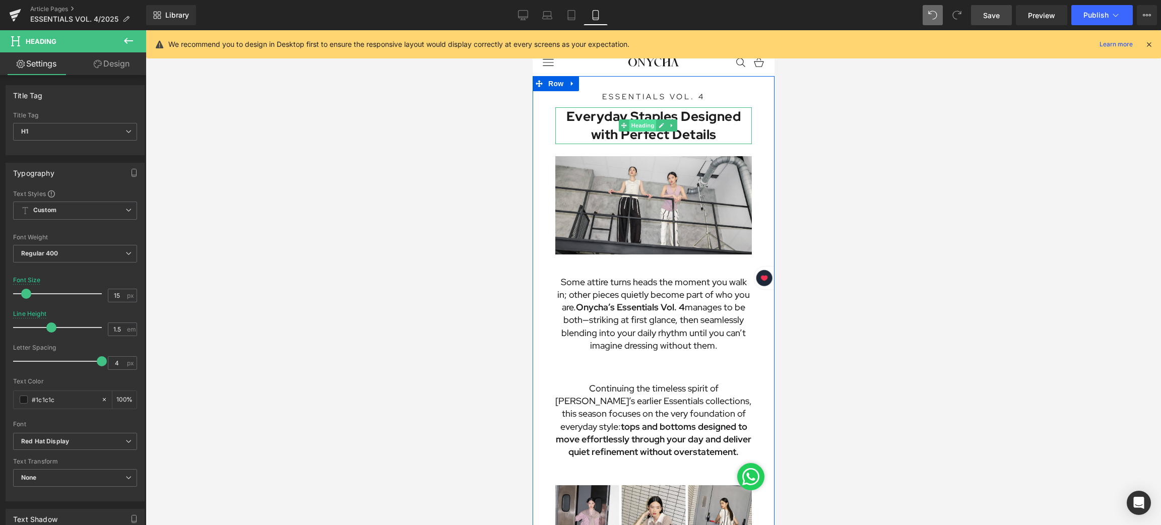
click at [643, 123] on span "Heading" at bounding box center [642, 125] width 27 height 12
drag, startPoint x: 120, startPoint y: 290, endPoint x: 98, endPoint y: 296, distance: 22.4
click at [98, 296] on div "Font Size 26 px" at bounding box center [75, 294] width 124 height 34
type input "23"
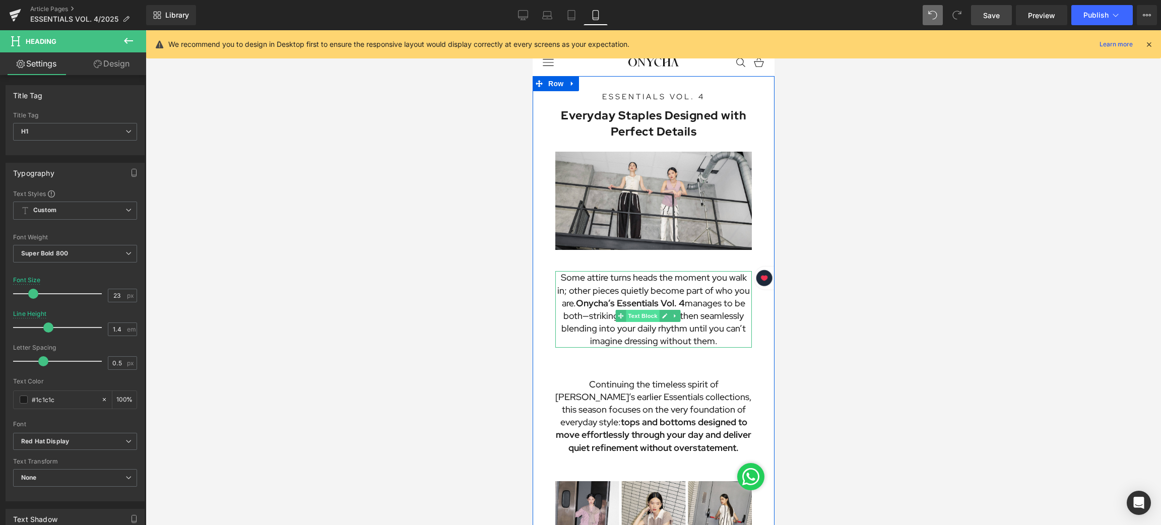
click at [643, 310] on span "Text Block" at bounding box center [641, 316] width 33 height 12
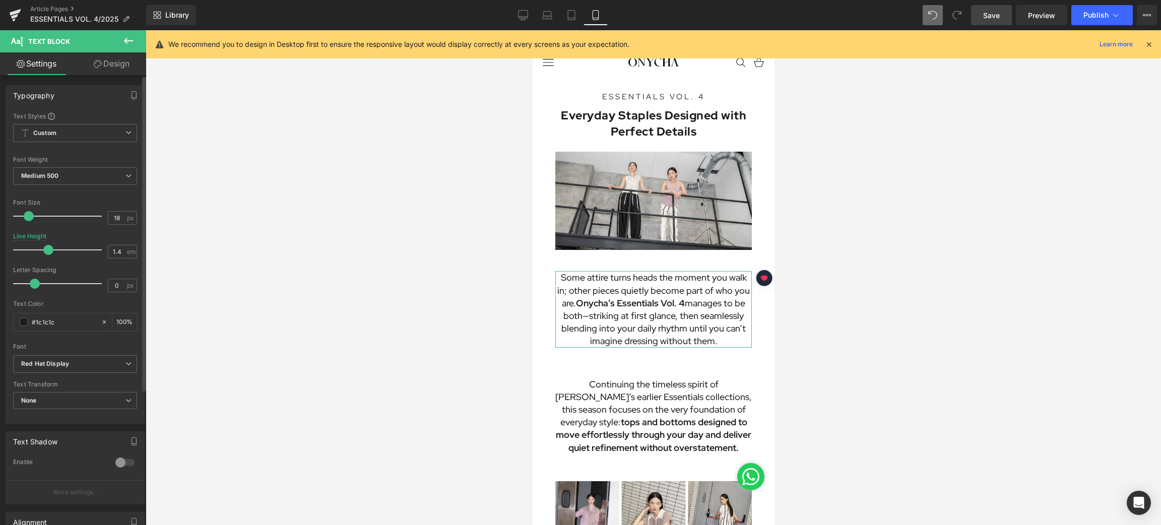
drag, startPoint x: 122, startPoint y: 215, endPoint x: 102, endPoint y: 219, distance: 20.6
click at [102, 219] on div "Font Size 18 px" at bounding box center [75, 216] width 124 height 34
click at [124, 214] on div "18 px" at bounding box center [122, 218] width 29 height 14
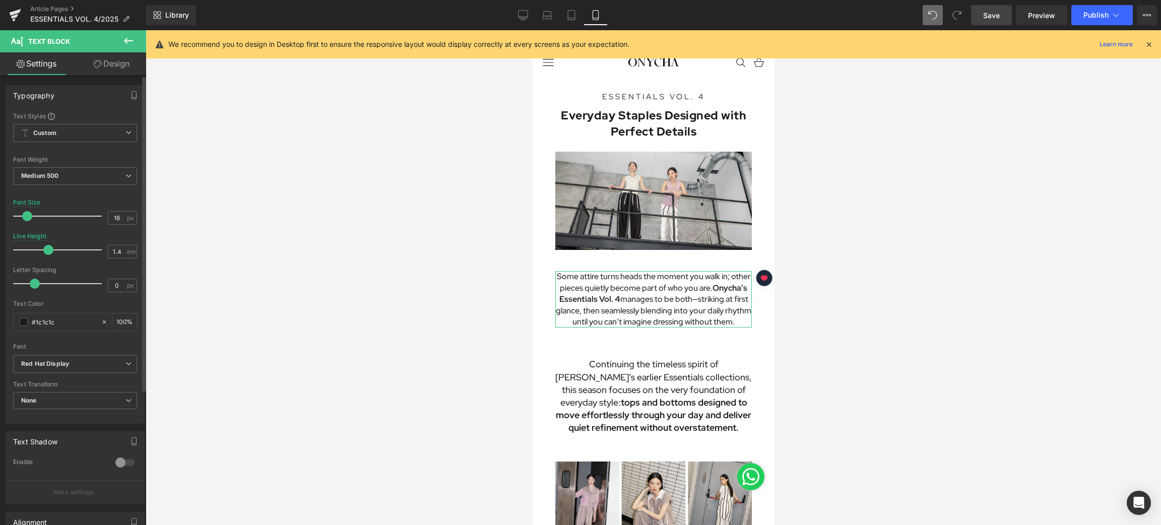
type input "15"
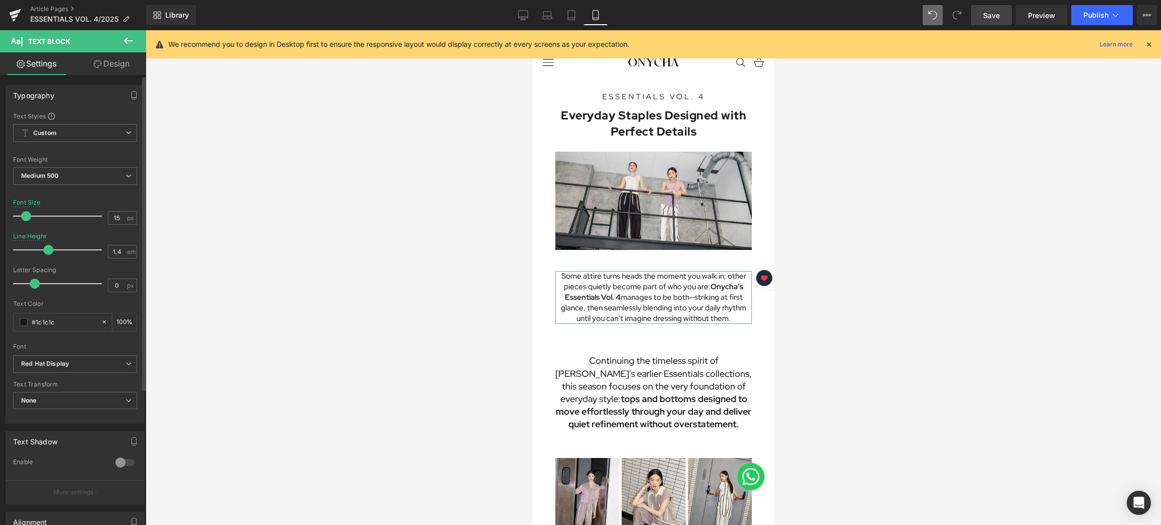
click at [26, 213] on span at bounding box center [26, 216] width 10 height 10
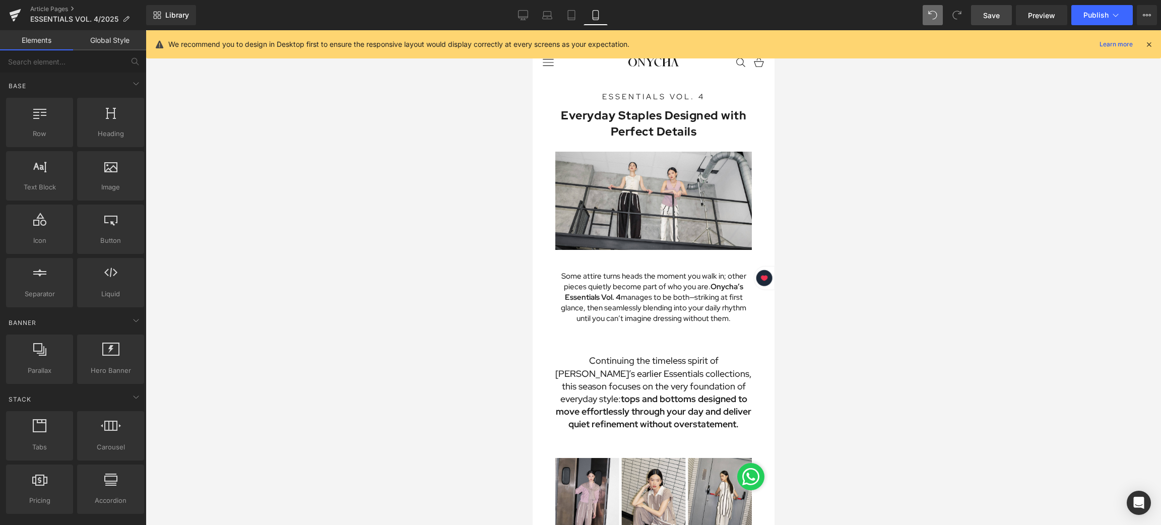
click at [872, 287] on div at bounding box center [654, 277] width 1016 height 495
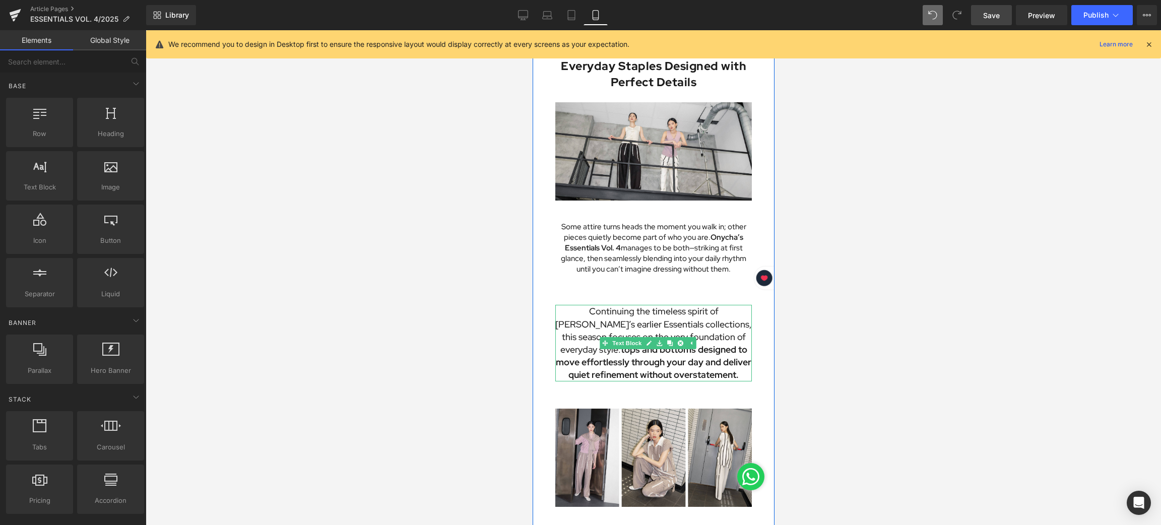
scroll to position [76, 0]
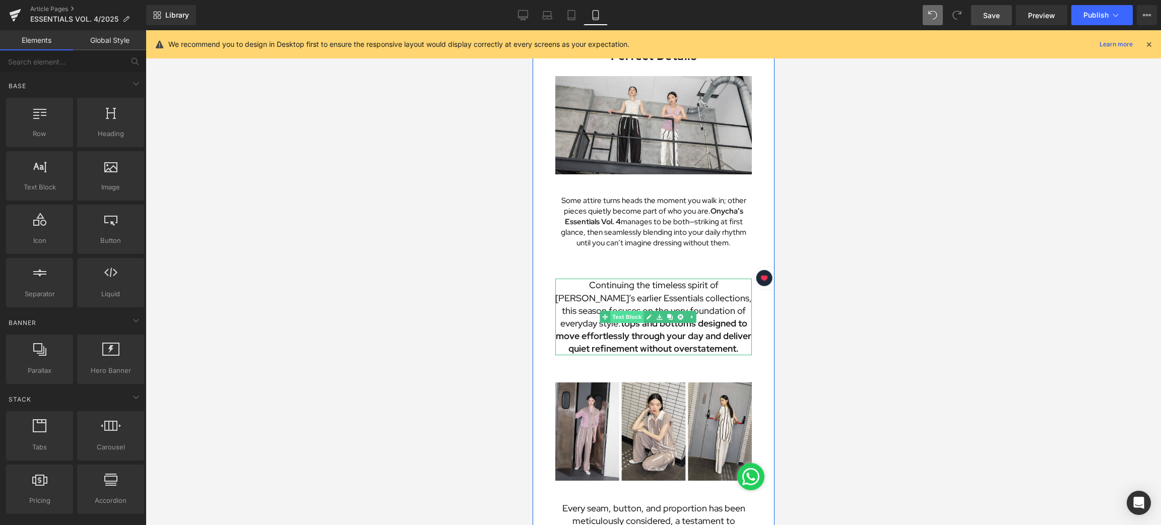
click at [626, 311] on span "Text Block" at bounding box center [626, 317] width 33 height 12
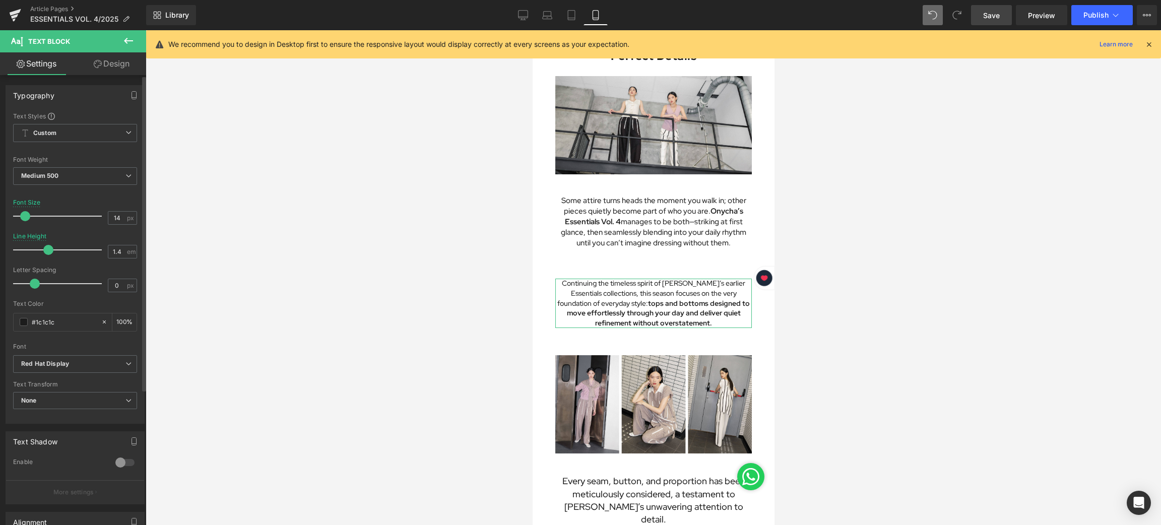
type input "15"
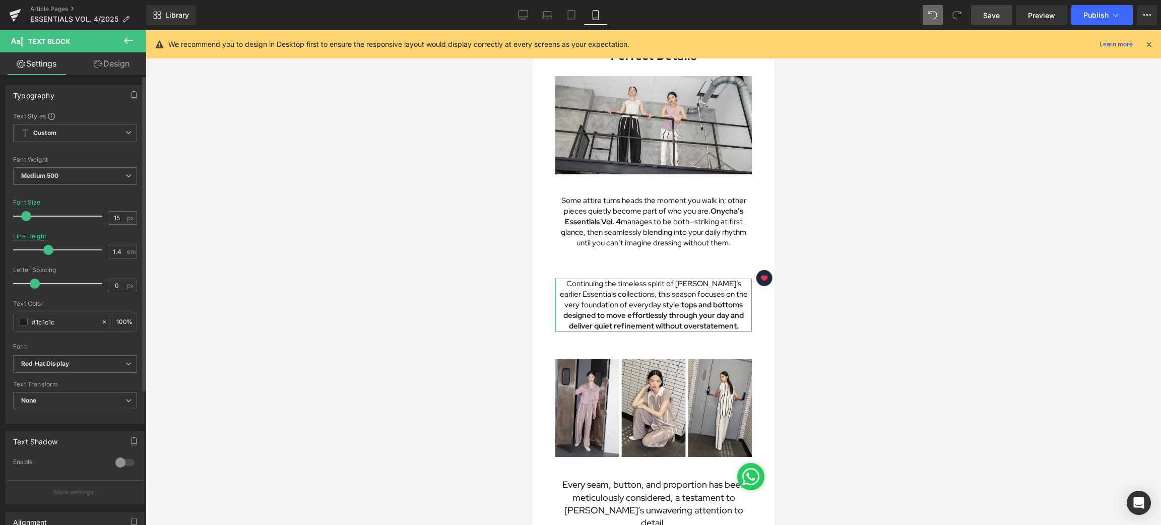
click at [29, 217] on span at bounding box center [26, 216] width 10 height 10
click at [642, 217] on span "Text Block" at bounding box center [641, 222] width 33 height 12
click at [962, 270] on div at bounding box center [654, 277] width 1016 height 495
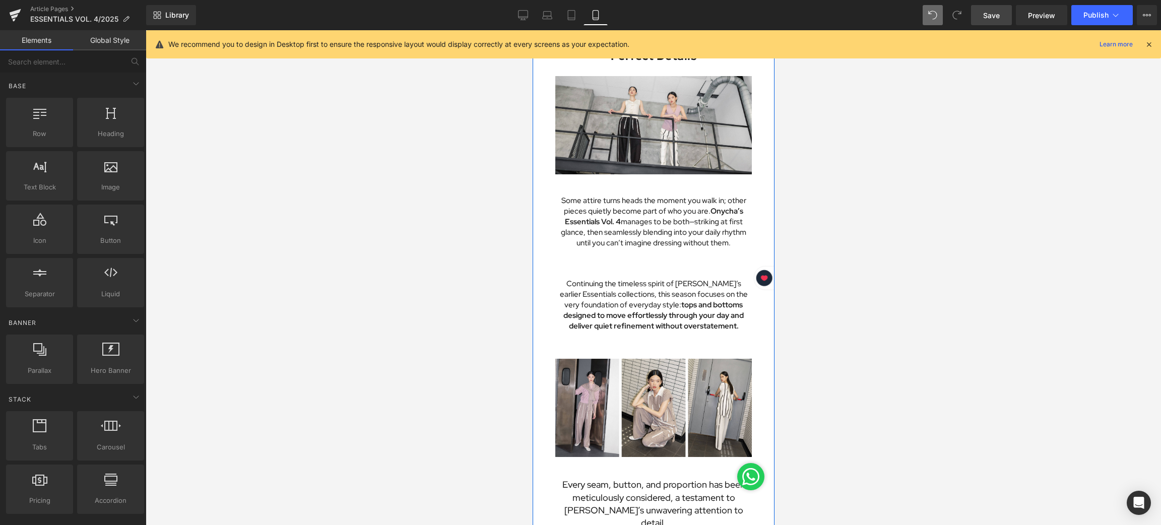
scroll to position [0, 0]
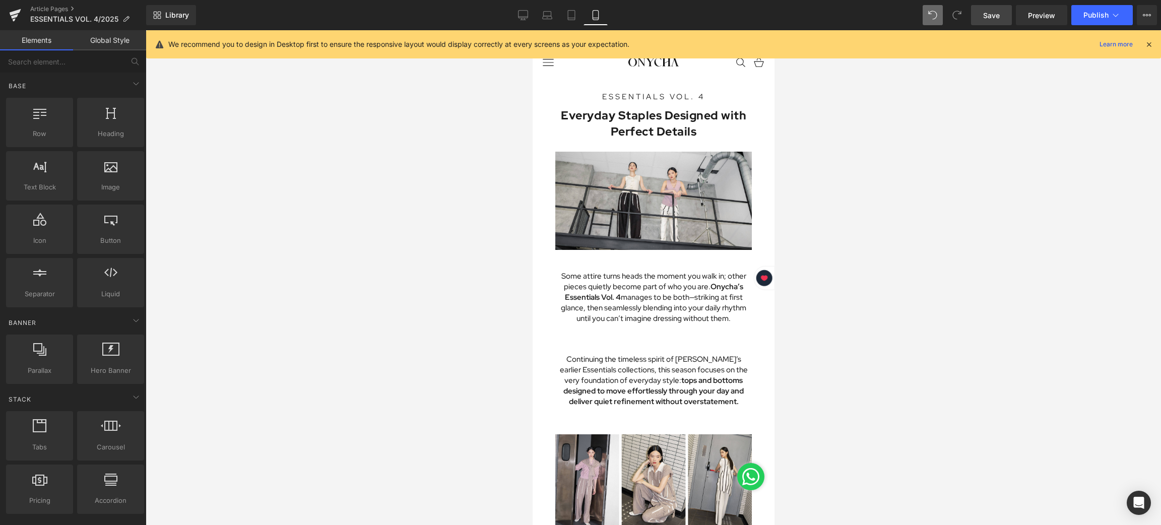
click at [994, 7] on link "Save" at bounding box center [991, 15] width 41 height 20
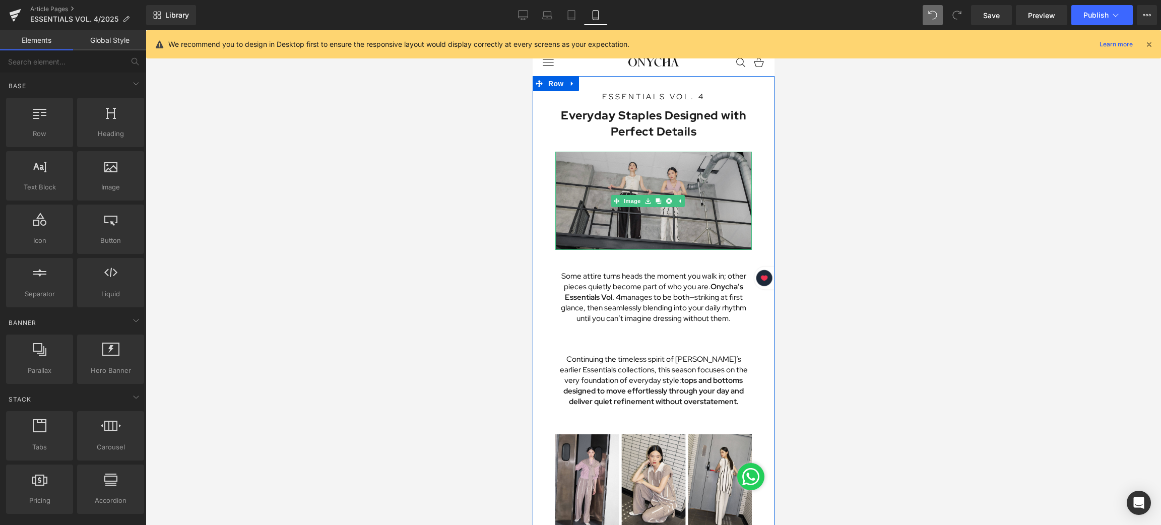
click at [575, 170] on img at bounding box center [653, 201] width 197 height 98
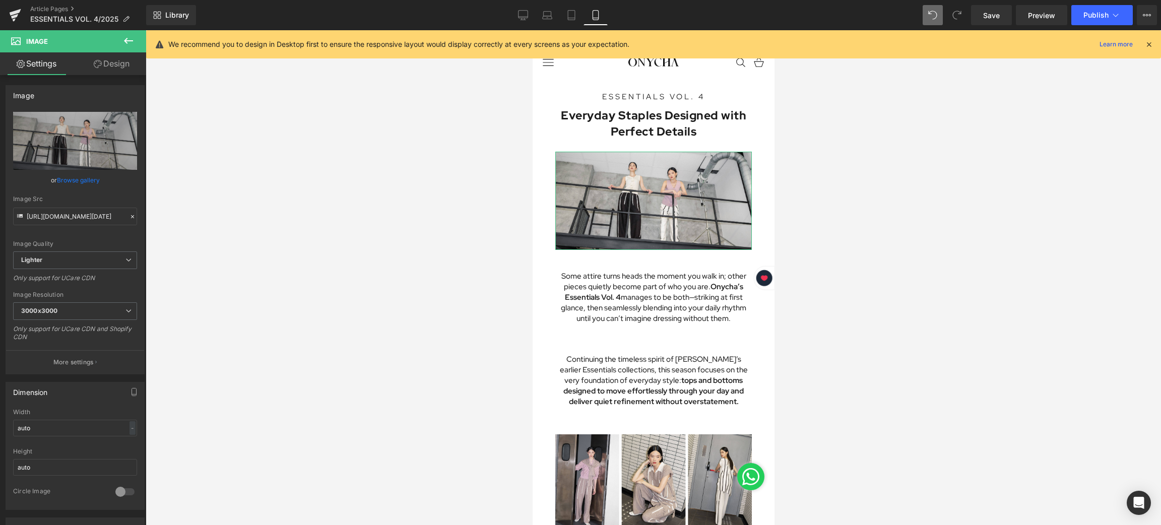
drag, startPoint x: 107, startPoint y: 63, endPoint x: 56, endPoint y: 120, distance: 76.4
click at [107, 63] on link "Design" at bounding box center [111, 63] width 73 height 23
click at [0, 0] on div "Spacing" at bounding box center [0, 0] width 0 height 0
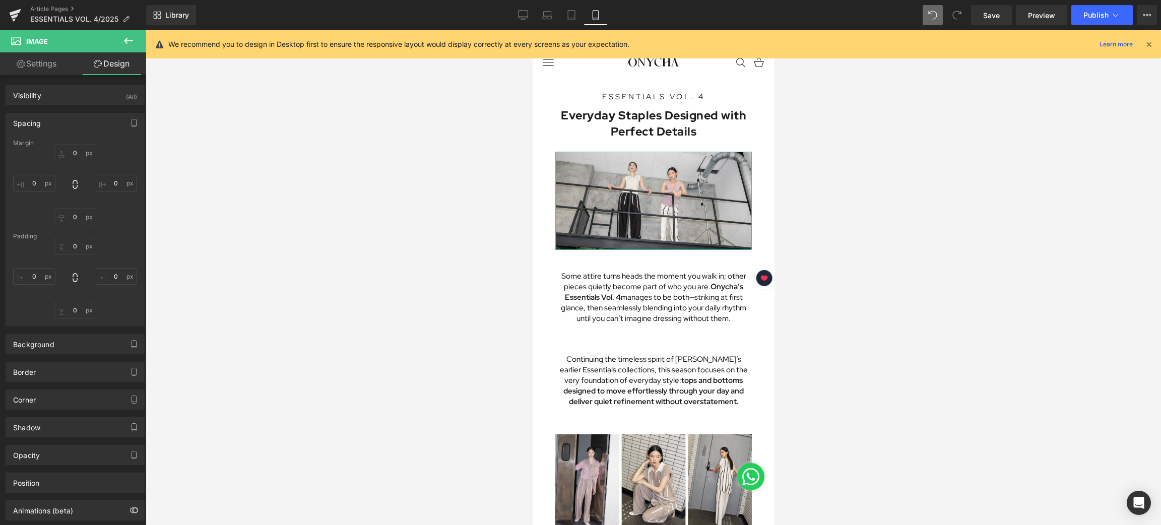
type input "24"
type input "30"
type input "12"
type input "30"
type input "0"
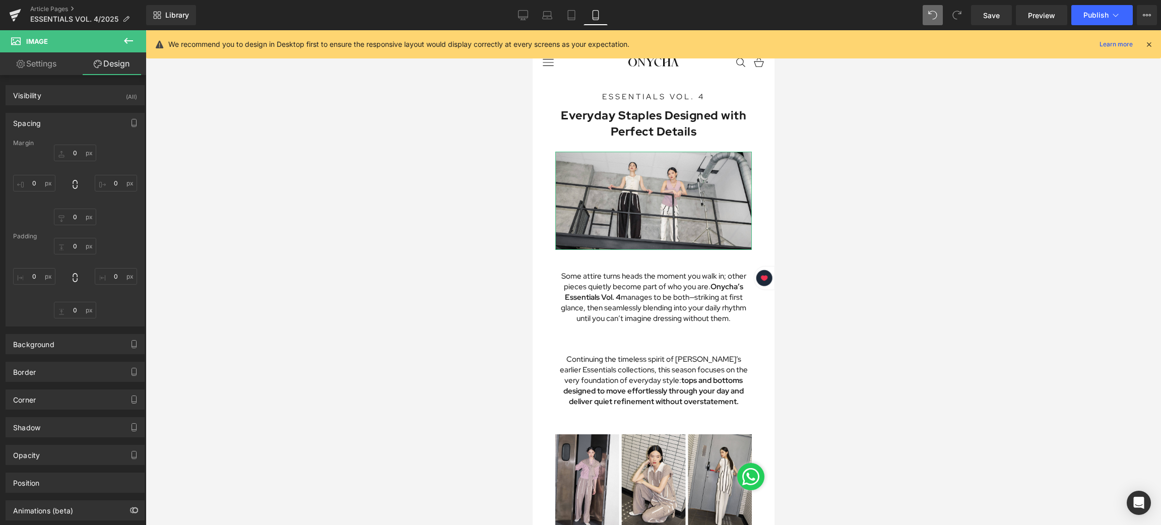
type input "0"
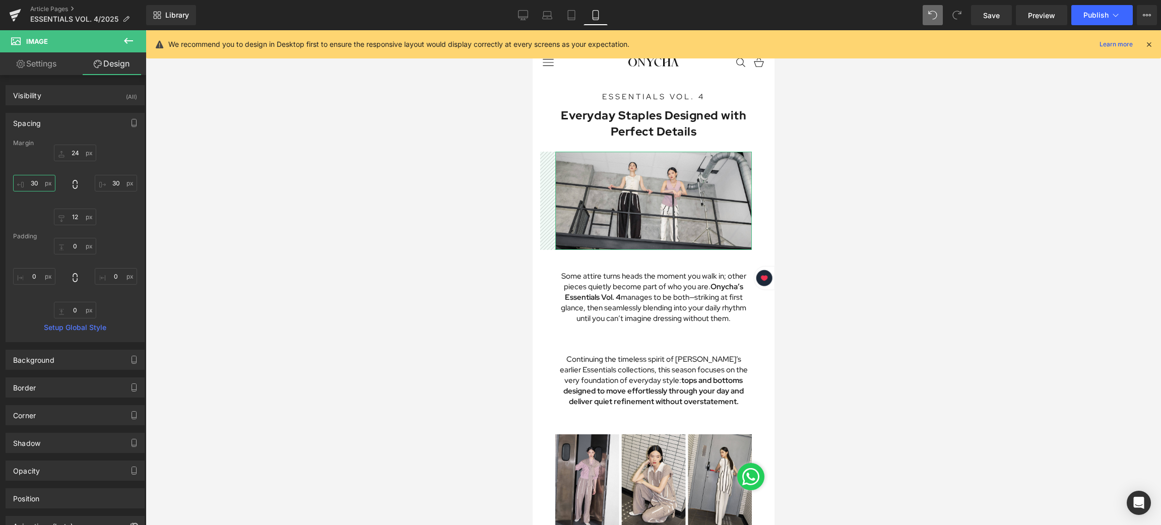
click at [36, 182] on input "30" at bounding box center [34, 183] width 42 height 17
drag, startPoint x: 42, startPoint y: 184, endPoint x: 21, endPoint y: 187, distance: 21.5
click at [21, 187] on input "30" at bounding box center [34, 183] width 42 height 17
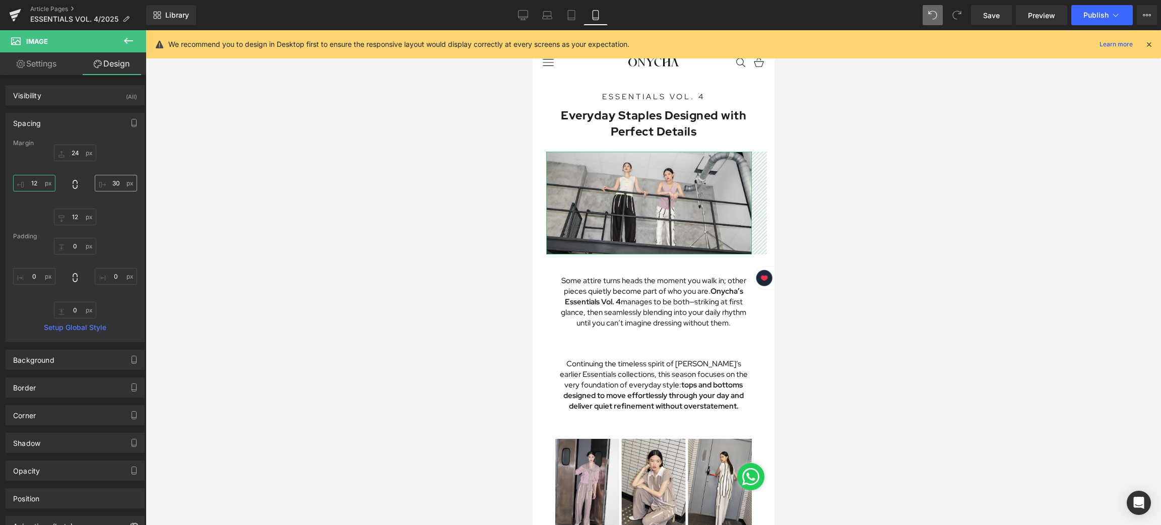
type input "12"
click at [115, 182] on input "30" at bounding box center [116, 183] width 42 height 17
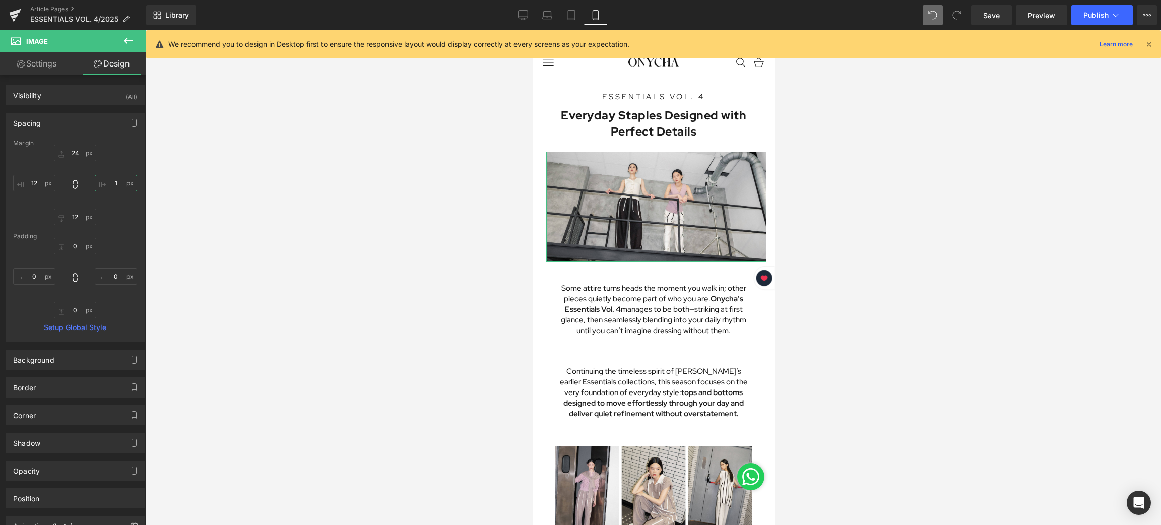
type input "12"
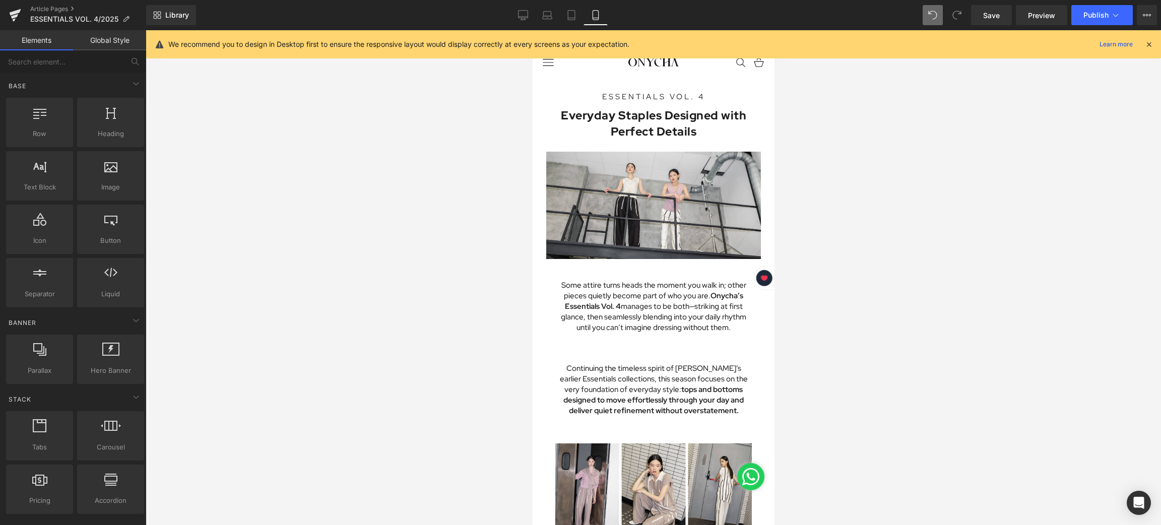
click at [883, 207] on div at bounding box center [654, 277] width 1016 height 495
click at [643, 121] on span "Heading" at bounding box center [642, 123] width 27 height 12
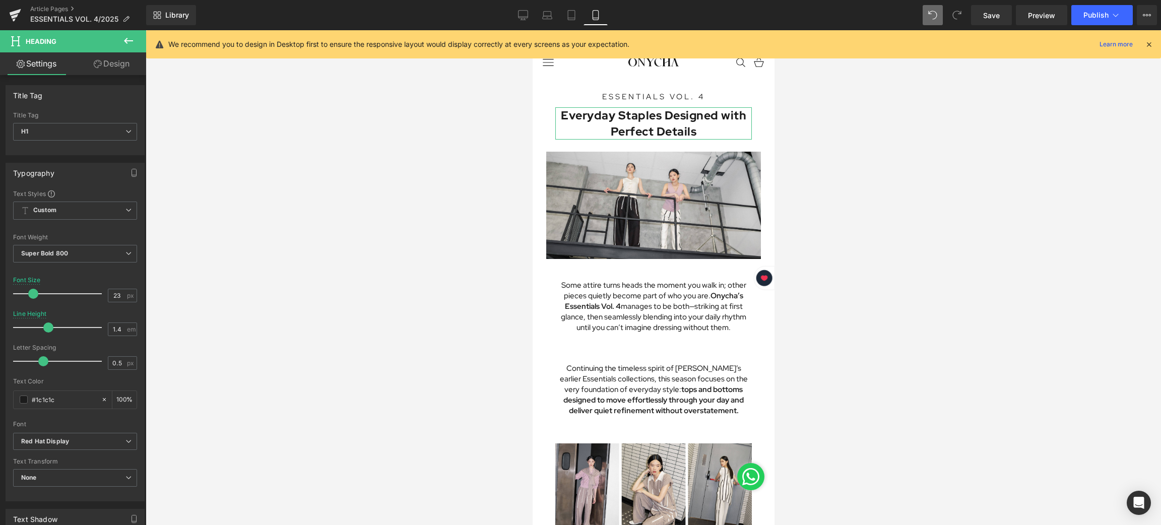
click at [108, 66] on link "Design" at bounding box center [111, 63] width 73 height 23
click at [0, 0] on div "Spacing" at bounding box center [0, 0] width 0 height 0
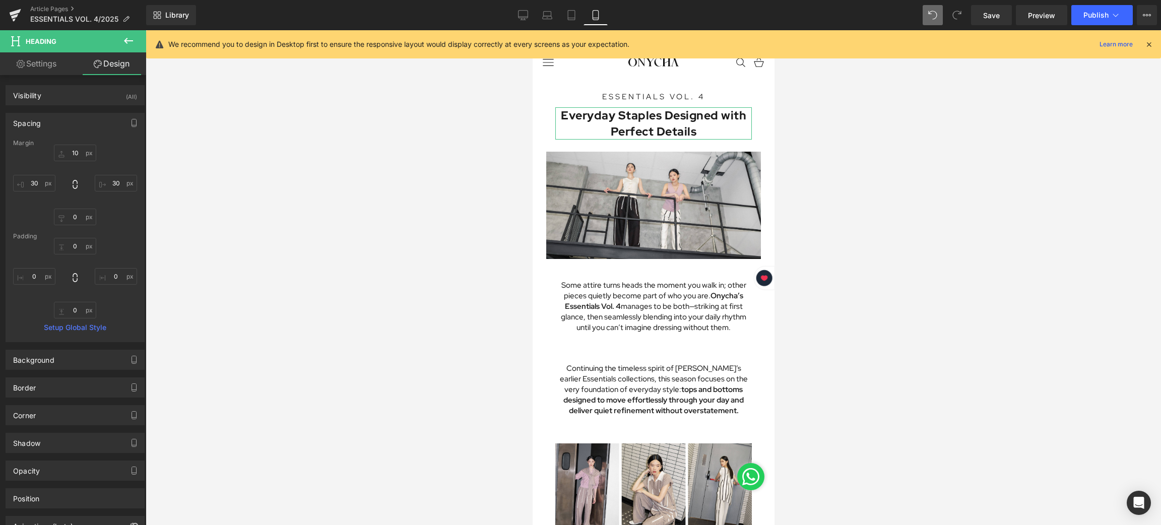
type input "10"
type input "30"
type input "0"
type input "30"
type input "0"
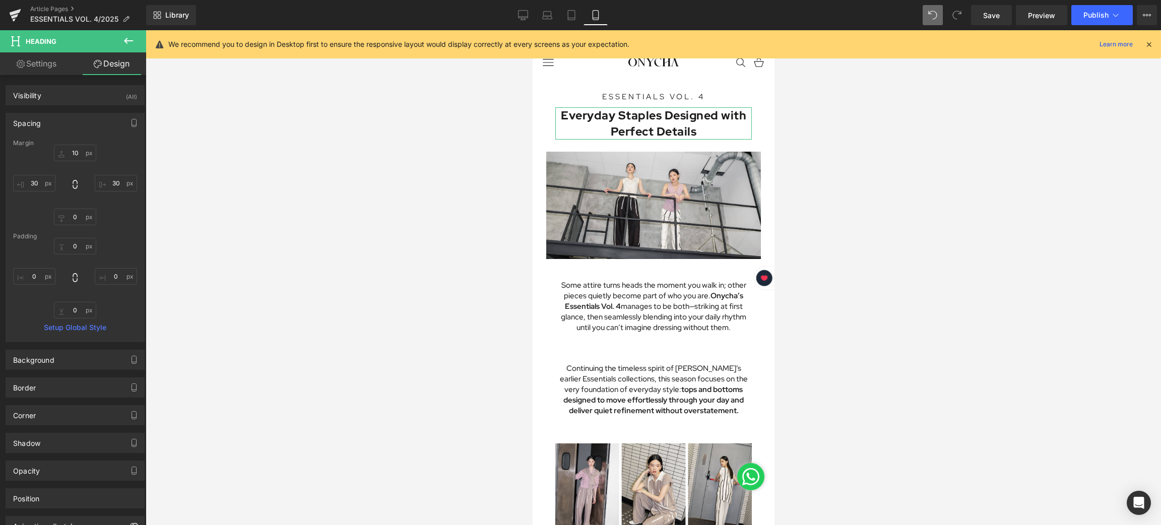
type input "0"
click at [38, 184] on input "30" at bounding box center [34, 183] width 42 height 17
type input "12"
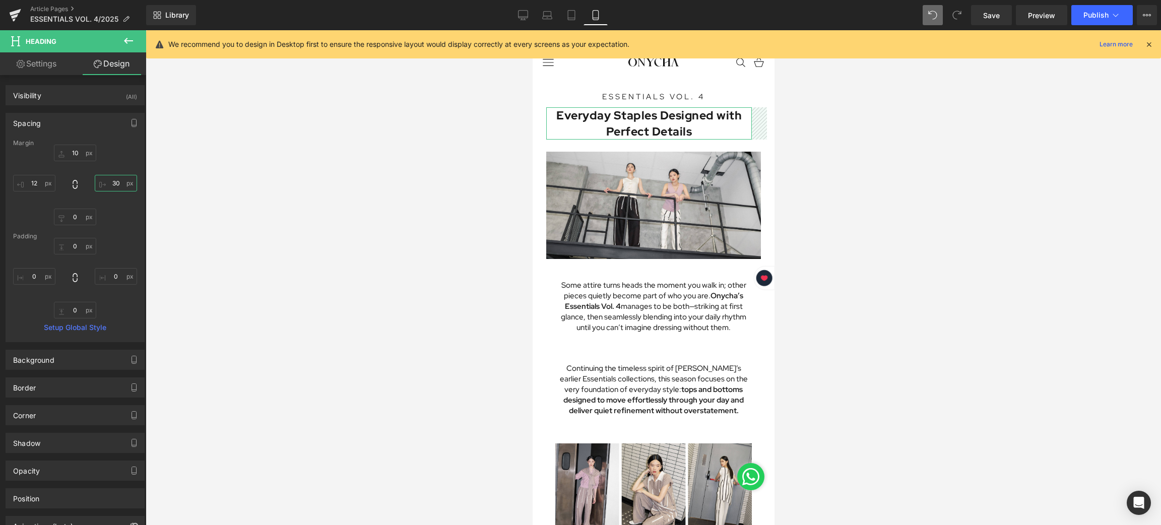
click at [112, 185] on input "30" at bounding box center [116, 183] width 42 height 17
type input "12"
click at [905, 189] on div at bounding box center [654, 277] width 1016 height 495
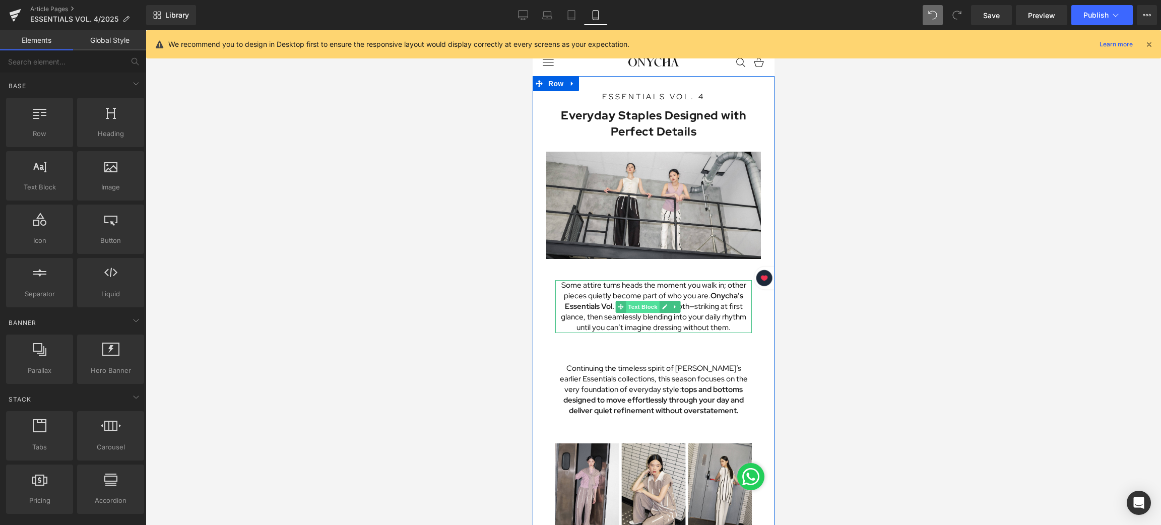
drag, startPoint x: 748, startPoint y: 238, endPoint x: 638, endPoint y: 300, distance: 127.0
click at [638, 301] on span "Text Block" at bounding box center [641, 307] width 33 height 12
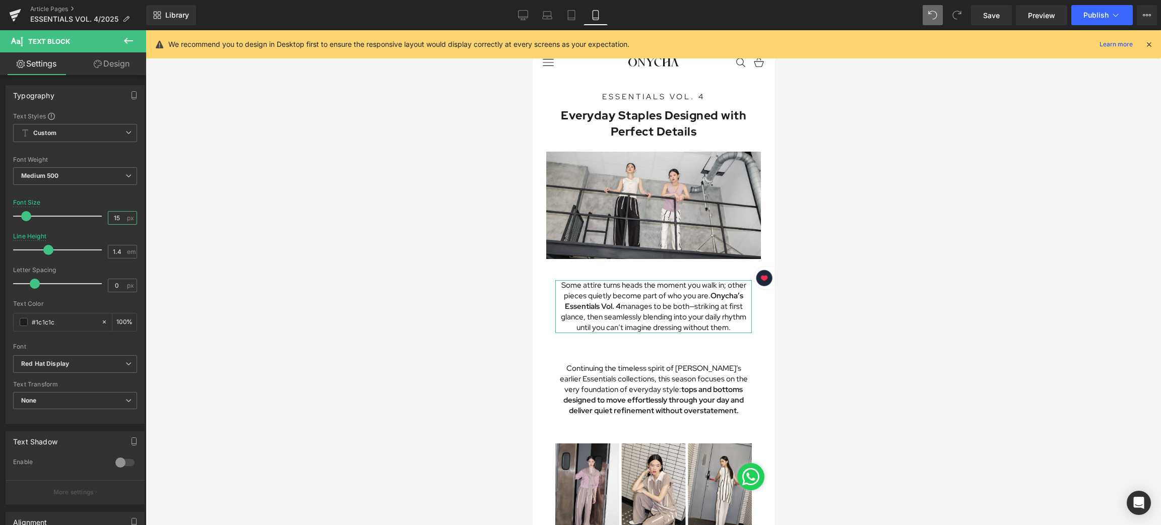
click at [115, 217] on input "15" at bounding box center [117, 218] width 18 height 13
click at [112, 56] on link "Design" at bounding box center [111, 63] width 73 height 23
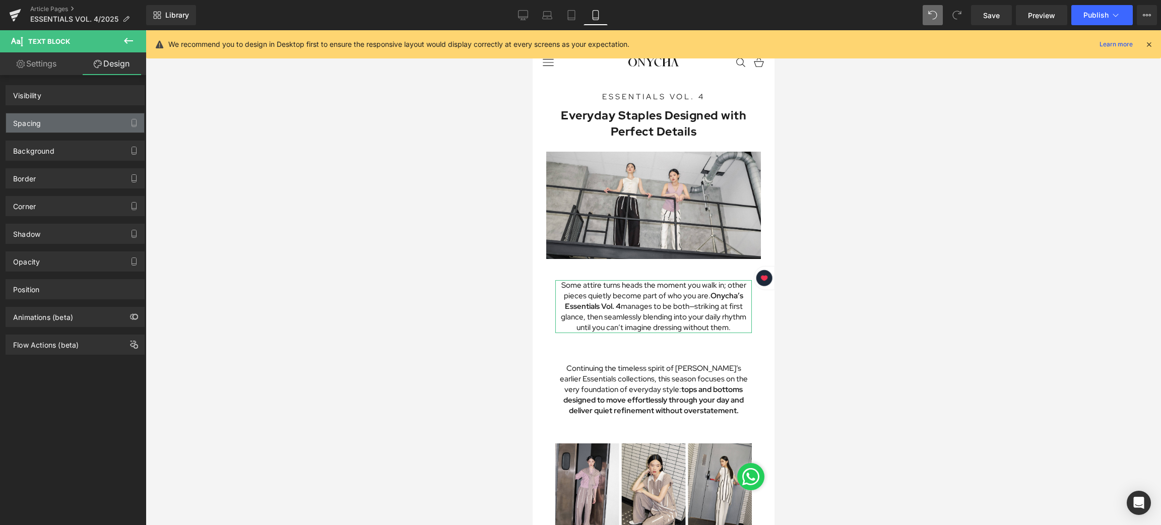
click at [56, 124] on div "Spacing" at bounding box center [75, 122] width 138 height 19
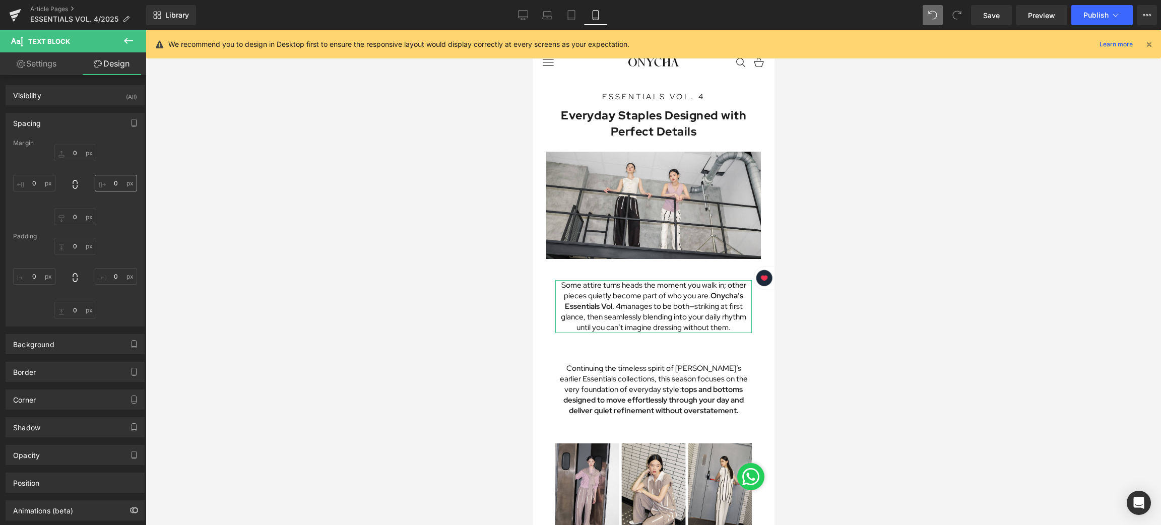
type input "30"
type input "0"
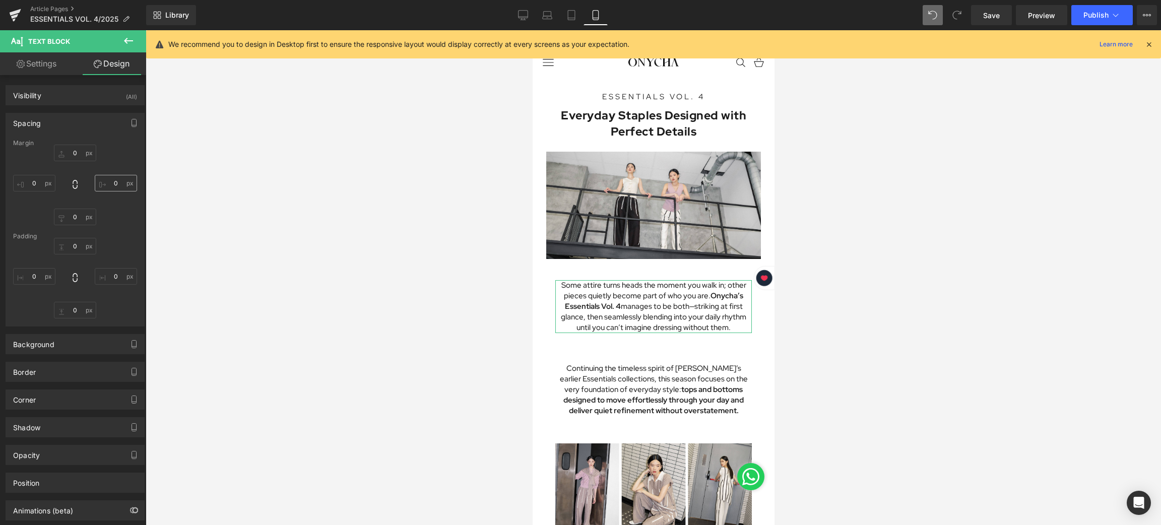
type input "0"
click at [31, 184] on input "30" at bounding box center [34, 183] width 42 height 17
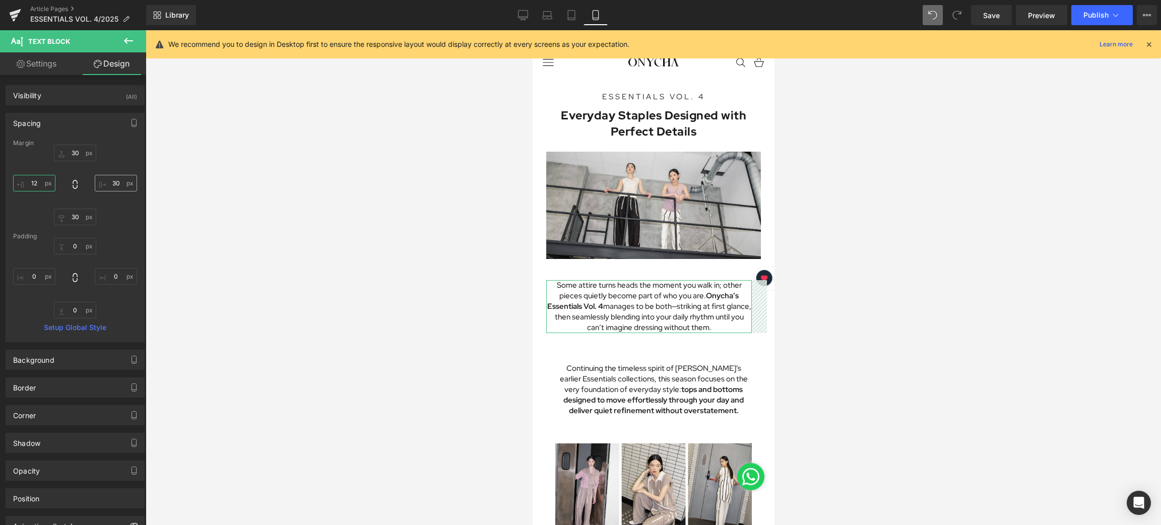
type input "12"
click at [114, 181] on input "30" at bounding box center [116, 183] width 42 height 17
type input "12"
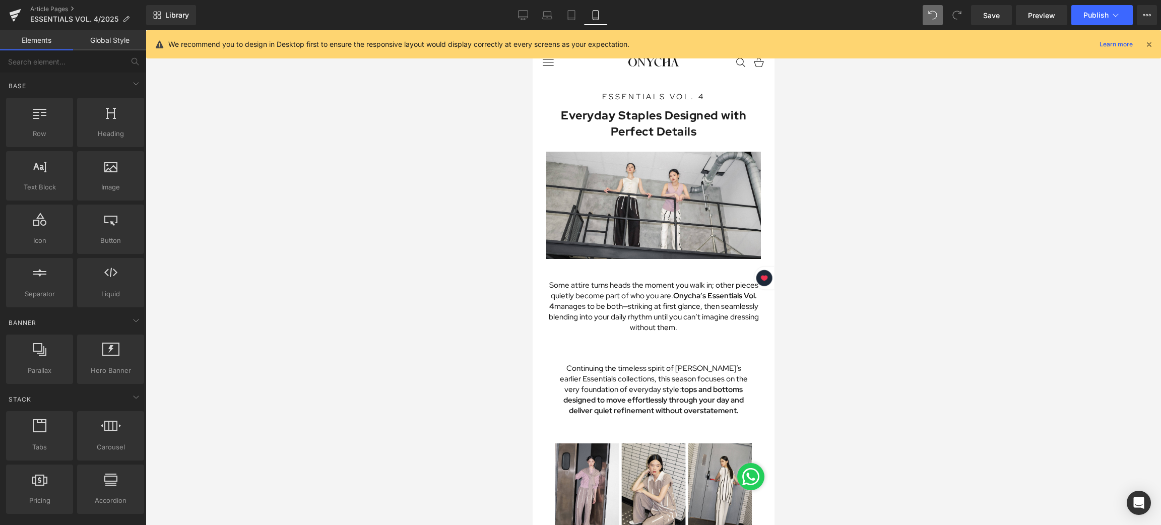
click at [848, 235] on div at bounding box center [654, 277] width 1016 height 495
click at [638, 301] on span "Text Block" at bounding box center [641, 307] width 33 height 12
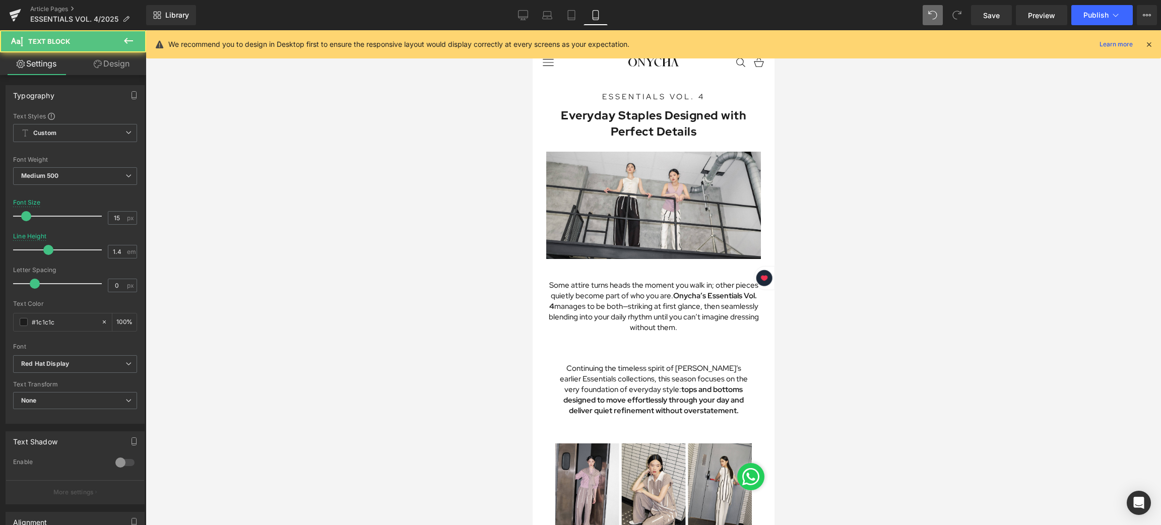
click at [912, 304] on div at bounding box center [654, 277] width 1016 height 495
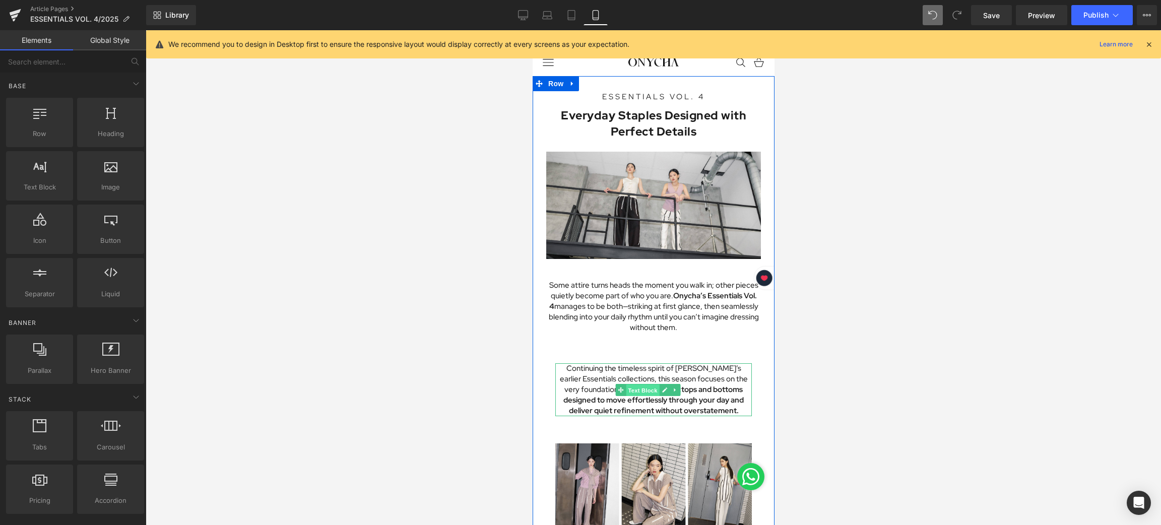
click at [646, 385] on span "Text Block" at bounding box center [641, 391] width 33 height 12
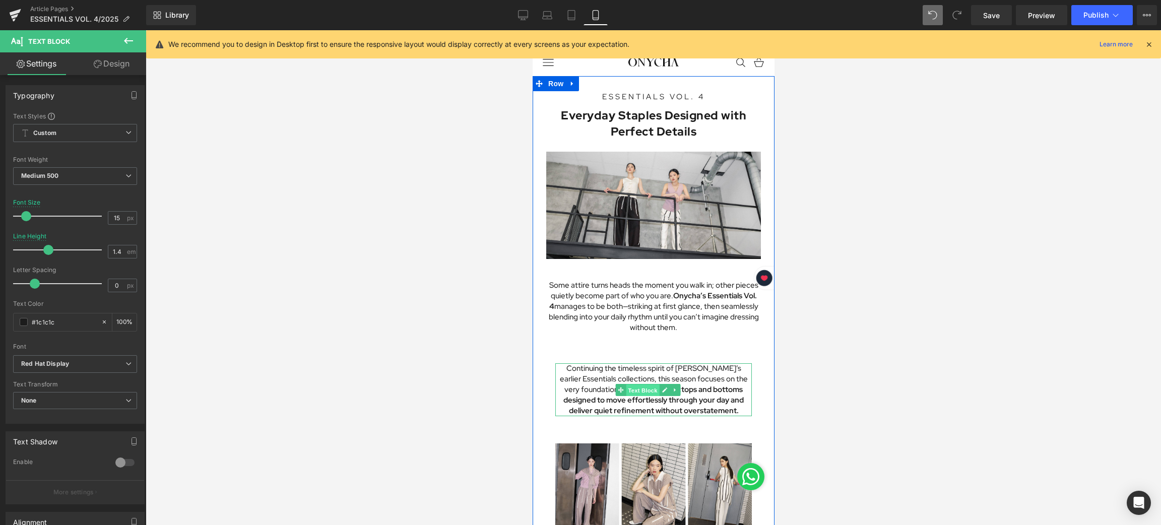
click at [637, 385] on span "Text Block" at bounding box center [641, 391] width 33 height 12
click at [644, 304] on span "Text Block" at bounding box center [641, 307] width 33 height 12
click at [643, 384] on span "Text Block" at bounding box center [641, 390] width 33 height 12
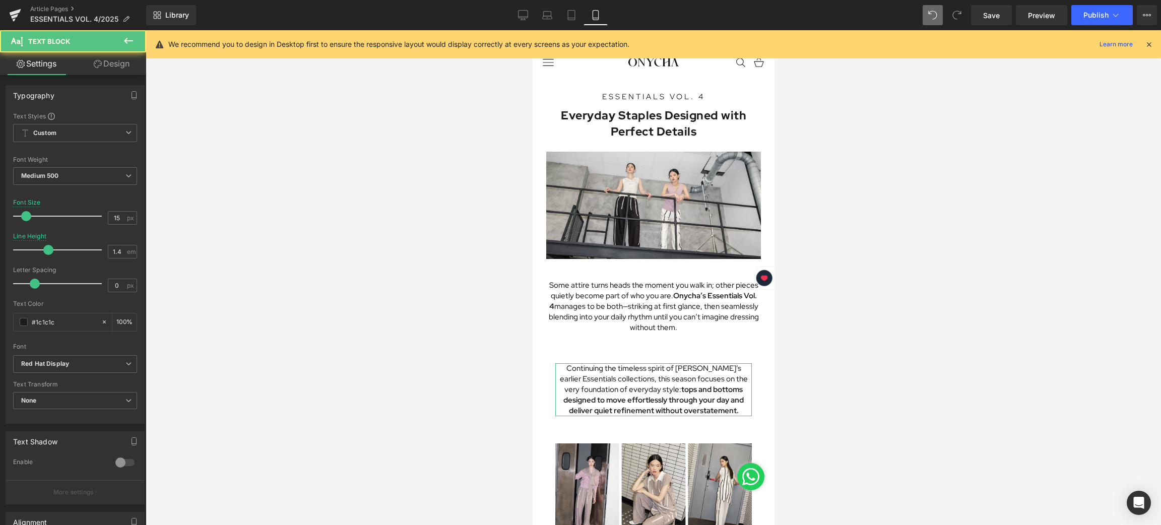
click at [102, 61] on link "Design" at bounding box center [111, 63] width 73 height 23
click at [0, 0] on div "Spacing" at bounding box center [0, 0] width 0 height 0
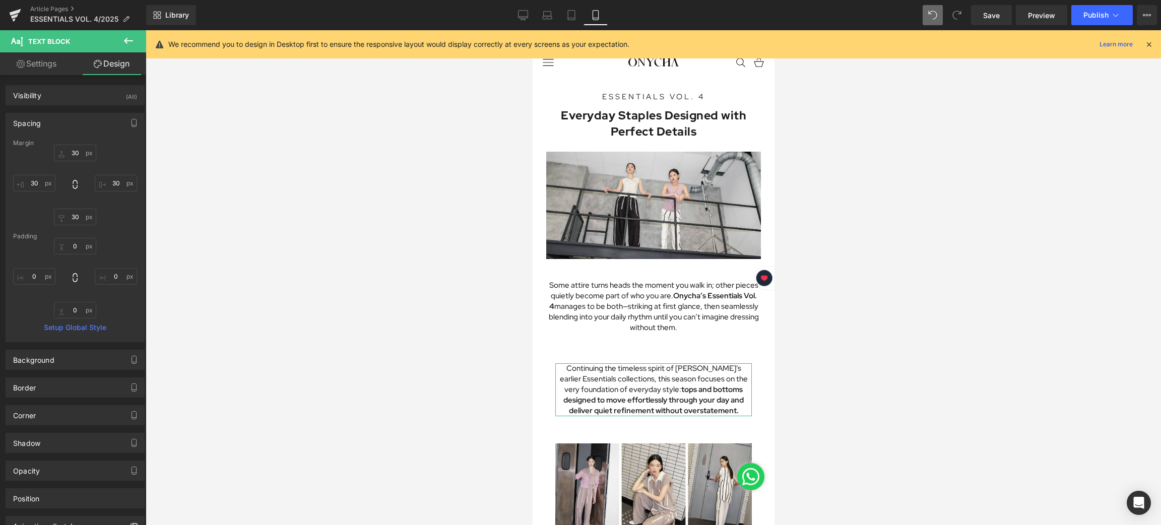
type input "30"
type input "0"
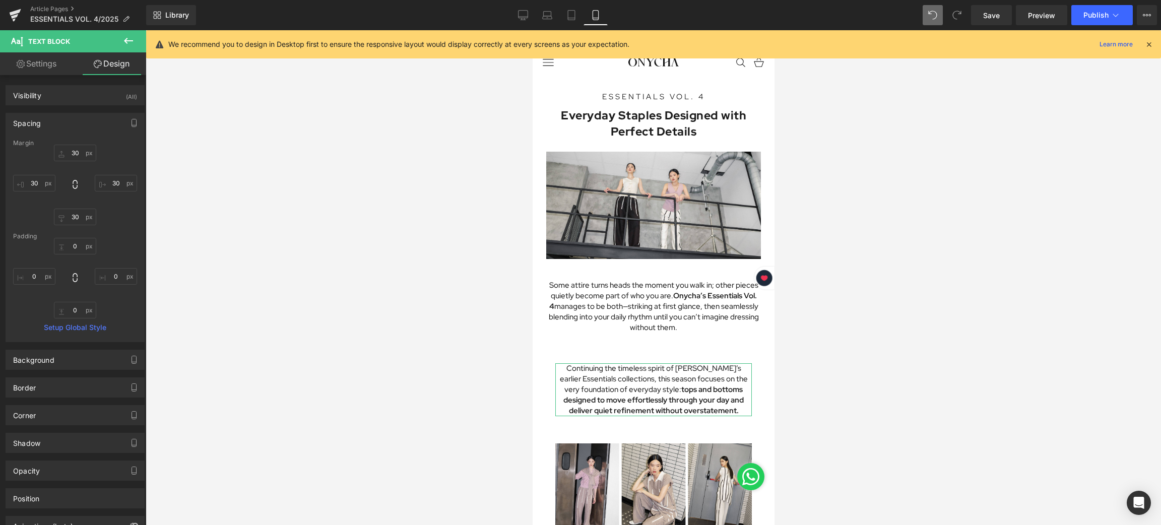
type input "0"
click at [39, 184] on input "30" at bounding box center [34, 183] width 42 height 17
type input "12"
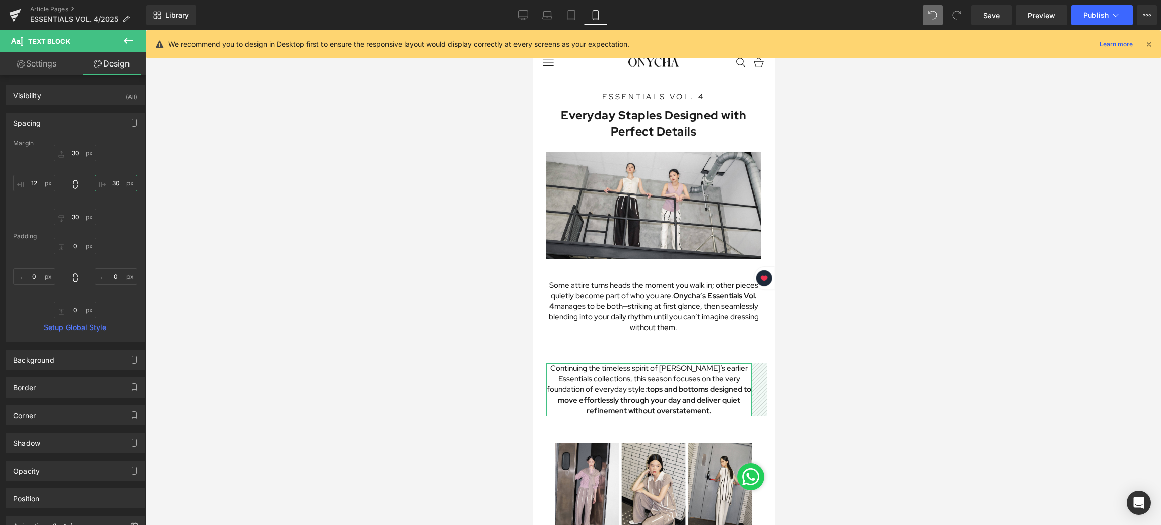
click at [119, 183] on input "30" at bounding box center [116, 183] width 42 height 17
type input "12"
click at [352, 256] on div at bounding box center [654, 277] width 1016 height 495
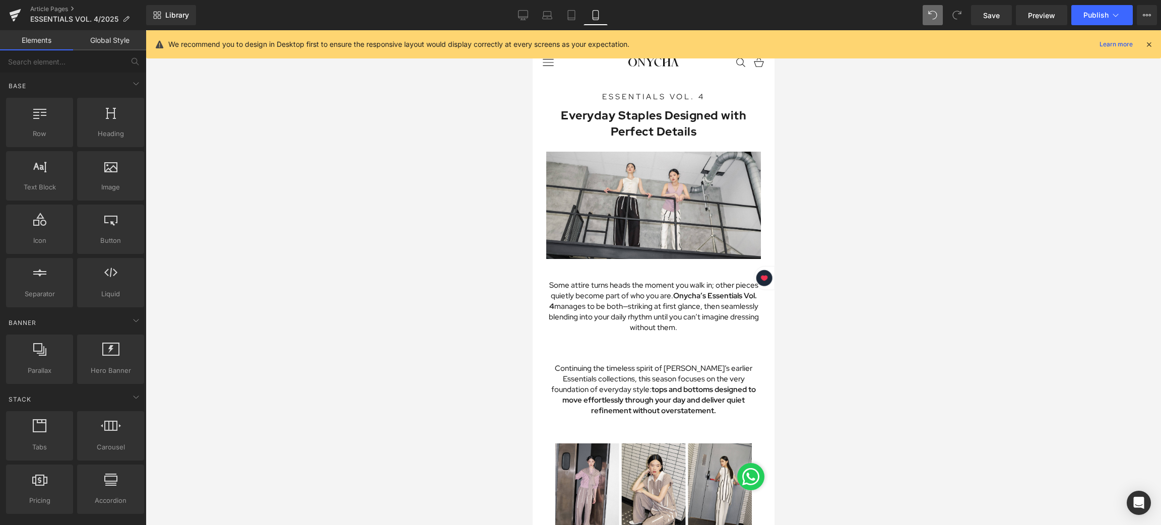
click at [934, 255] on div at bounding box center [654, 277] width 1016 height 495
click at [989, 17] on span "Save" at bounding box center [991, 15] width 17 height 11
click at [644, 302] on span "Text Block" at bounding box center [641, 307] width 33 height 12
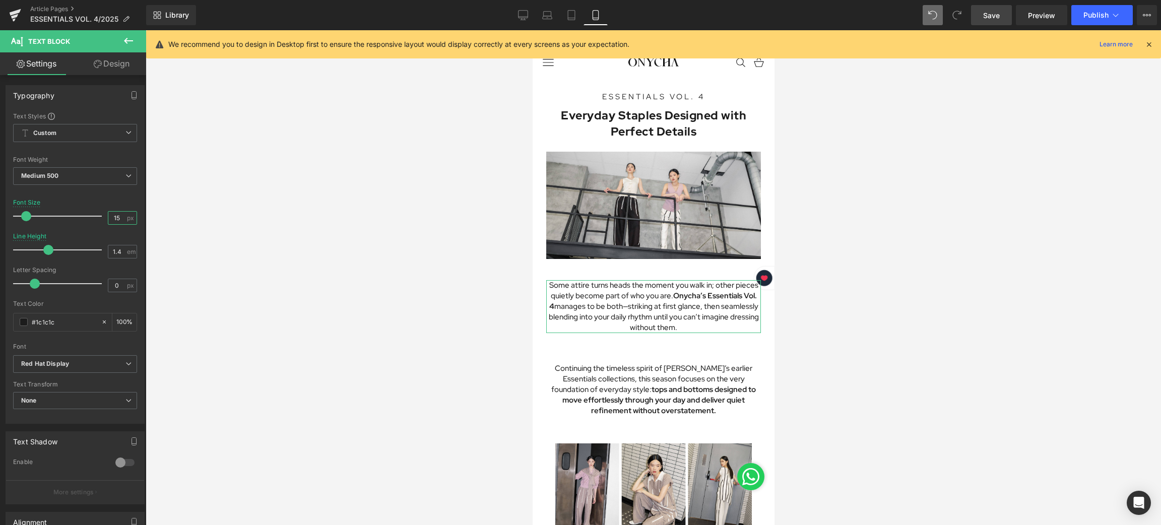
click at [116, 216] on input "15" at bounding box center [117, 218] width 18 height 13
type input "13"
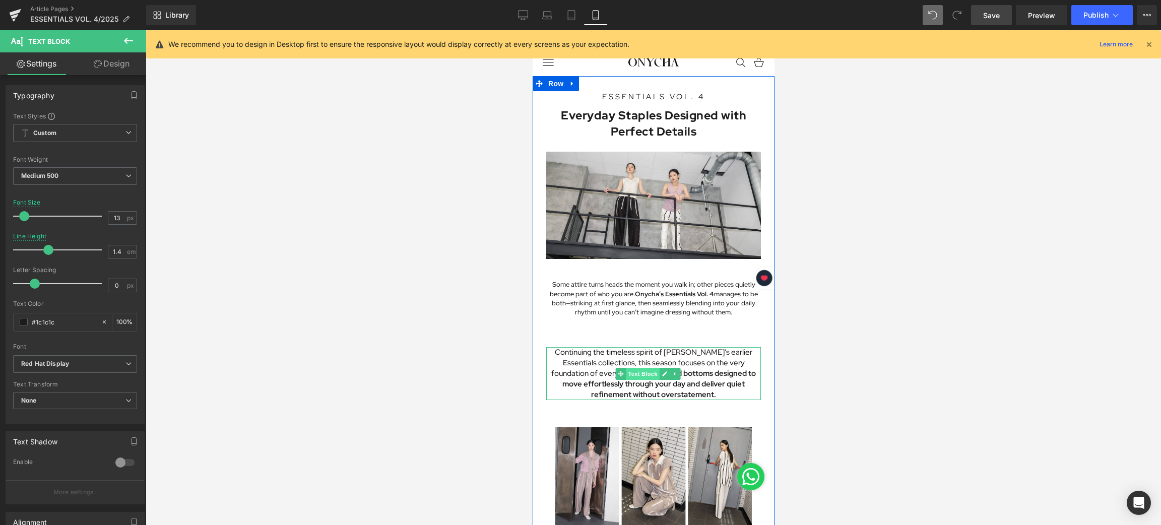
click at [647, 368] on span "Text Block" at bounding box center [641, 374] width 33 height 12
click at [126, 220] on div "15 px" at bounding box center [122, 218] width 29 height 14
click at [122, 216] on input "15" at bounding box center [117, 218] width 18 height 13
type input "13"
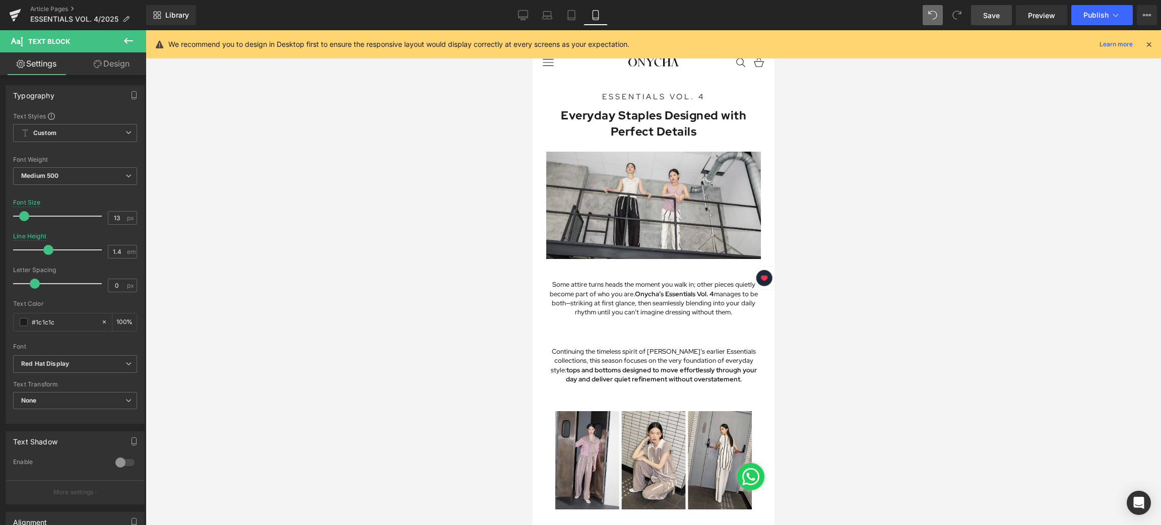
click at [827, 289] on div at bounding box center [654, 277] width 1016 height 495
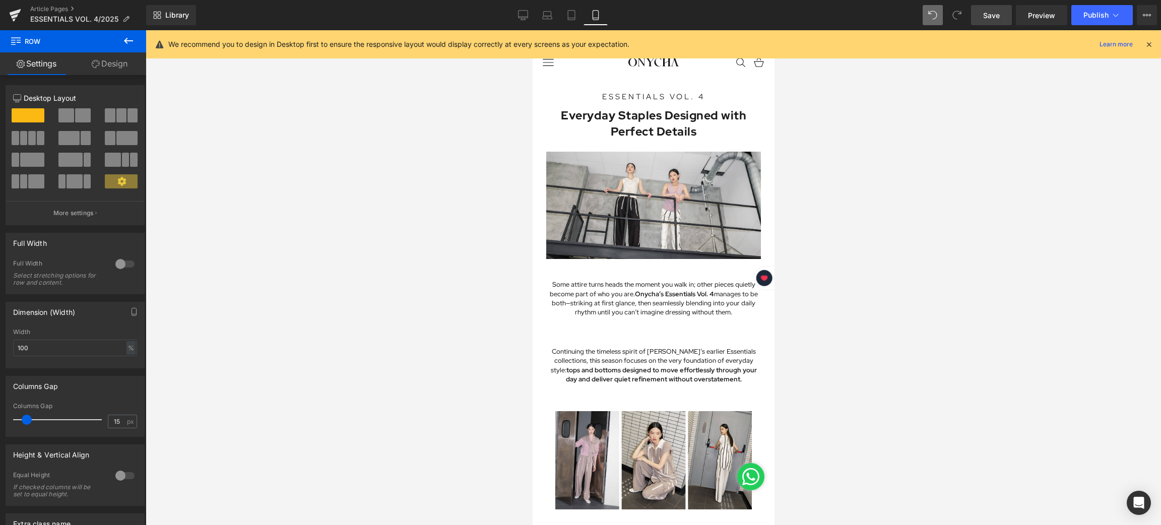
click at [984, 10] on span "Save" at bounding box center [991, 15] width 17 height 11
click at [630, 200] on link "Image" at bounding box center [626, 206] width 31 height 12
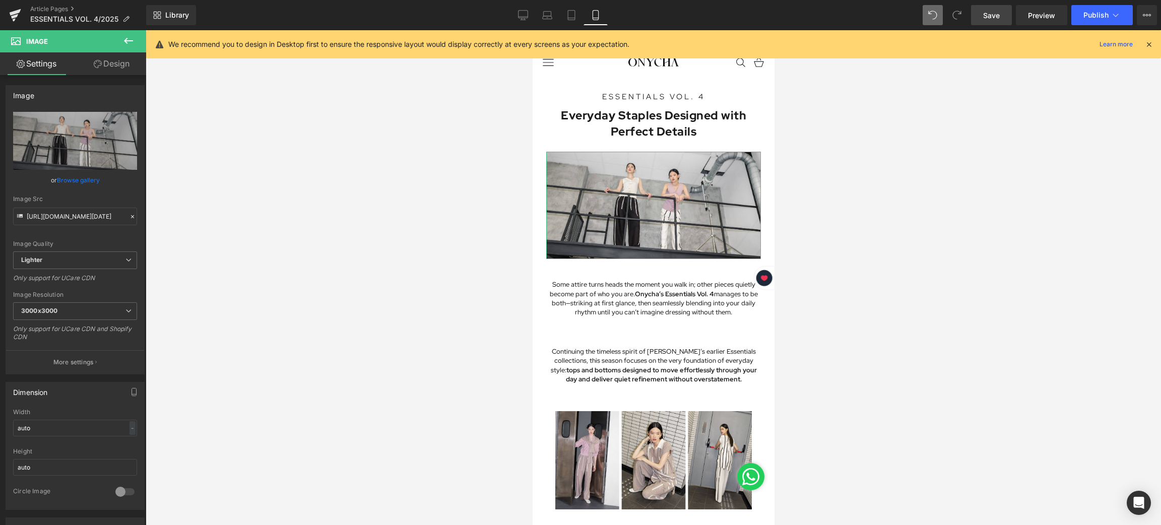
click at [113, 59] on link "Design" at bounding box center [111, 63] width 73 height 23
click at [0, 0] on div "Spacing" at bounding box center [0, 0] width 0 height 0
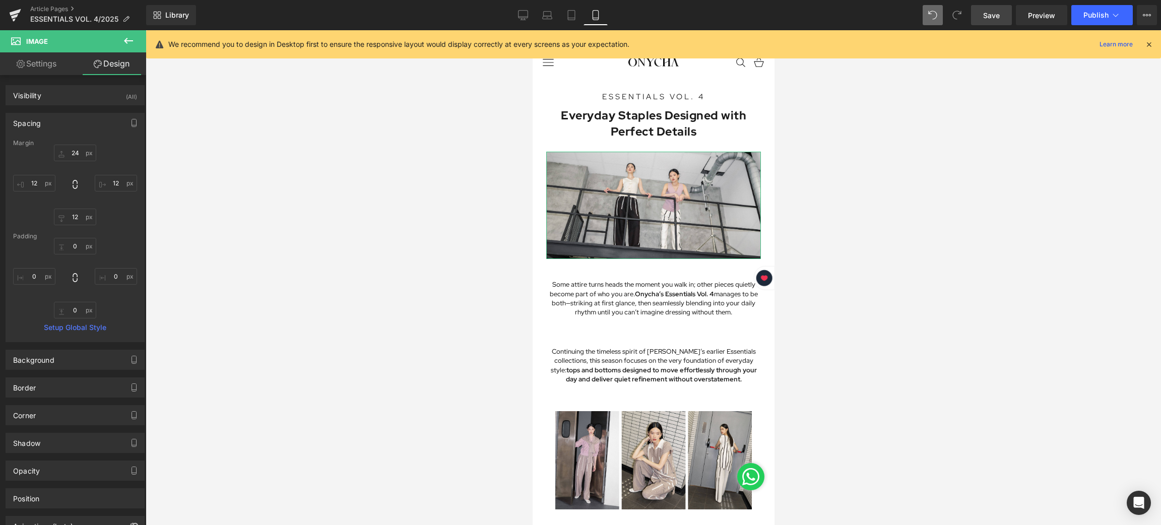
type input "24"
type input "12"
type input "0"
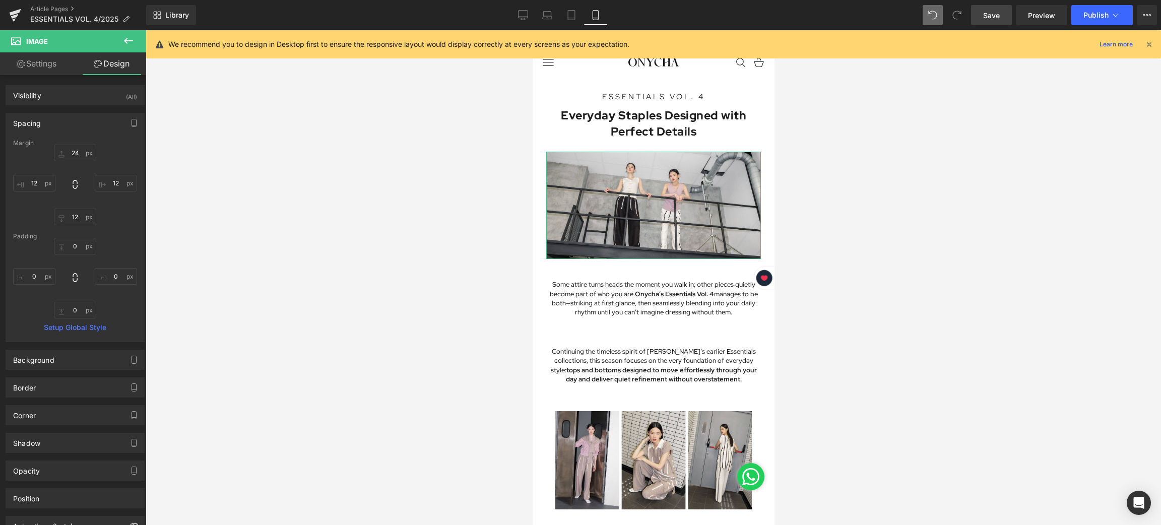
type input "0"
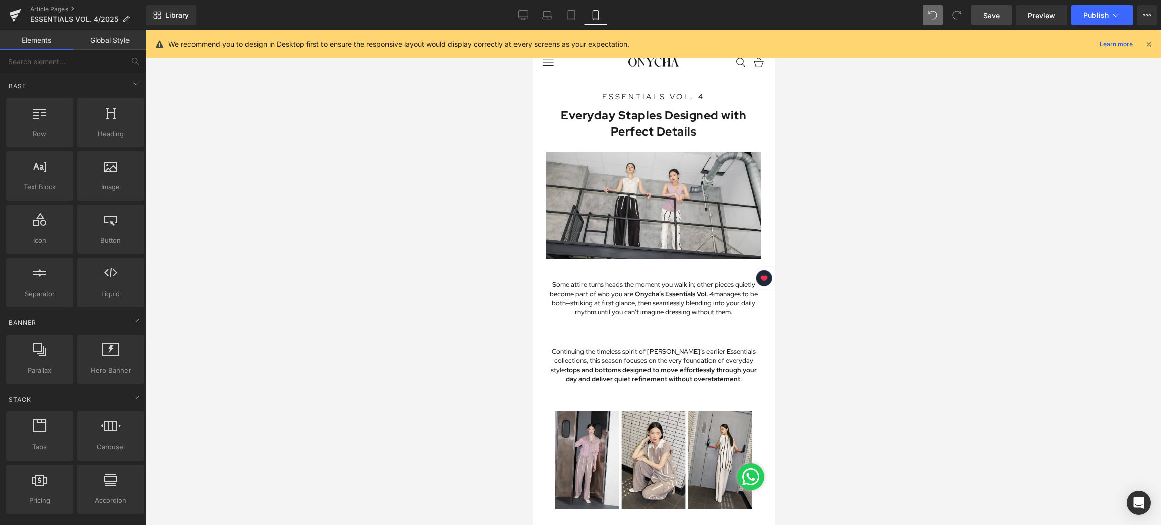
click at [849, 334] on div at bounding box center [654, 277] width 1016 height 495
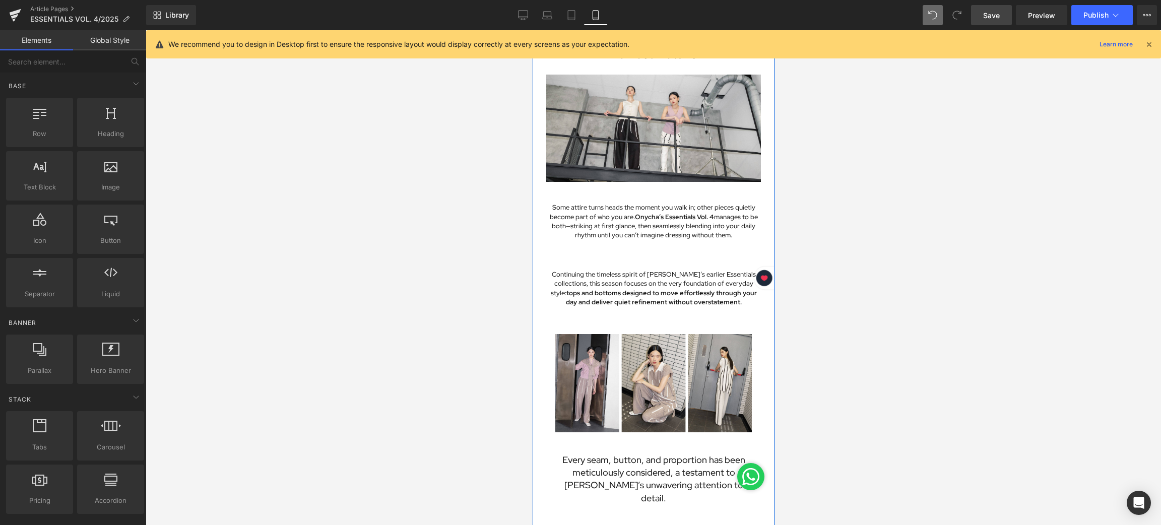
scroll to position [151, 0]
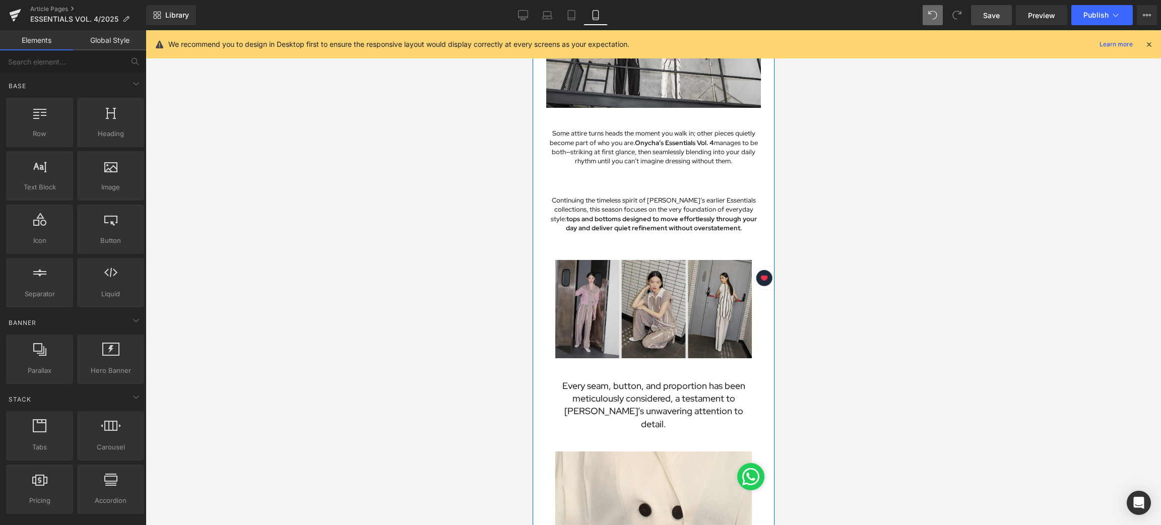
click at [629, 286] on img at bounding box center [653, 309] width 197 height 98
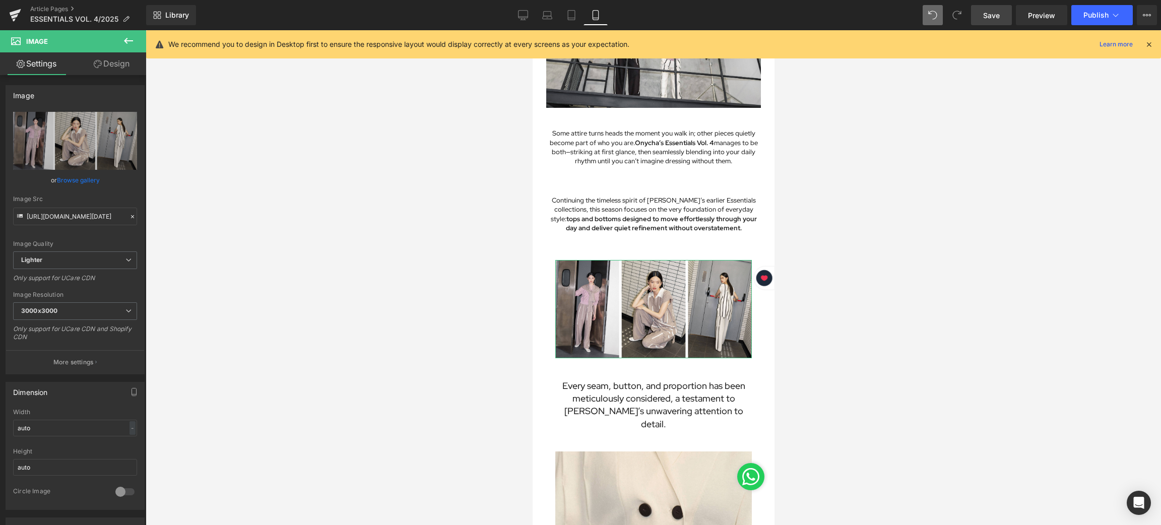
click at [112, 64] on link "Design" at bounding box center [111, 63] width 73 height 23
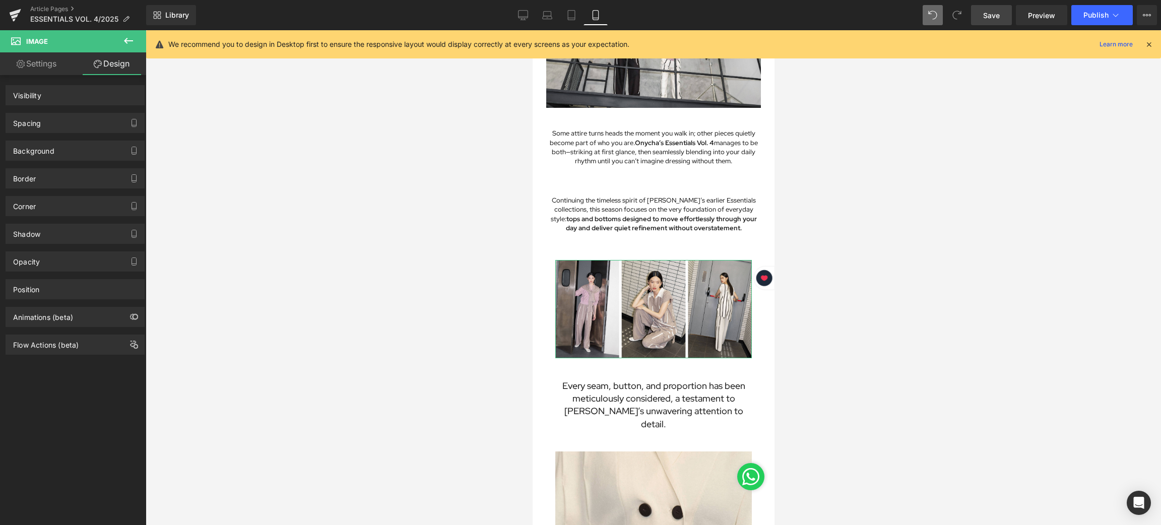
click at [55, 115] on div "Spacing" at bounding box center [75, 122] width 138 height 19
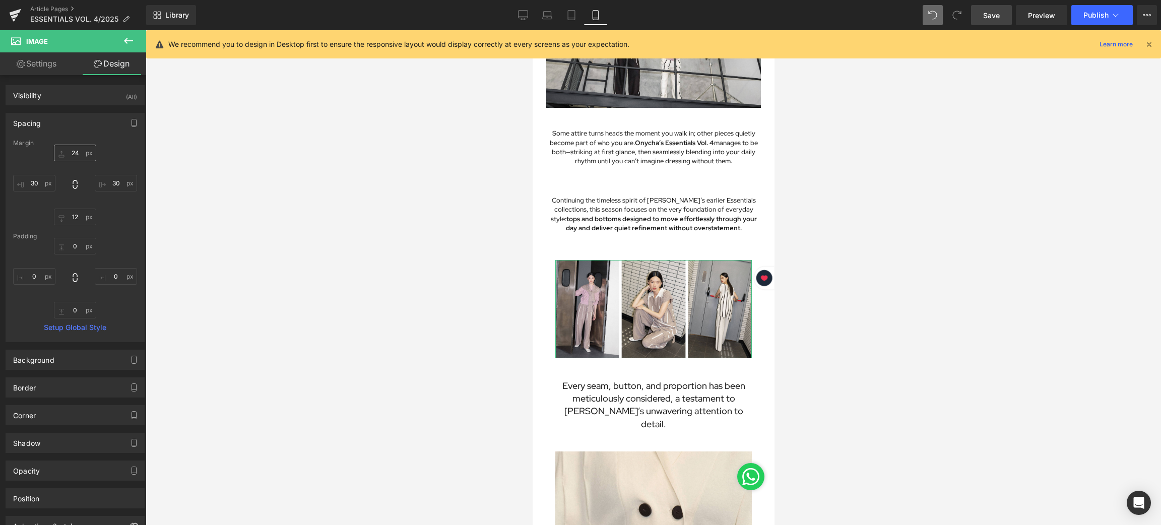
type input "24"
type input "30"
type input "12"
type input "30"
type input "0"
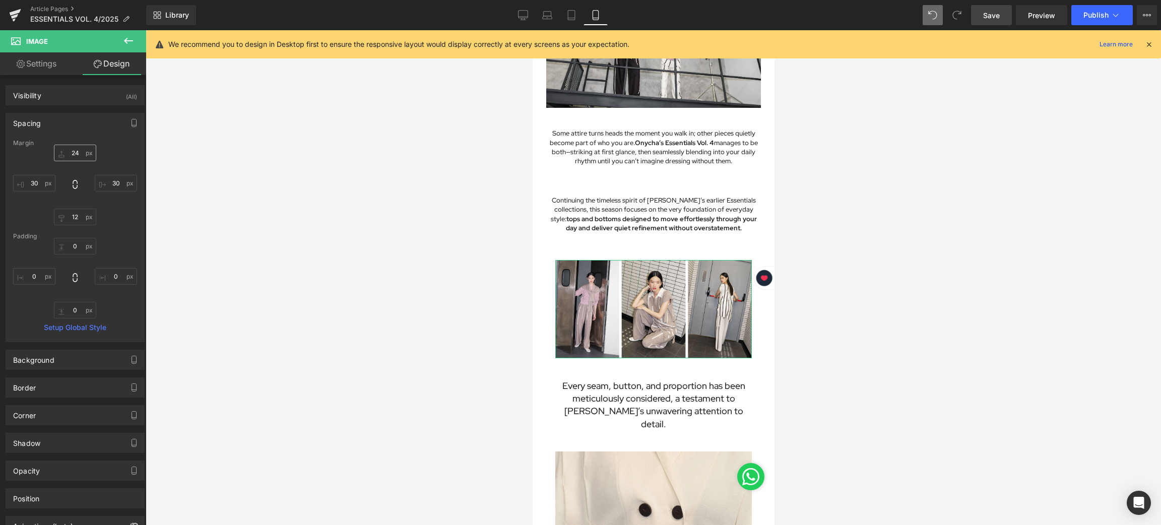
type input "0"
click at [37, 183] on input "30" at bounding box center [34, 183] width 42 height 17
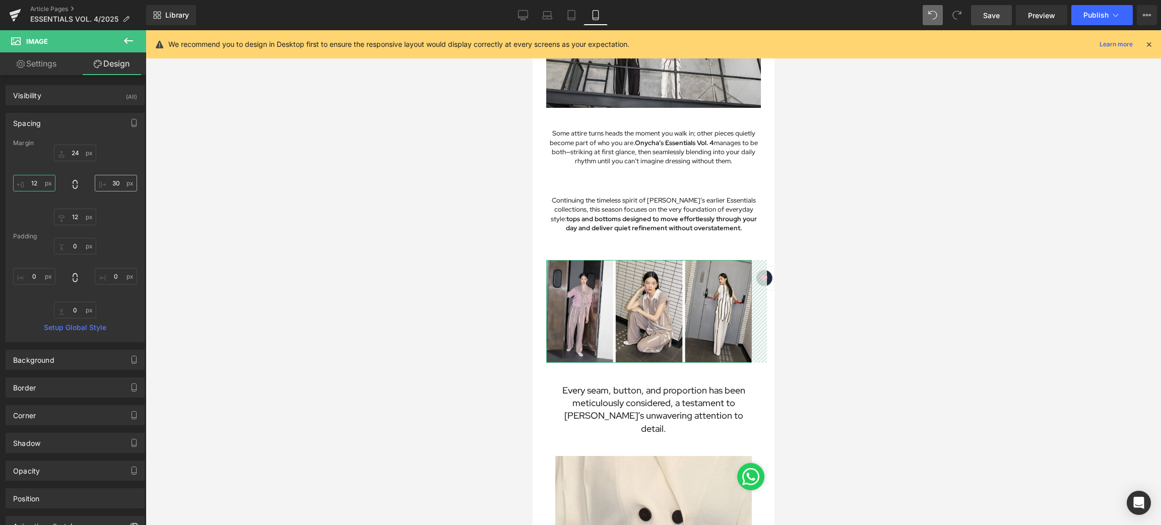
type input "12"
click at [118, 186] on input "30" at bounding box center [116, 183] width 42 height 17
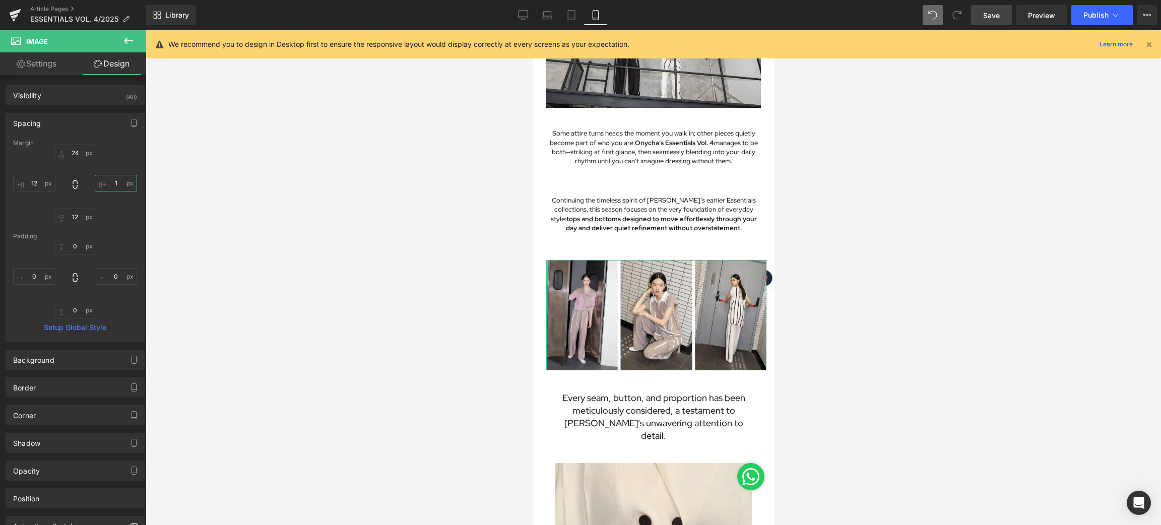
type input "12"
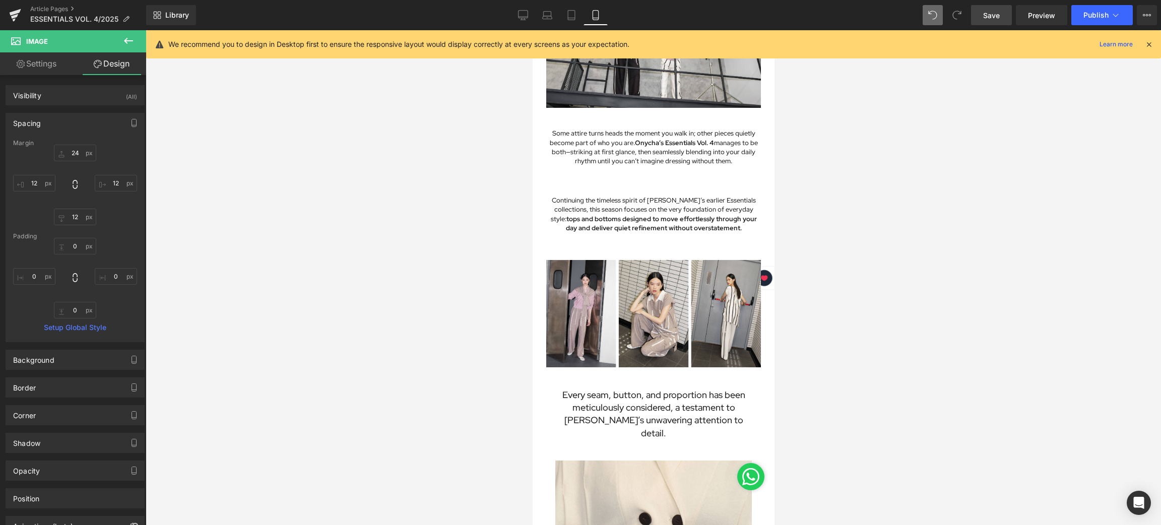
click at [824, 310] on div at bounding box center [654, 277] width 1016 height 495
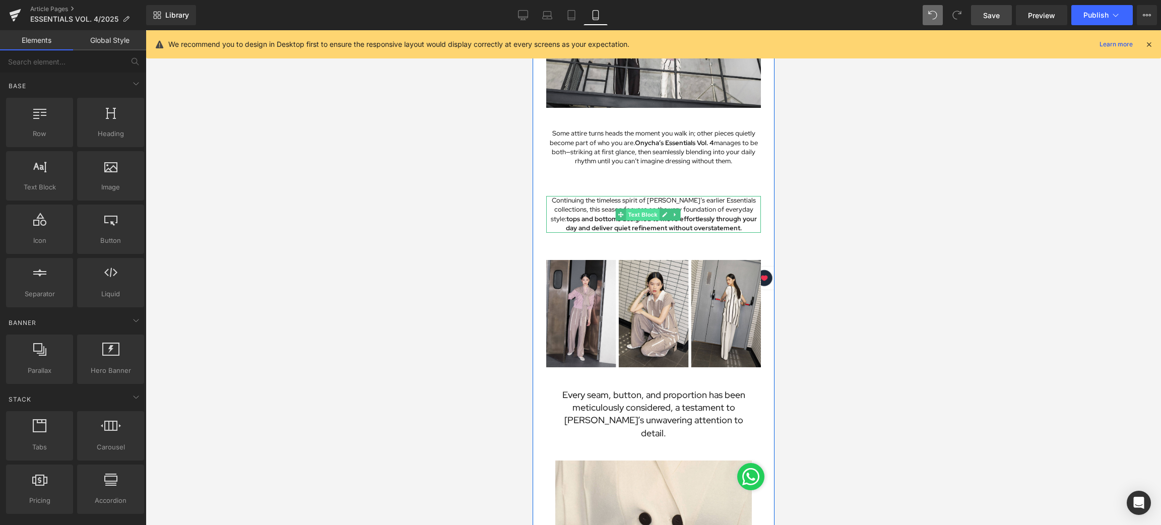
click at [647, 209] on span "Text Block" at bounding box center [641, 215] width 33 height 12
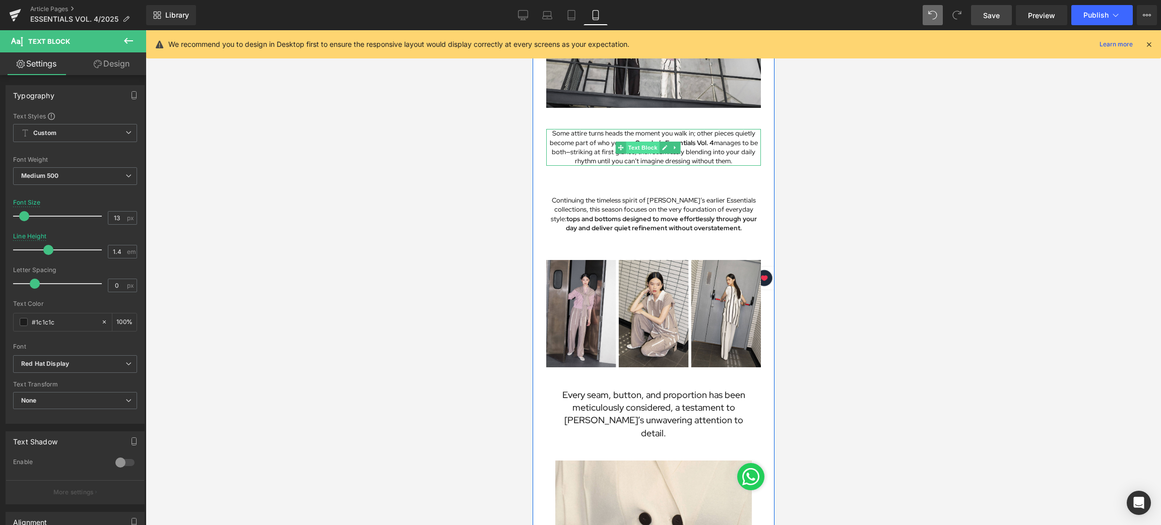
click at [642, 142] on span "Text Block" at bounding box center [641, 148] width 33 height 12
click at [111, 59] on link "Design" at bounding box center [111, 63] width 73 height 23
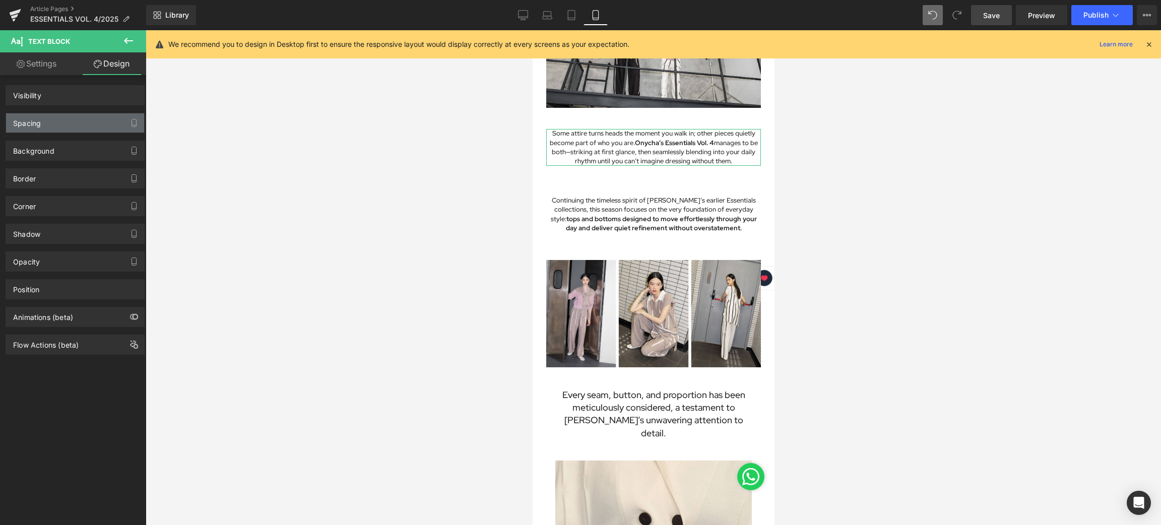
click at [38, 122] on div "Spacing" at bounding box center [27, 120] width 28 height 14
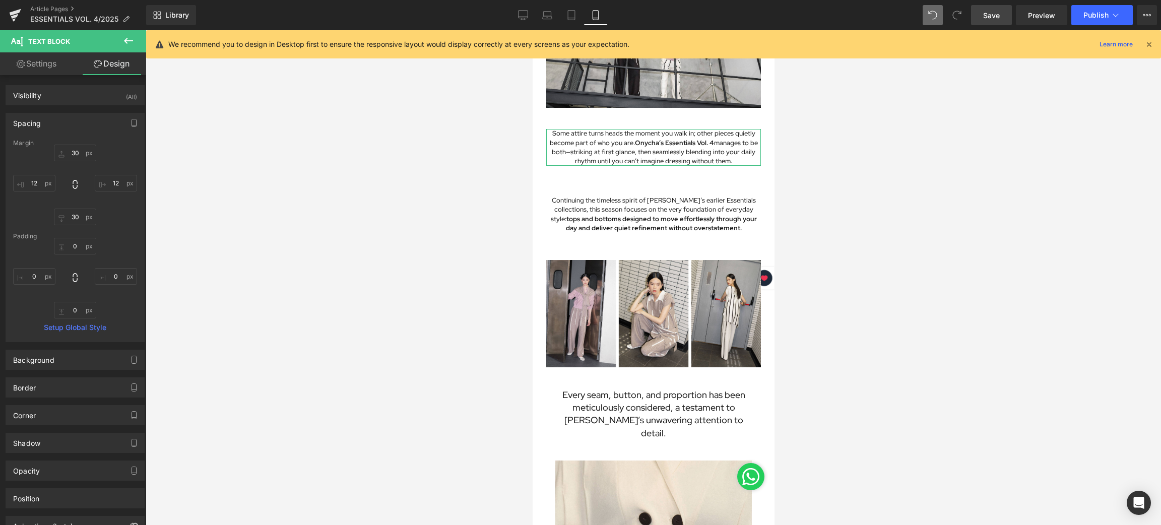
type input "30"
type input "12"
type input "30"
type input "12"
type input "0"
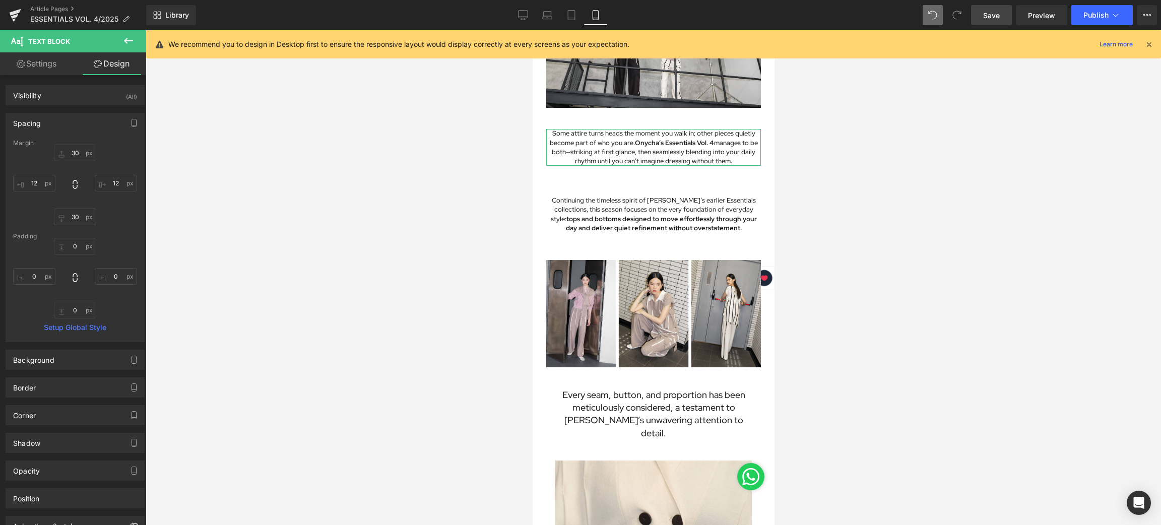
type input "0"
drag, startPoint x: 622, startPoint y: 393, endPoint x: 679, endPoint y: 283, distance: 123.8
click at [622, 402] on link "Text Block" at bounding box center [637, 408] width 44 height 12
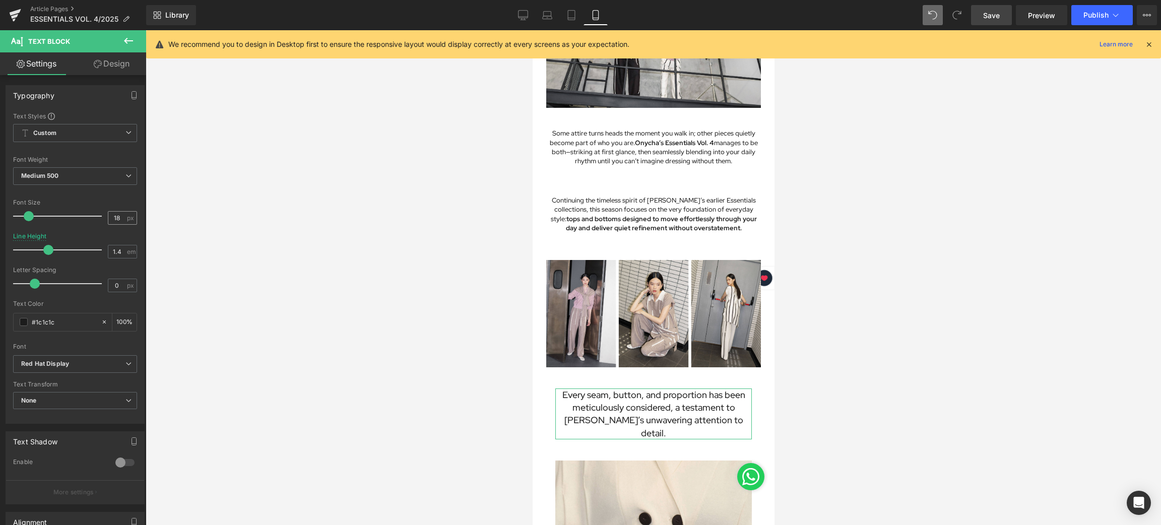
click at [124, 218] on div "18 px" at bounding box center [122, 218] width 29 height 14
click at [119, 216] on input "18" at bounding box center [117, 218] width 18 height 13
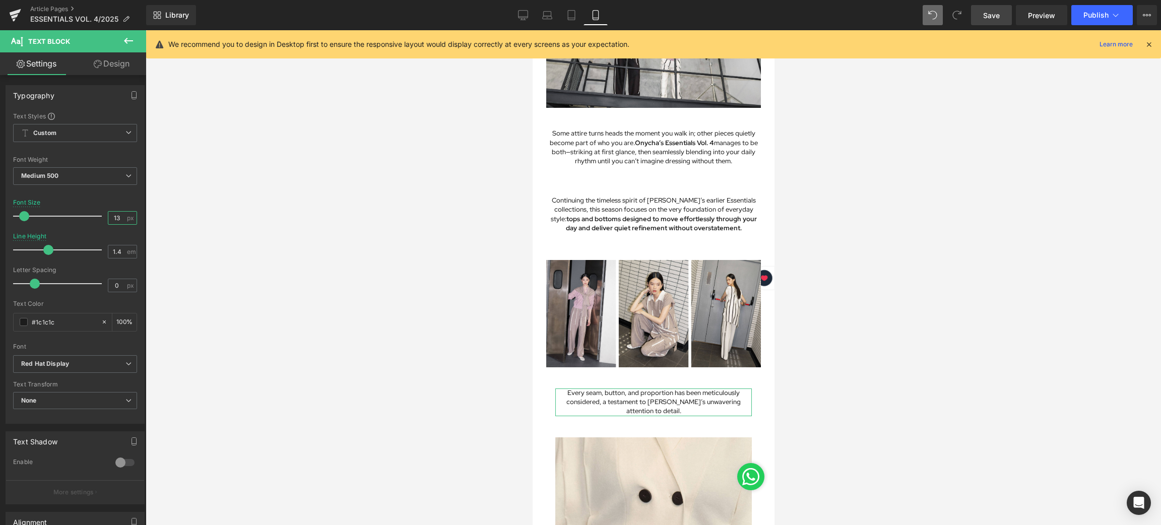
type input "13"
click at [99, 66] on icon at bounding box center [98, 64] width 8 height 8
click at [0, 0] on div "Spacing" at bounding box center [0, 0] width 0 height 0
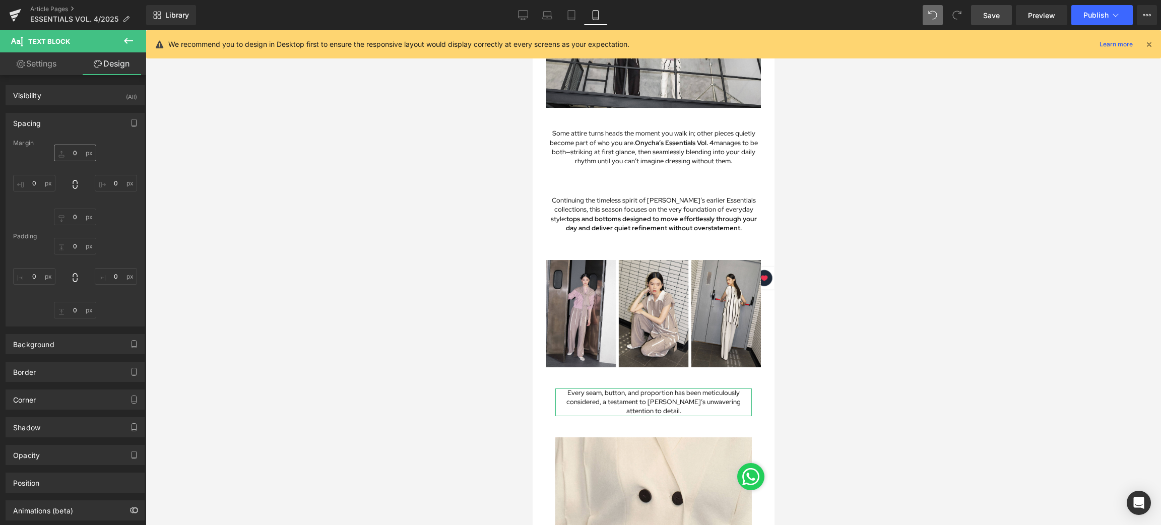
type input "30"
type input "0"
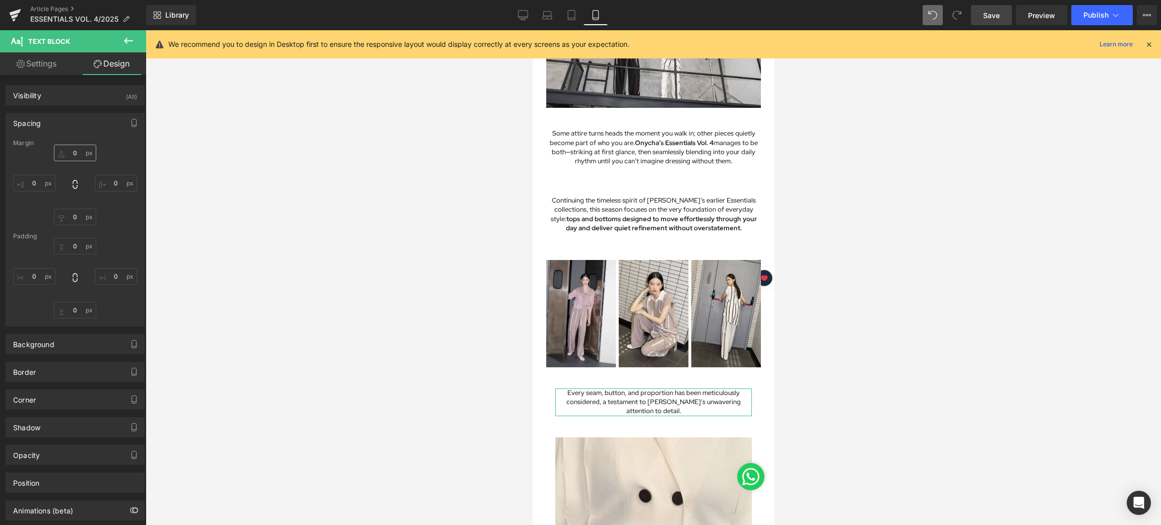
type input "0"
click at [40, 182] on input "30" at bounding box center [34, 183] width 42 height 17
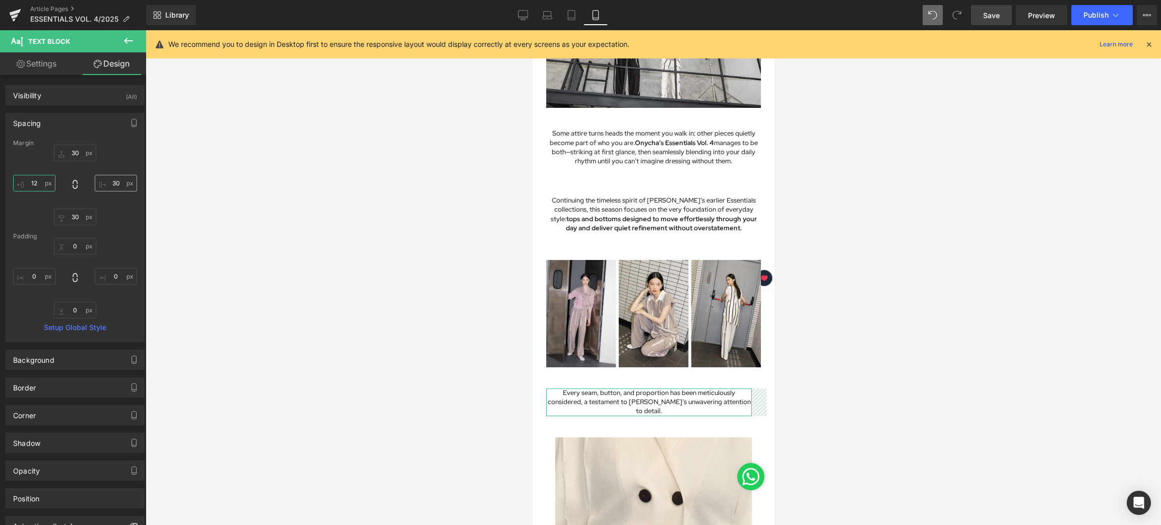
type input "12"
click at [120, 183] on input "30" at bounding box center [116, 183] width 42 height 17
type input "12"
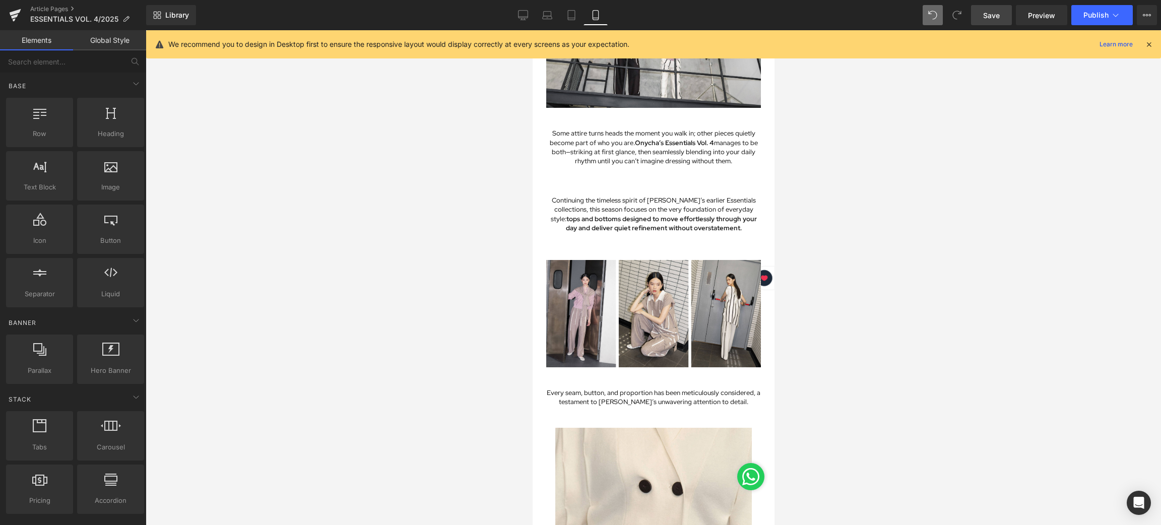
click at [834, 384] on div at bounding box center [654, 277] width 1016 height 495
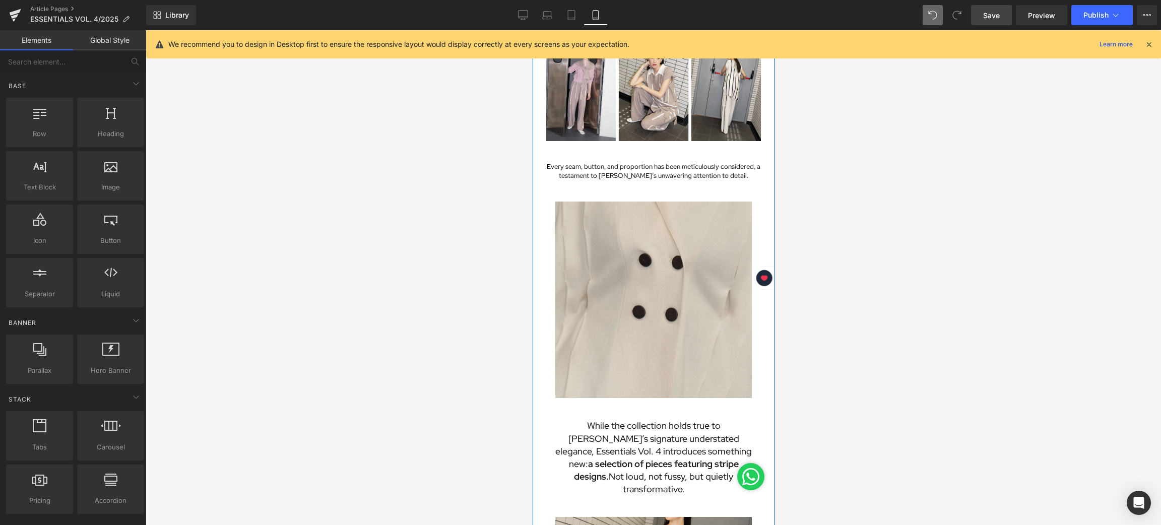
scroll to position [453, 0]
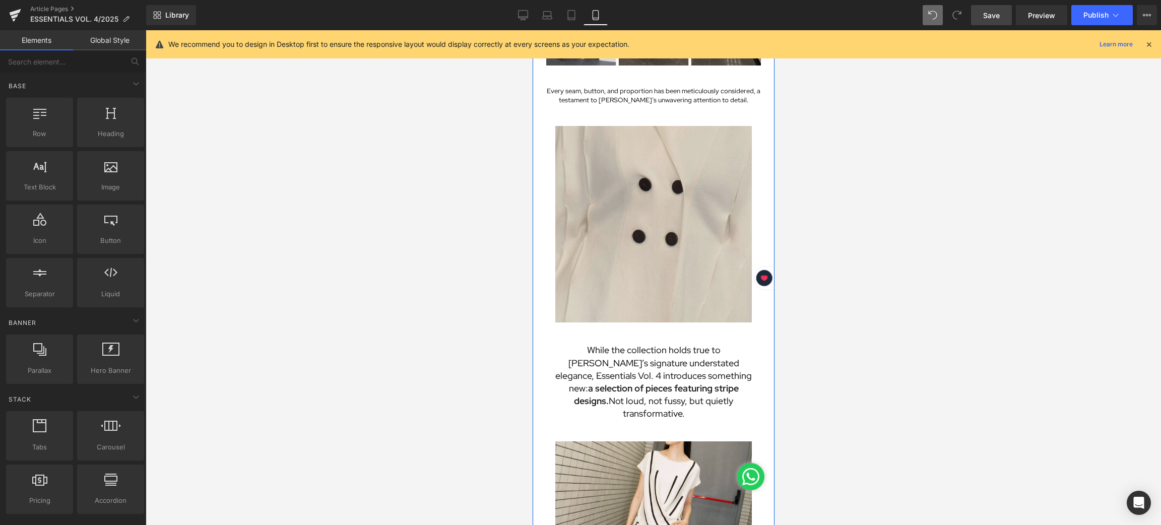
click at [622, 233] on img at bounding box center [653, 224] width 197 height 197
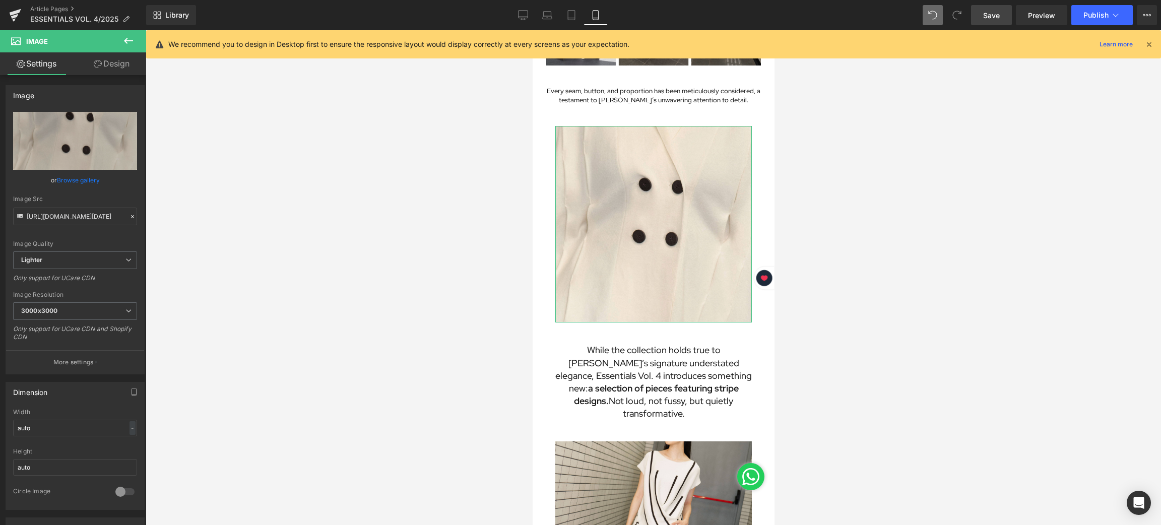
click at [113, 68] on link "Design" at bounding box center [111, 63] width 73 height 23
click at [0, 0] on div "Spacing" at bounding box center [0, 0] width 0 height 0
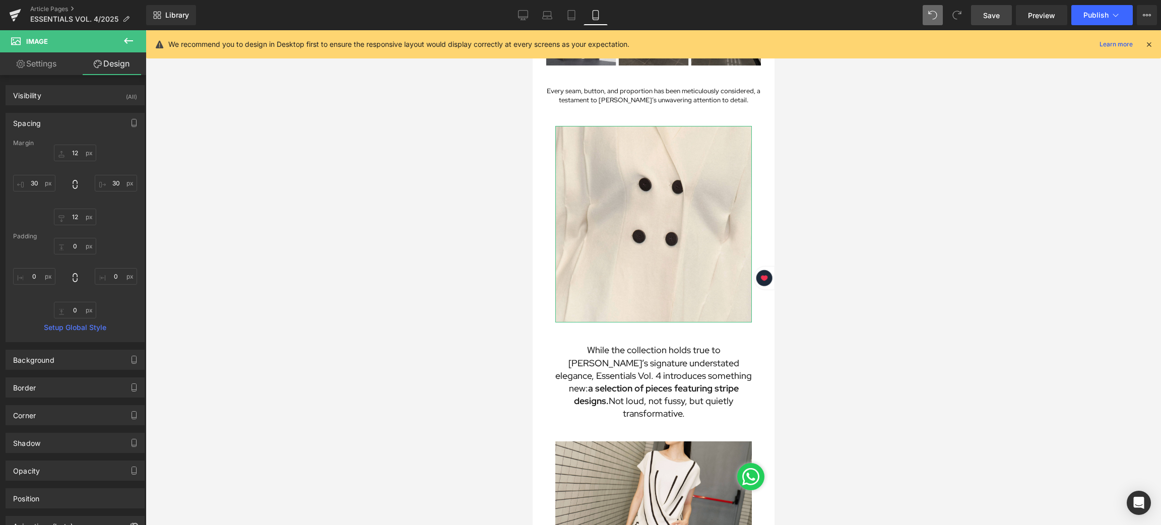
type input "12"
type input "30"
type input "12"
type input "30"
type input "0"
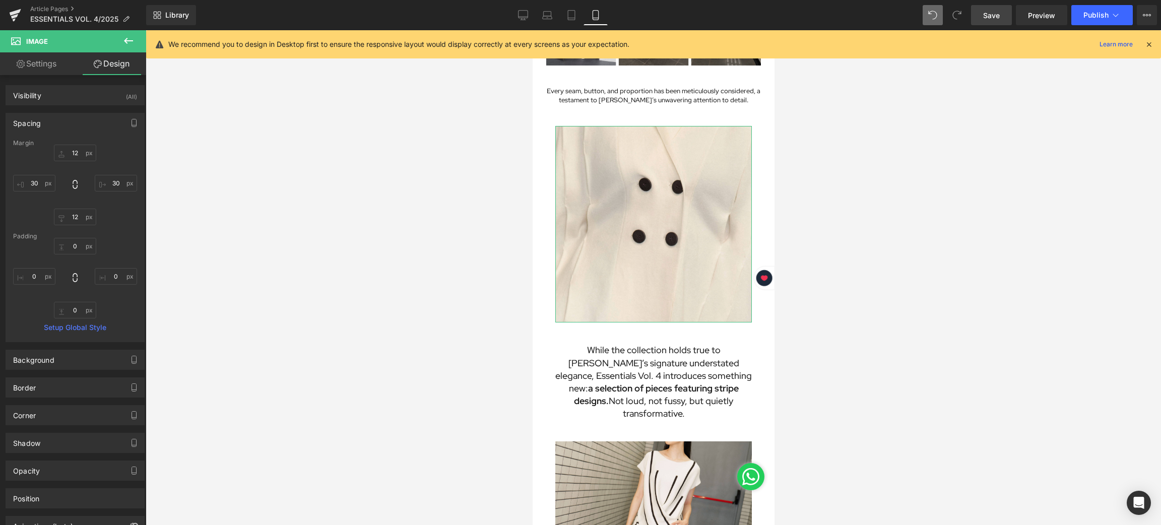
type input "0"
click at [32, 184] on input "30" at bounding box center [34, 183] width 42 height 17
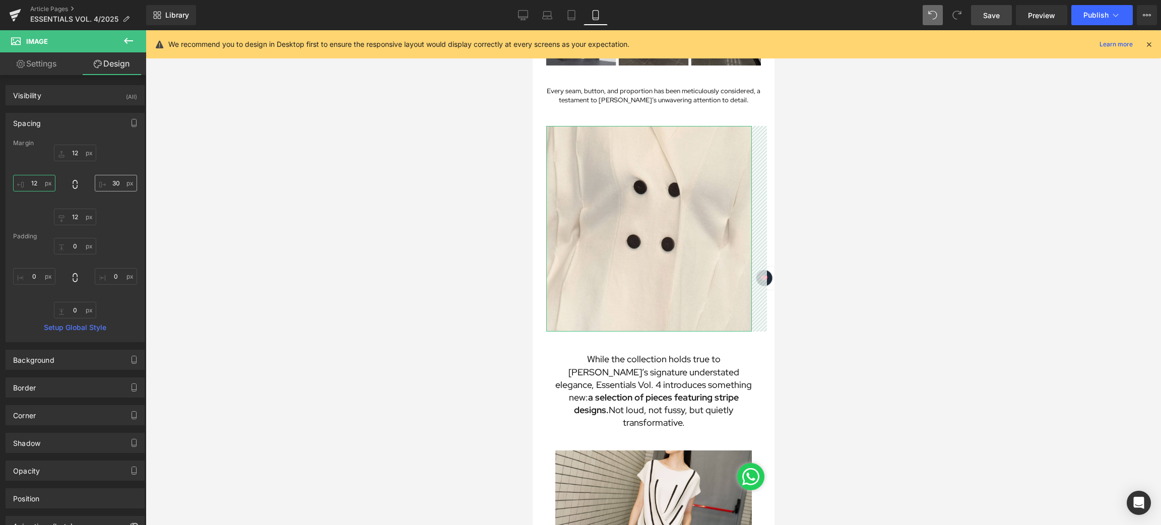
type input "12"
click at [118, 179] on input "30" at bounding box center [116, 183] width 42 height 17
type input "12"
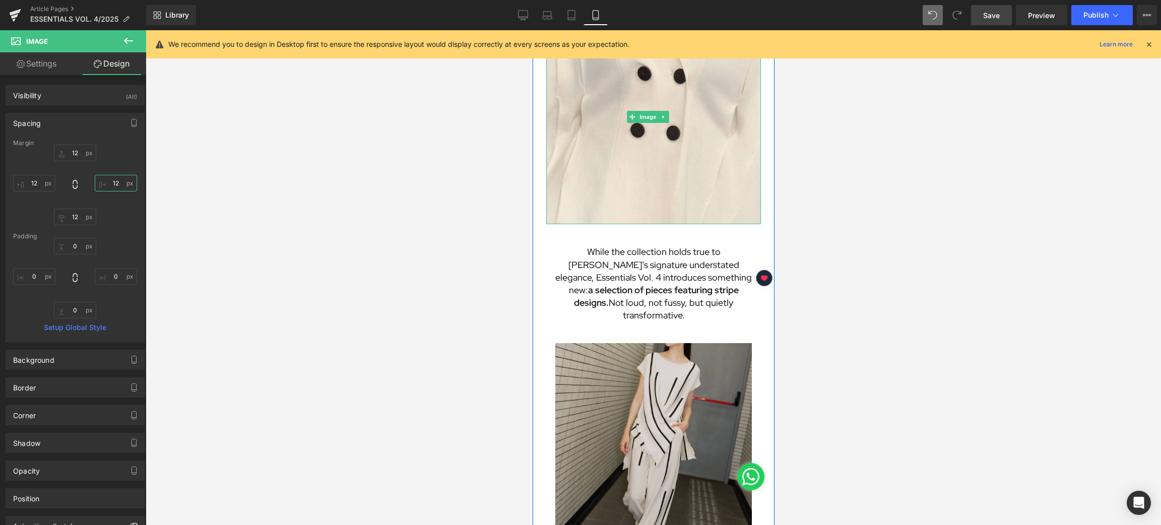
scroll to position [605, 0]
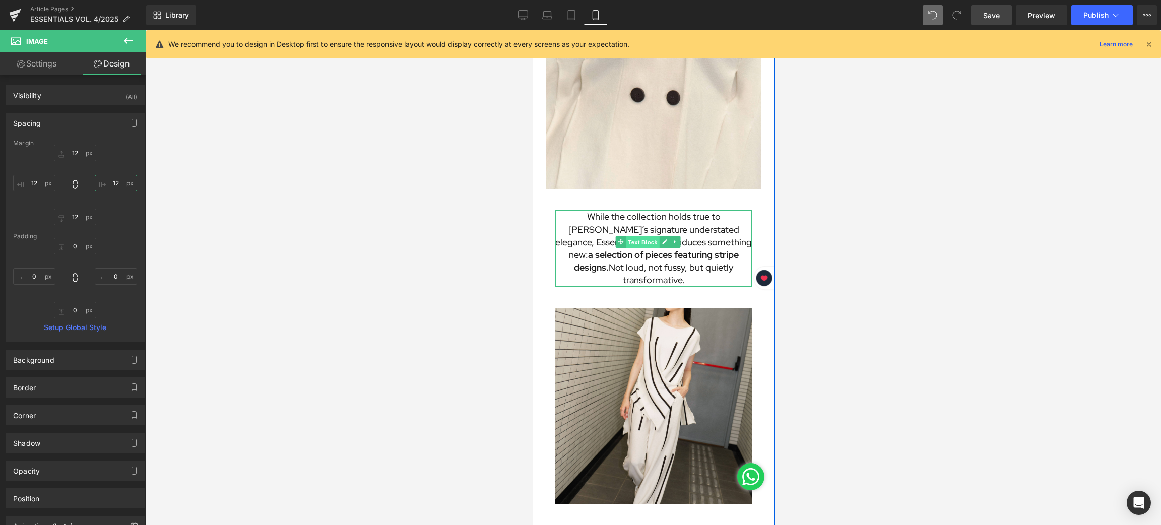
drag, startPoint x: 633, startPoint y: 216, endPoint x: 720, endPoint y: 226, distance: 88.3
click at [633, 236] on span "Text Block" at bounding box center [641, 242] width 33 height 12
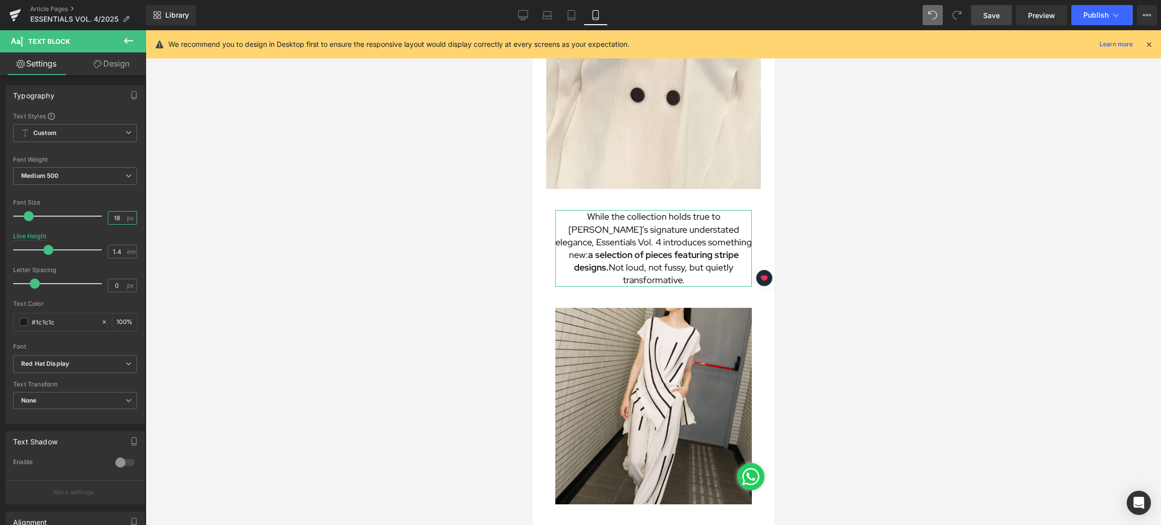
click at [116, 218] on input "18" at bounding box center [117, 218] width 18 height 13
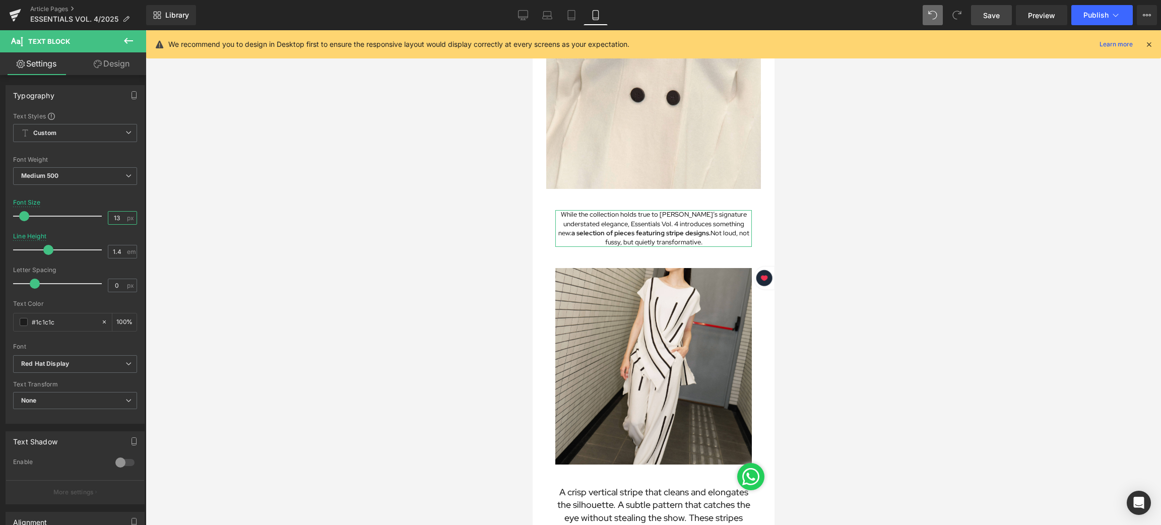
type input "13"
click at [118, 56] on link "Design" at bounding box center [111, 63] width 73 height 23
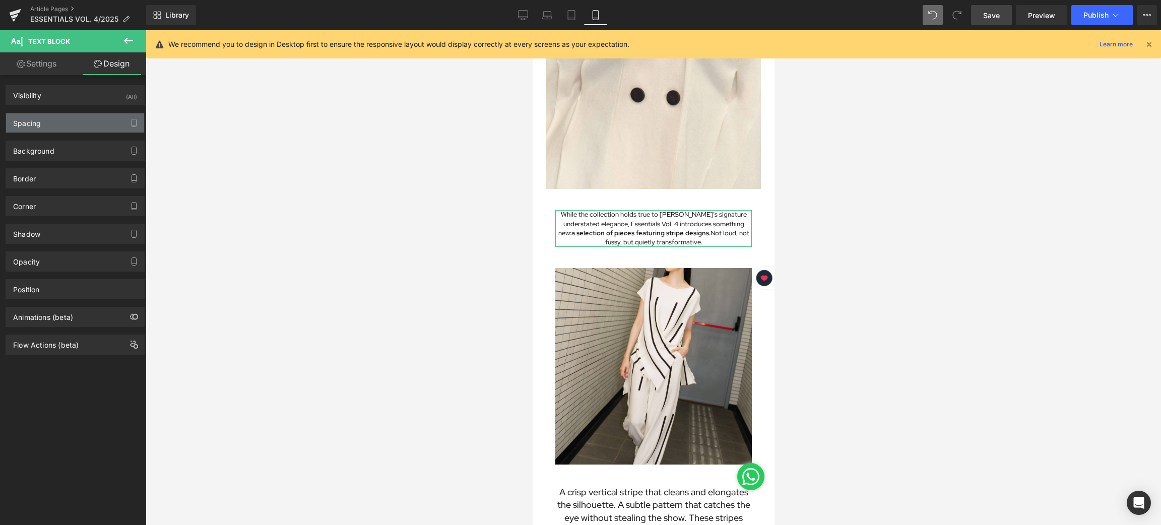
click at [33, 125] on div "Spacing" at bounding box center [27, 120] width 28 height 14
type input "30"
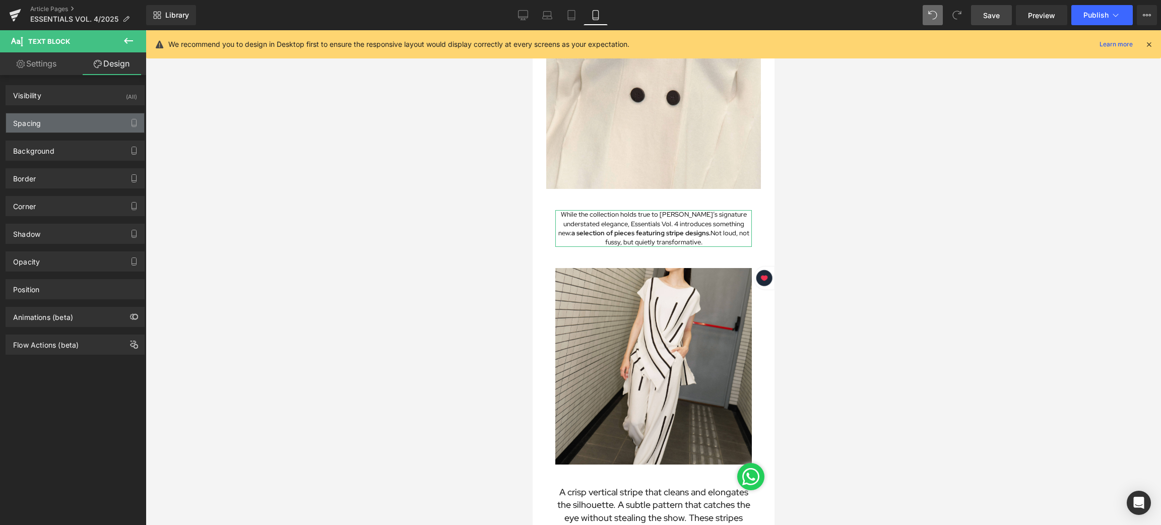
type input "30"
type input "0"
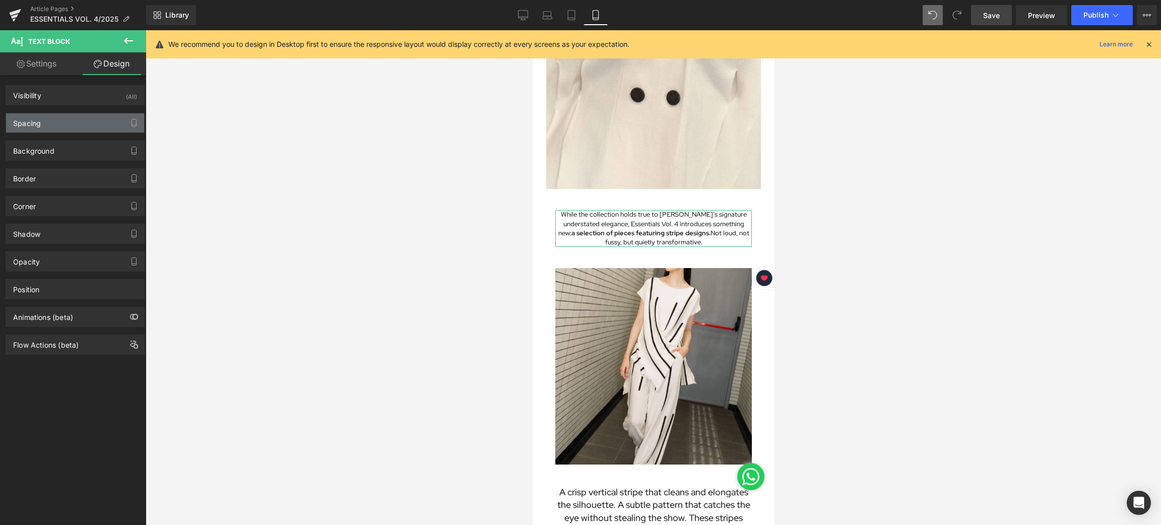
click at [24, 126] on div "Spacing" at bounding box center [27, 120] width 28 height 14
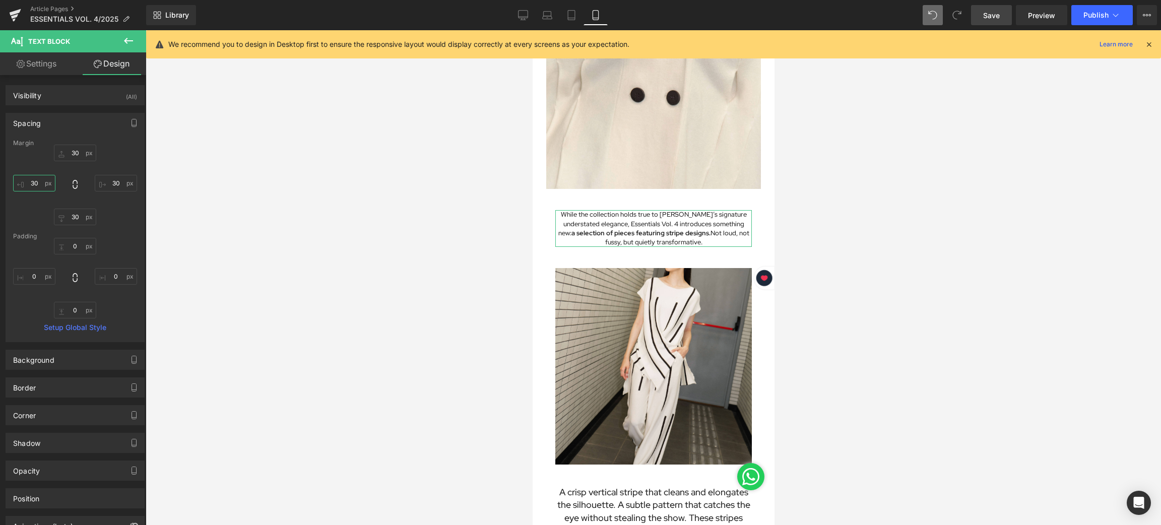
click at [38, 178] on input "30" at bounding box center [34, 183] width 42 height 17
type input "12"
click at [114, 181] on input "30" at bounding box center [116, 183] width 42 height 17
type input "12"
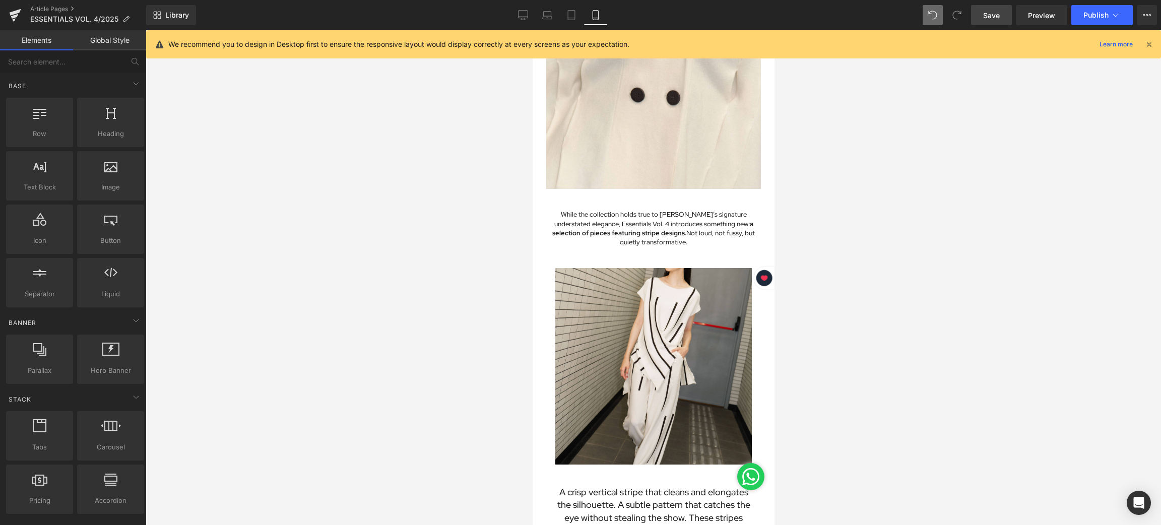
click at [840, 262] on div at bounding box center [654, 277] width 1016 height 495
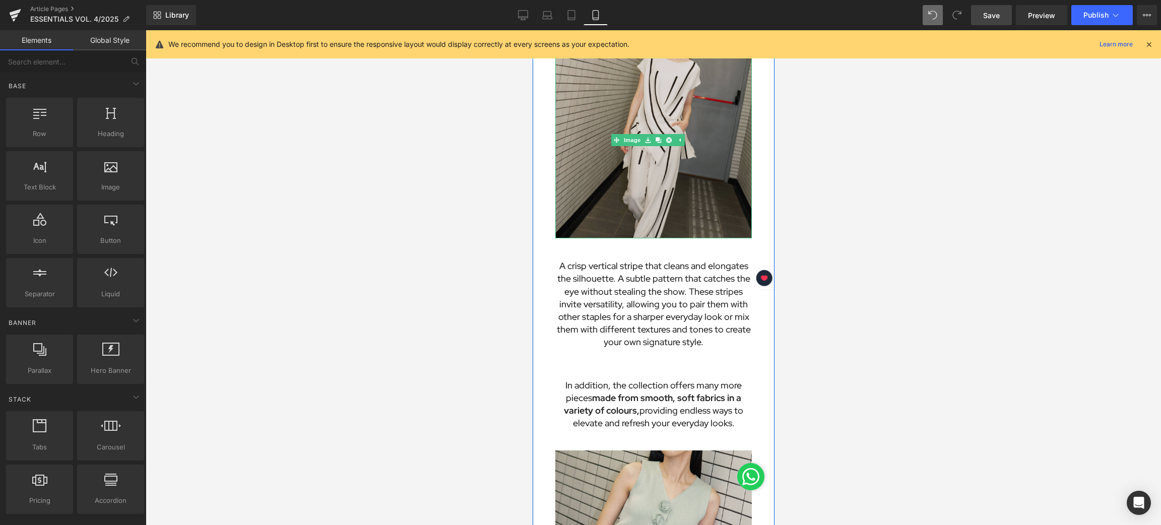
scroll to position [680, 0]
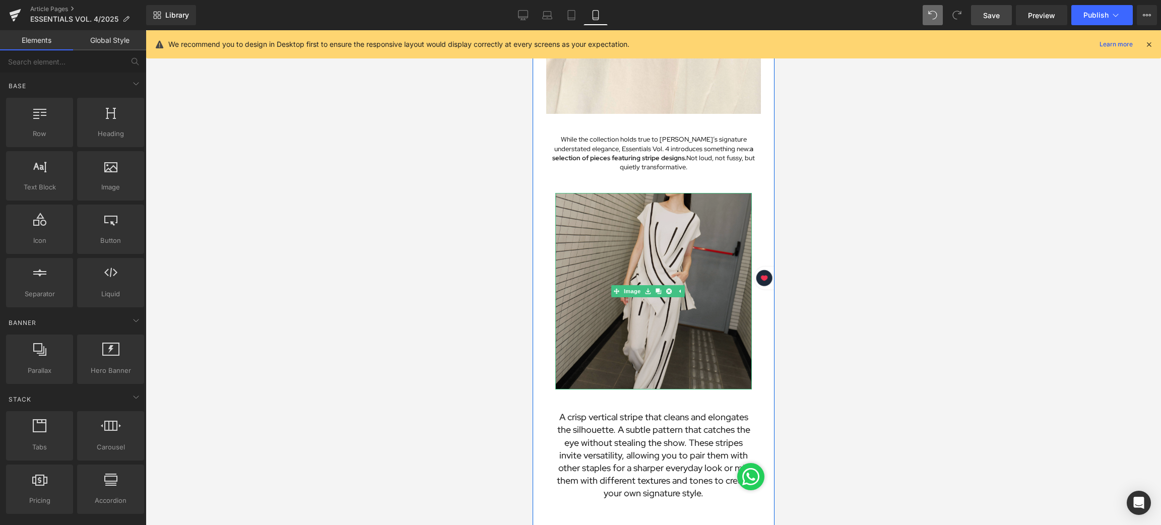
click at [647, 200] on img at bounding box center [653, 291] width 197 height 197
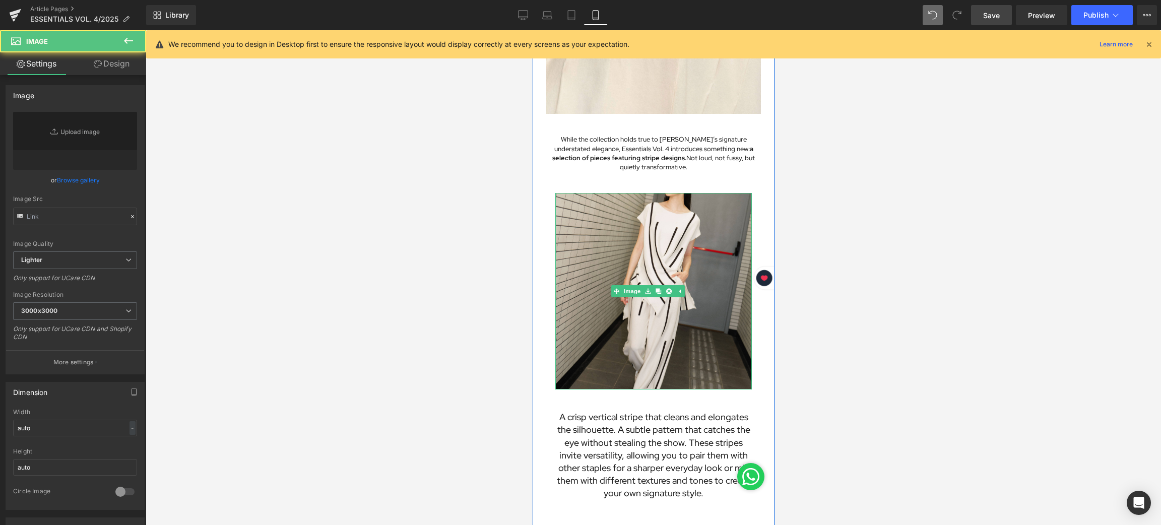
type input "[URL][DOMAIN_NAME][DATE]"
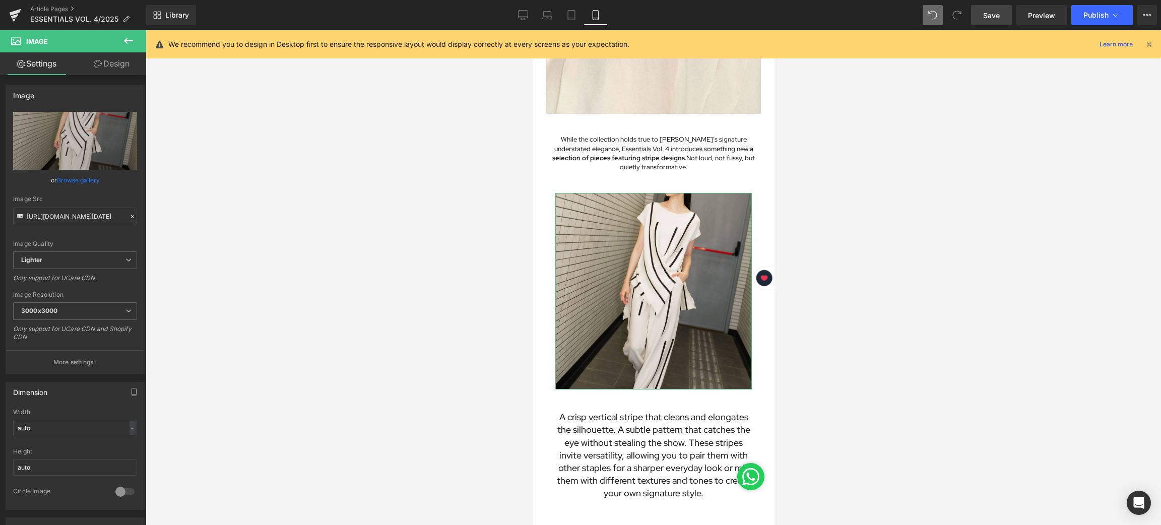
click at [94, 62] on icon at bounding box center [98, 64] width 8 height 8
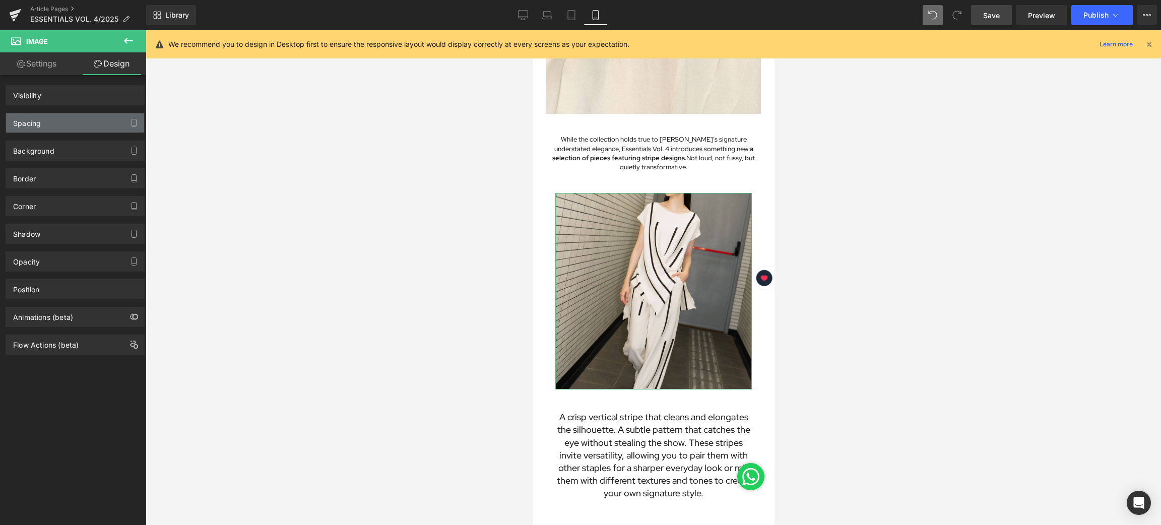
click at [39, 123] on div "Spacing" at bounding box center [27, 120] width 28 height 14
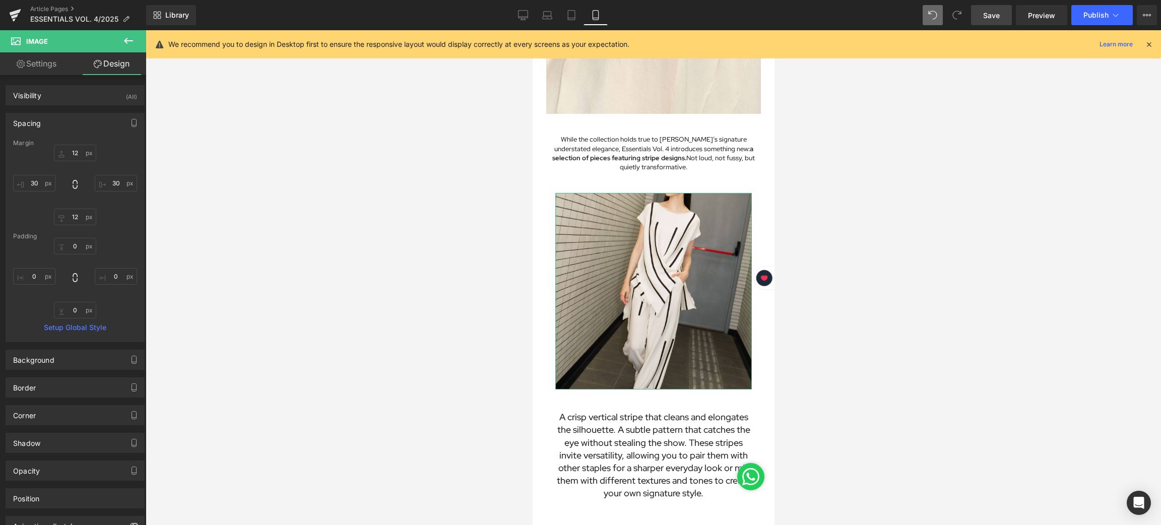
type input "12"
type input "30"
type input "12"
type input "30"
type input "0"
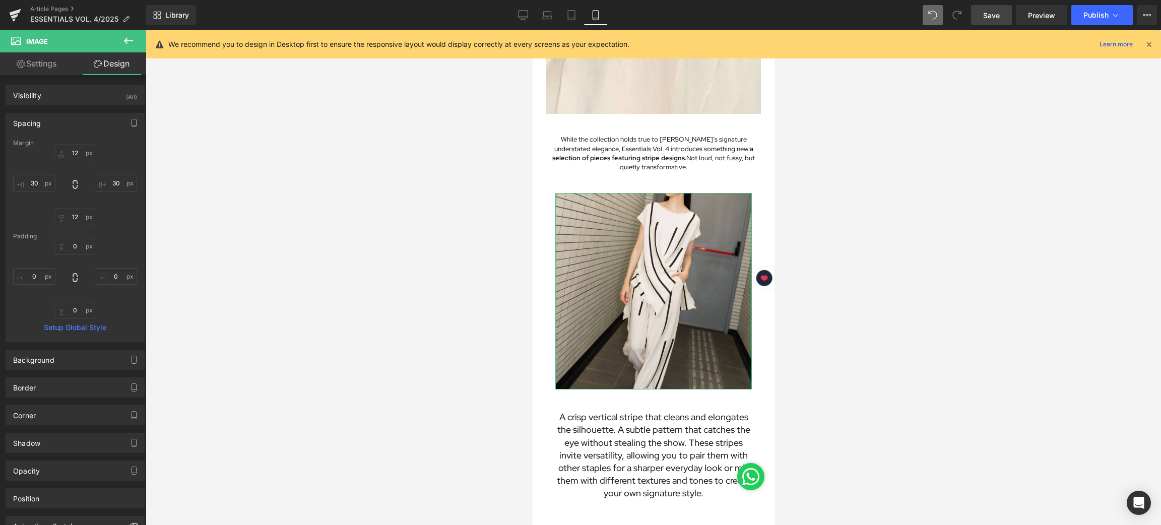
type input "0"
click at [41, 180] on input "30" at bounding box center [34, 183] width 42 height 17
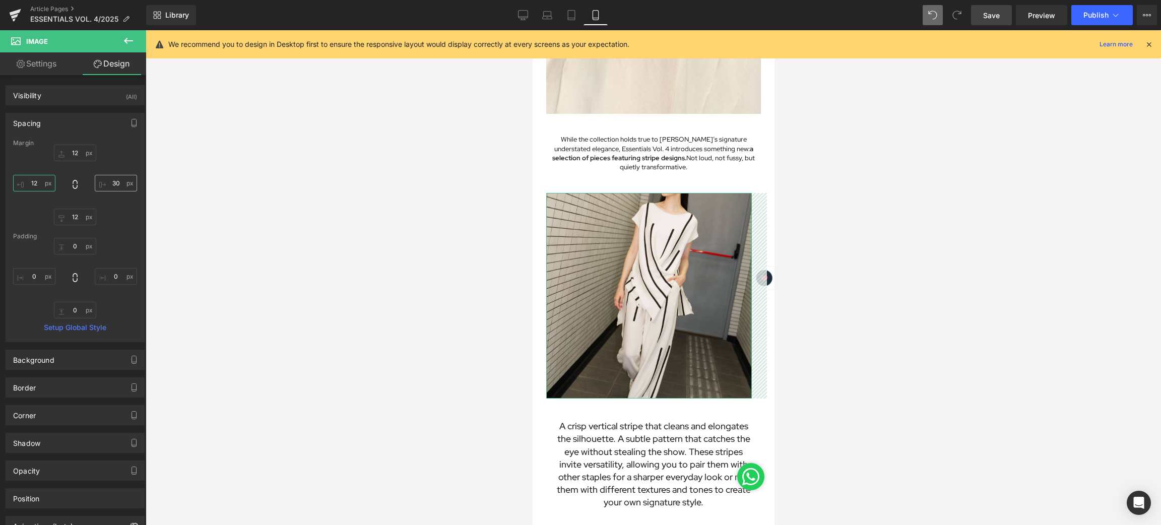
type input "12"
click at [116, 180] on input "30" at bounding box center [116, 183] width 42 height 17
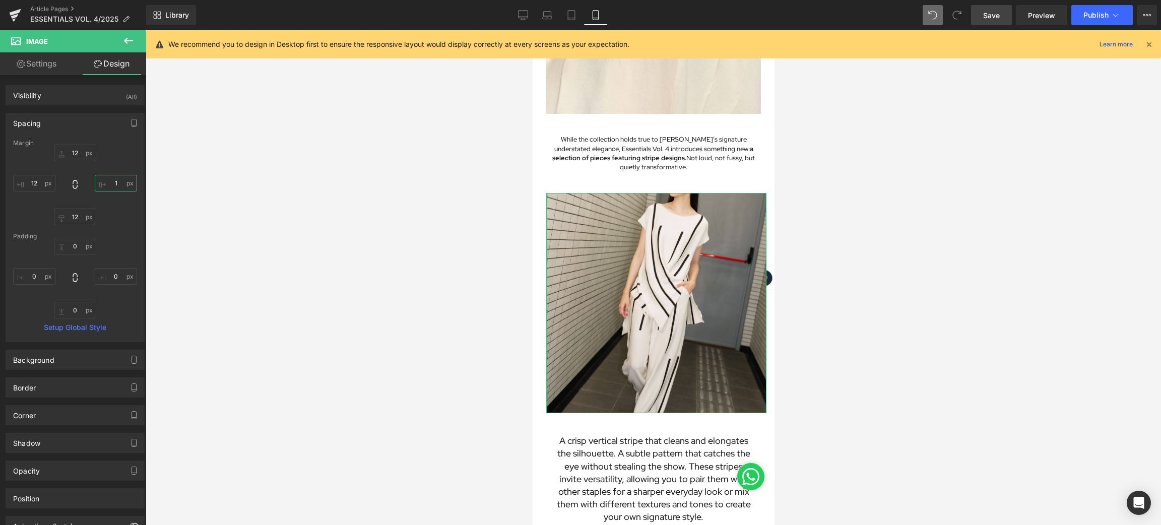
type input "12"
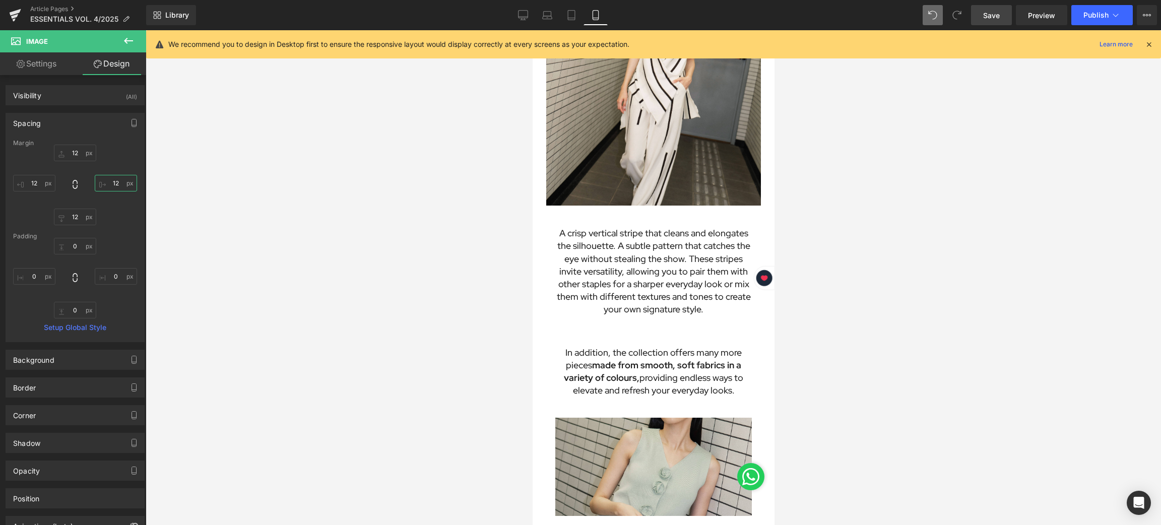
scroll to position [907, 0]
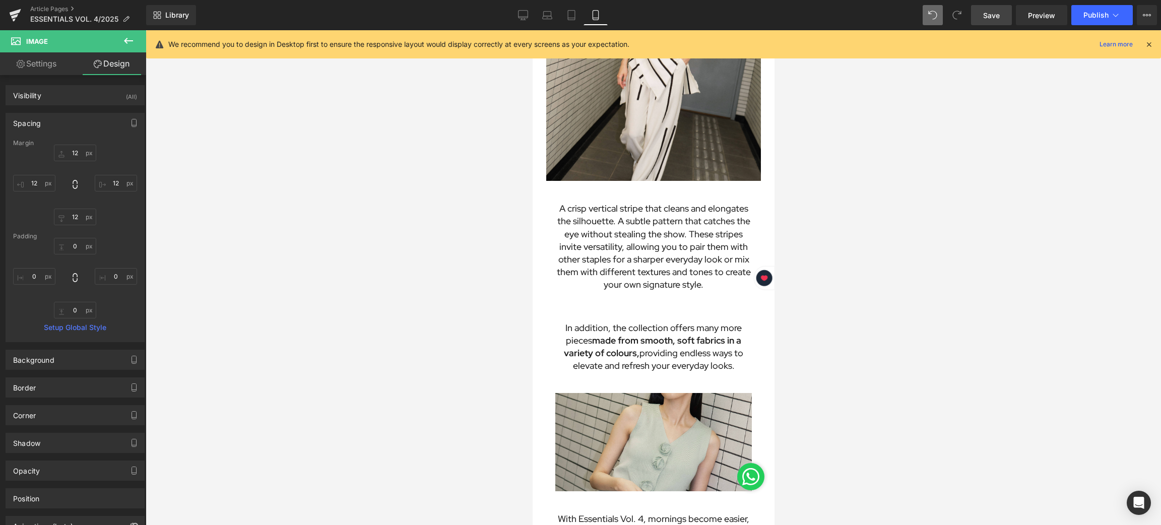
click at [653, 212] on div "A crisp vertical stripe that cleans and elongates the silhouette. A subtle patt…" at bounding box center [653, 246] width 197 height 89
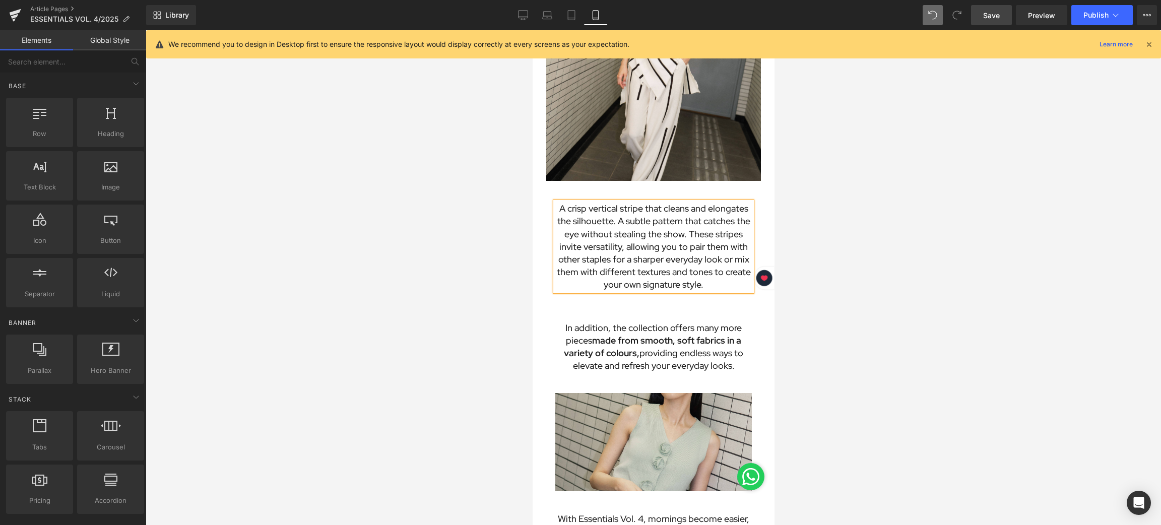
click at [828, 217] on div at bounding box center [654, 277] width 1016 height 495
click at [634, 247] on span "Text Block" at bounding box center [626, 253] width 33 height 12
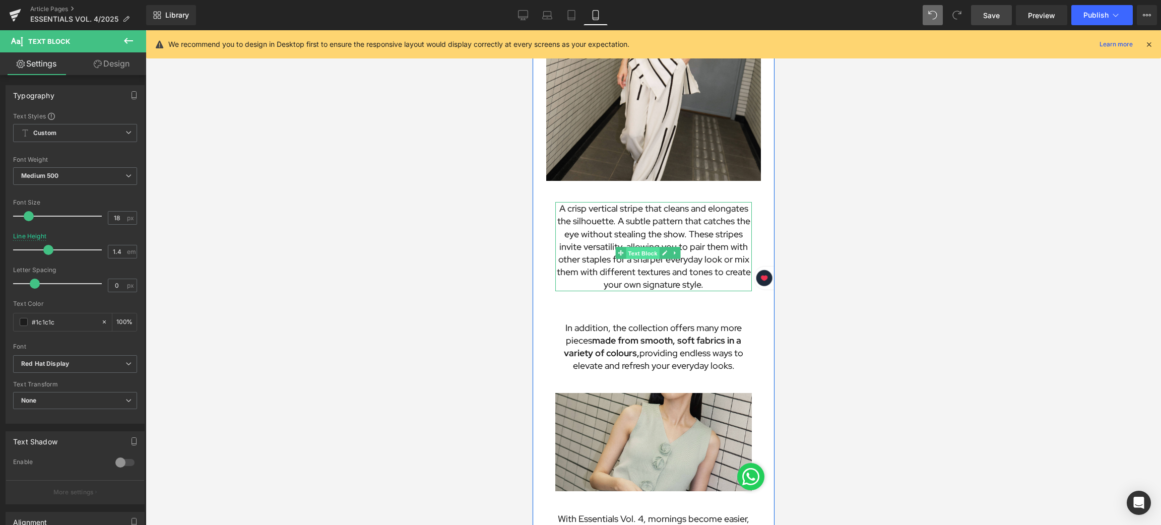
click at [638, 247] on span "Text Block" at bounding box center [641, 253] width 33 height 12
click at [123, 216] on div "18 px" at bounding box center [122, 218] width 29 height 14
click at [116, 217] on input "18" at bounding box center [117, 218] width 18 height 13
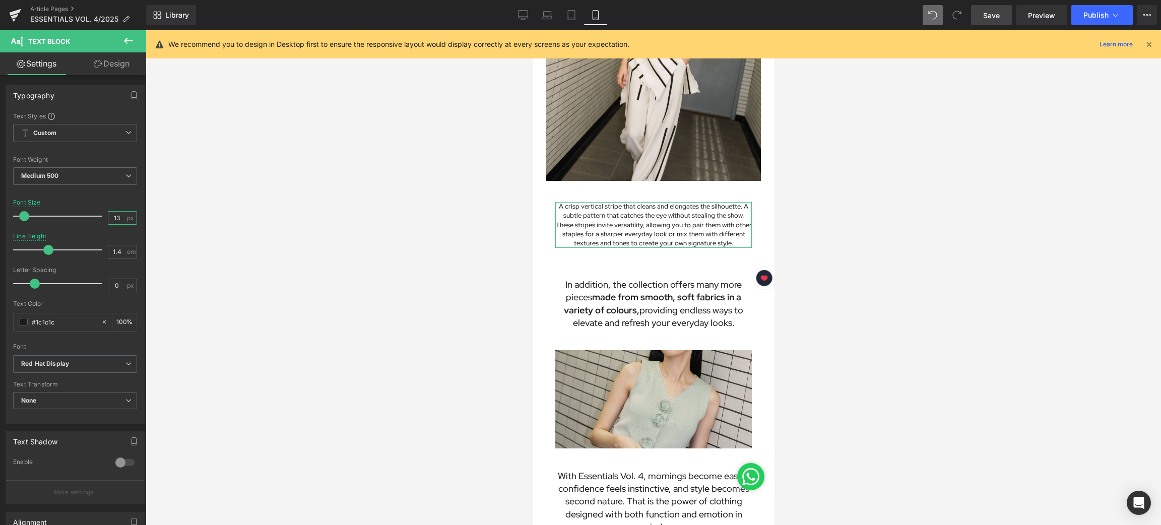
type input "13"
click at [110, 60] on link "Design" at bounding box center [111, 63] width 73 height 23
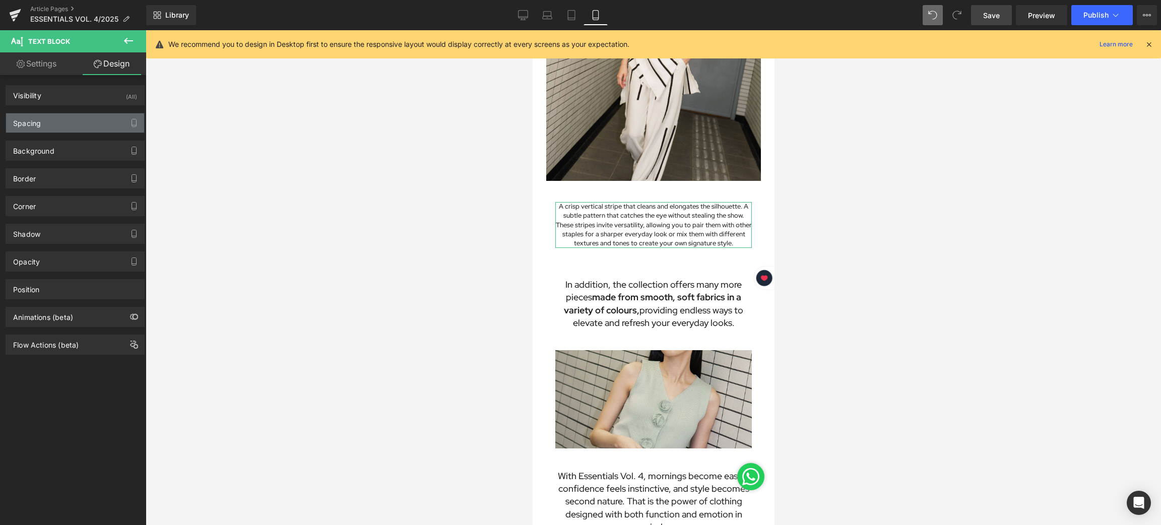
click at [39, 119] on div "Spacing" at bounding box center [27, 120] width 28 height 14
type input "30"
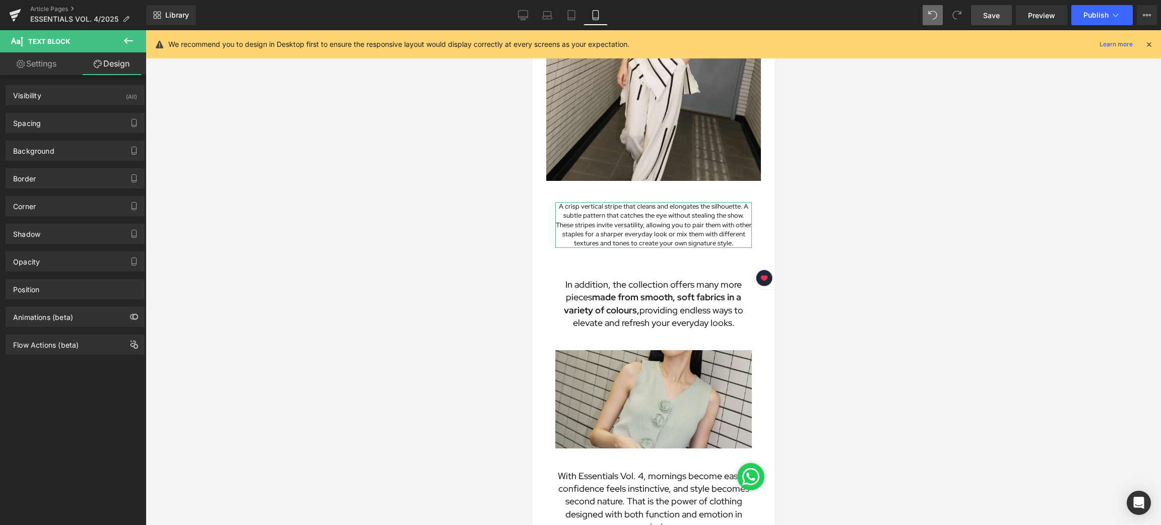
type input "0"
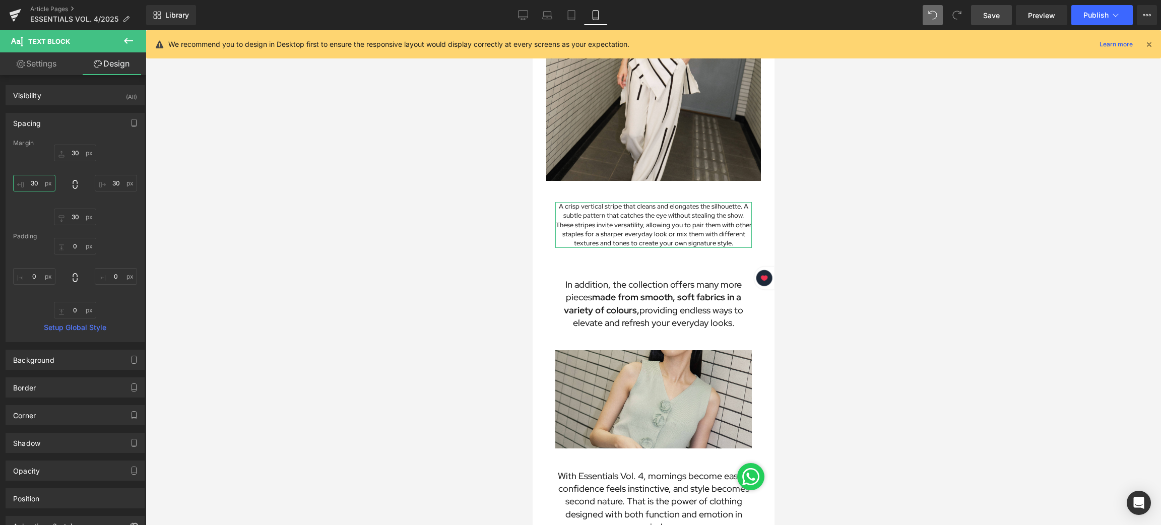
click at [33, 184] on input "30" at bounding box center [34, 183] width 42 height 17
type input "12"
click at [111, 183] on input "30" at bounding box center [116, 183] width 42 height 17
type input "12"
click at [631, 298] on span "Text Block" at bounding box center [626, 304] width 33 height 12
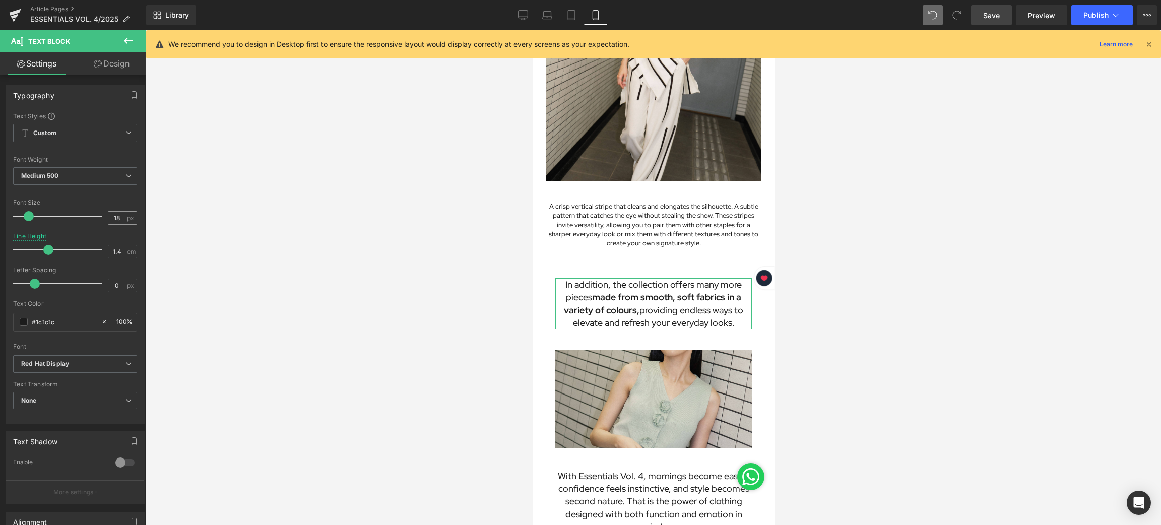
click at [124, 217] on div "18 px" at bounding box center [122, 218] width 29 height 14
click at [116, 219] on input "18" at bounding box center [117, 218] width 18 height 13
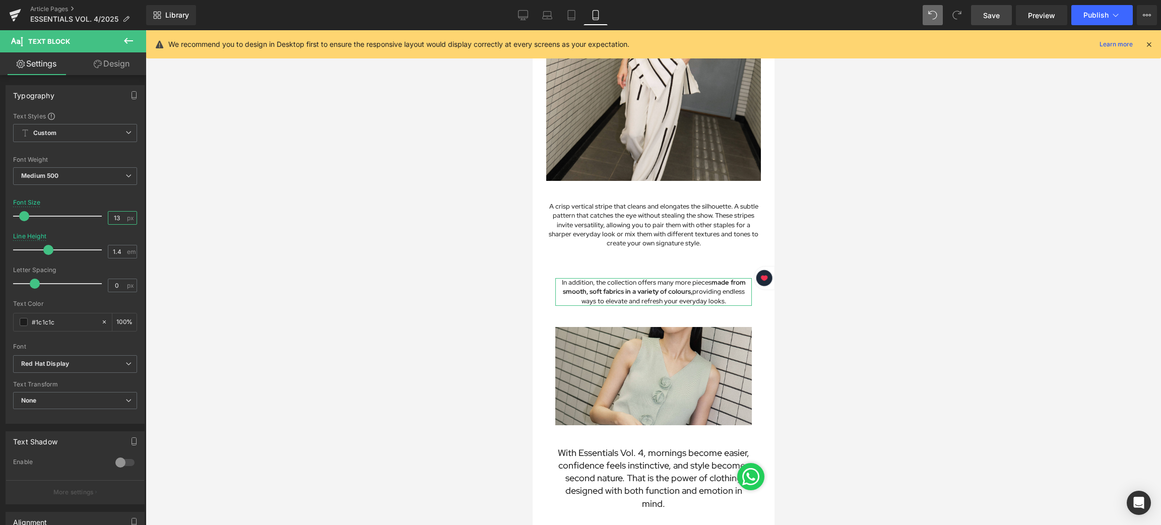
type input "13"
click at [107, 64] on link "Design" at bounding box center [111, 63] width 73 height 23
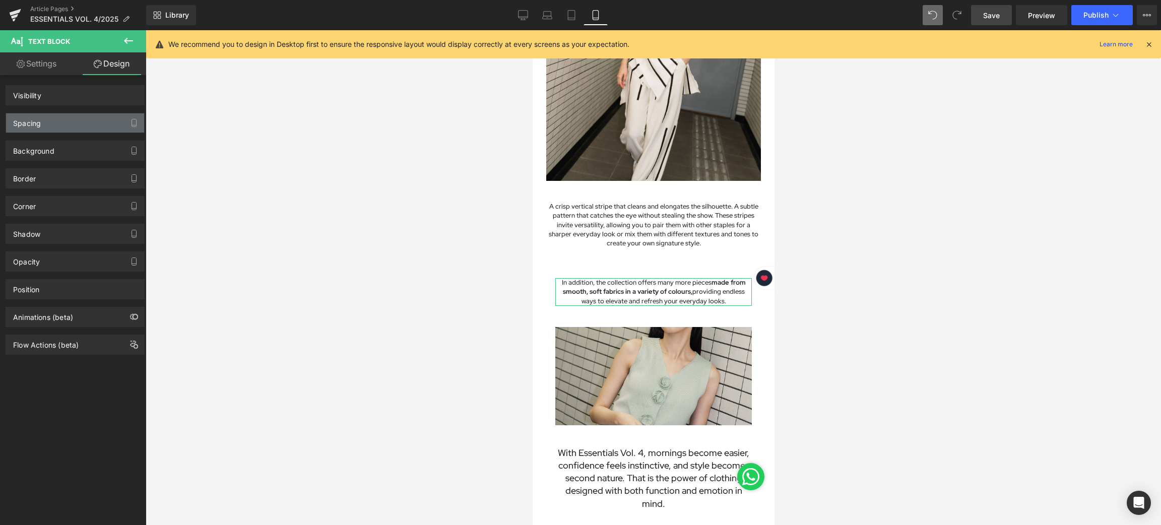
click at [35, 122] on div "Spacing" at bounding box center [27, 120] width 28 height 14
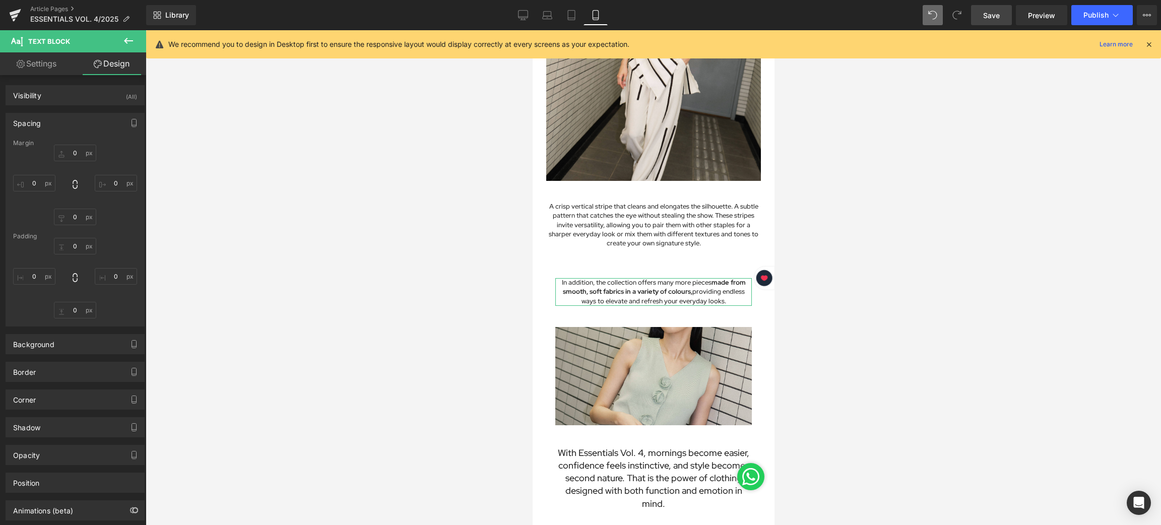
type input "30"
type input "0"
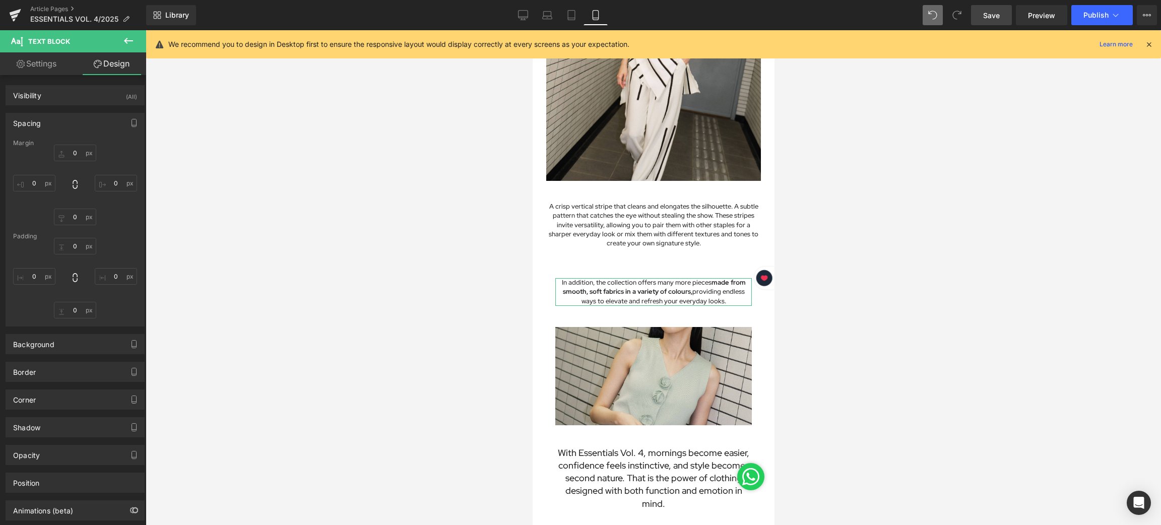
type input "0"
click at [35, 178] on input "30" at bounding box center [34, 183] width 42 height 17
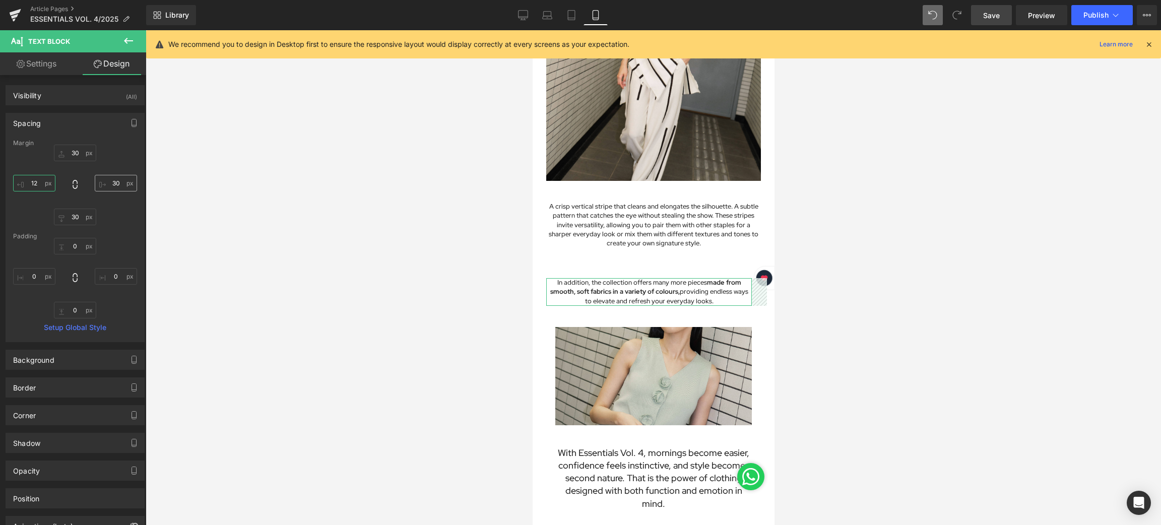
type input "12"
click at [111, 187] on input "30" at bounding box center [116, 183] width 42 height 17
type input "12"
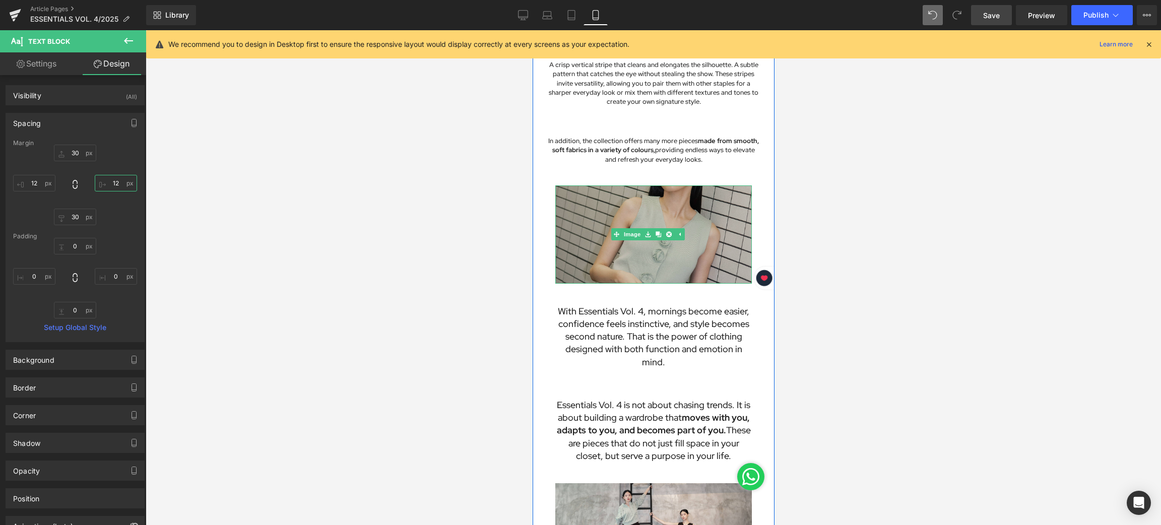
scroll to position [1058, 0]
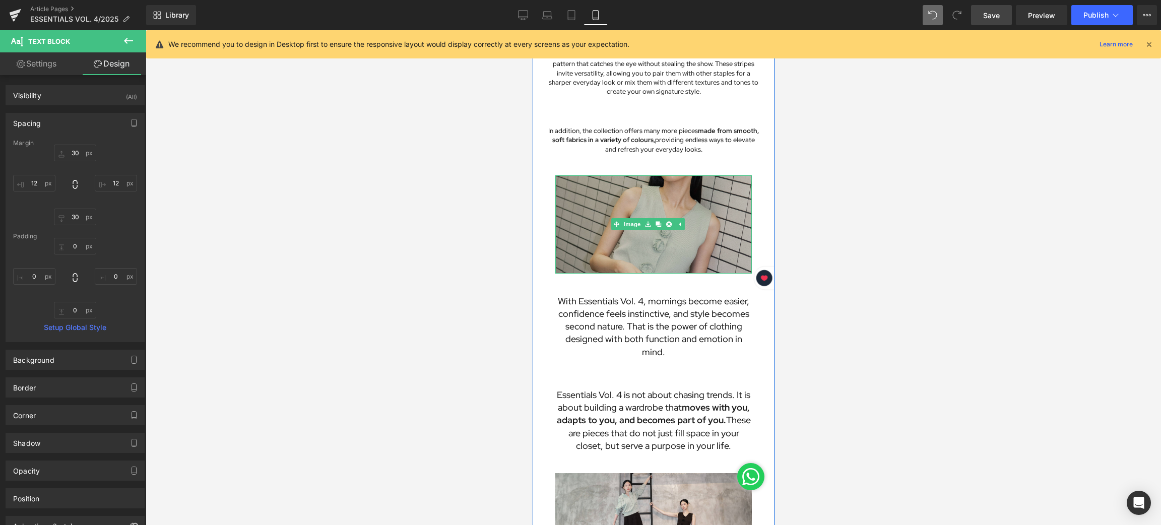
click at [634, 175] on img at bounding box center [653, 224] width 197 height 98
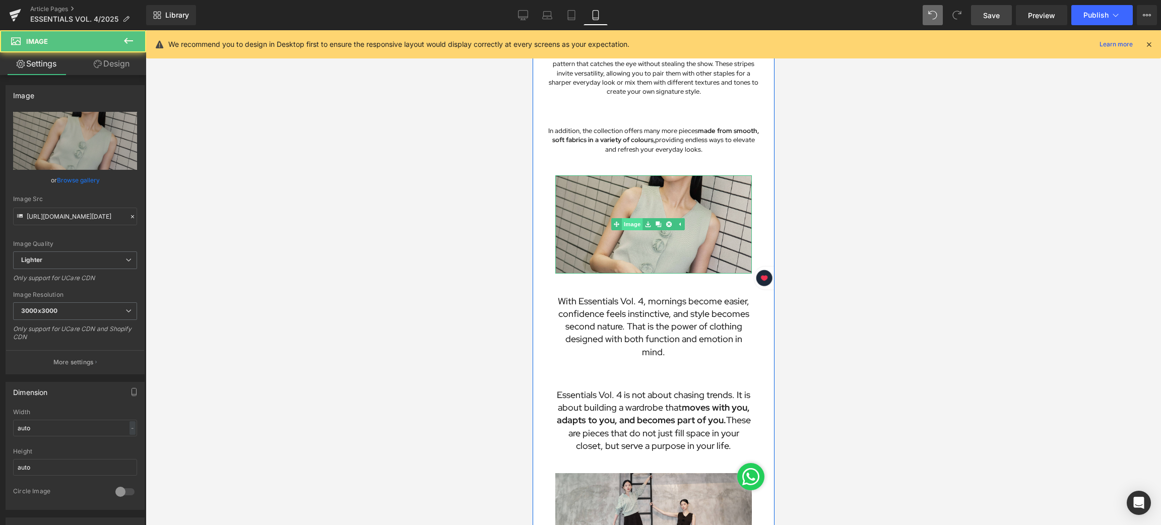
click at [628, 218] on link "Image" at bounding box center [626, 224] width 31 height 12
click at [646, 219] on span "Image" at bounding box center [647, 225] width 21 height 12
click at [119, 56] on link "Design" at bounding box center [111, 63] width 73 height 23
click at [0, 0] on div "Spacing" at bounding box center [0, 0] width 0 height 0
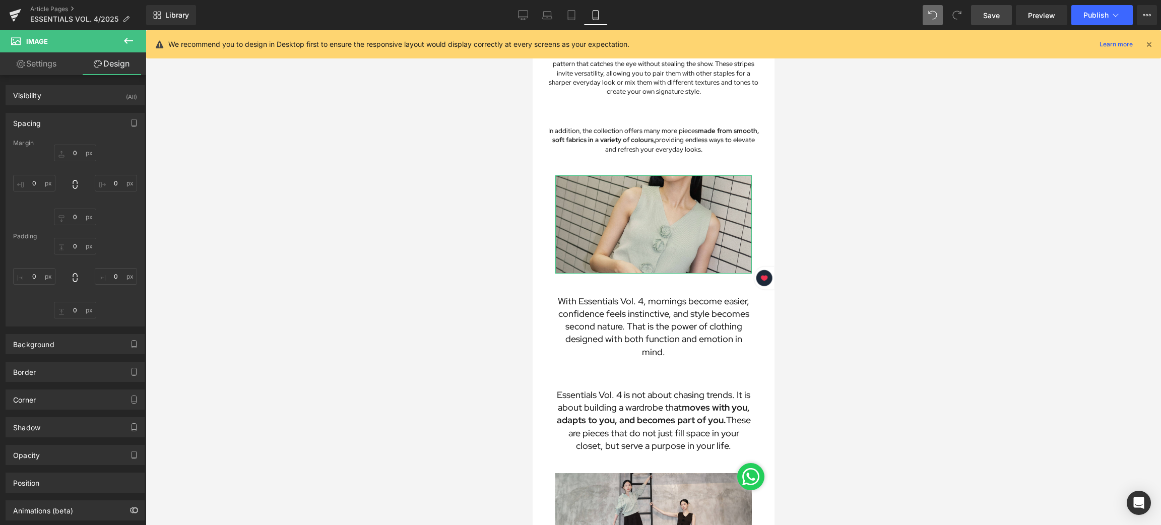
type input "12"
type input "30"
type input "12"
type input "30"
type input "0"
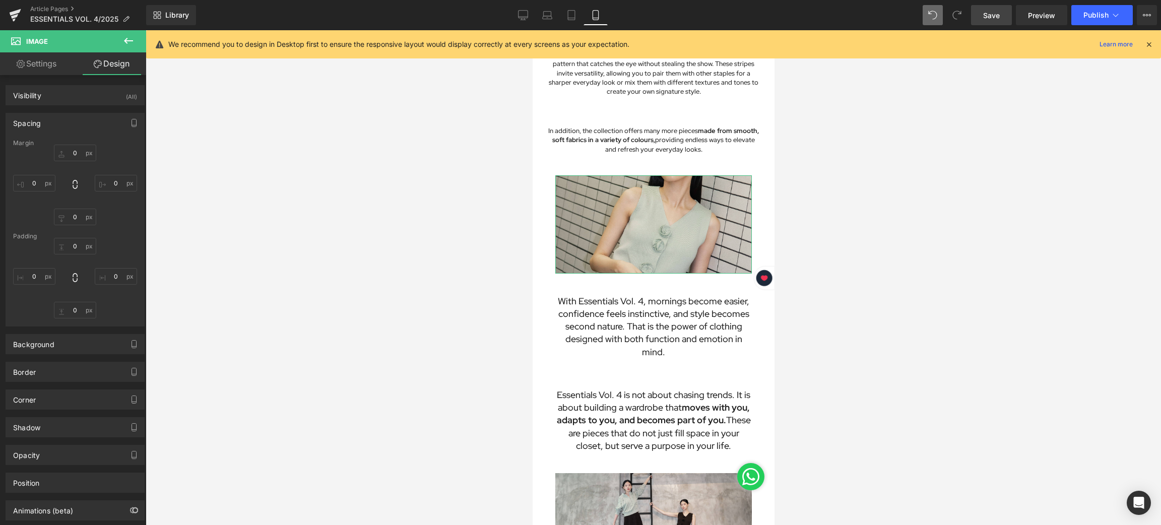
type input "0"
click at [39, 182] on input "30" at bounding box center [34, 183] width 42 height 17
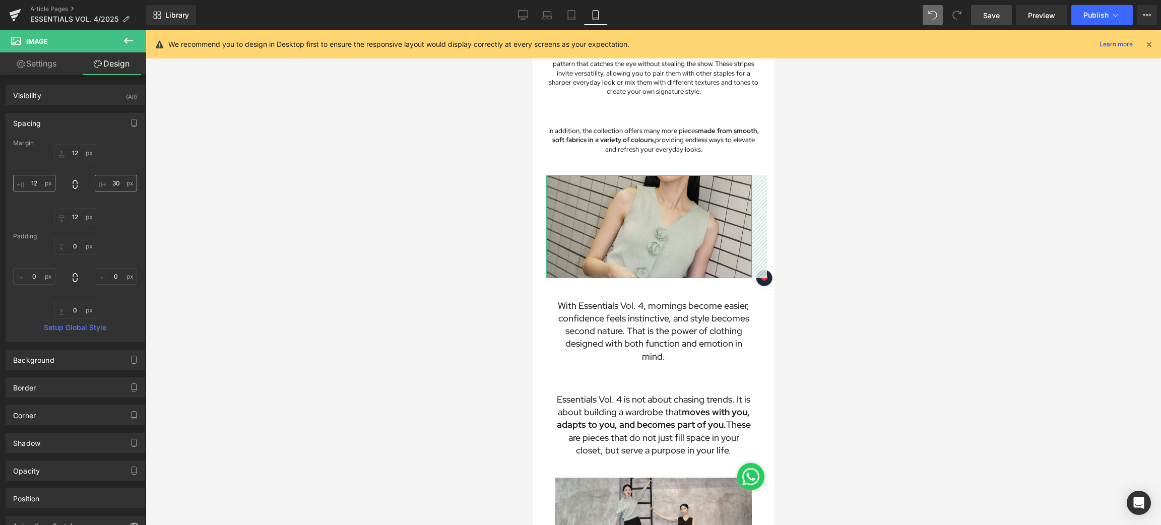
type input "12"
click at [123, 184] on input "30" at bounding box center [116, 183] width 42 height 17
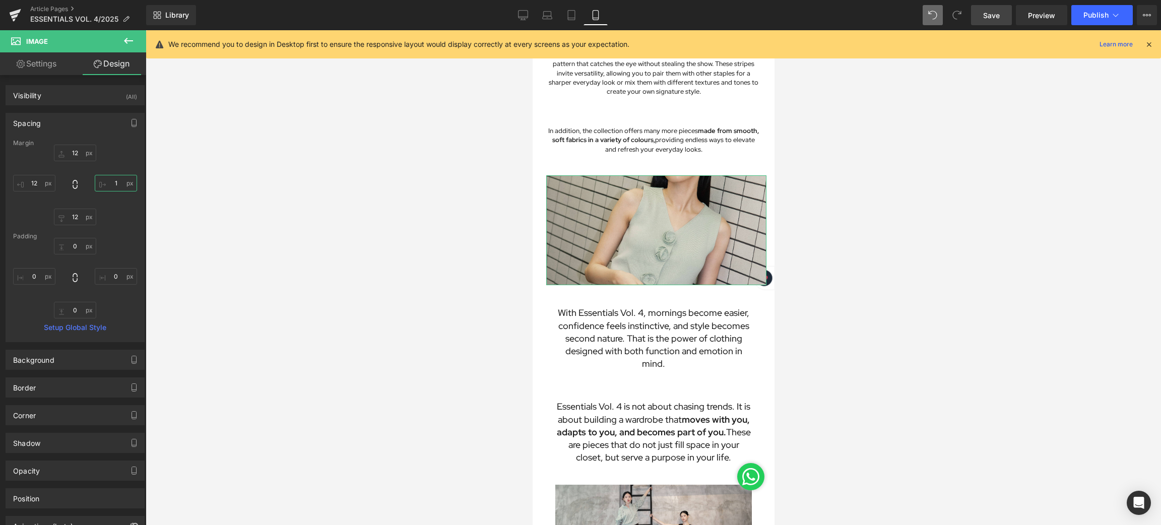
type input "12"
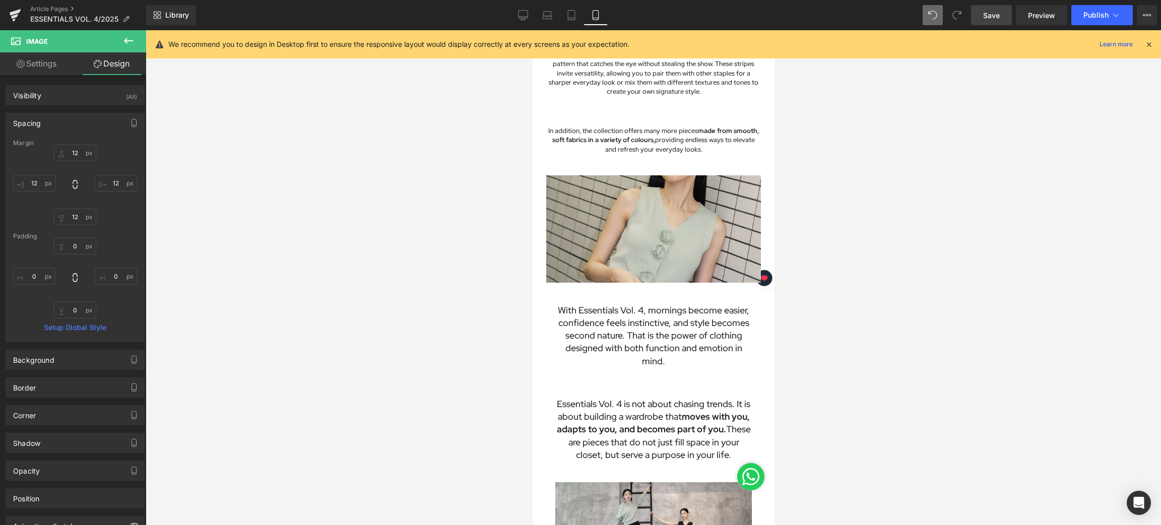
click at [846, 297] on div at bounding box center [654, 277] width 1016 height 495
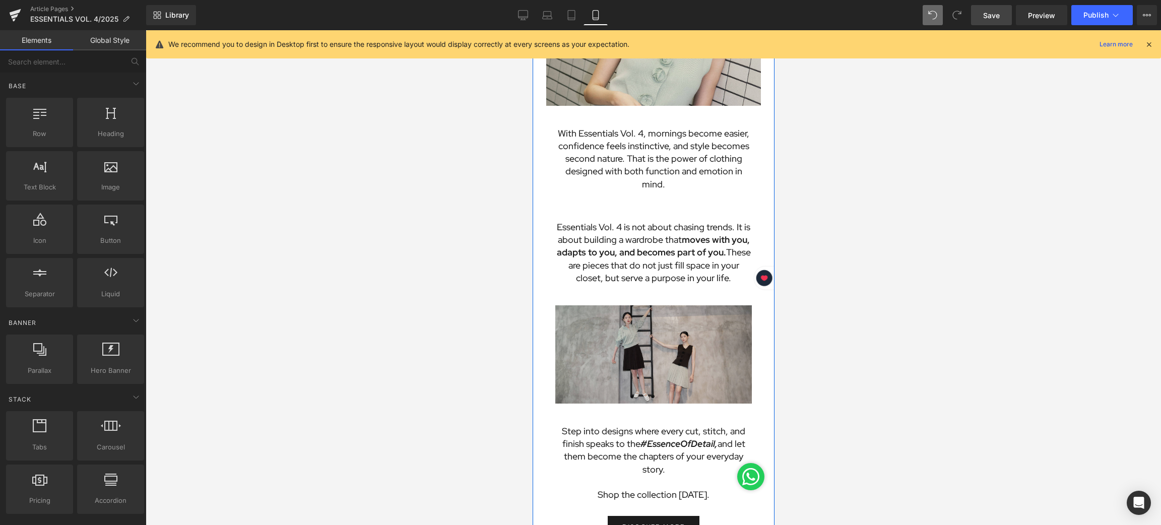
scroll to position [1210, 0]
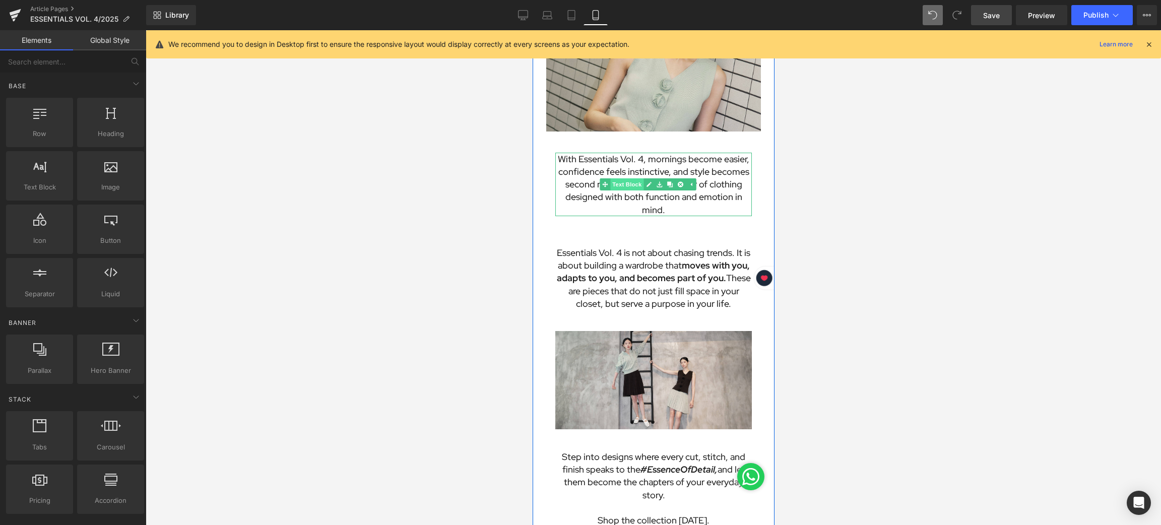
click at [632, 178] on span "Text Block" at bounding box center [626, 184] width 33 height 12
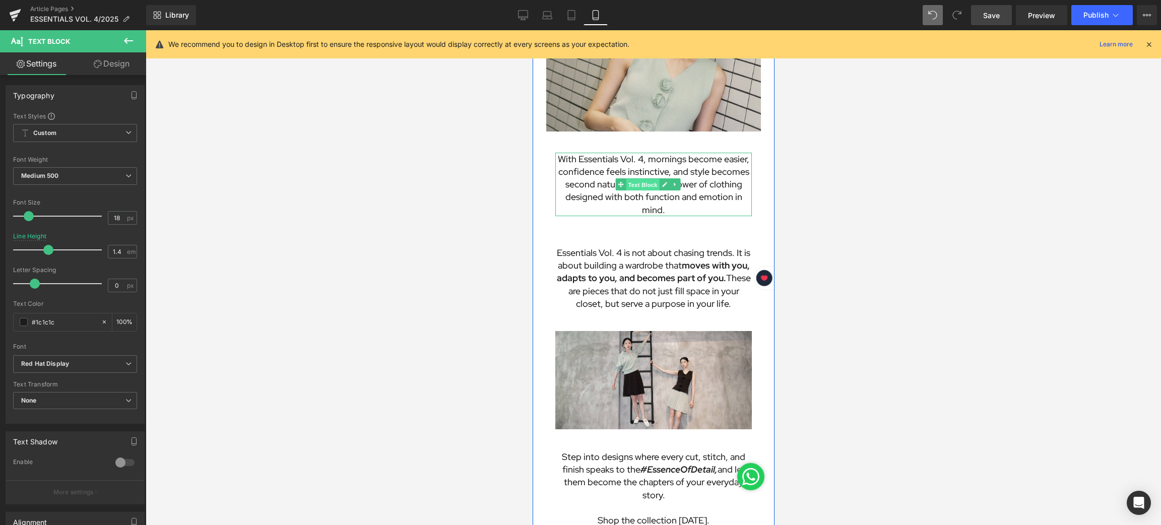
click at [638, 179] on span "Text Block" at bounding box center [641, 185] width 33 height 12
click at [122, 216] on input "18" at bounding box center [117, 218] width 18 height 13
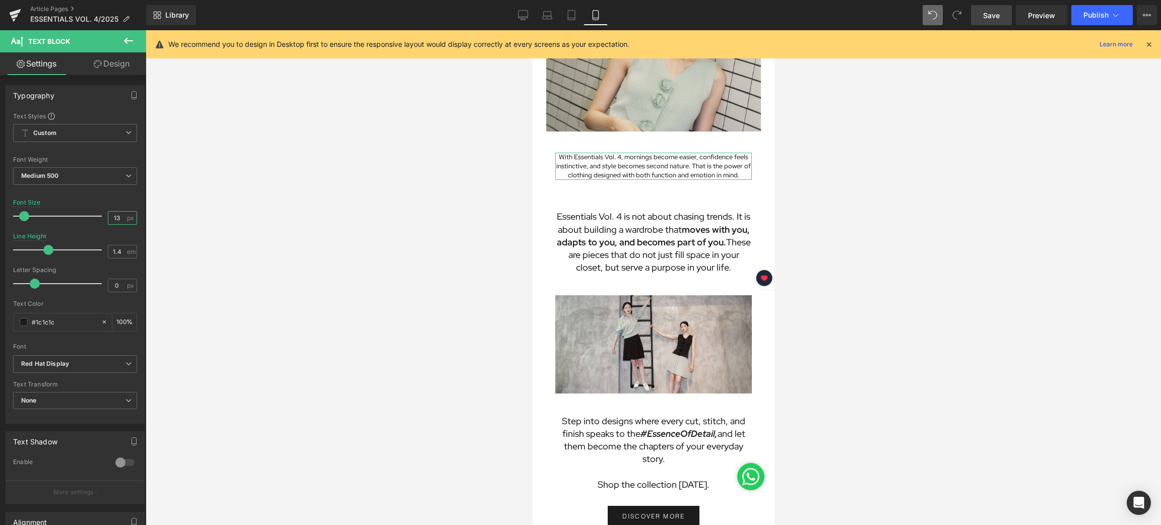
type input "13"
click at [111, 62] on link "Design" at bounding box center [111, 63] width 73 height 23
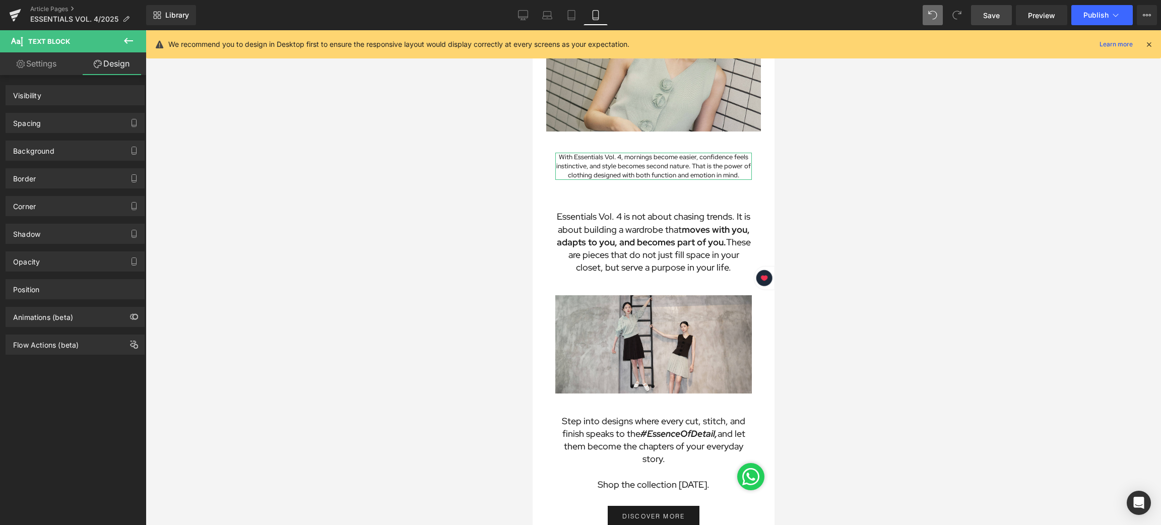
click at [40, 116] on div "Spacing" at bounding box center [27, 120] width 28 height 14
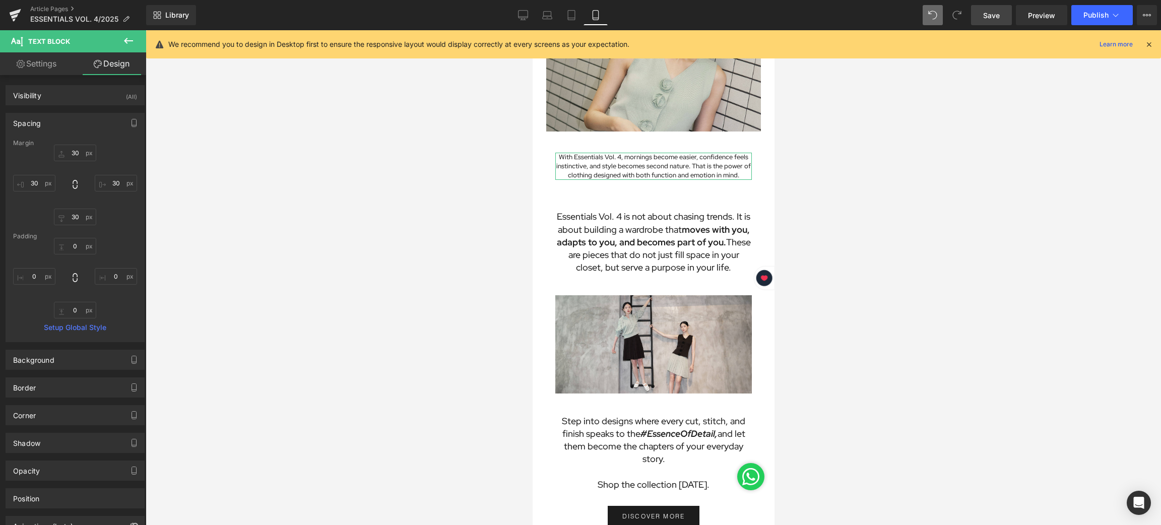
type input "30"
click at [42, 181] on input "30" at bounding box center [34, 183] width 42 height 17
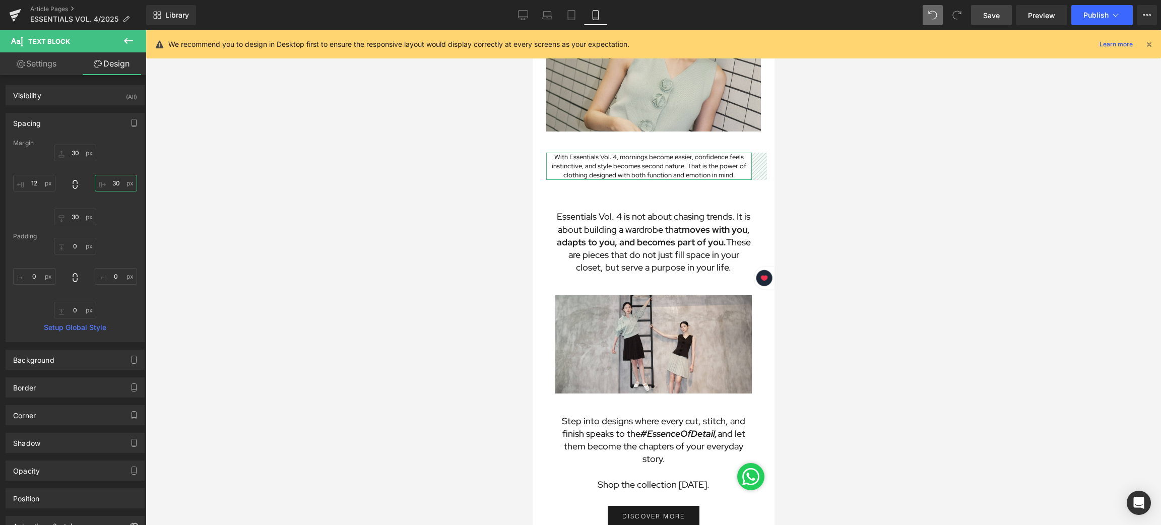
click at [115, 187] on input "30" at bounding box center [116, 183] width 42 height 17
click at [389, 275] on div at bounding box center [654, 277] width 1016 height 495
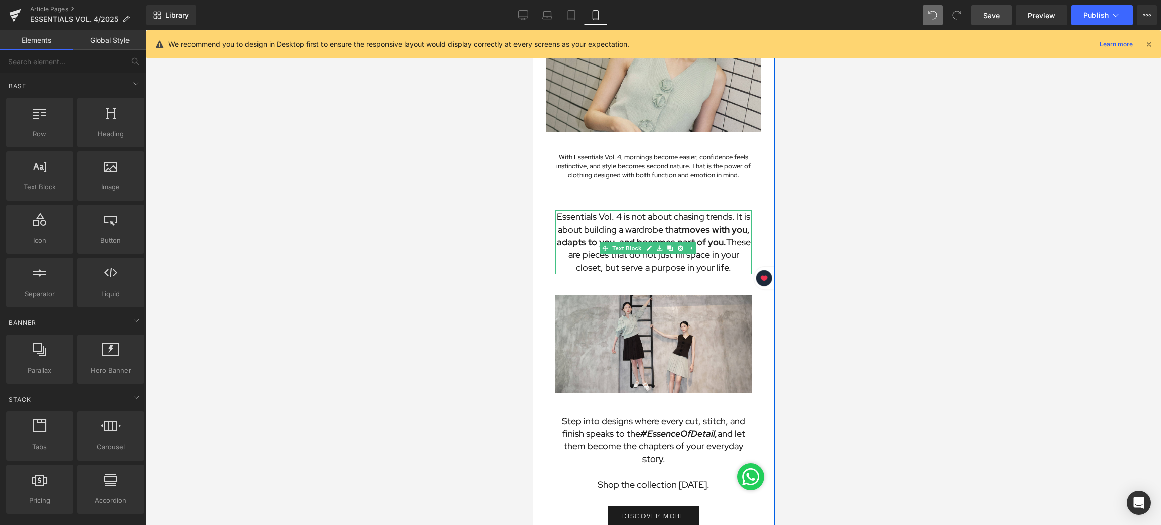
click at [625, 242] on span "Text Block" at bounding box center [626, 248] width 33 height 12
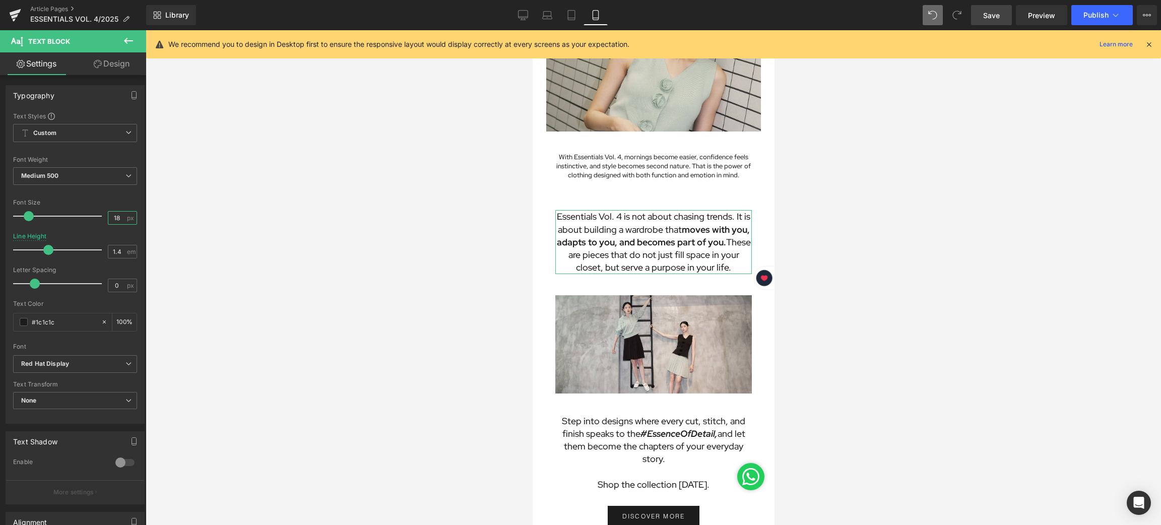
click at [120, 217] on input "18" at bounding box center [117, 218] width 18 height 13
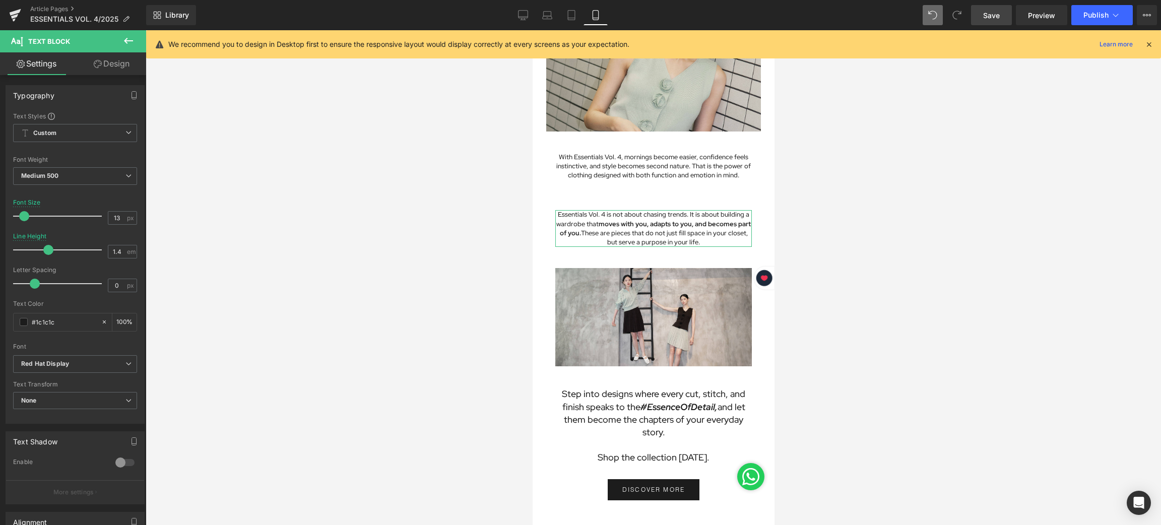
click at [107, 69] on link "Design" at bounding box center [111, 63] width 73 height 23
click at [0, 0] on div "Spacing" at bounding box center [0, 0] width 0 height 0
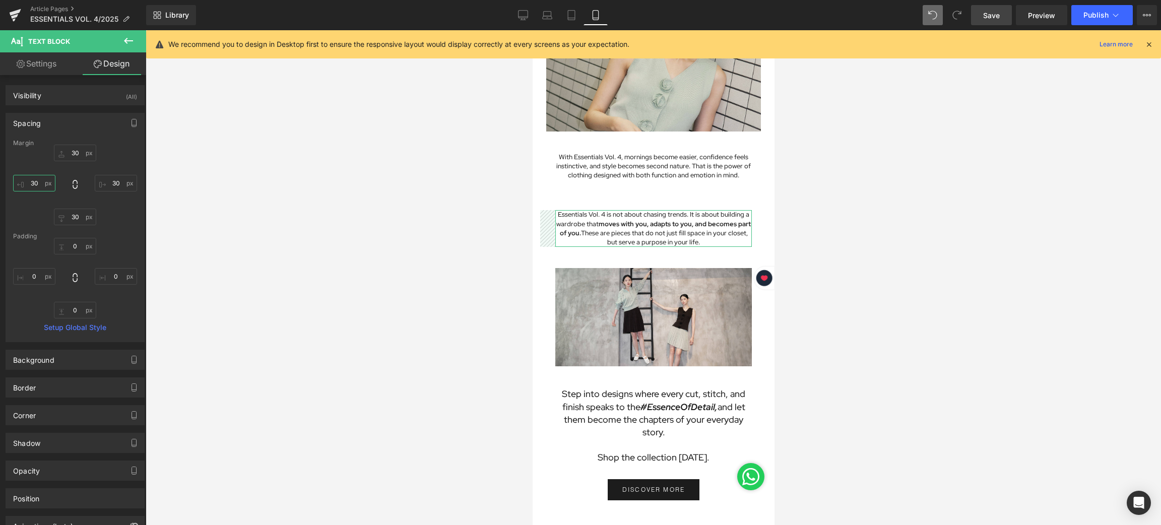
click at [37, 183] on input "30" at bounding box center [34, 183] width 42 height 17
click at [116, 183] on input "30" at bounding box center [116, 183] width 42 height 17
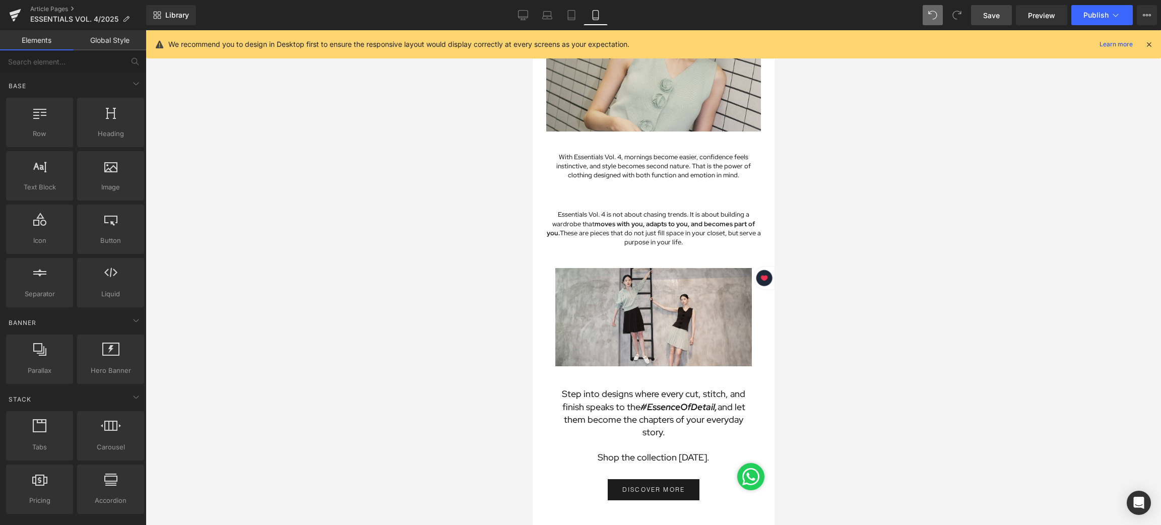
click at [340, 295] on div at bounding box center [654, 277] width 1016 height 495
drag, startPoint x: 645, startPoint y: 271, endPoint x: 693, endPoint y: 133, distance: 146.3
click at [645, 312] on span "Image" at bounding box center [647, 318] width 21 height 12
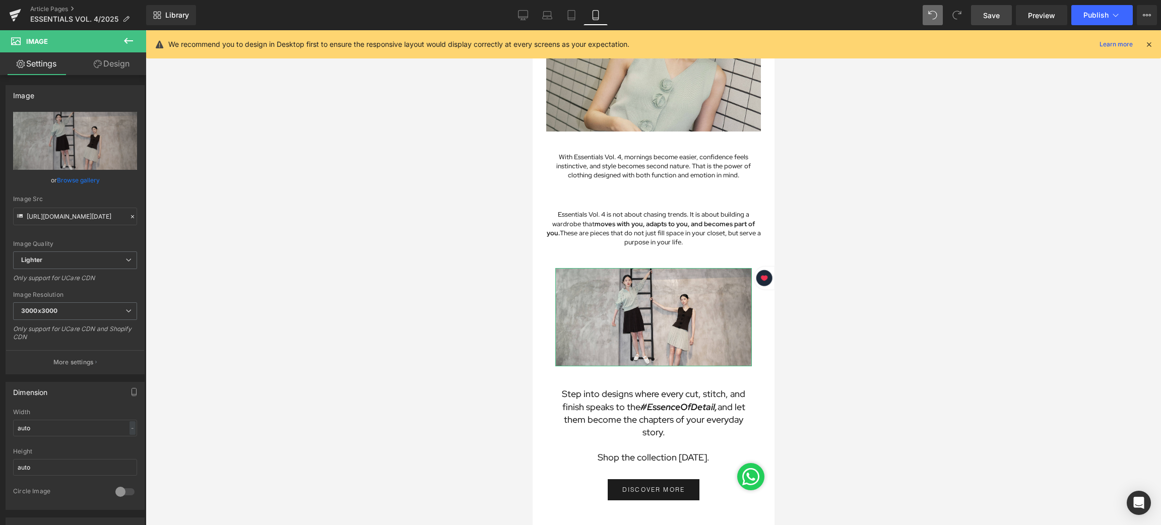
click at [102, 59] on link "Design" at bounding box center [111, 63] width 73 height 23
click at [0, 0] on div "Spacing" at bounding box center [0, 0] width 0 height 0
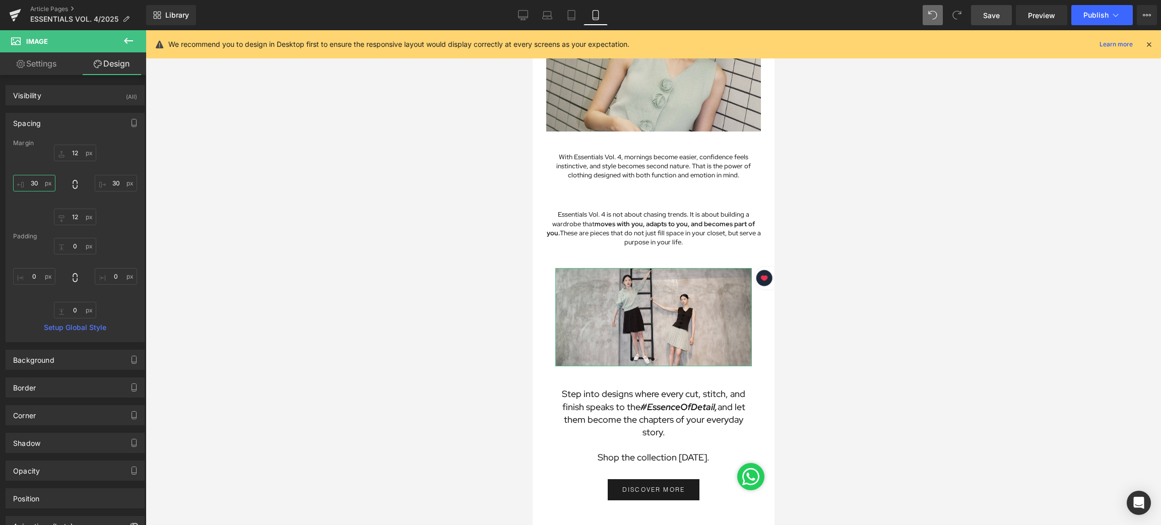
click at [33, 180] on input "30" at bounding box center [34, 183] width 42 height 17
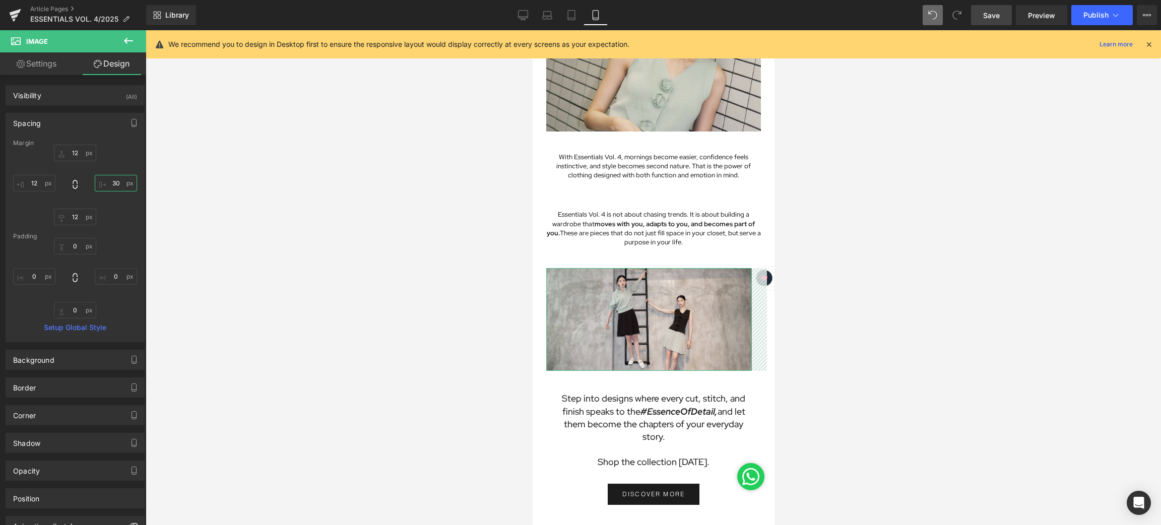
click at [118, 183] on input "30" at bounding box center [116, 183] width 42 height 17
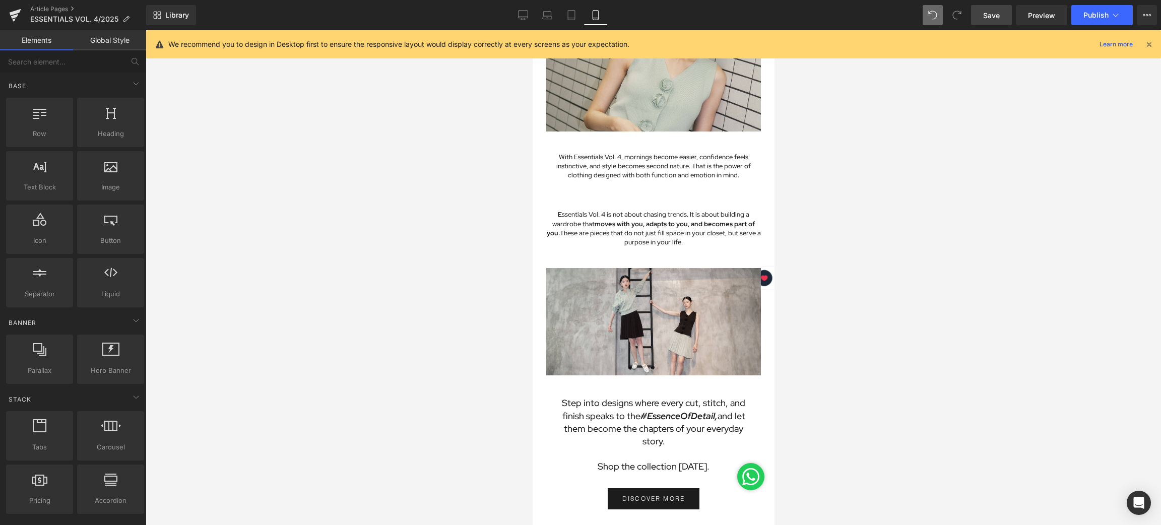
click at [355, 267] on div at bounding box center [654, 277] width 1016 height 495
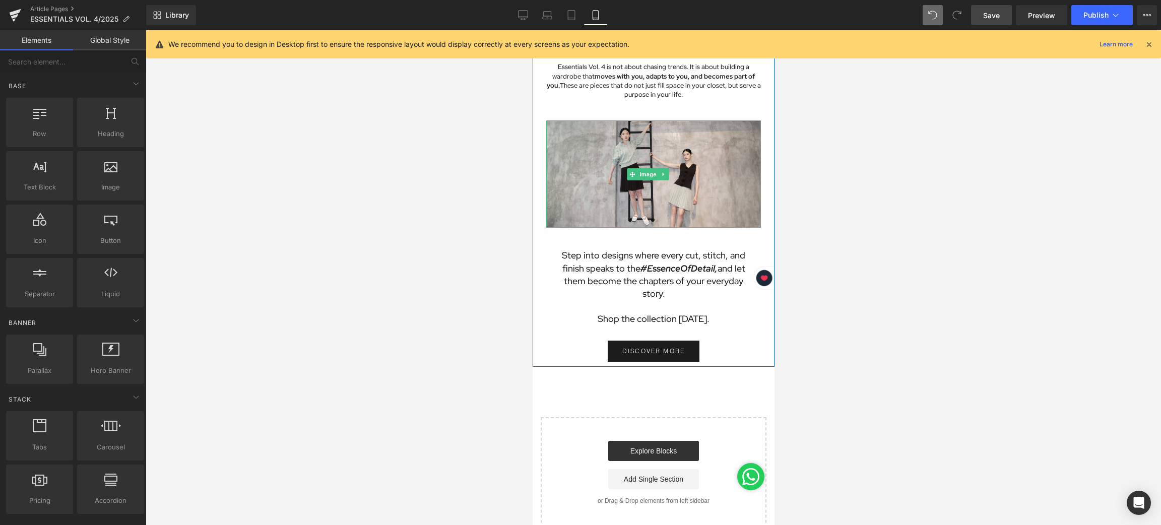
scroll to position [1360, 0]
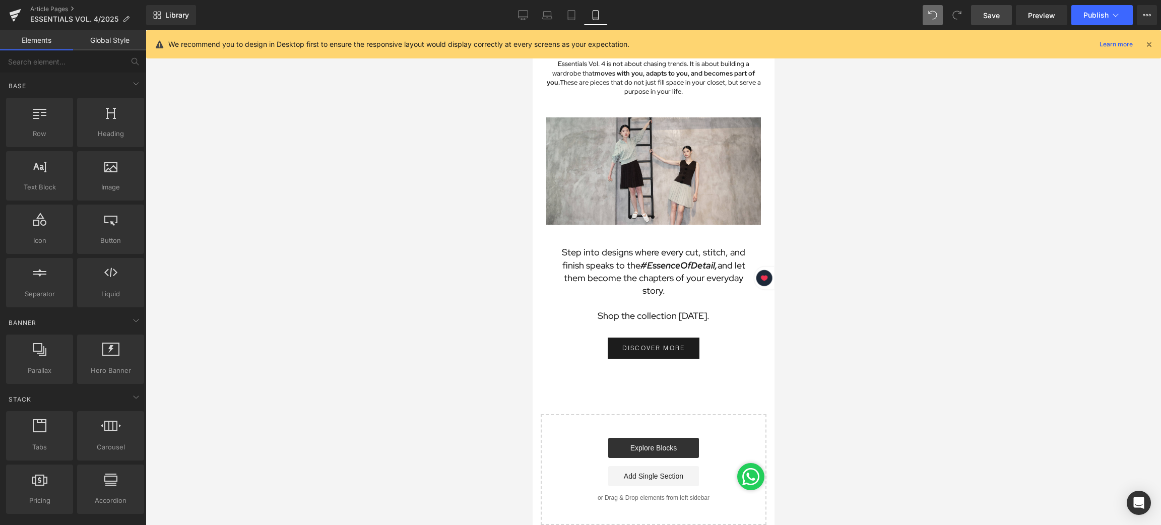
click at [907, 225] on div at bounding box center [654, 277] width 1016 height 495
drag, startPoint x: 642, startPoint y: 235, endPoint x: 730, endPoint y: 204, distance: 93.7
click at [642, 279] on span "Text Block" at bounding box center [641, 285] width 33 height 12
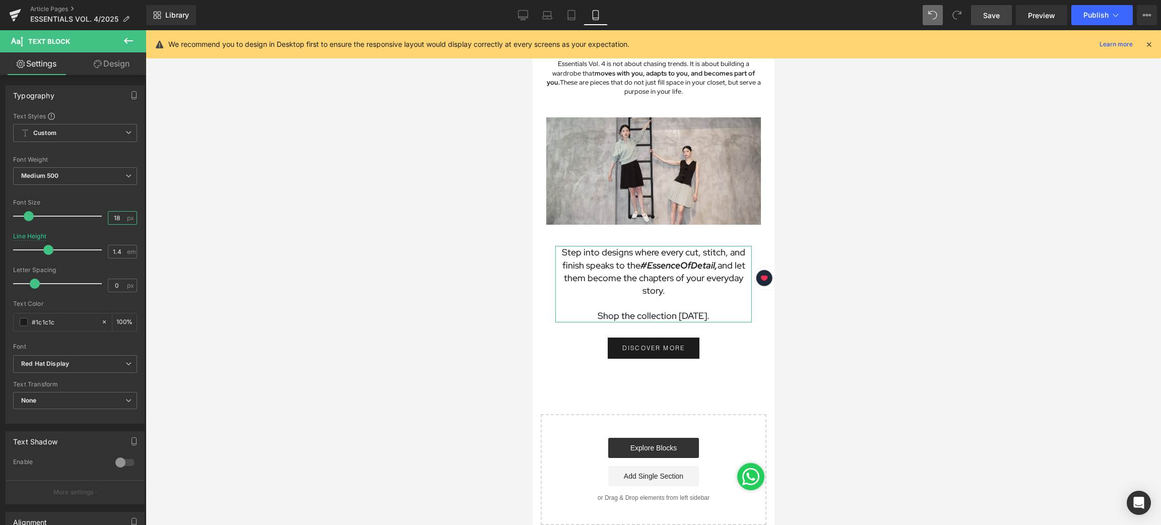
click at [122, 219] on input "18" at bounding box center [117, 218] width 18 height 13
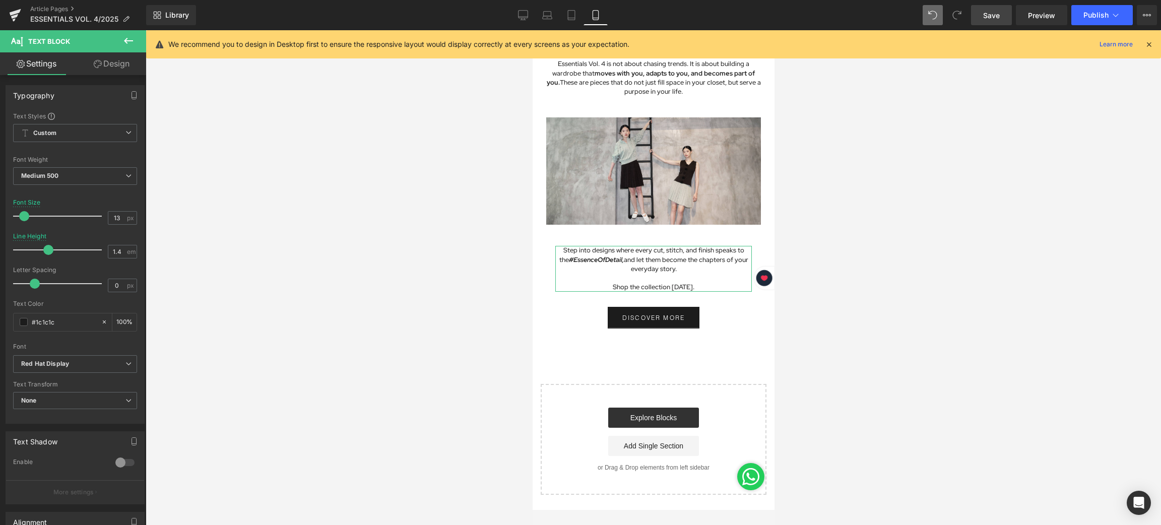
click at [105, 65] on link "Design" at bounding box center [111, 63] width 73 height 23
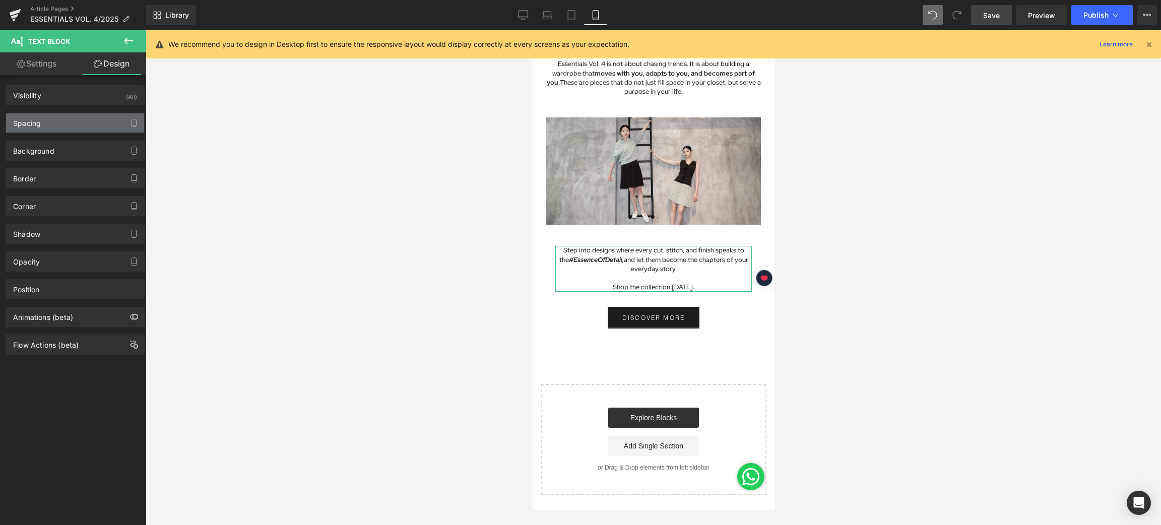
click at [30, 124] on div "Spacing" at bounding box center [27, 120] width 28 height 14
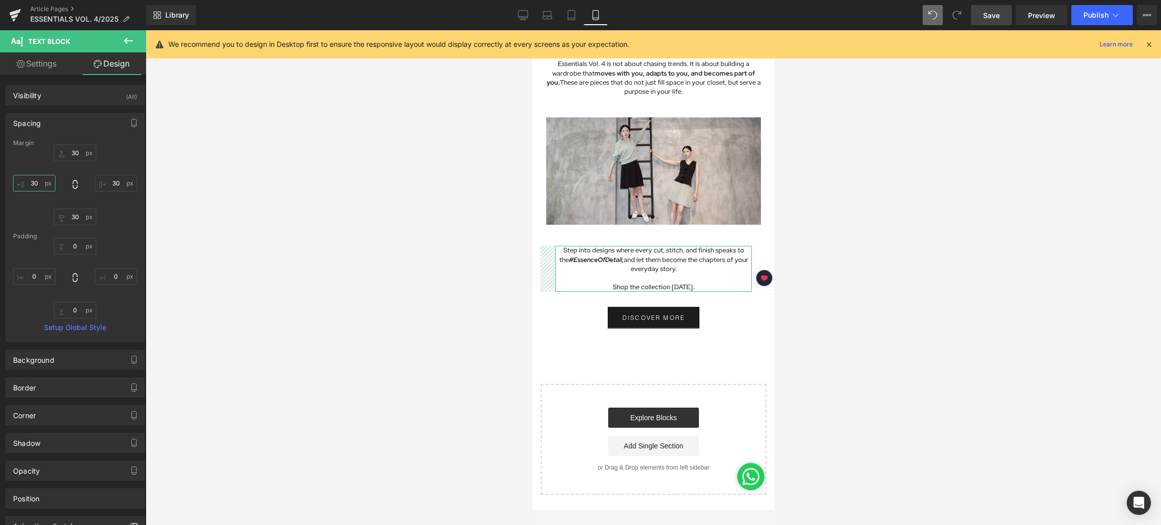
click at [44, 181] on input "30" at bounding box center [34, 183] width 42 height 17
click at [119, 184] on input "30" at bounding box center [116, 183] width 42 height 17
click at [365, 323] on div at bounding box center [654, 277] width 1016 height 495
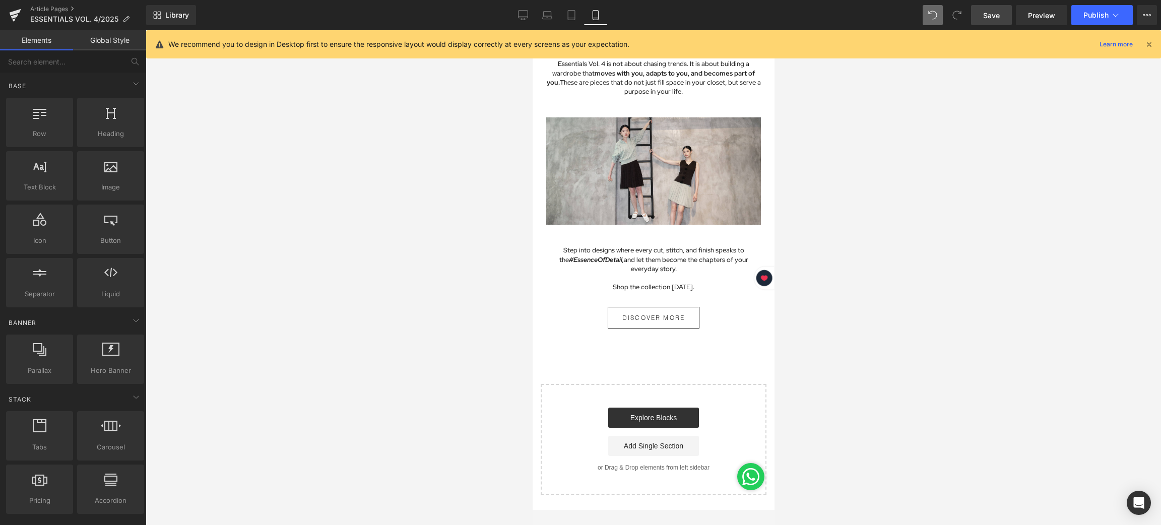
click at [638, 307] on div "DISCOVER MORE Button" at bounding box center [653, 318] width 227 height 22
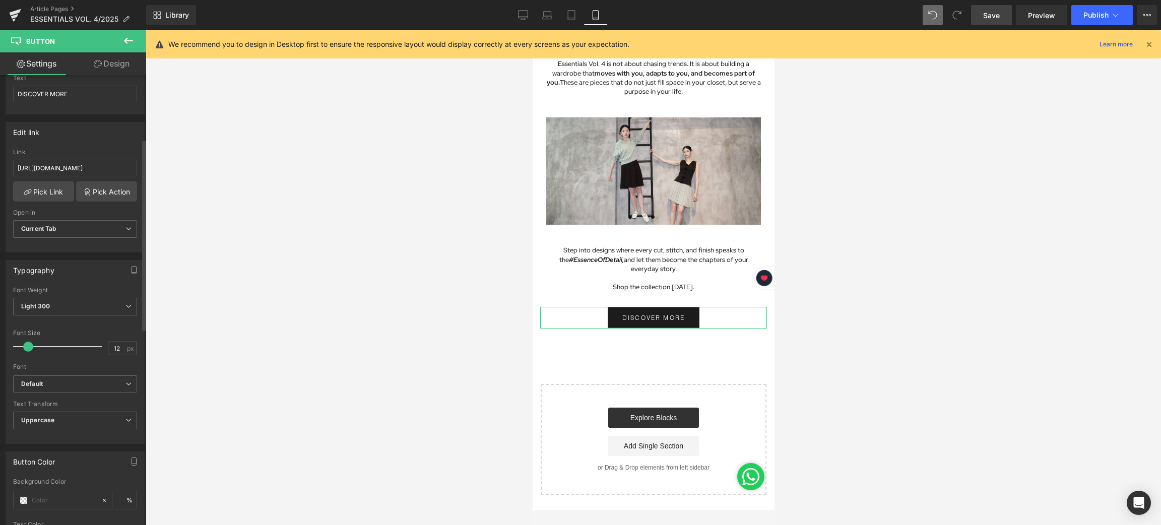
scroll to position [151, 0]
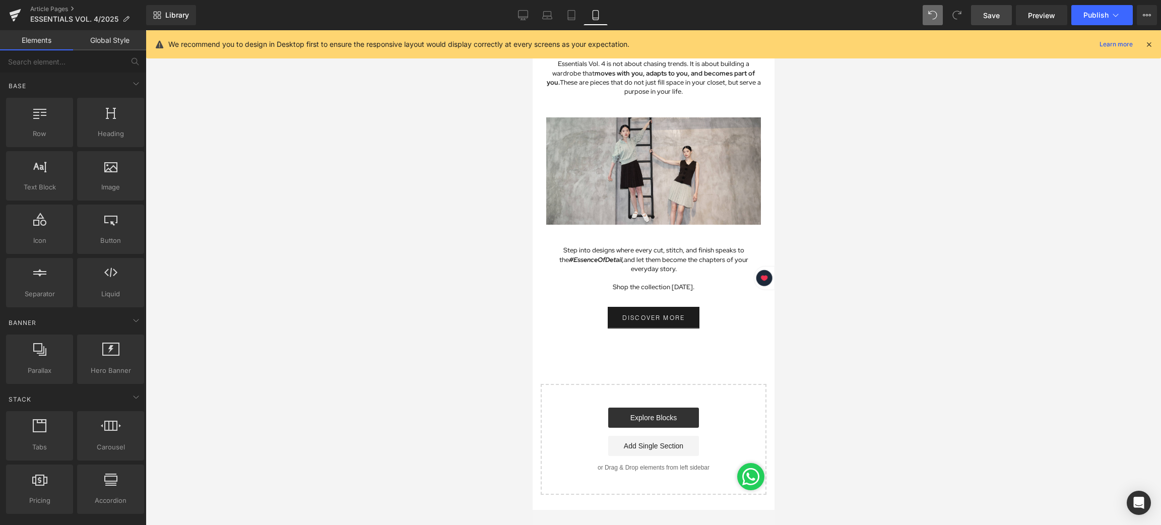
drag, startPoint x: 721, startPoint y: 314, endPoint x: 1307, endPoint y: 344, distance: 586.5
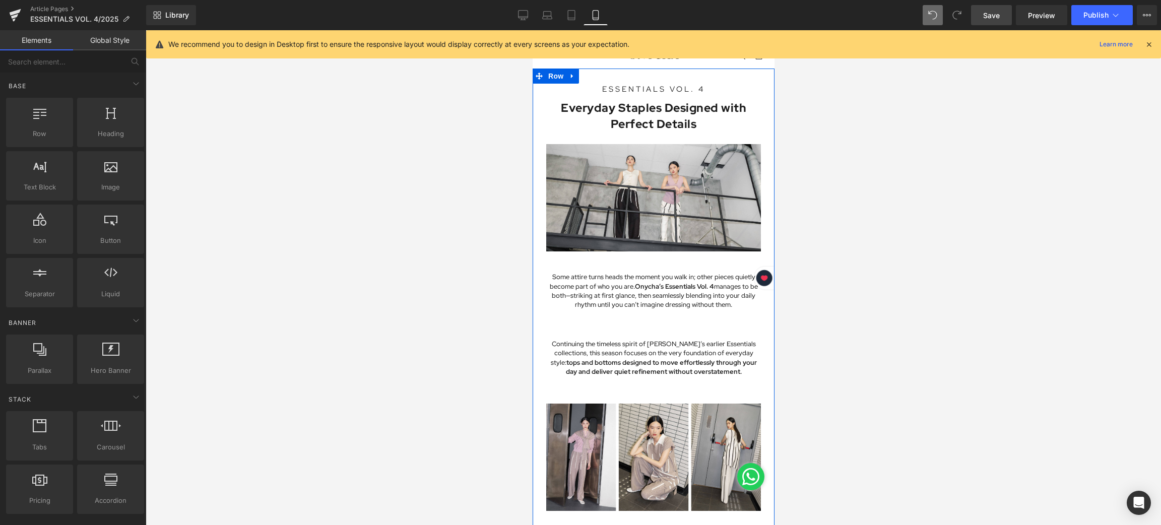
scroll to position [0, 0]
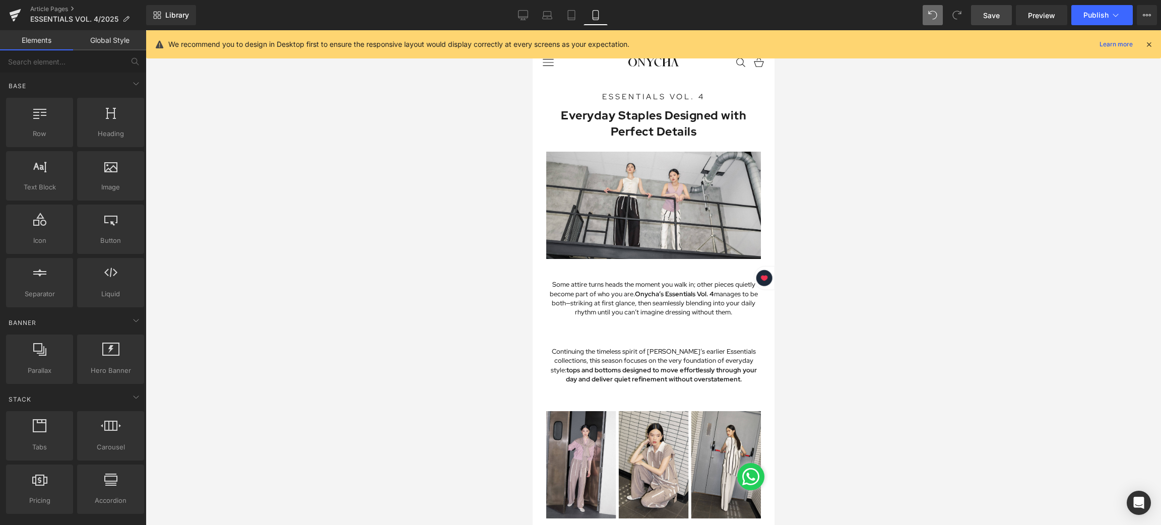
click at [988, 16] on span "Save" at bounding box center [991, 15] width 17 height 11
click at [1150, 42] on icon at bounding box center [1149, 44] width 9 height 9
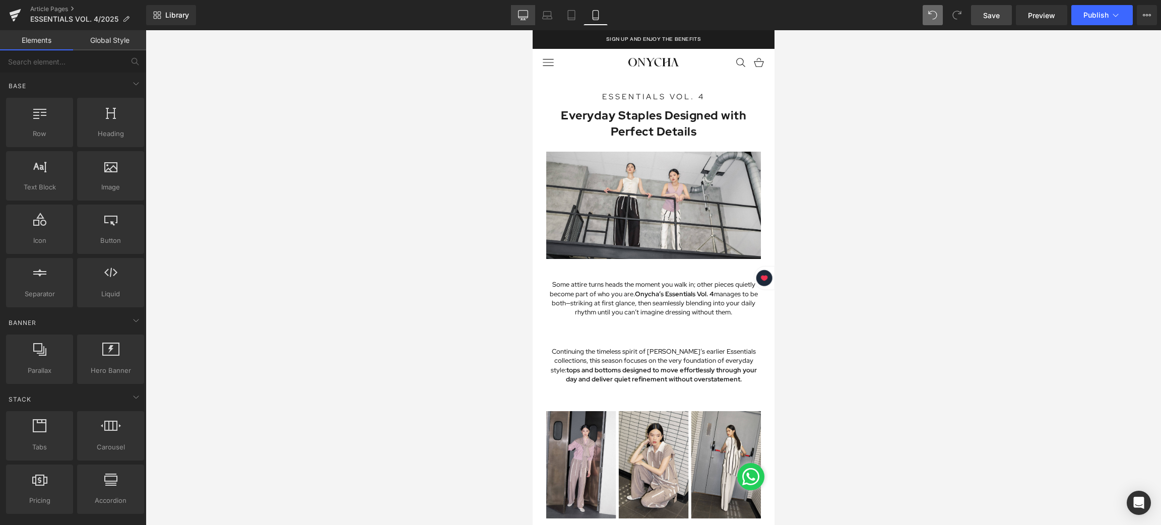
click at [532, 9] on link "Desktop" at bounding box center [523, 15] width 24 height 20
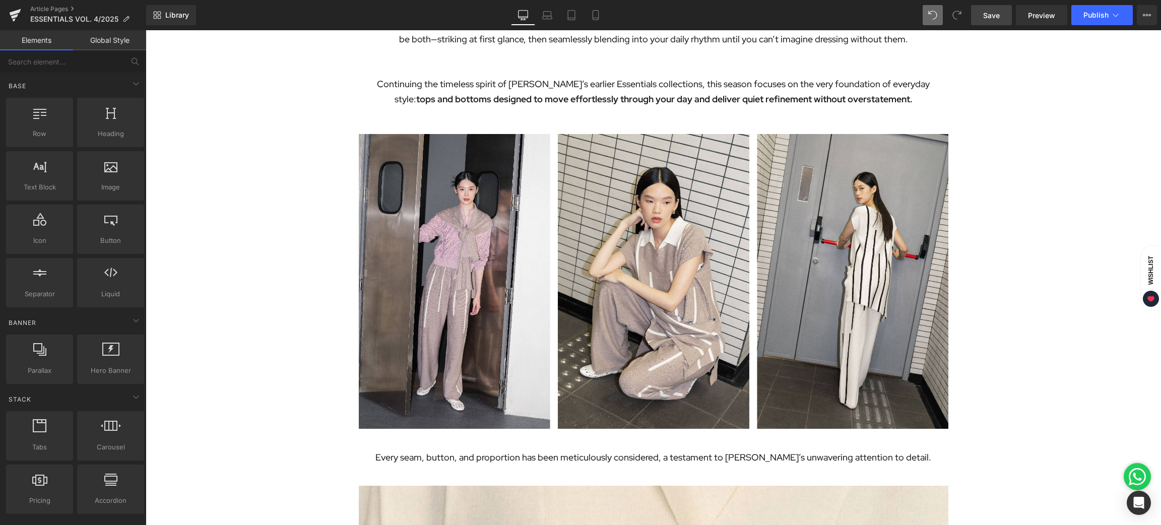
scroll to position [505, 0]
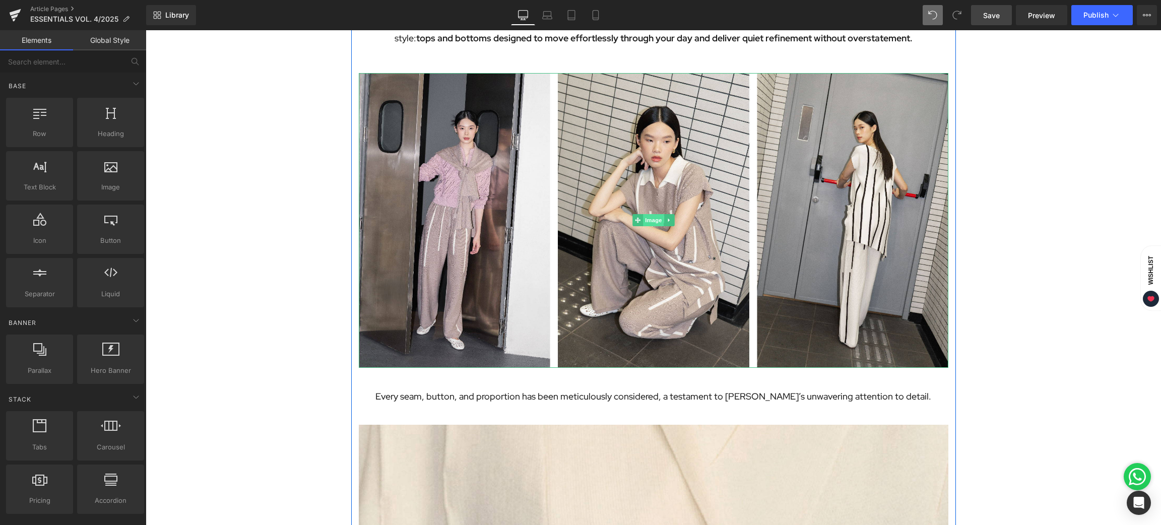
click at [645, 219] on span "Image" at bounding box center [653, 220] width 21 height 12
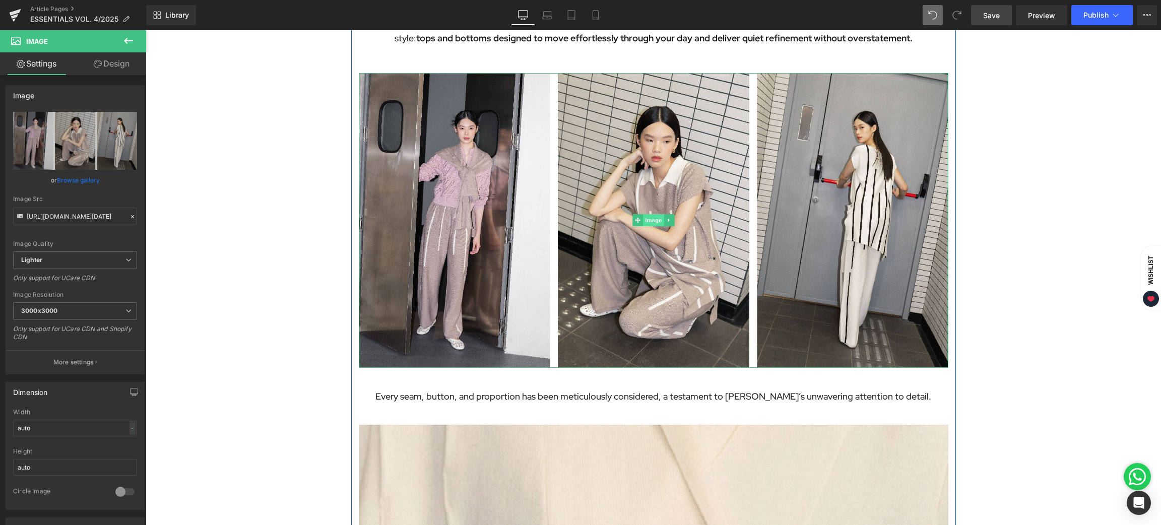
click at [649, 216] on span "Image" at bounding box center [653, 220] width 21 height 12
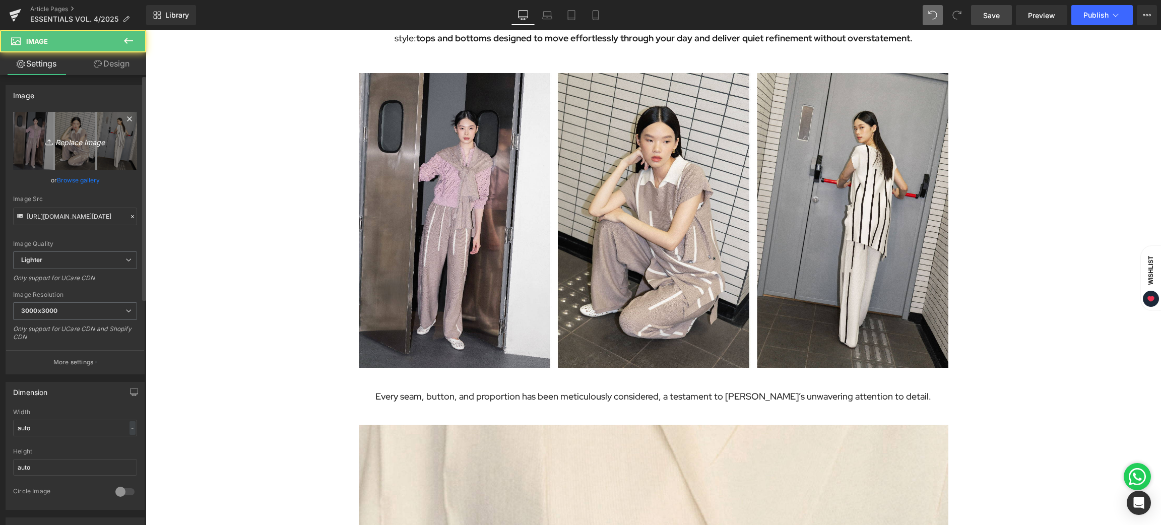
click at [113, 136] on icon "Replace Image" at bounding box center [75, 141] width 81 height 13
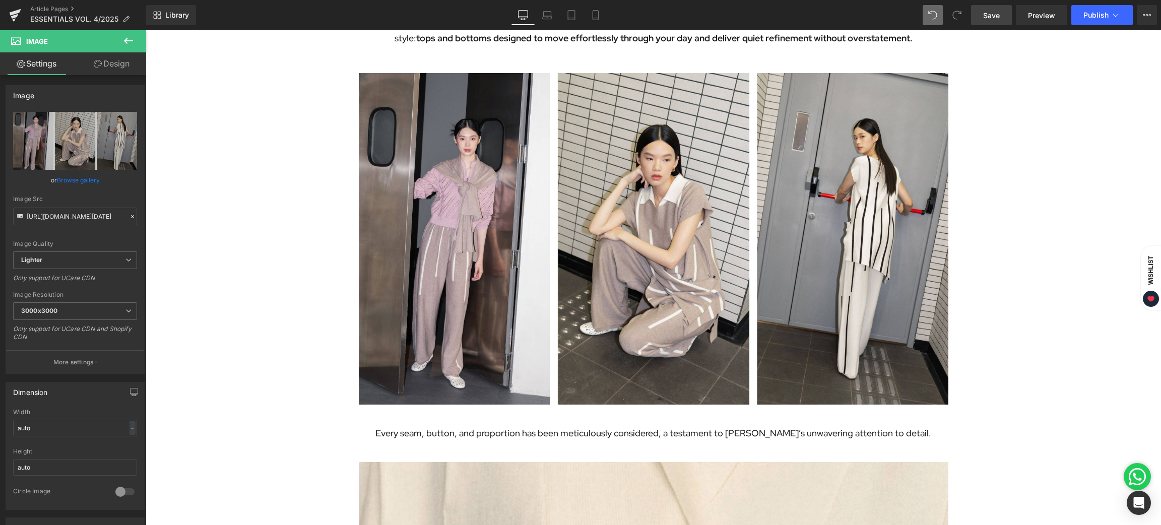
click at [994, 18] on span "Save" at bounding box center [991, 15] width 17 height 11
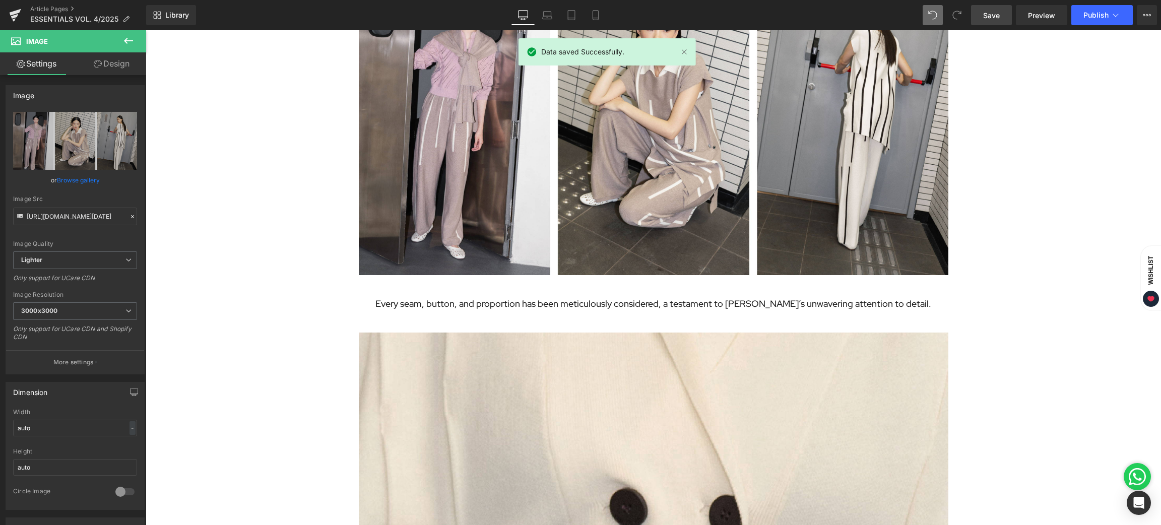
scroll to position [656, 0]
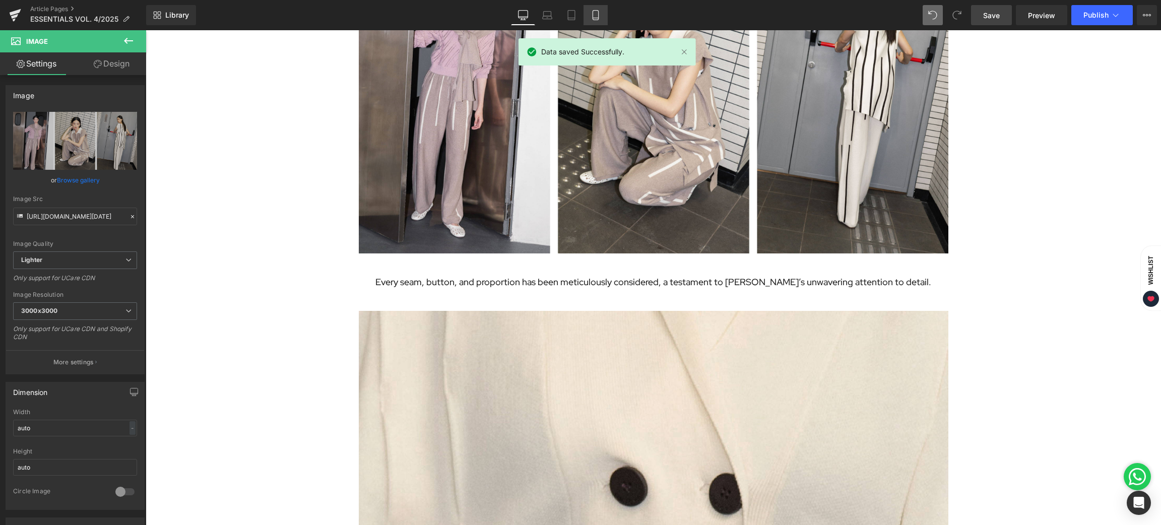
click at [596, 12] on icon at bounding box center [596, 15] width 10 height 10
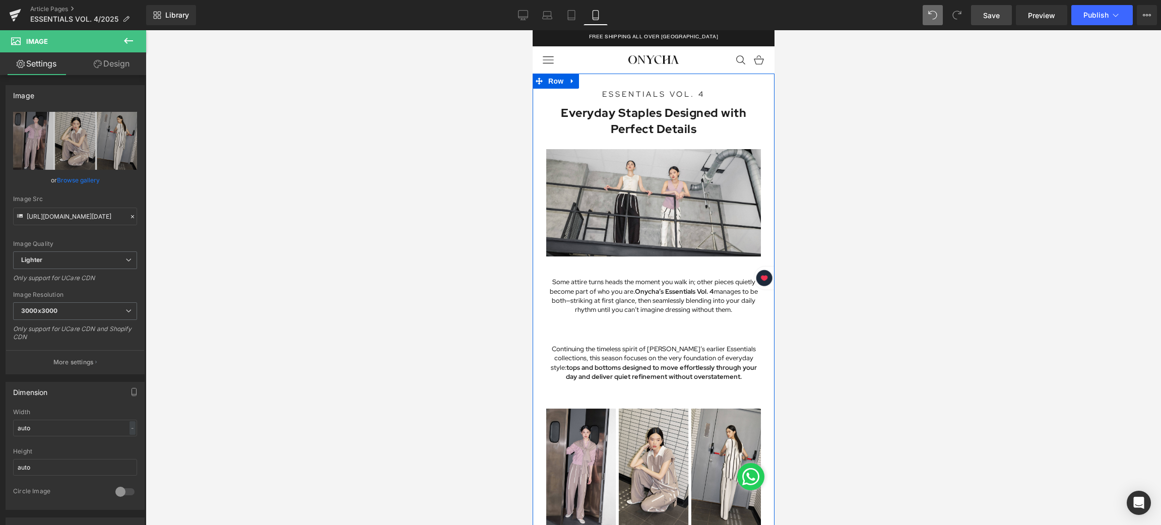
scroll to position [0, 0]
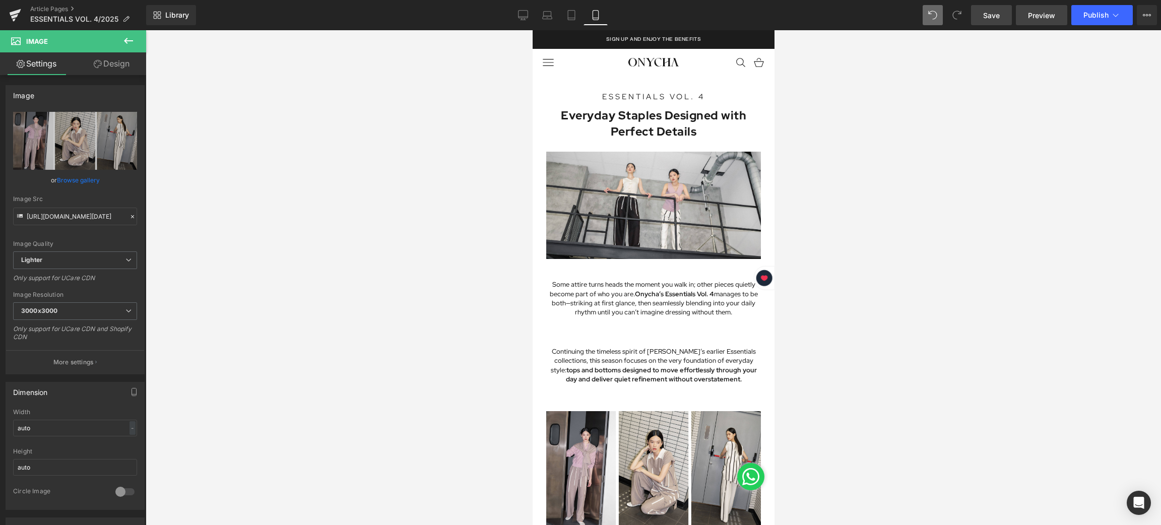
click at [1035, 14] on span "Preview" at bounding box center [1041, 15] width 27 height 11
click at [1030, 21] on link "Preview" at bounding box center [1041, 15] width 51 height 20
click at [522, 11] on icon at bounding box center [523, 15] width 10 height 10
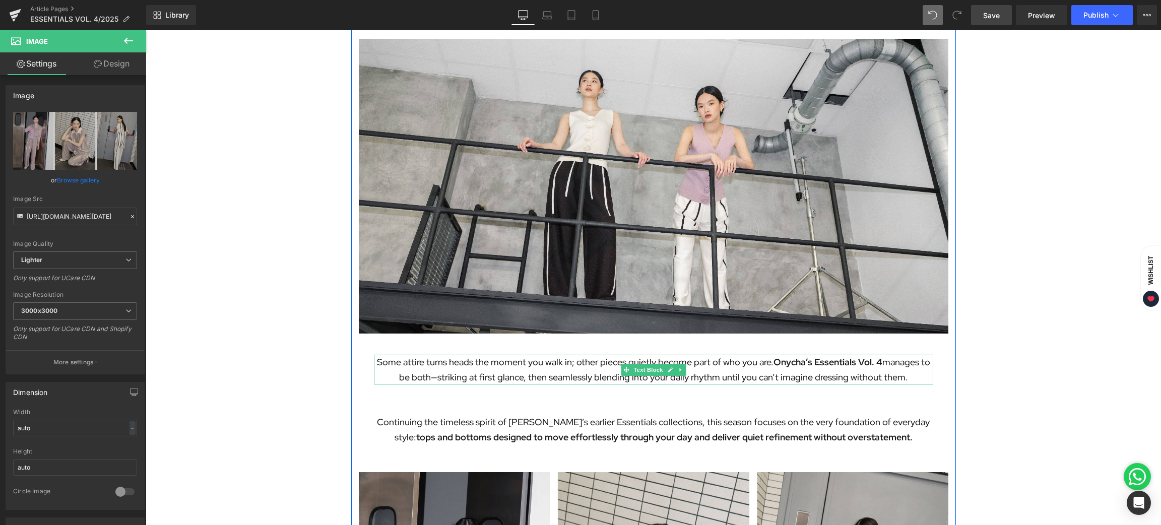
scroll to position [226, 0]
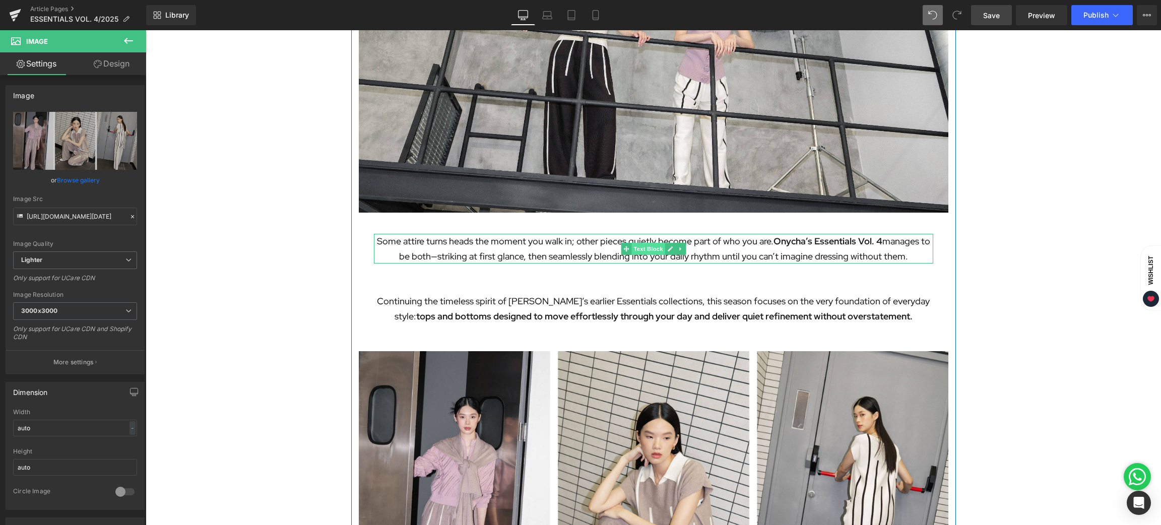
click at [643, 246] on span "Text Block" at bounding box center [648, 249] width 33 height 12
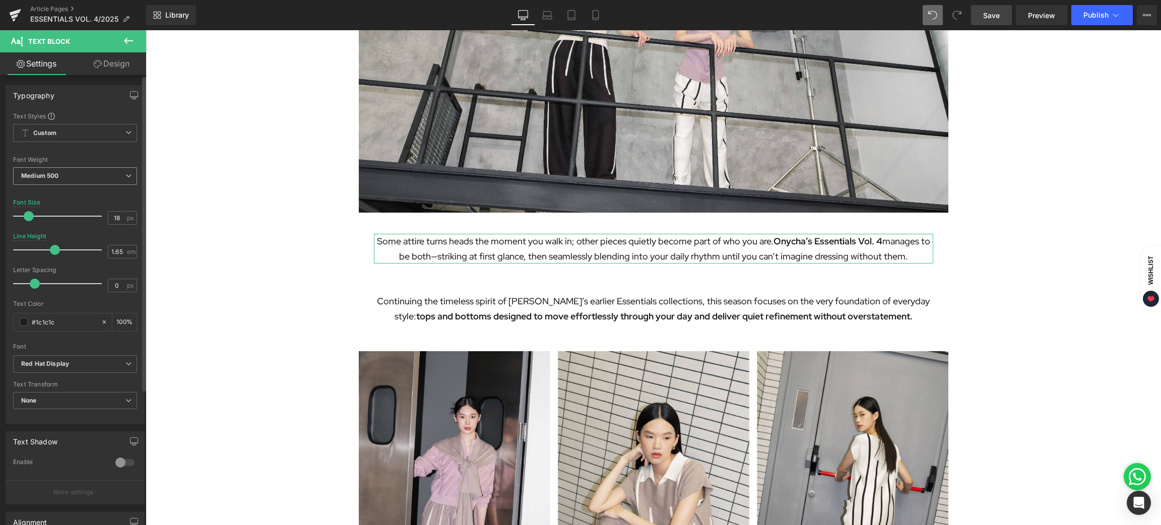
click at [126, 178] on icon at bounding box center [129, 176] width 6 height 6
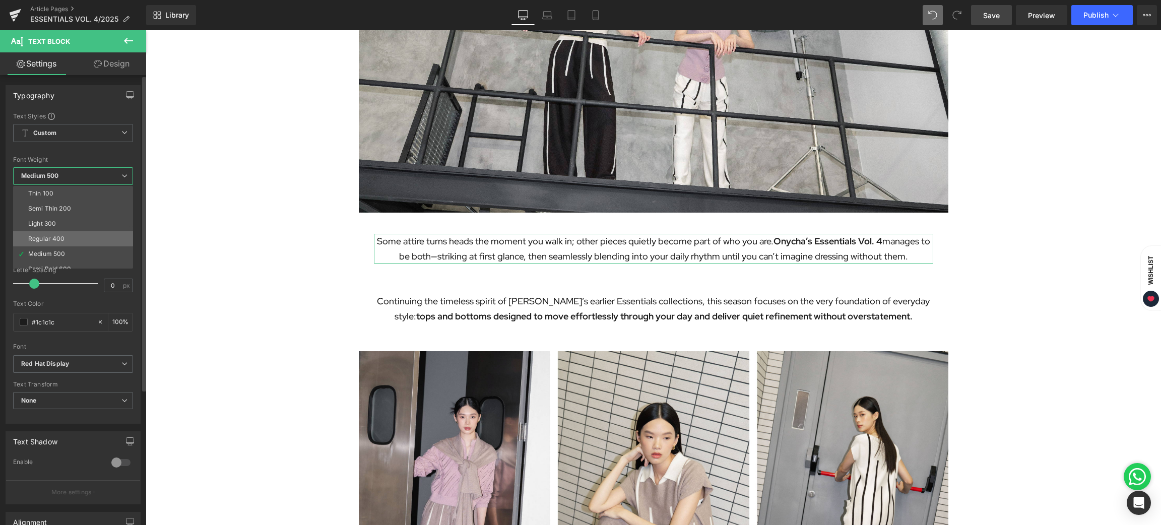
click at [72, 232] on li "Regular 400" at bounding box center [75, 238] width 124 height 15
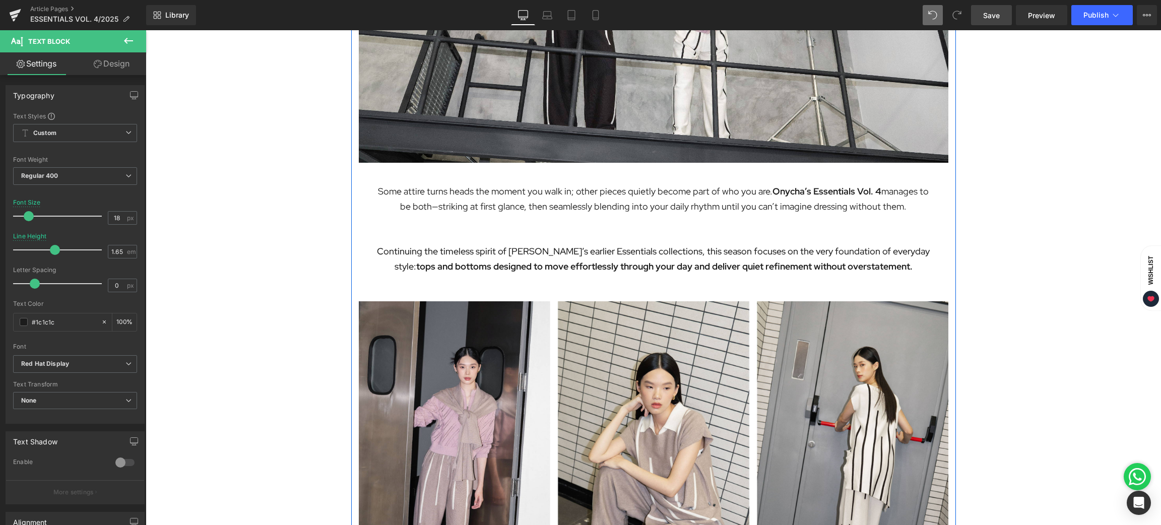
scroll to position [302, 0]
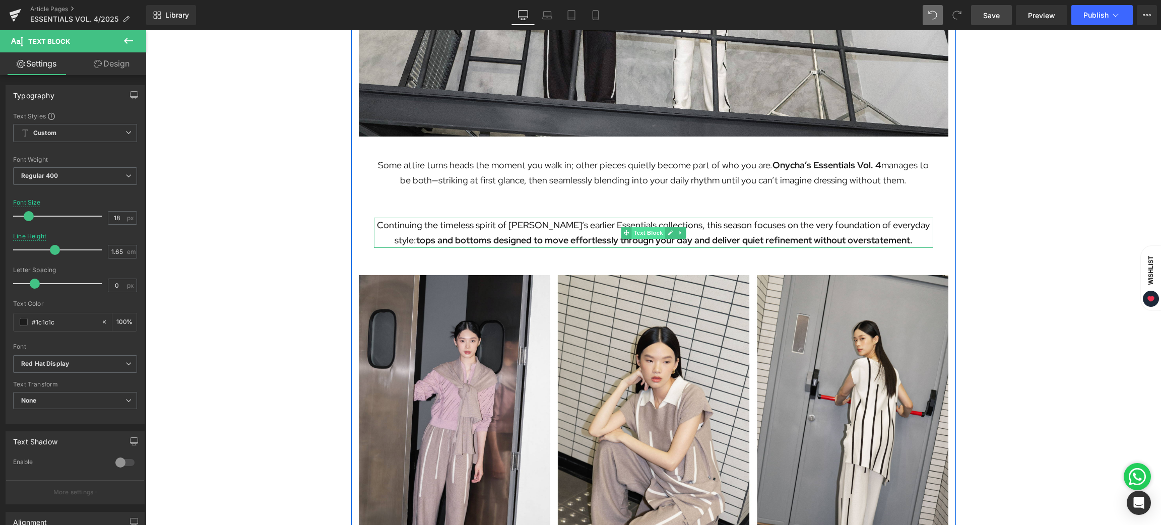
click at [647, 230] on span "Text Block" at bounding box center [648, 233] width 33 height 12
click at [117, 175] on span "Medium 500" at bounding box center [75, 176] width 124 height 18
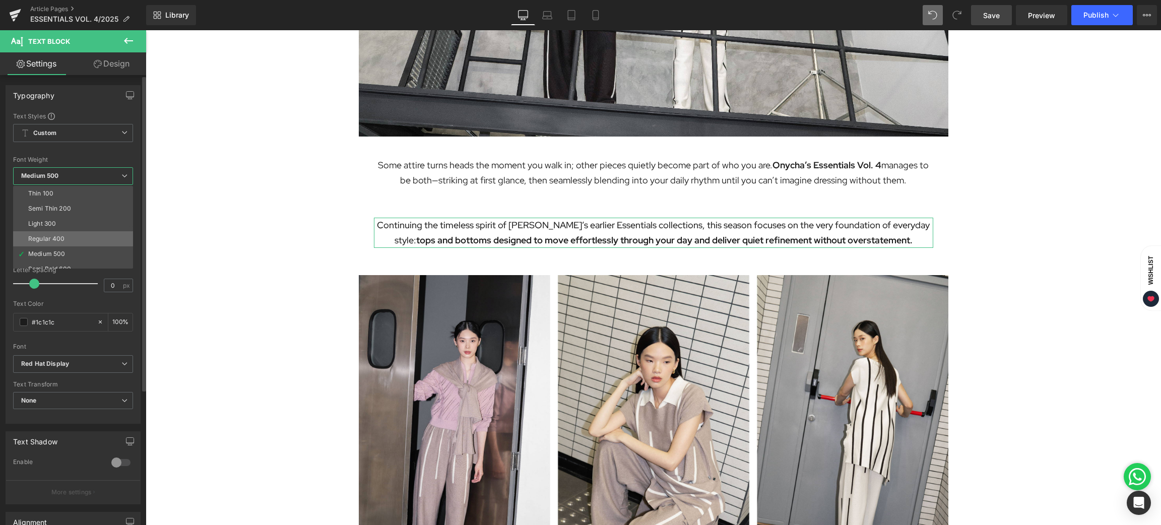
click at [59, 235] on div "Regular 400" at bounding box center [46, 238] width 37 height 7
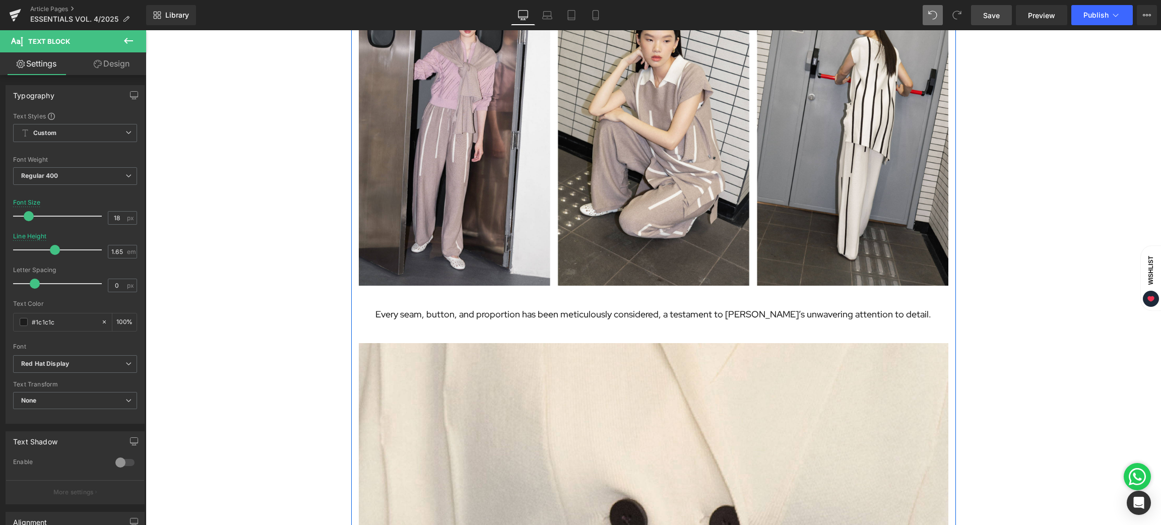
scroll to position [680, 0]
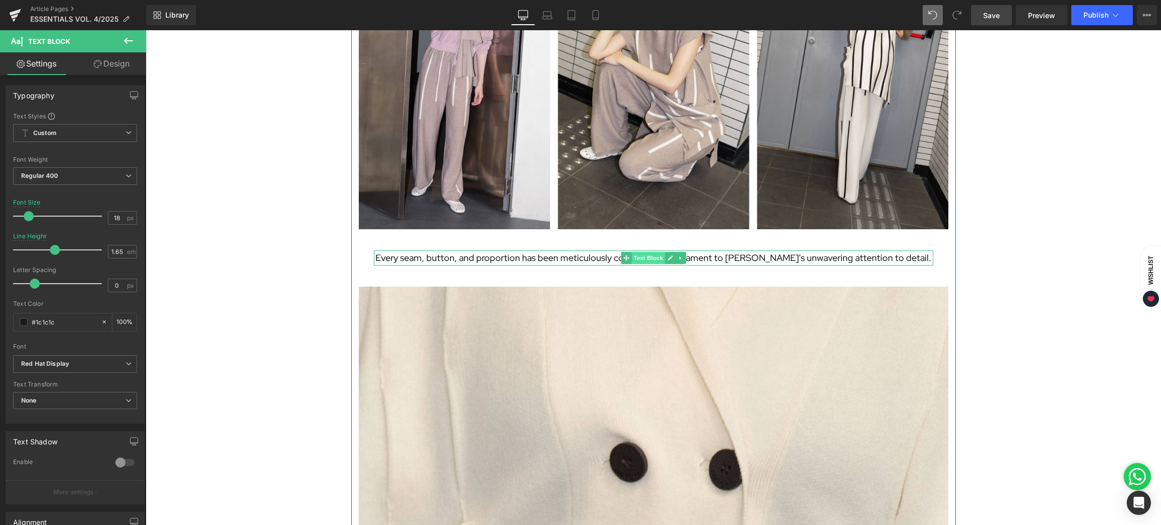
click at [632, 259] on span "Text Block" at bounding box center [648, 258] width 33 height 12
click at [104, 178] on span "Medium 500" at bounding box center [75, 176] width 124 height 18
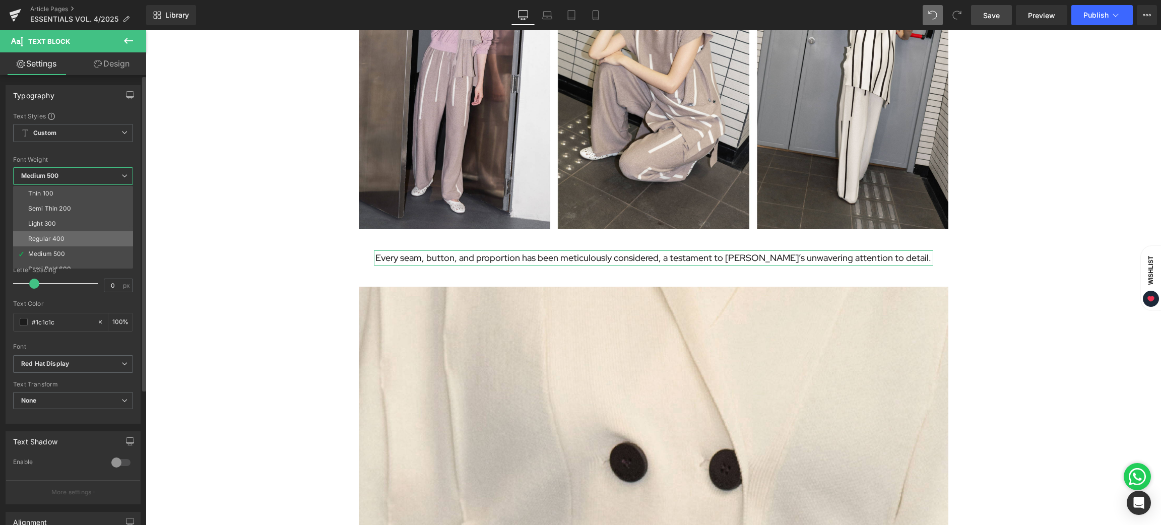
click at [71, 237] on li "Regular 400" at bounding box center [75, 238] width 124 height 15
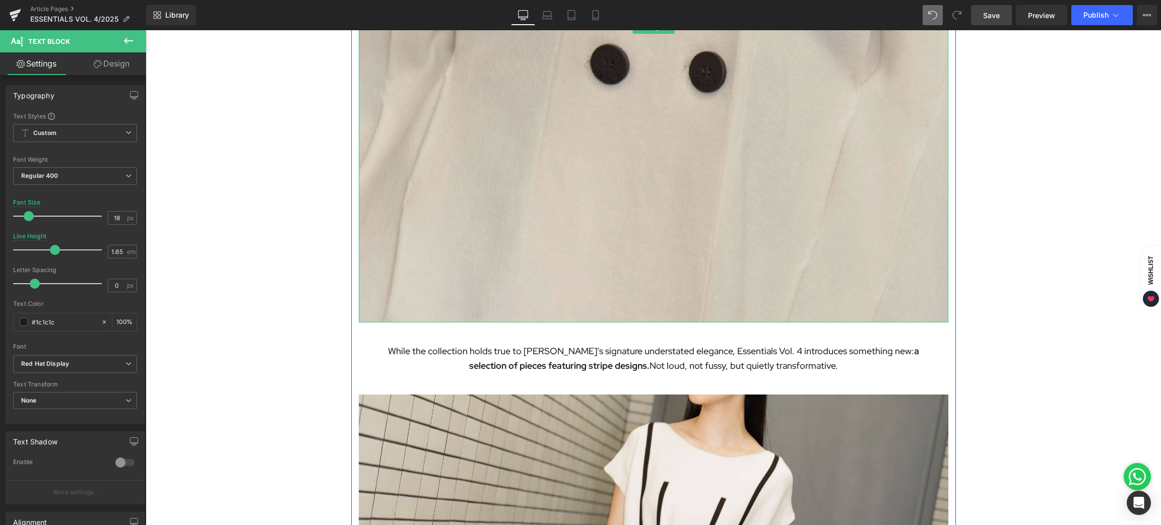
scroll to position [1285, 0]
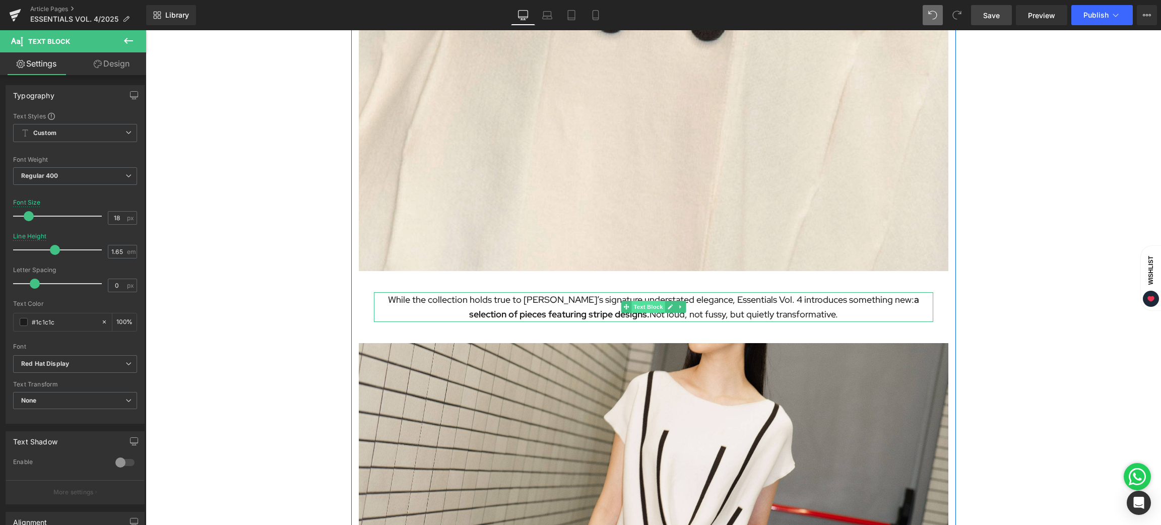
click at [643, 304] on span "Text Block" at bounding box center [648, 307] width 33 height 12
click at [118, 174] on span "Medium 500" at bounding box center [75, 176] width 124 height 18
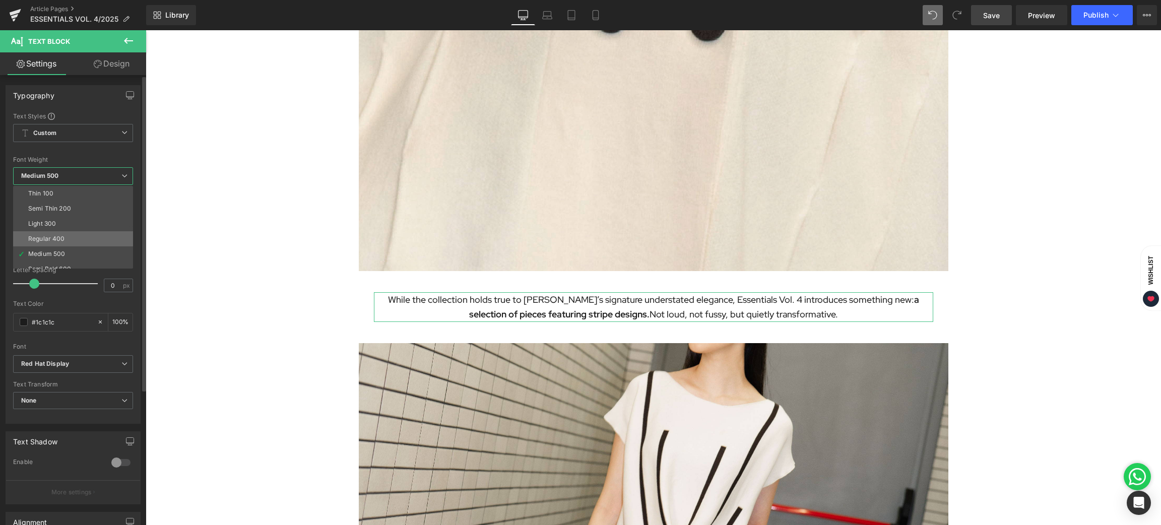
click at [55, 237] on div "Regular 400" at bounding box center [46, 238] width 37 height 7
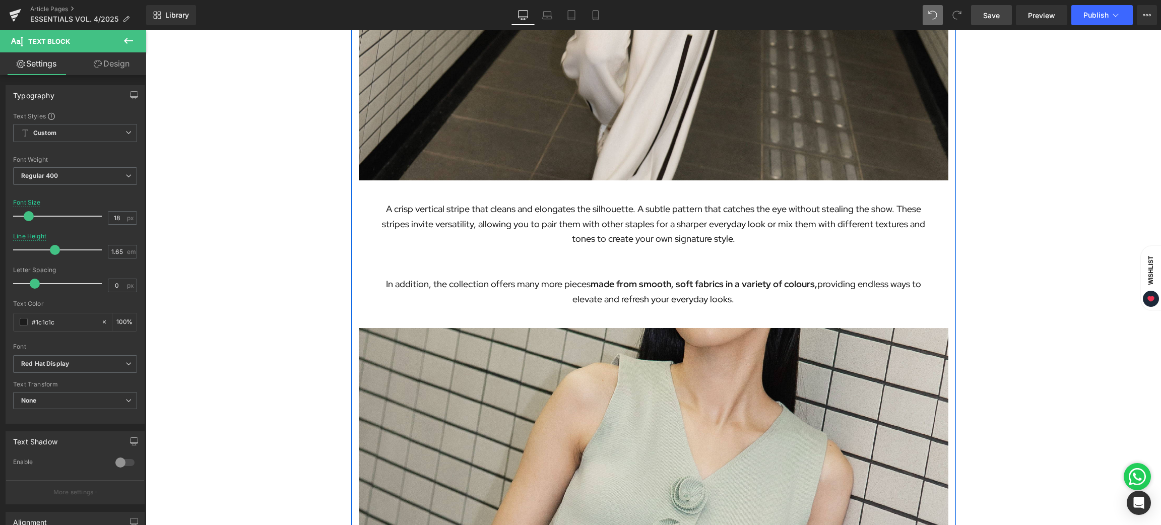
scroll to position [2041, 0]
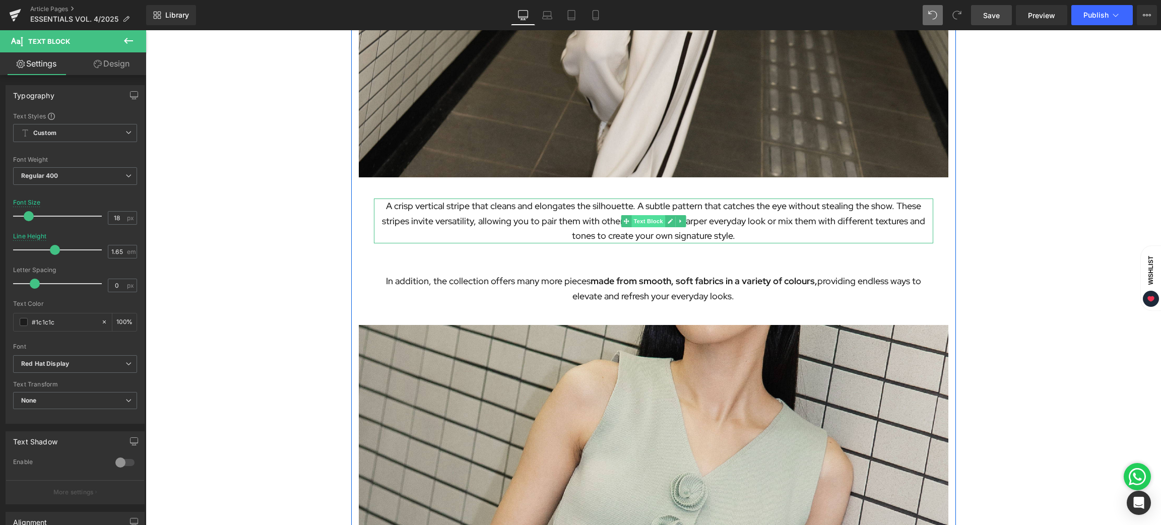
click at [644, 217] on span "Text Block" at bounding box center [648, 221] width 33 height 12
click at [116, 175] on span "Medium 500" at bounding box center [75, 176] width 124 height 18
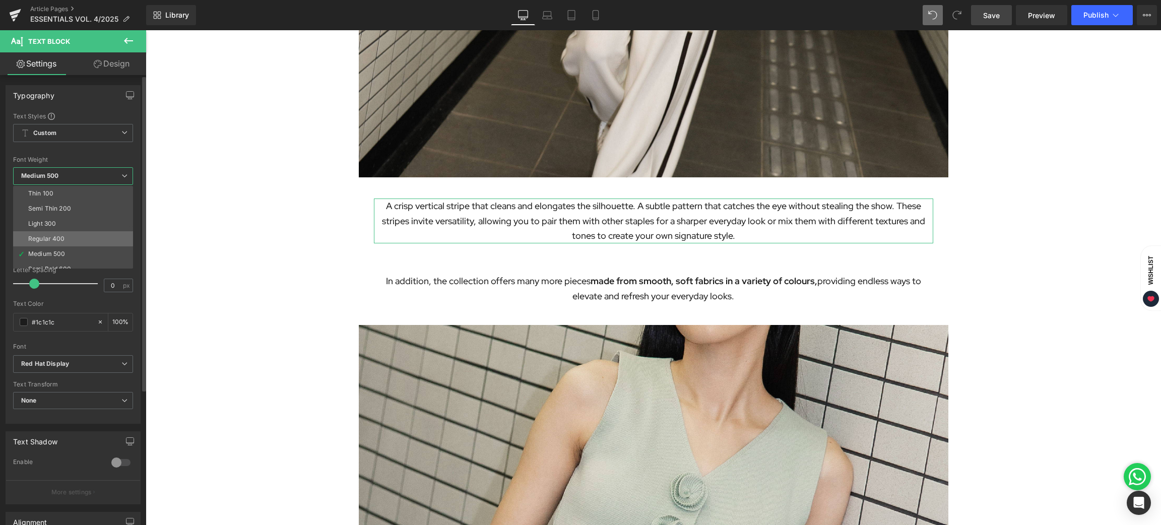
click at [68, 235] on li "Regular 400" at bounding box center [75, 238] width 124 height 15
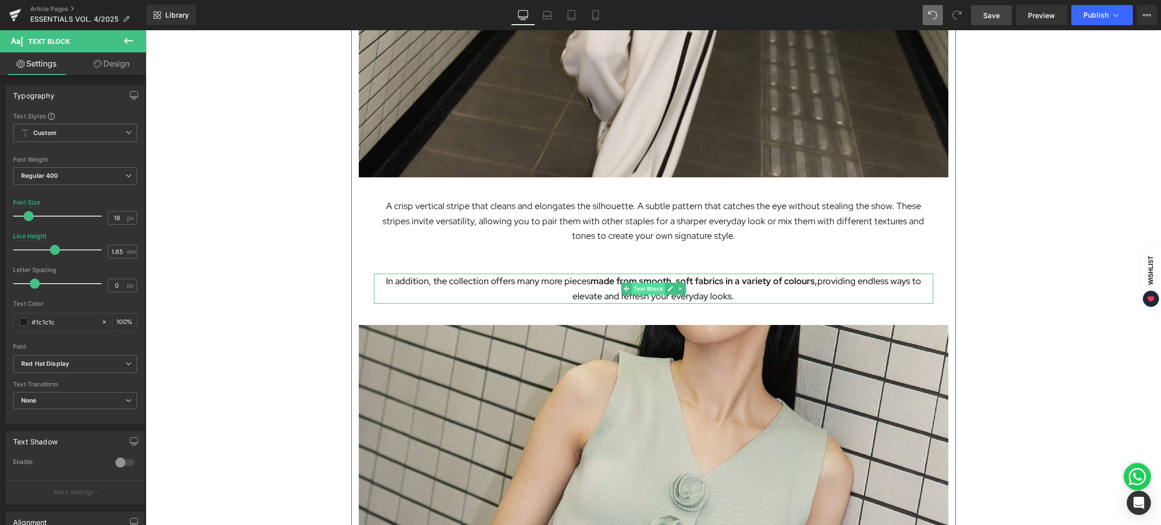
click at [638, 286] on span "Text Block" at bounding box center [648, 289] width 33 height 12
click at [120, 174] on span "Medium 500" at bounding box center [75, 176] width 124 height 18
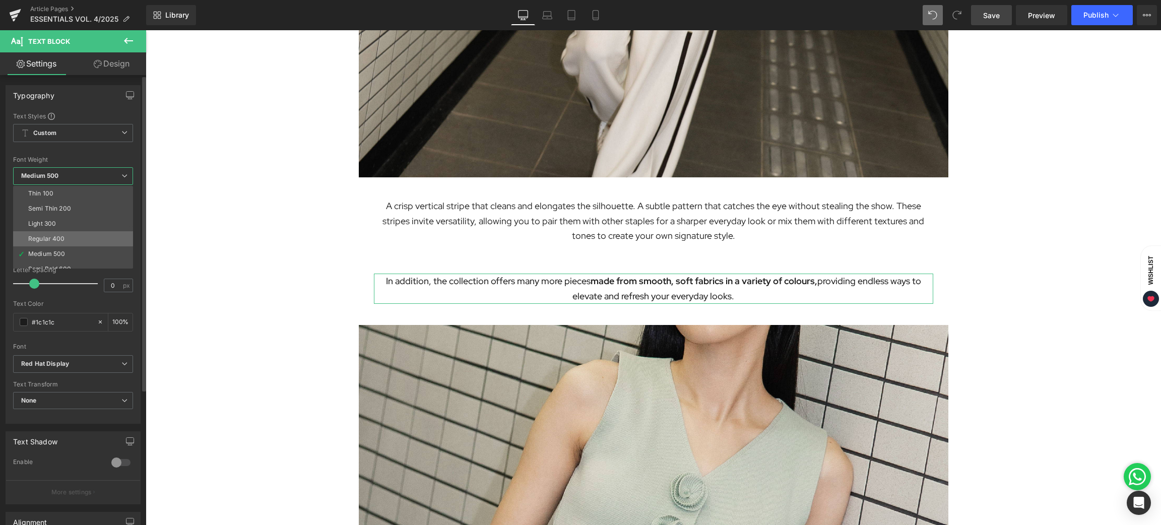
click at [55, 232] on li "Regular 400" at bounding box center [75, 238] width 124 height 15
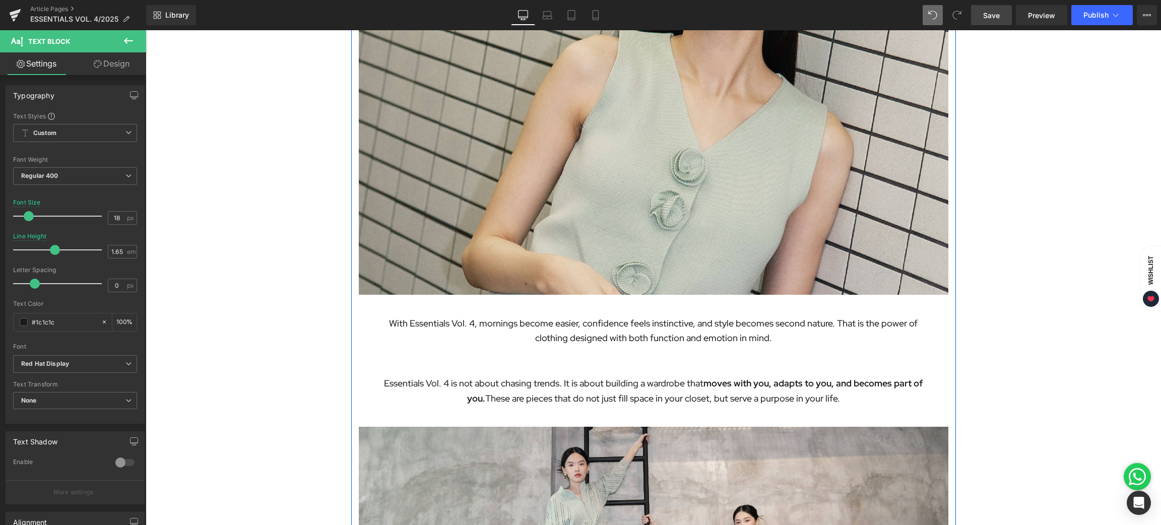
scroll to position [2419, 0]
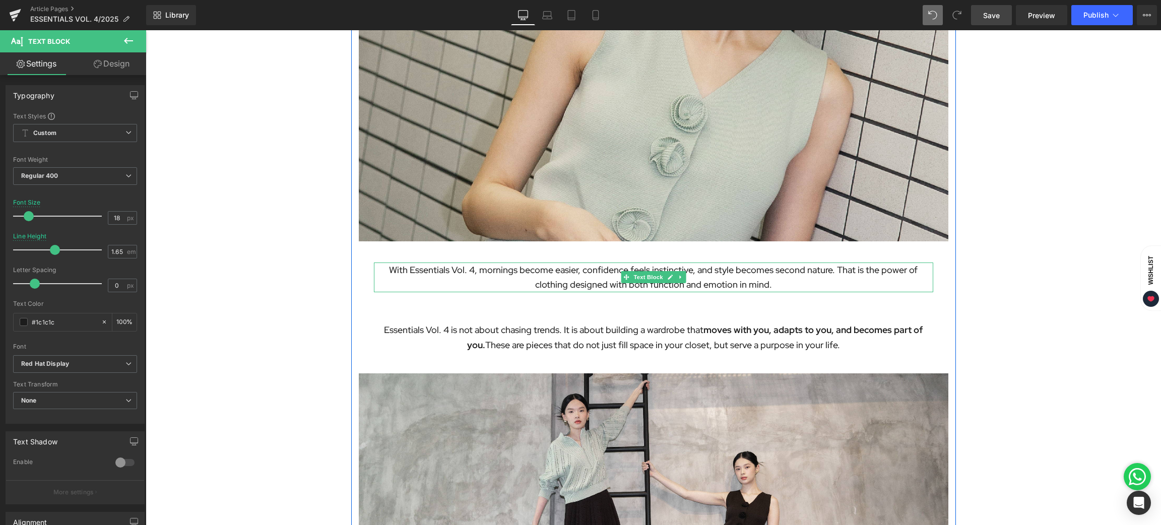
click at [640, 277] on span "Text Block" at bounding box center [648, 277] width 33 height 12
click at [89, 170] on span "Medium 500" at bounding box center [75, 176] width 124 height 18
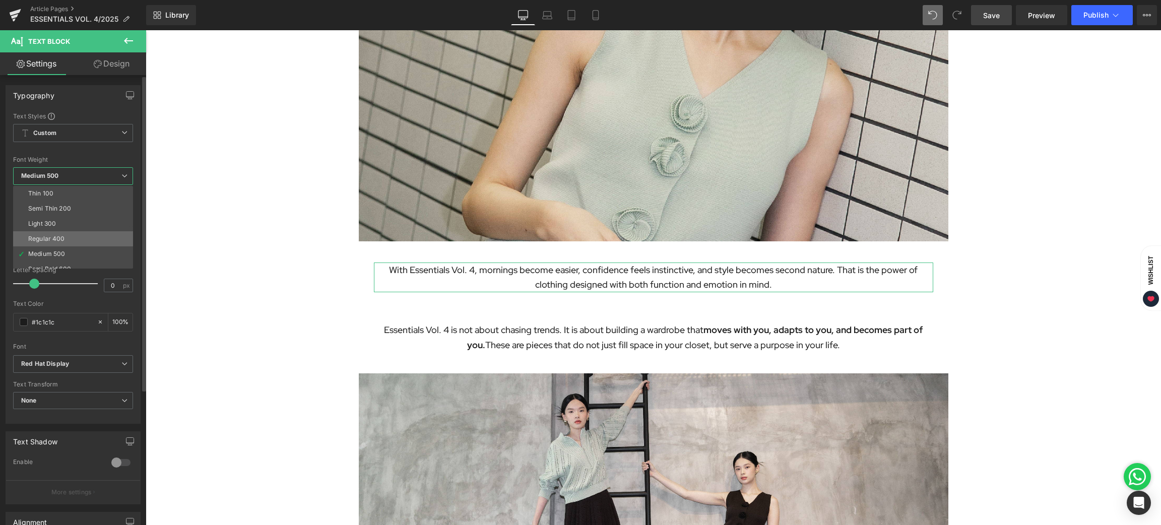
click at [72, 240] on li "Regular 400" at bounding box center [75, 238] width 124 height 15
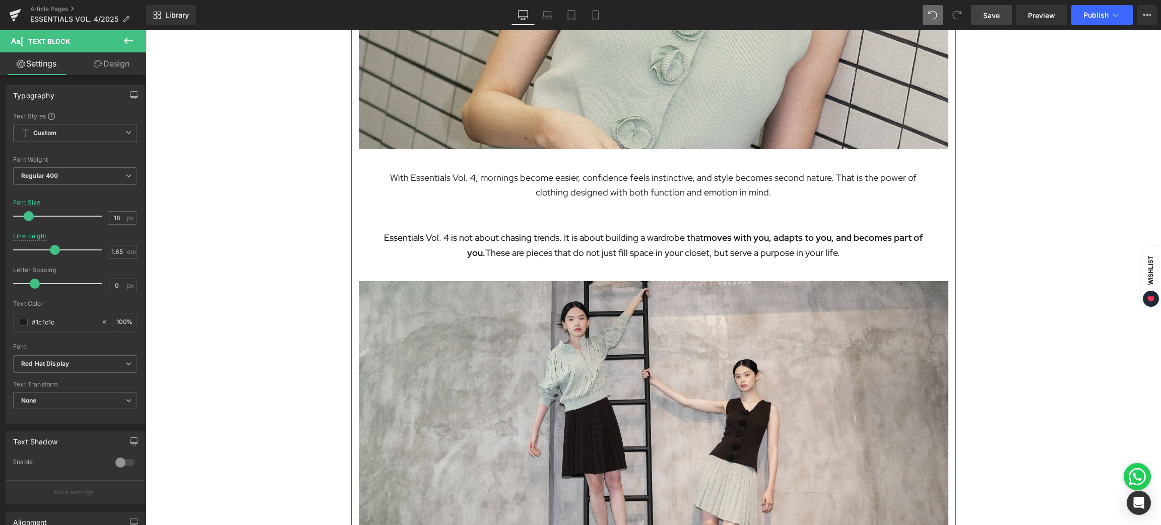
scroll to position [2646, 0]
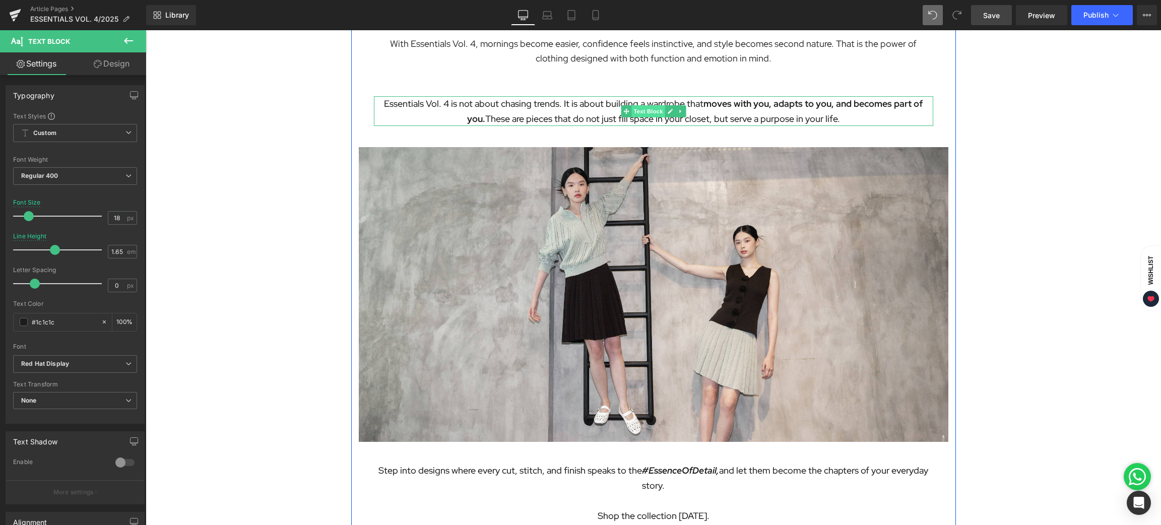
click at [637, 107] on span "Text Block" at bounding box center [648, 111] width 33 height 12
click at [109, 172] on span "Medium 500" at bounding box center [75, 176] width 124 height 18
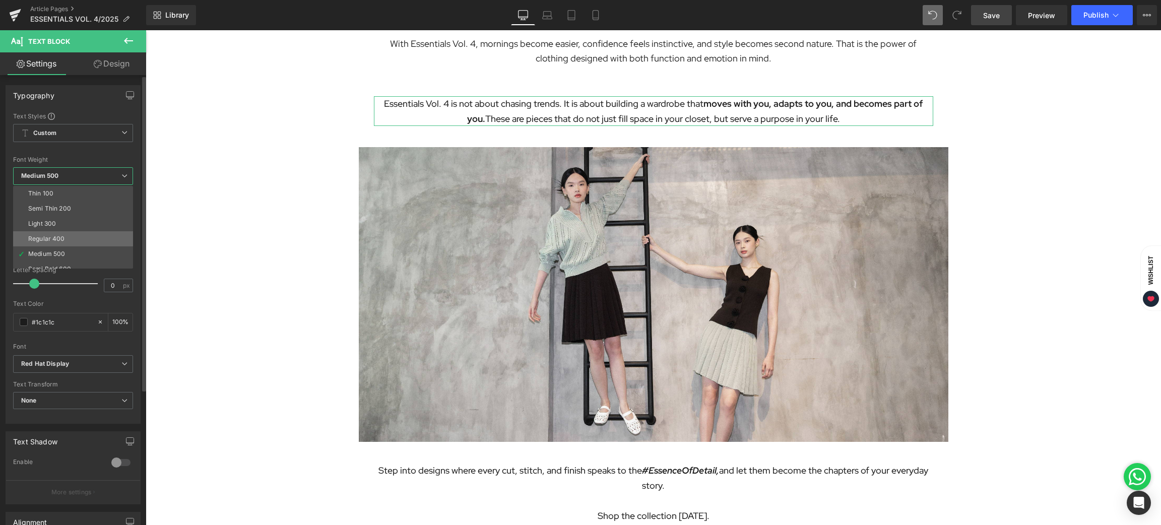
click at [61, 236] on div "Regular 400" at bounding box center [46, 238] width 37 height 7
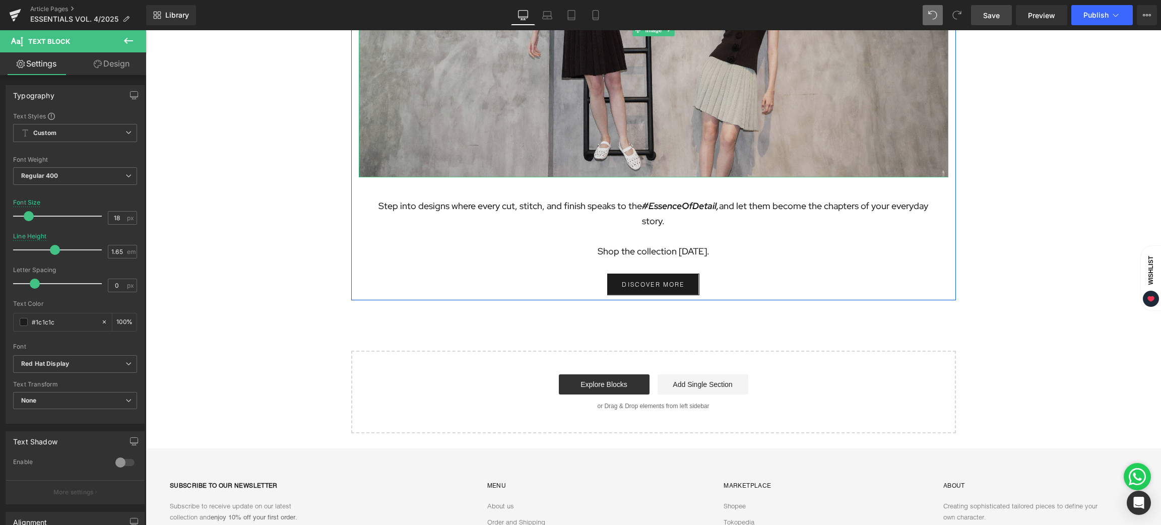
scroll to position [2948, 0]
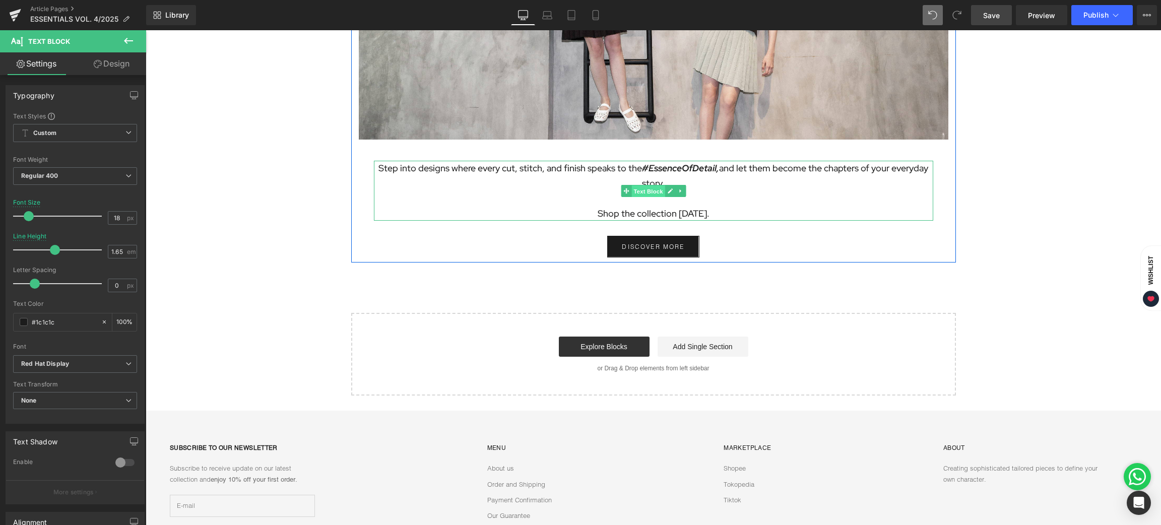
click at [647, 193] on span "Text Block" at bounding box center [648, 191] width 33 height 12
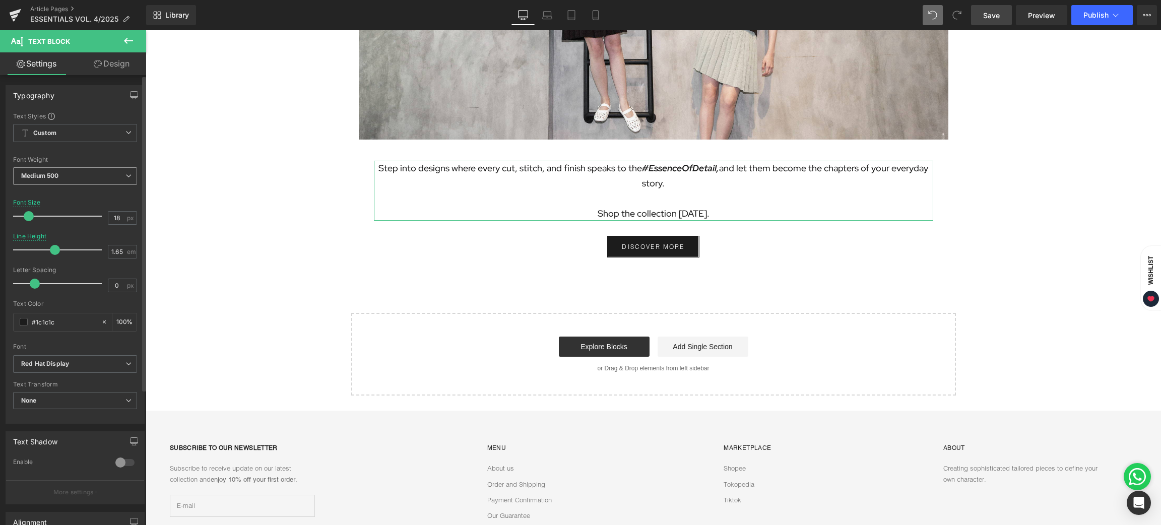
click at [91, 176] on span "Medium 500" at bounding box center [75, 176] width 124 height 18
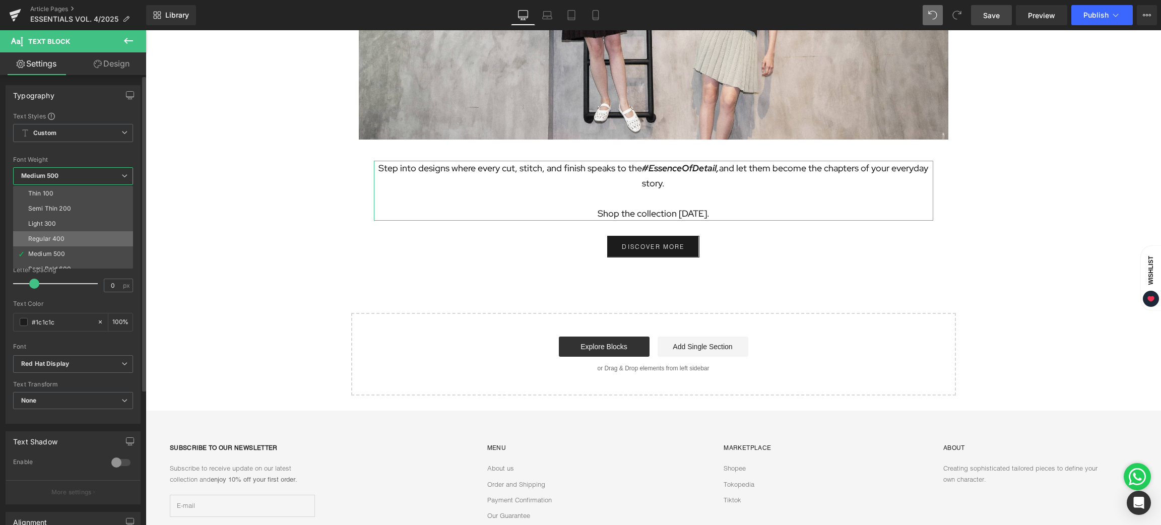
click at [58, 233] on li "Regular 400" at bounding box center [75, 238] width 124 height 15
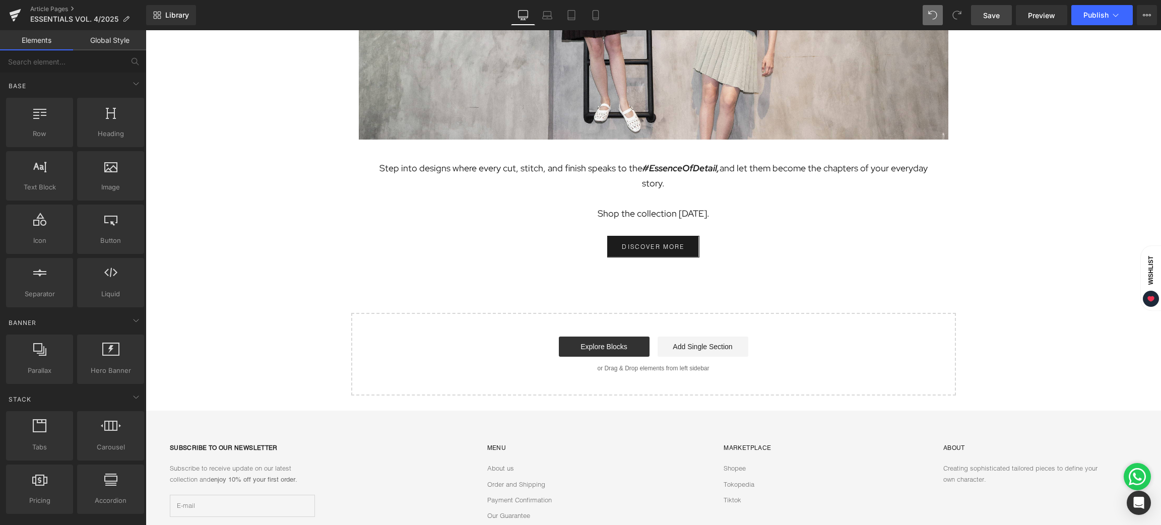
click at [988, 16] on span "Save" at bounding box center [991, 15] width 17 height 11
click at [595, 17] on icon at bounding box center [596, 15] width 10 height 10
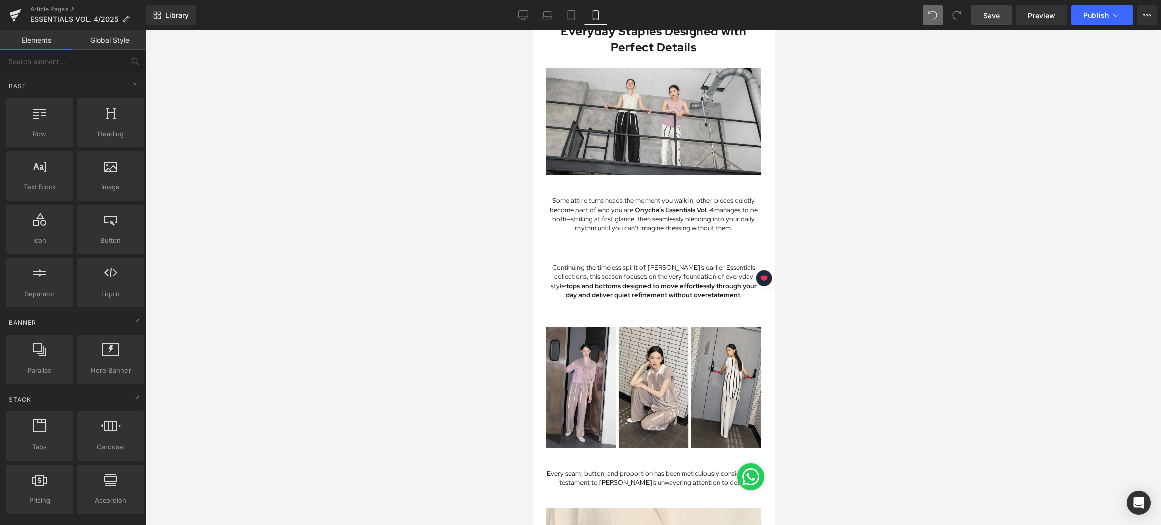
scroll to position [0, 0]
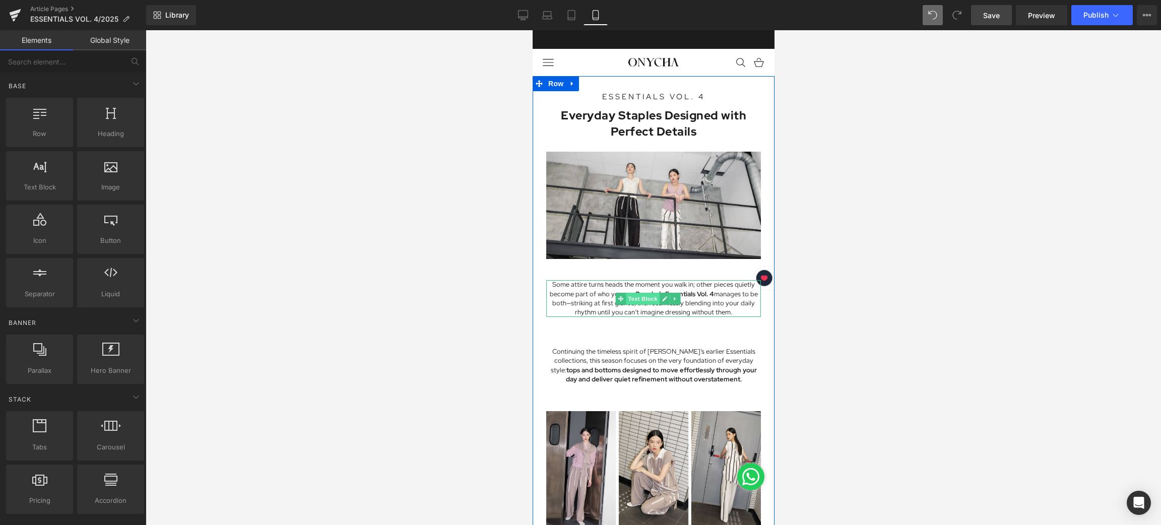
click at [638, 294] on span "Text Block" at bounding box center [641, 299] width 33 height 12
click at [919, 289] on div at bounding box center [654, 277] width 1016 height 495
click at [519, 16] on icon at bounding box center [523, 15] width 10 height 10
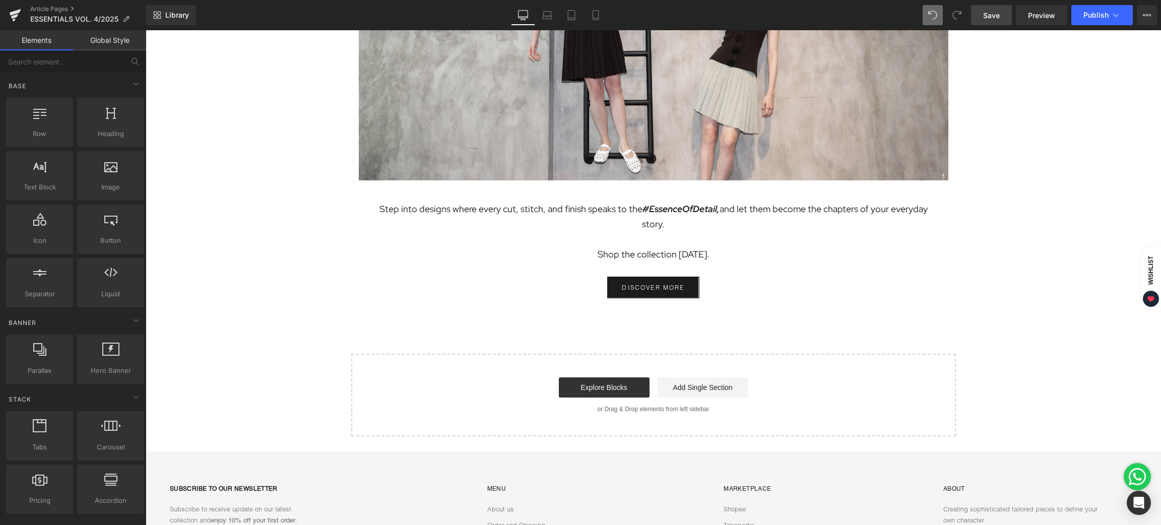
scroll to position [2877, 0]
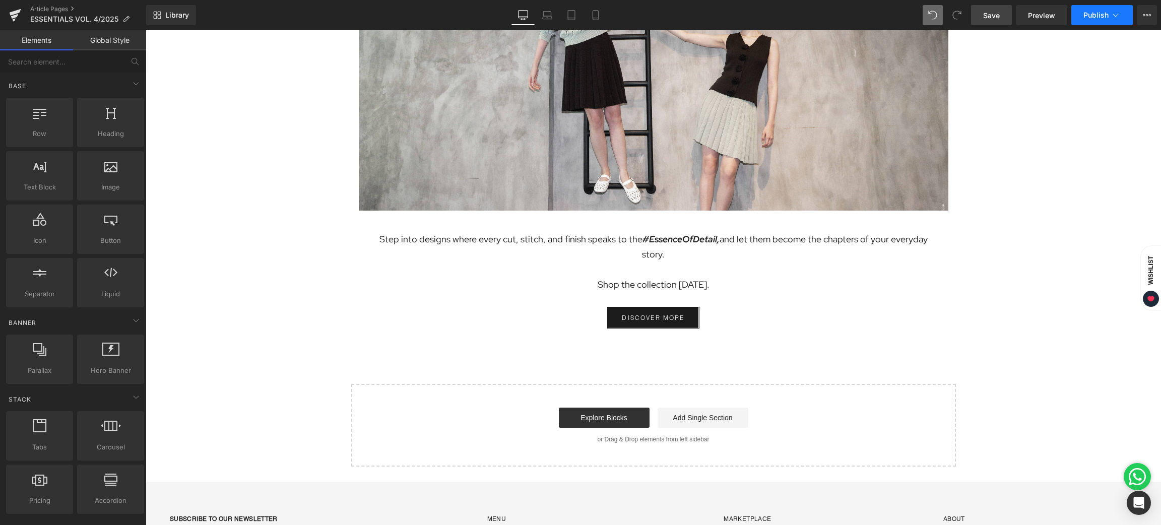
click at [1093, 14] on span "Publish" at bounding box center [1096, 15] width 25 height 8
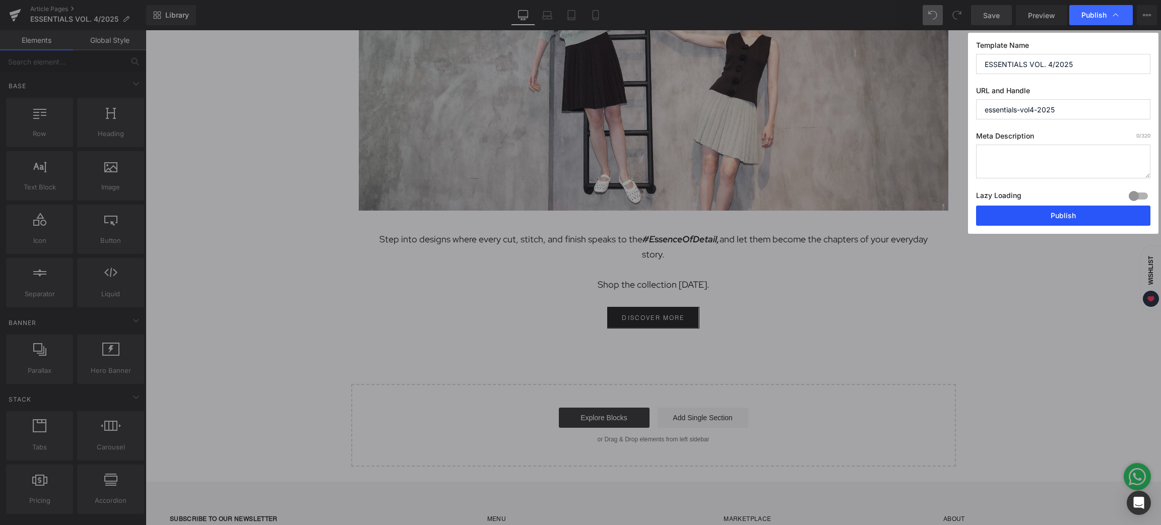
click at [1047, 220] on button "Publish" at bounding box center [1063, 216] width 174 height 20
